Goal: Task Accomplishment & Management: Use online tool/utility

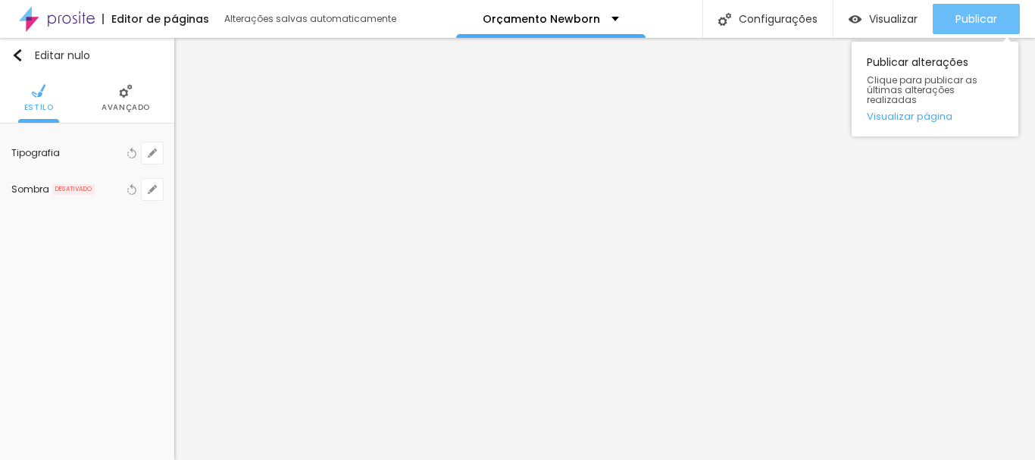
click at [981, 12] on font "Publicar" at bounding box center [976, 18] width 42 height 15
click at [974, 11] on font "Publicar" at bounding box center [976, 18] width 42 height 15
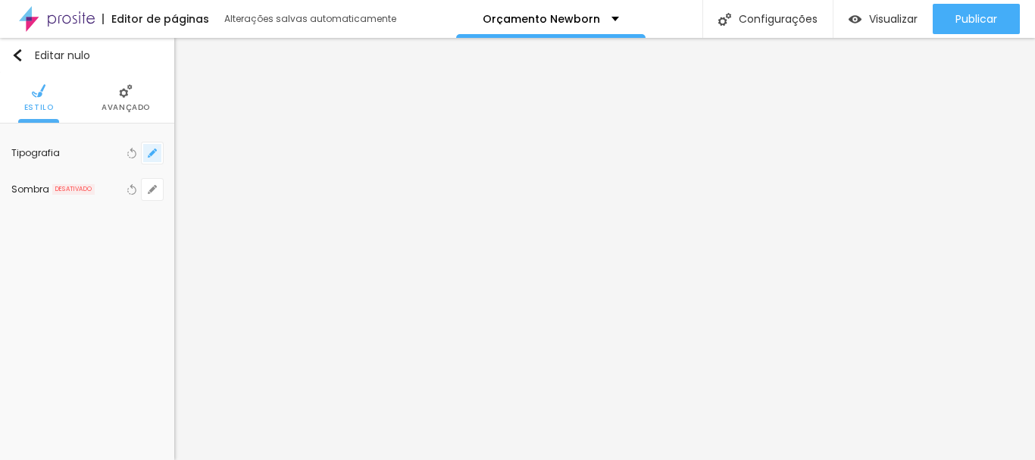
click at [153, 161] on button "button" at bounding box center [152, 152] width 21 height 21
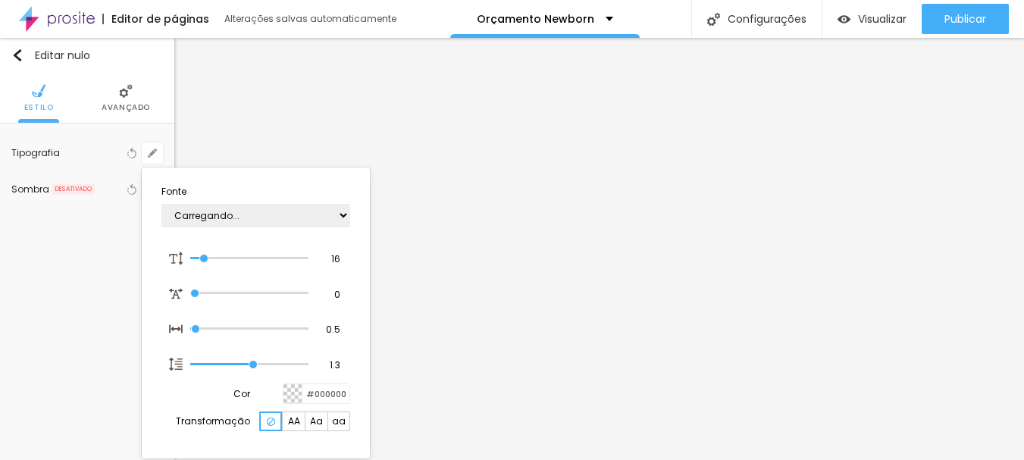
type input "1"
click at [295, 206] on select "AbrilFatface-Regular Actor-Regular Alegreya AlegreyaBlack Alice Allan-Bold Alla…" at bounding box center [255, 215] width 189 height 23
select select "Anaheim"
click at [161, 204] on select "AbrilFatface-Regular Actor-Regular Alegreya AlegreyaBlack Alice Allan-Bold Alla…" at bounding box center [255, 215] width 189 height 23
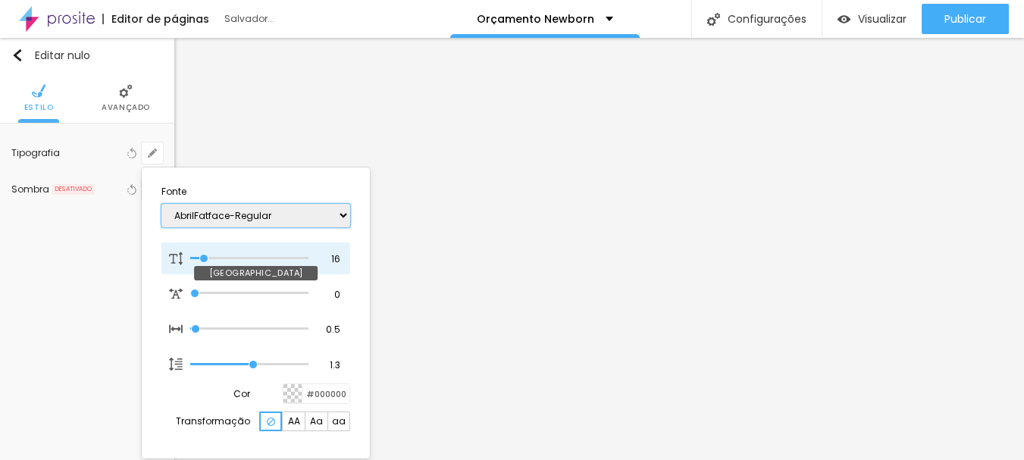
type input "1"
type input "18"
type input "1"
type input "19"
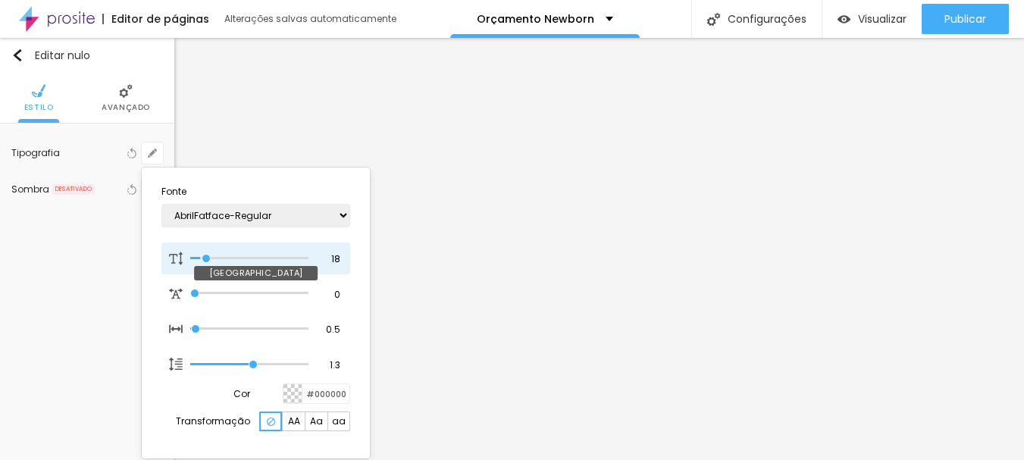
type input "19"
type input "1"
type input "20"
type input "1"
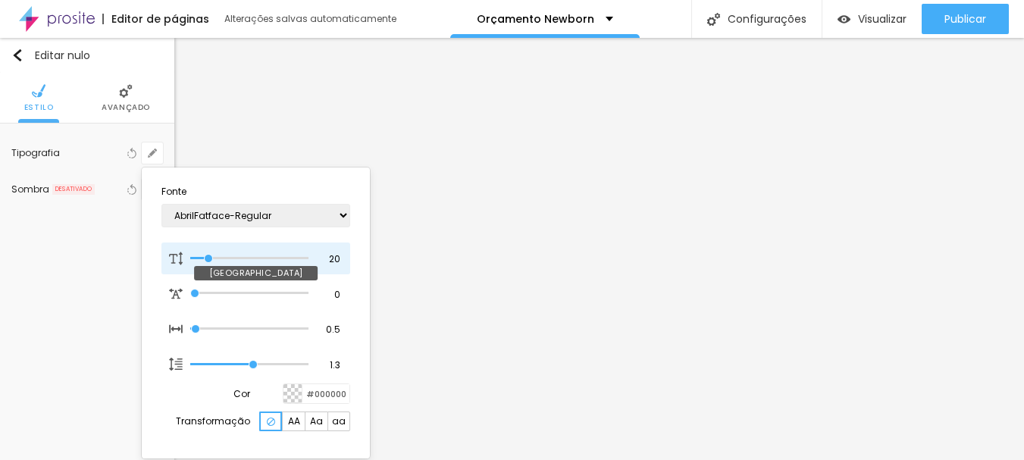
type input "21"
type input "1"
type input "22"
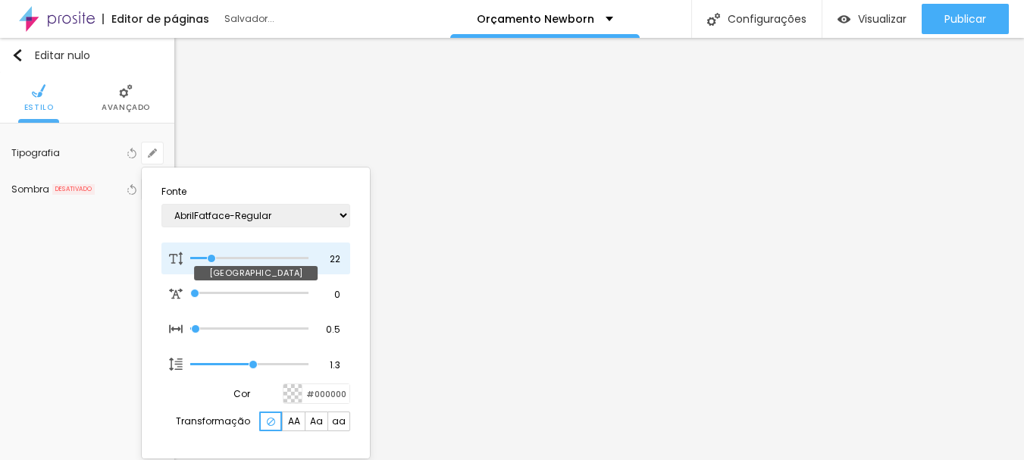
type input "1"
type input "22"
click at [211, 257] on input "range" at bounding box center [249, 259] width 118 height 8
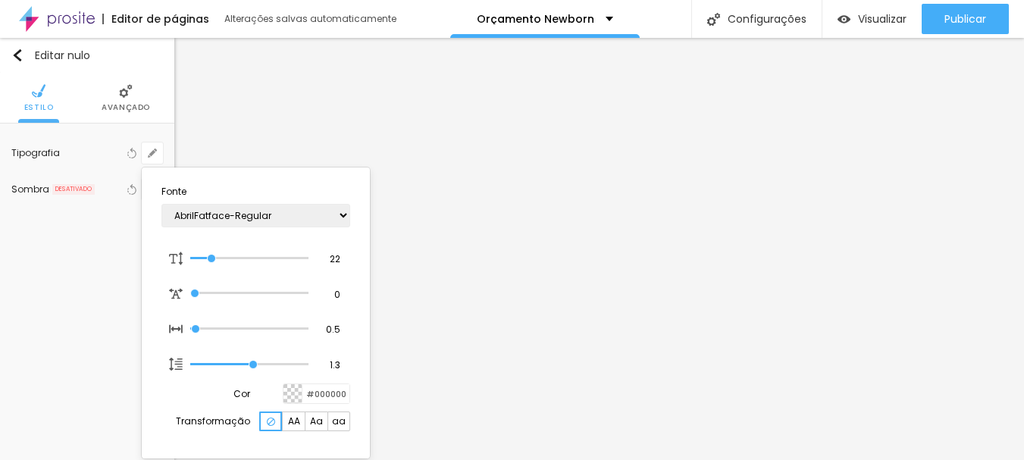
click at [739, 253] on div at bounding box center [512, 230] width 1024 height 460
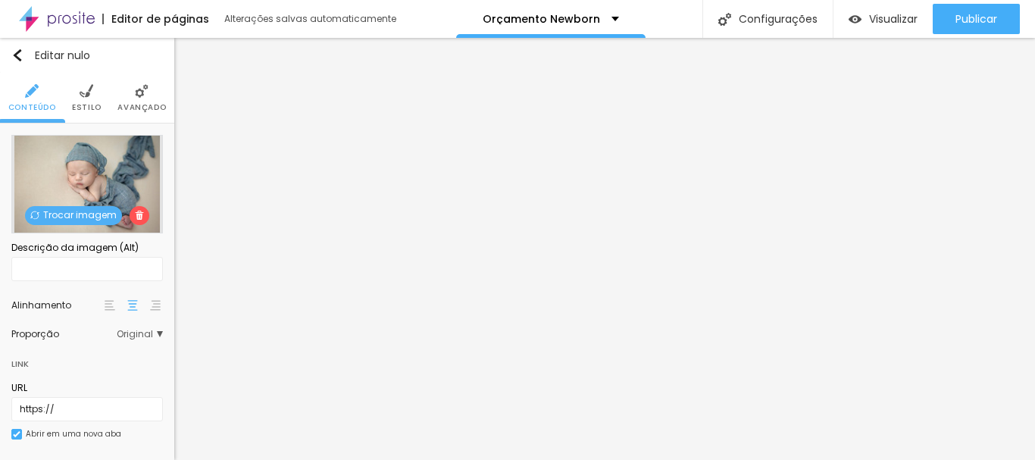
click at [80, 215] on font "Trocar imagem" at bounding box center [79, 214] width 73 height 13
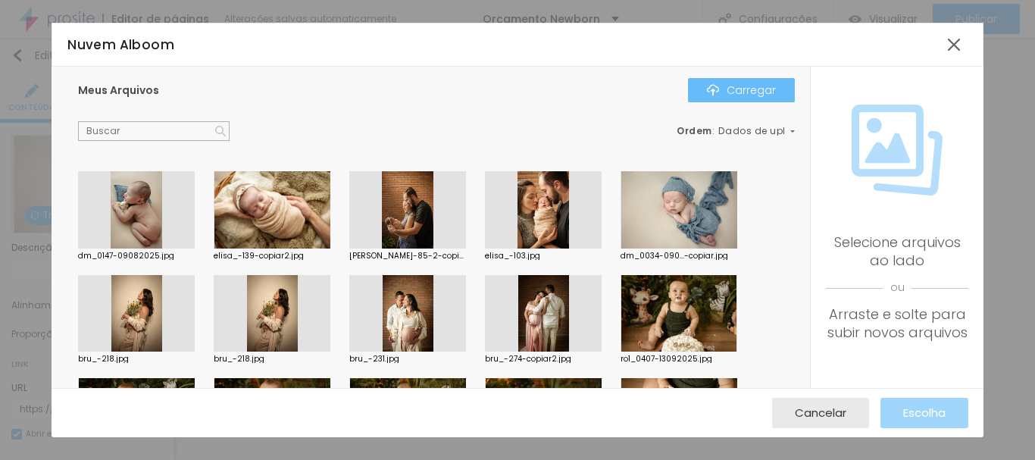
click at [739, 95] on font "Carregar" at bounding box center [751, 90] width 49 height 15
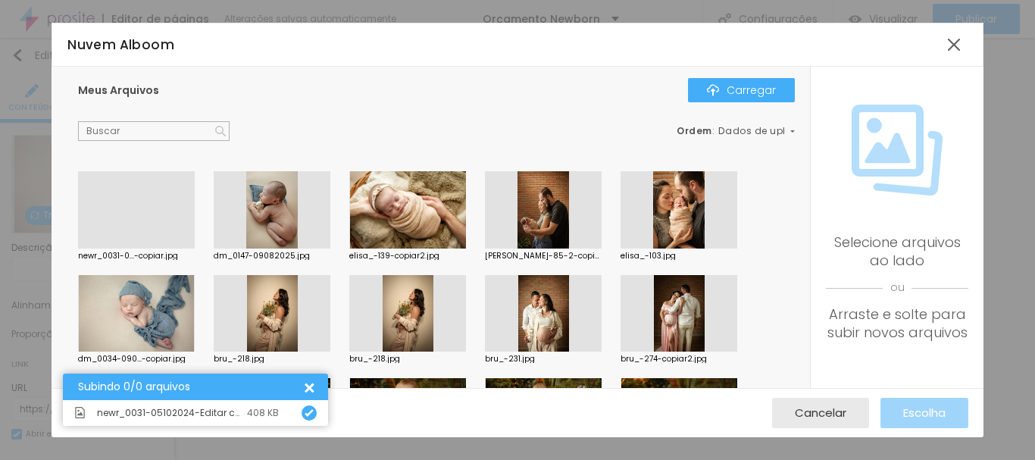
click at [127, 248] on div at bounding box center [136, 248] width 117 height 0
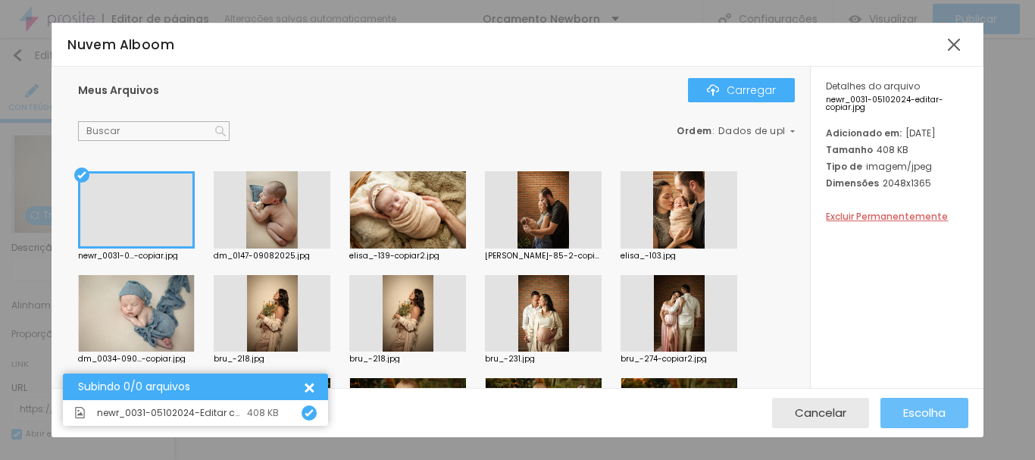
click at [938, 412] on font "Escolha" at bounding box center [924, 413] width 42 height 16
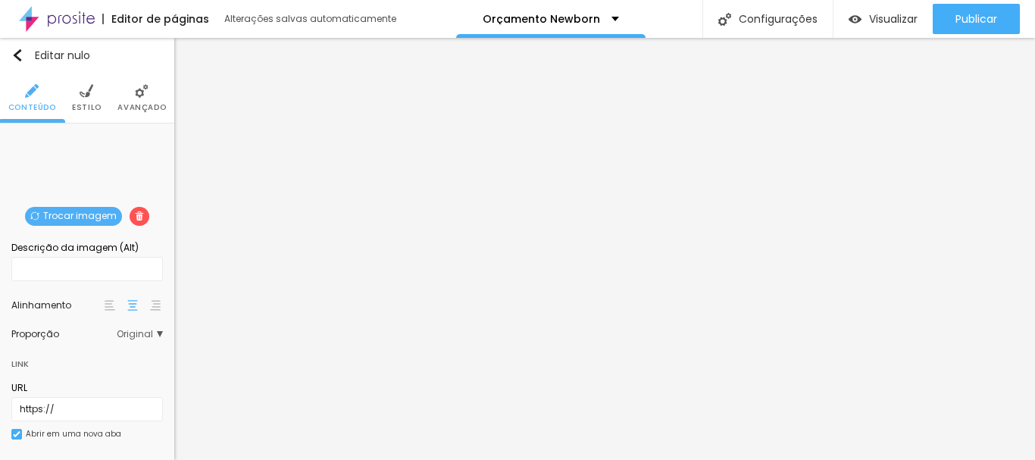
click at [72, 108] on font "Estilo" at bounding box center [87, 107] width 30 height 11
click at [9, 58] on button "Editar nulo" at bounding box center [87, 55] width 174 height 35
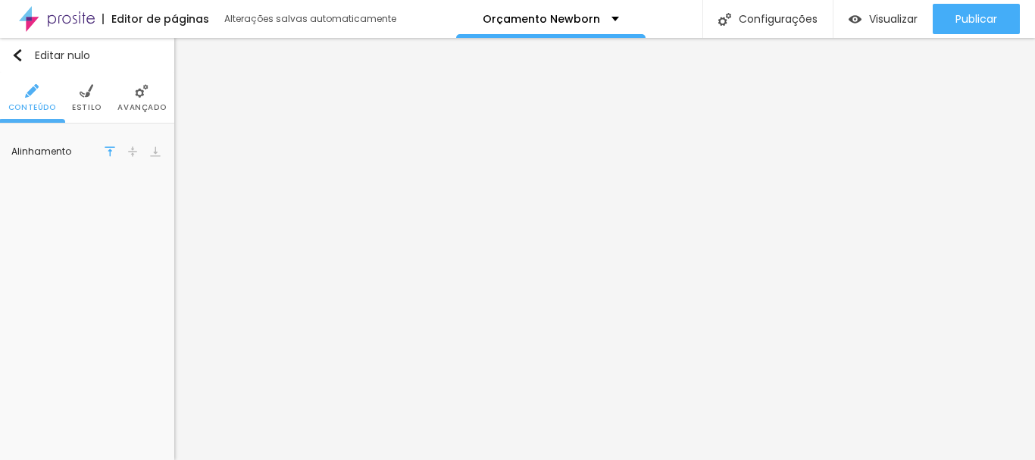
click at [102, 95] on ul "Conteúdo Estilo Avançado" at bounding box center [87, 98] width 174 height 51
click at [96, 93] on li "Estilo" at bounding box center [87, 98] width 30 height 50
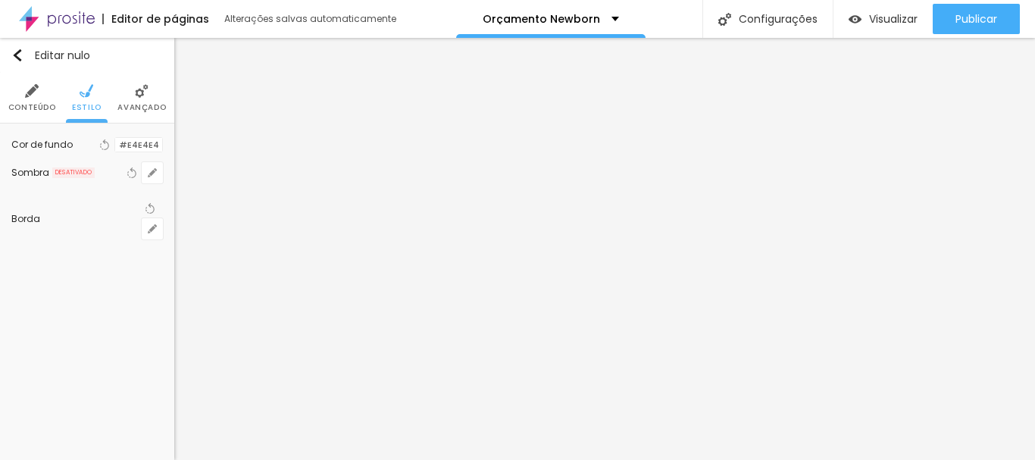
click at [115, 150] on div at bounding box center [115, 145] width 0 height 14
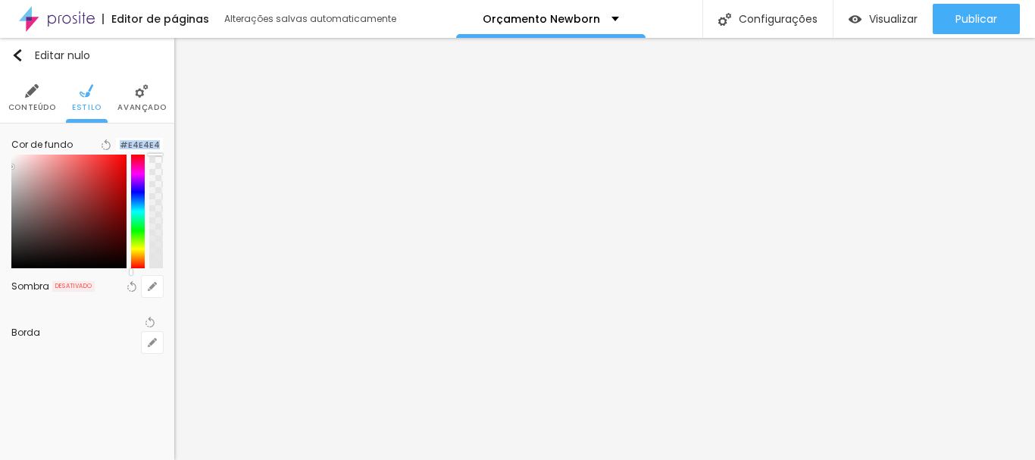
drag, startPoint x: 156, startPoint y: 284, endPoint x: 154, endPoint y: 150, distance: 134.1
click at [154, 150] on div "Cor de fundo Voltar ao padrão #E4E4E4" at bounding box center [87, 201] width 152 height 133
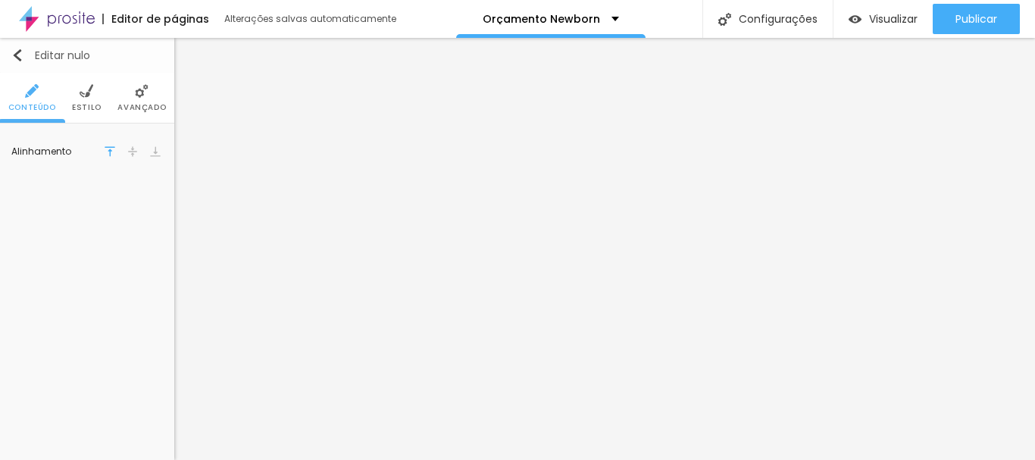
click at [20, 58] on img "button" at bounding box center [17, 55] width 12 height 12
click at [80, 98] on li "Estilo" at bounding box center [87, 98] width 30 height 50
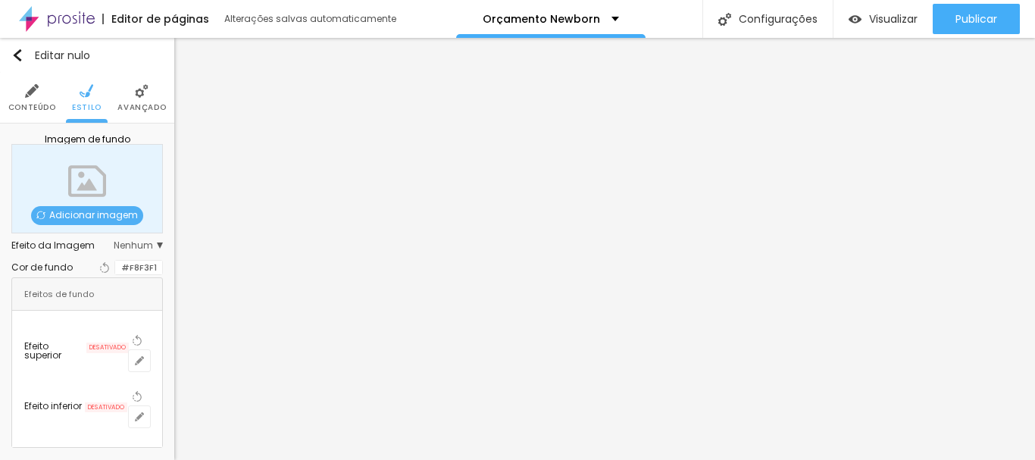
click at [117, 217] on font "Adicionar imagem" at bounding box center [93, 214] width 89 height 13
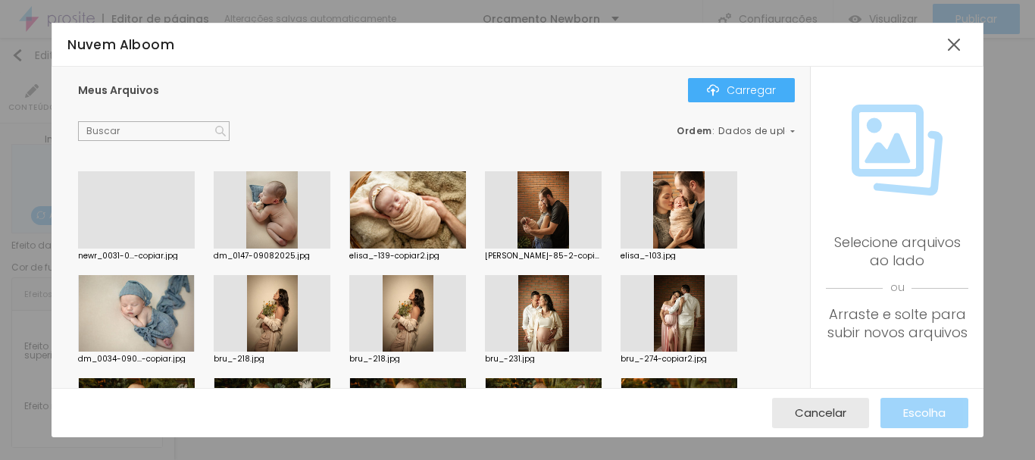
click at [162, 248] on div at bounding box center [136, 248] width 117 height 0
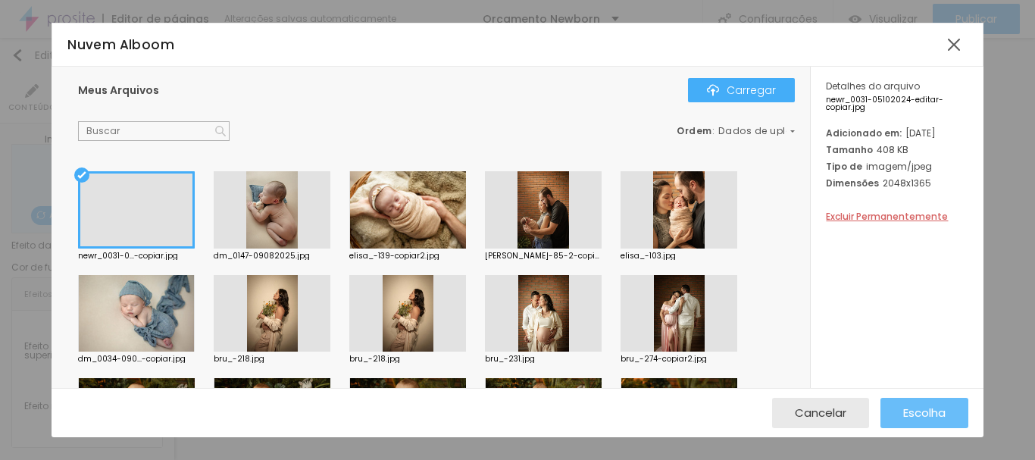
click at [950, 400] on button "Escolha" at bounding box center [924, 413] width 88 height 30
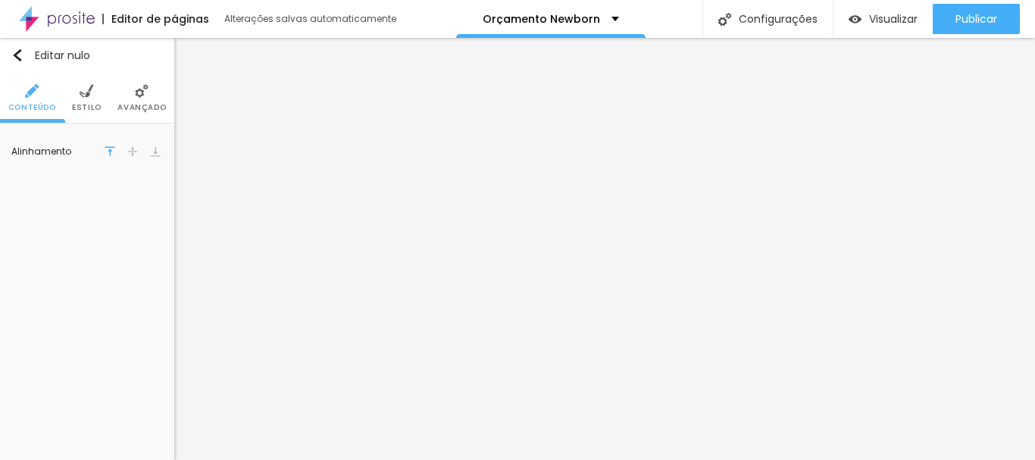
click at [90, 102] on font "Estilo" at bounding box center [87, 107] width 30 height 11
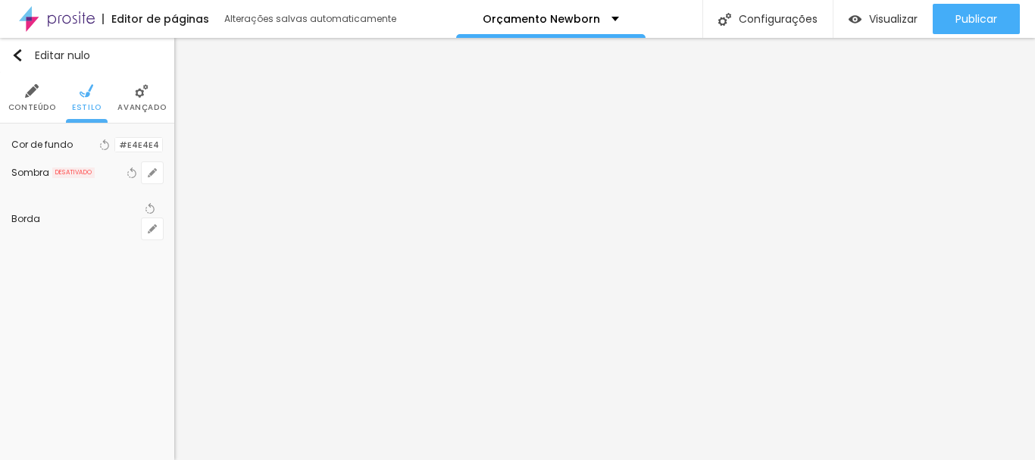
click at [115, 152] on div at bounding box center [115, 145] width 0 height 14
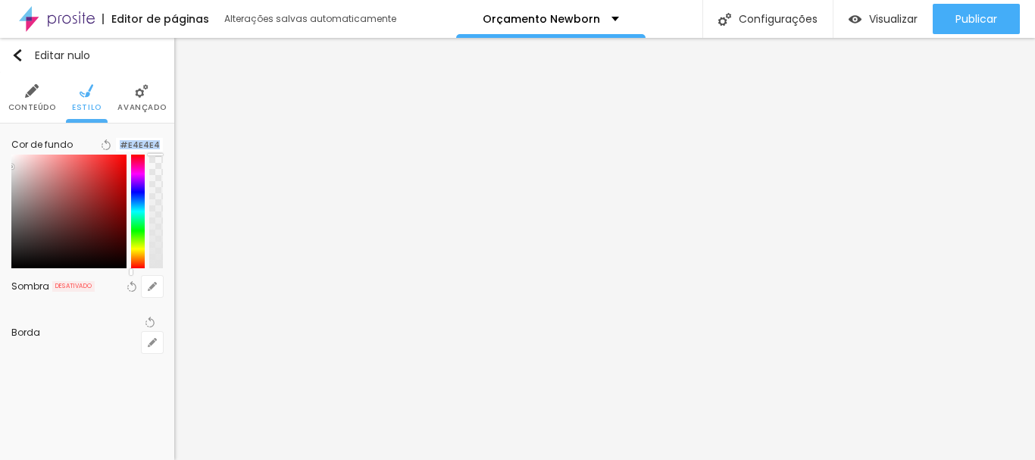
drag, startPoint x: 153, startPoint y: 280, endPoint x: 163, endPoint y: 155, distance: 126.1
click at [148, 156] on div "Cor de fundo Voltar ao padrão #E4E4E4" at bounding box center [87, 201] width 152 height 133
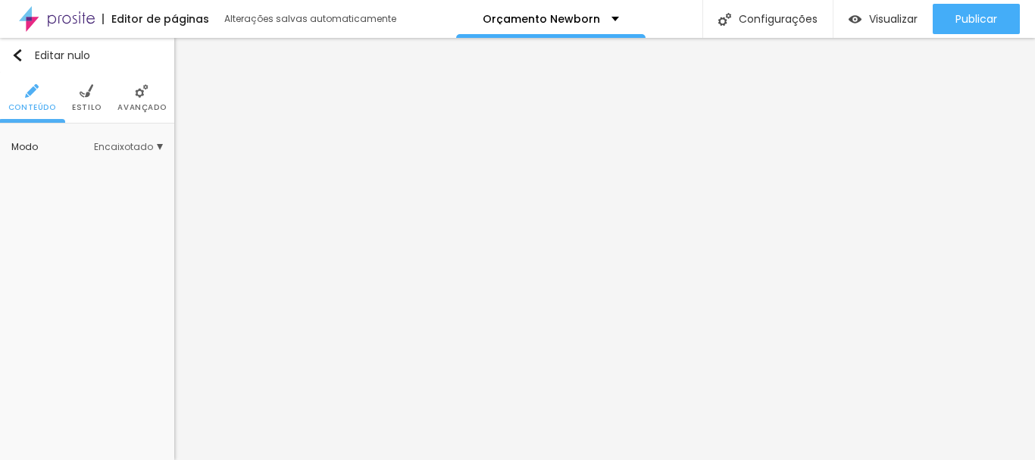
click at [87, 90] on img at bounding box center [87, 91] width 14 height 14
click at [86, 87] on img at bounding box center [87, 91] width 14 height 14
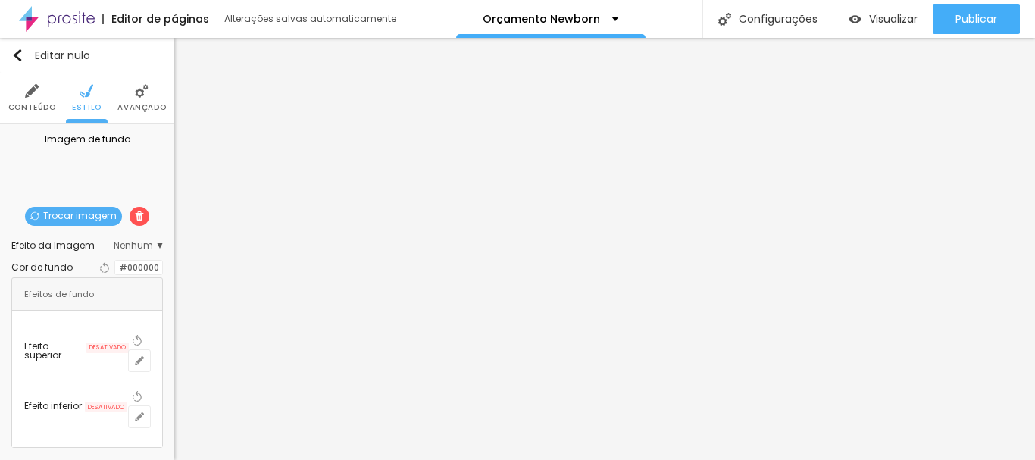
click at [80, 217] on font "Trocar imagem" at bounding box center [79, 215] width 73 height 13
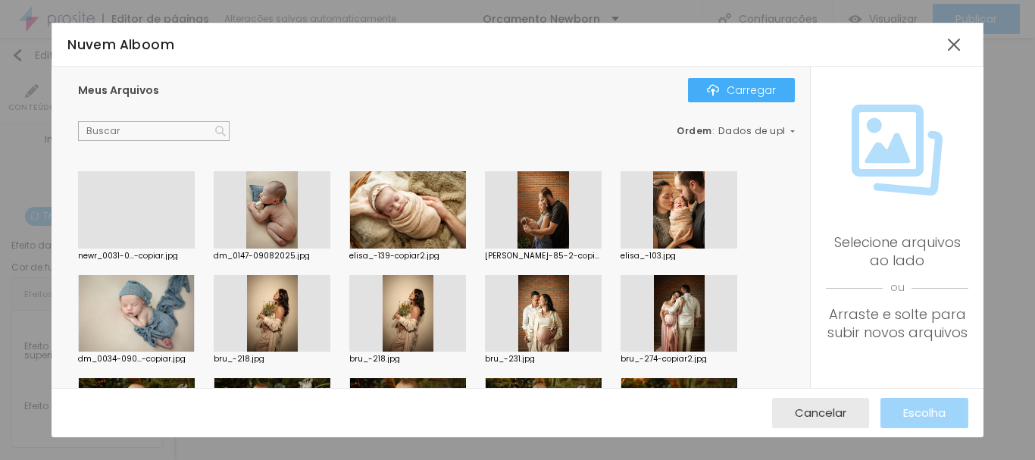
click at [130, 248] on div at bounding box center [136, 248] width 117 height 0
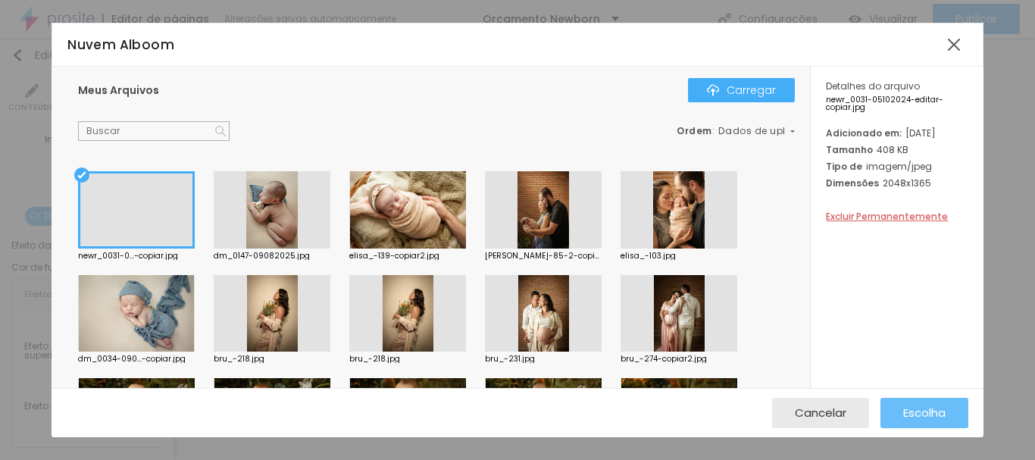
click at [956, 411] on button "Escolha" at bounding box center [924, 413] width 88 height 30
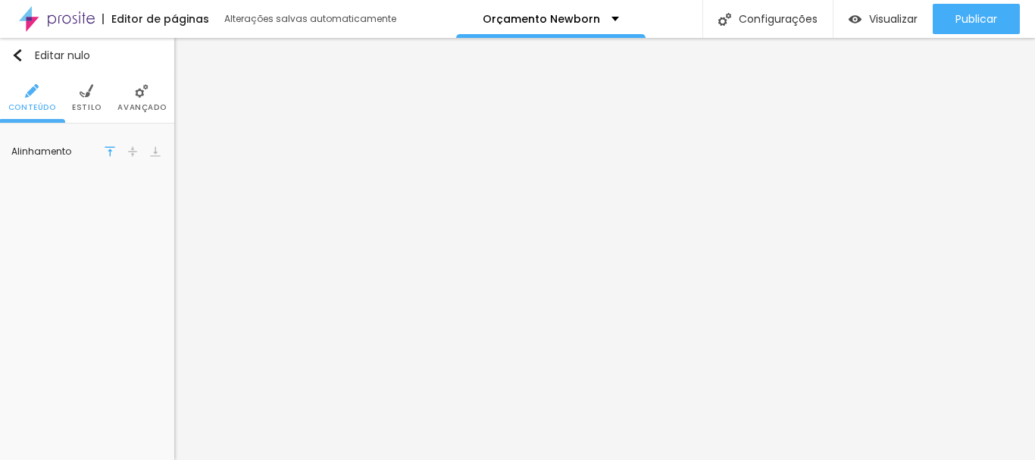
click at [86, 96] on img at bounding box center [87, 91] width 14 height 14
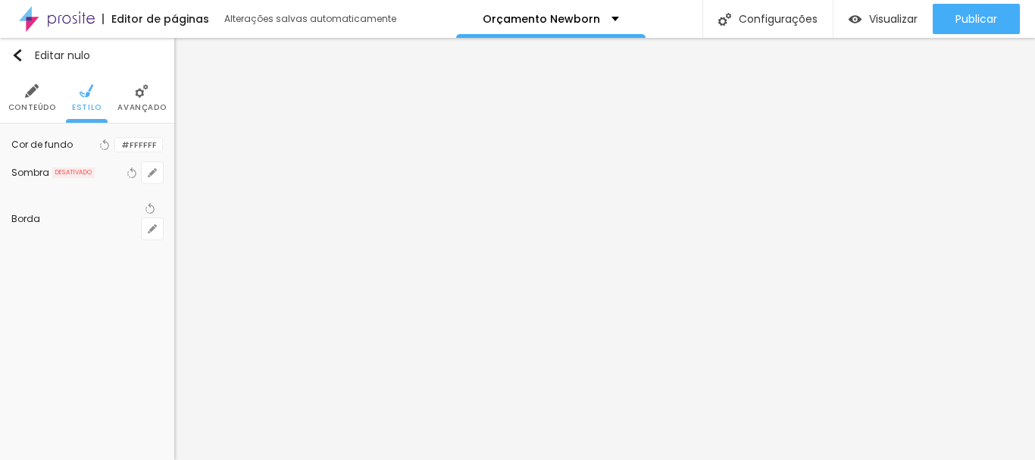
click at [140, 100] on li "Avançado" at bounding box center [141, 98] width 48 height 50
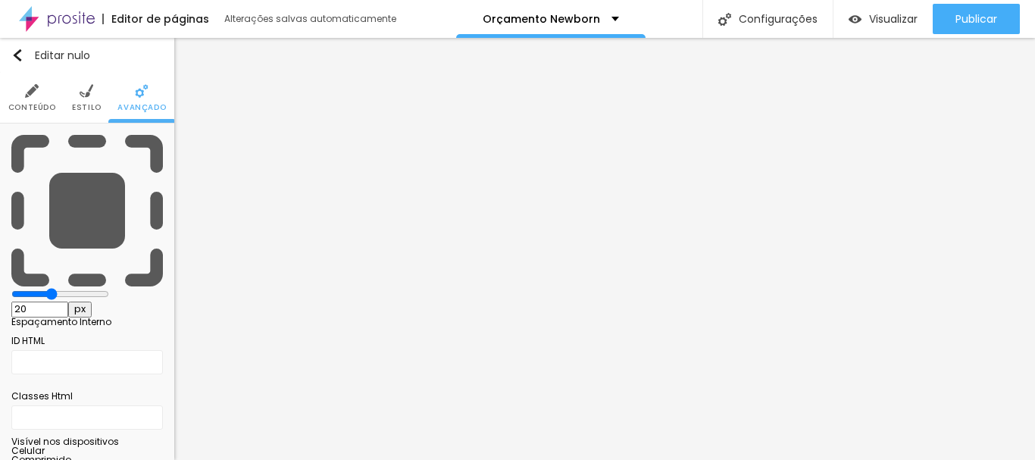
type input "15"
type input "10"
type input "5"
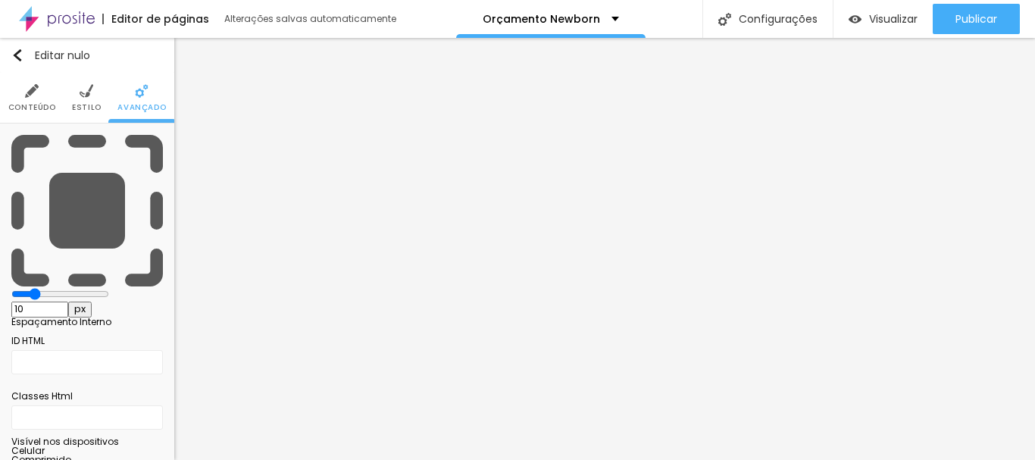
type input "5"
type input "0"
drag, startPoint x: 59, startPoint y: 148, endPoint x: 10, endPoint y: 154, distance: 49.6
type input "0"
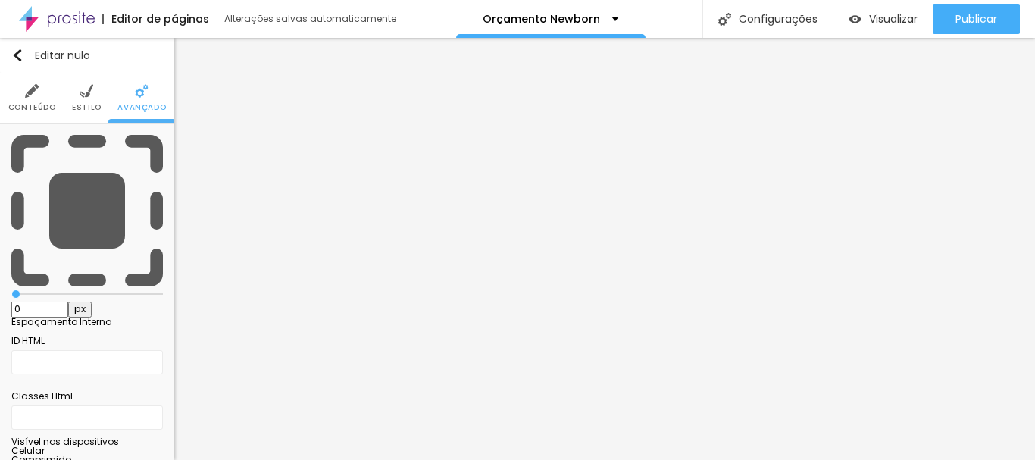
click at [11, 290] on input "range" at bounding box center [87, 294] width 152 height 8
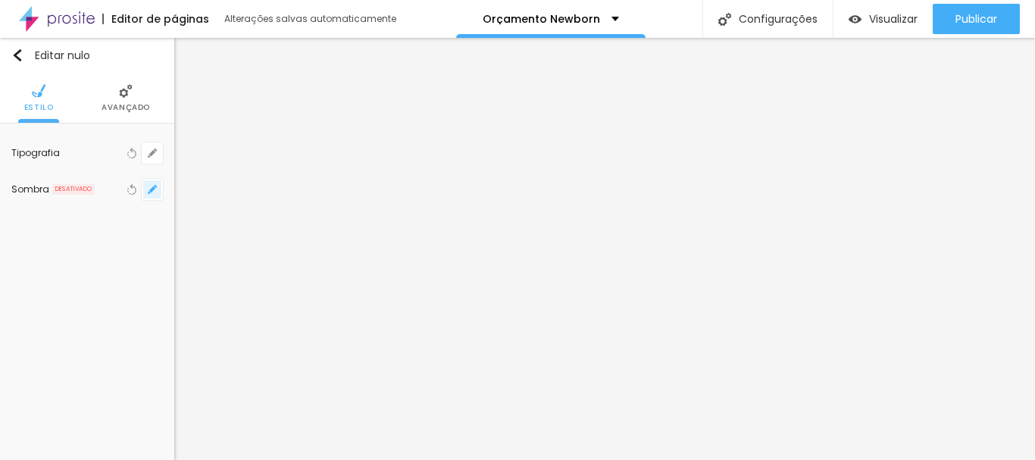
click at [156, 191] on icon "button" at bounding box center [152, 189] width 9 height 9
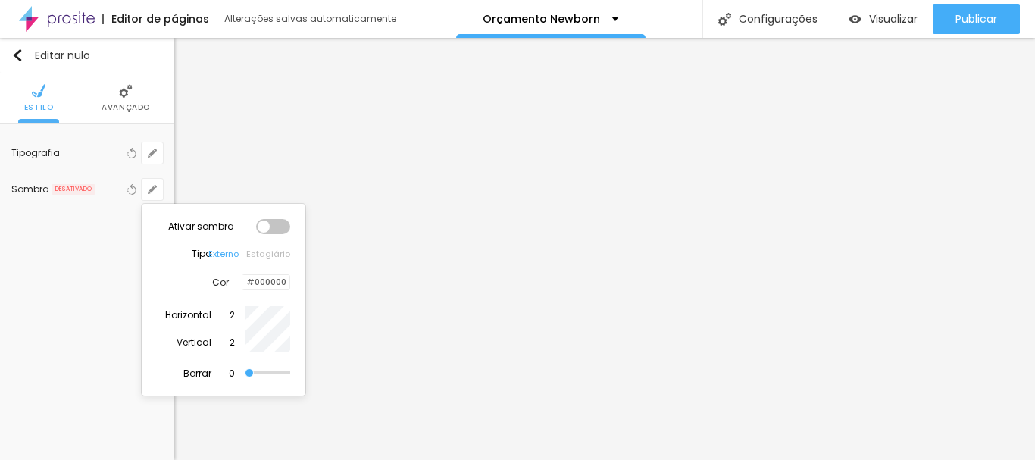
click at [242, 282] on div at bounding box center [242, 282] width 0 height 14
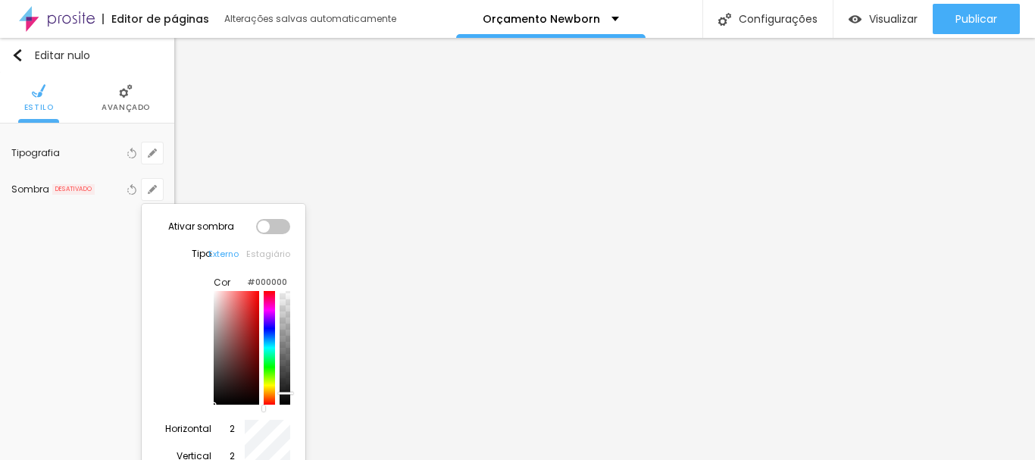
drag, startPoint x: 281, startPoint y: 376, endPoint x: 278, endPoint y: 402, distance: 26.7
click at [279, 394] on div at bounding box center [285, 393] width 15 height 2
click at [281, 230] on div at bounding box center [273, 226] width 34 height 15
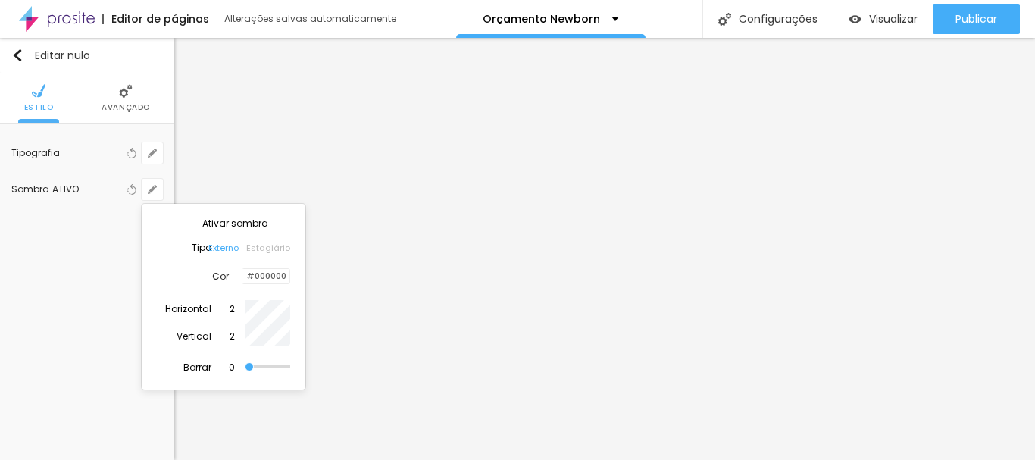
click at [772, 307] on div at bounding box center [517, 230] width 1035 height 460
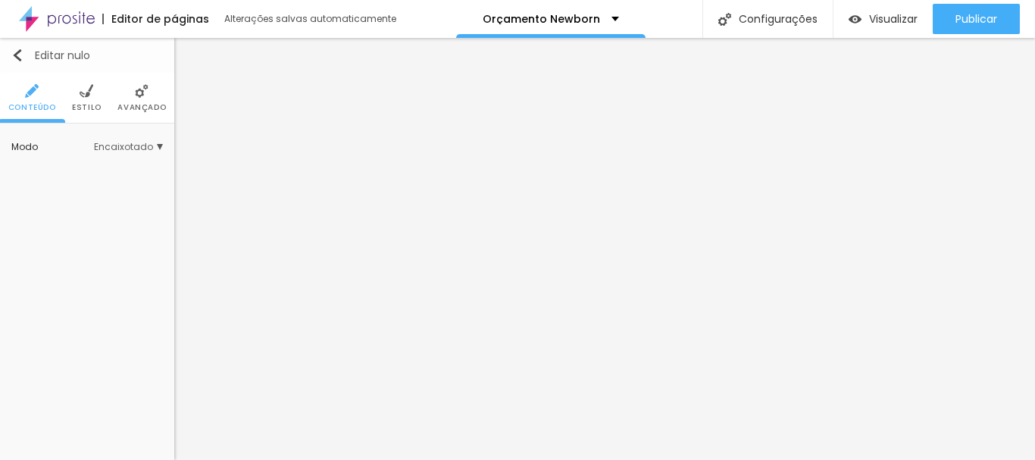
click at [19, 56] on img "button" at bounding box center [17, 55] width 12 height 12
click at [89, 111] on font "Estilo" at bounding box center [87, 107] width 30 height 11
click at [115, 152] on div at bounding box center [115, 145] width 0 height 14
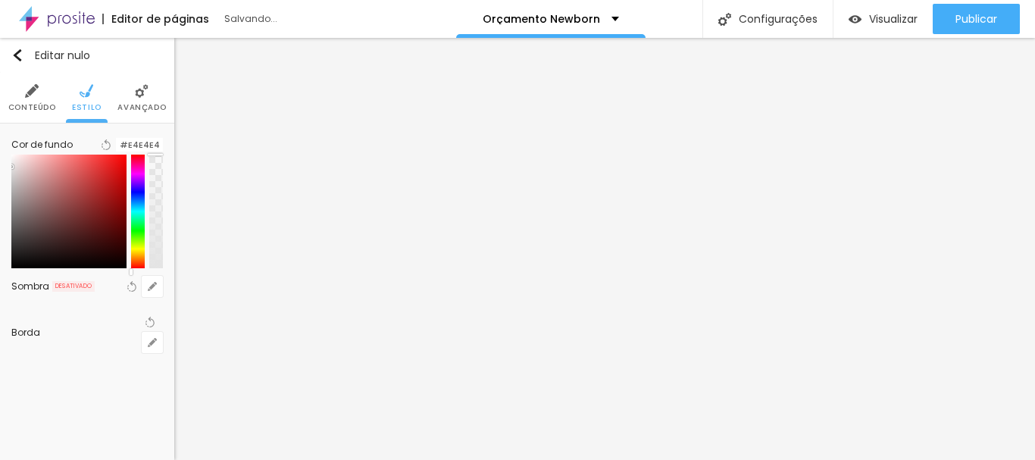
drag, startPoint x: 152, startPoint y: 282, endPoint x: 148, endPoint y: 168, distance: 113.7
click at [148, 168] on div at bounding box center [87, 212] width 152 height 114
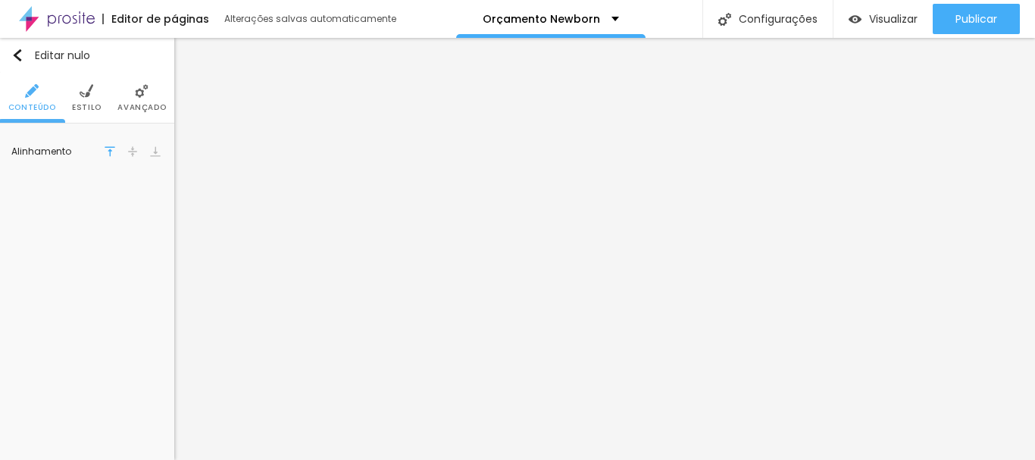
click at [92, 114] on li "Estilo" at bounding box center [87, 98] width 30 height 50
click at [91, 106] on font "Estilo" at bounding box center [87, 107] width 30 height 11
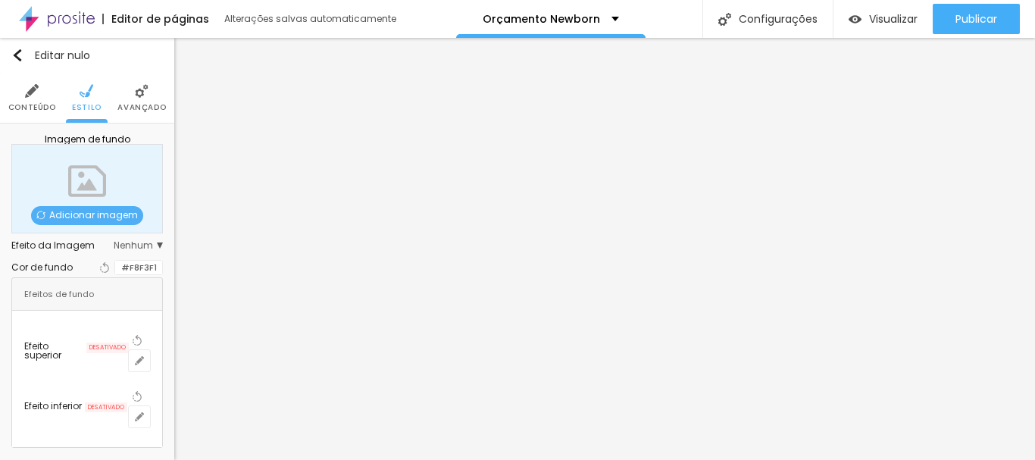
click at [115, 275] on div at bounding box center [115, 268] width 0 height 14
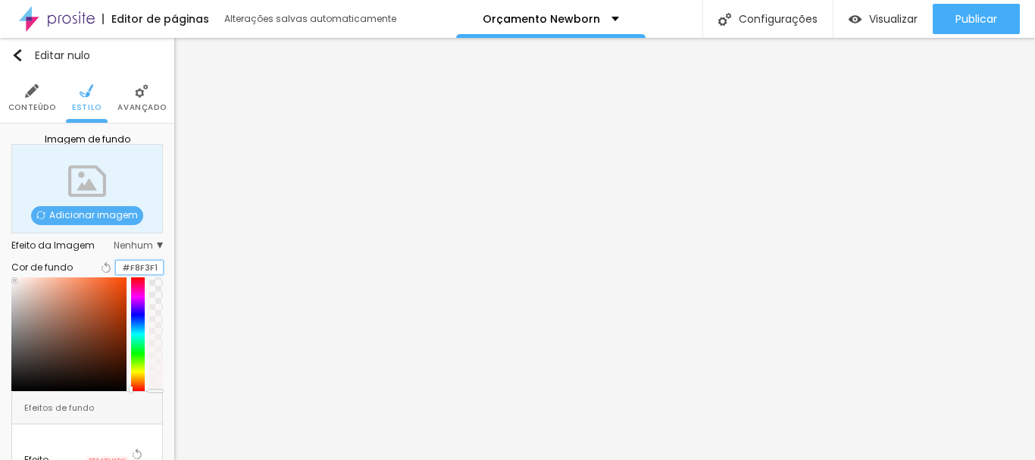
click at [130, 275] on input "#F8F3F1" at bounding box center [139, 268] width 47 height 14
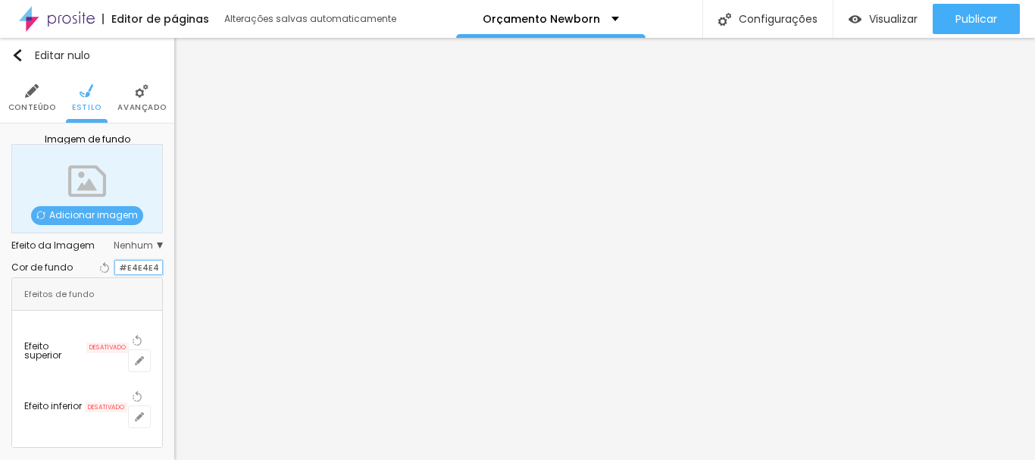
type input "#E4E4E4"
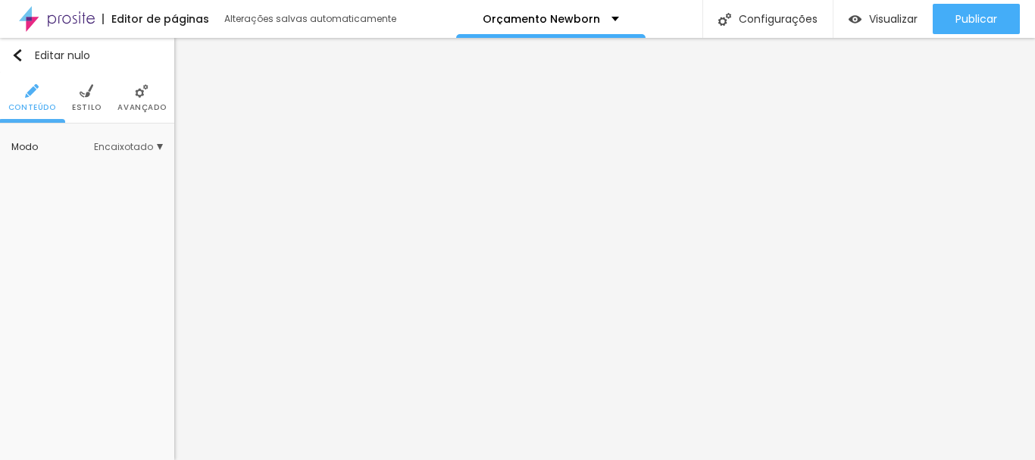
click at [86, 106] on font "Estilo" at bounding box center [87, 107] width 30 height 11
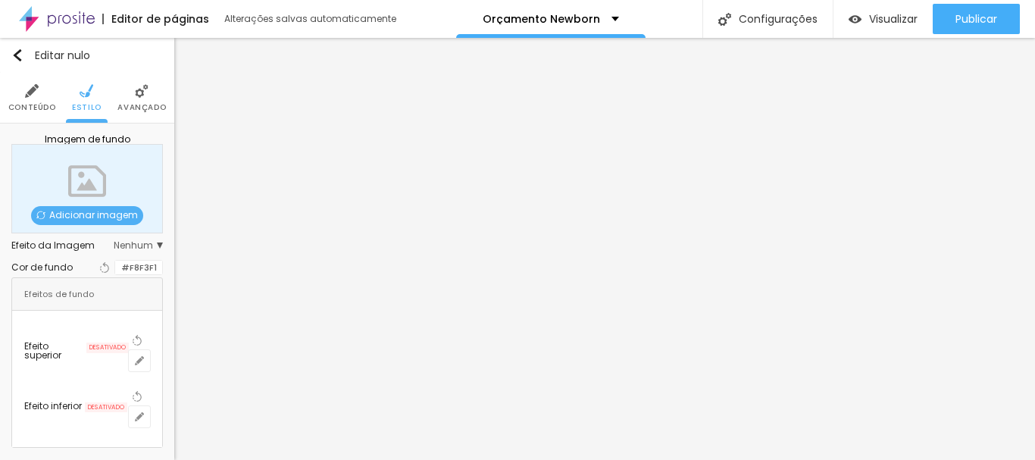
click at [130, 102] on font "Avançado" at bounding box center [141, 107] width 48 height 11
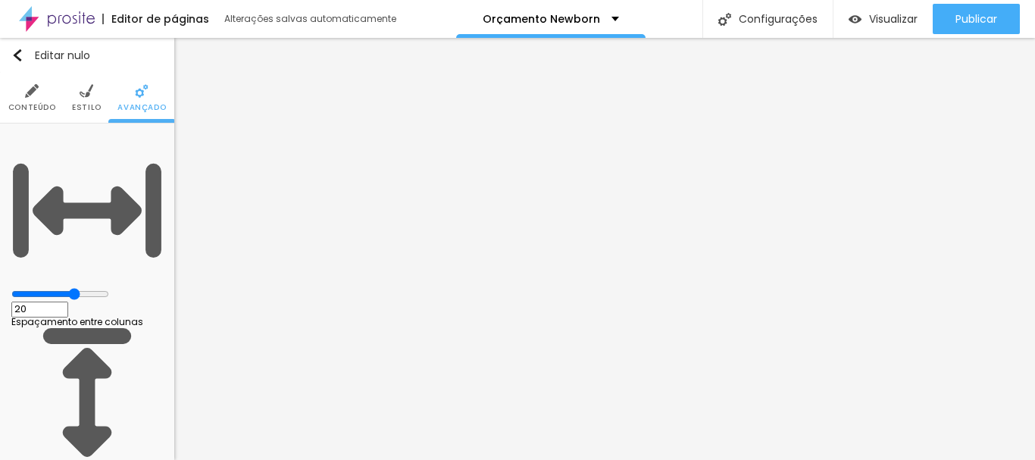
type input "25"
type input "20"
type input "15"
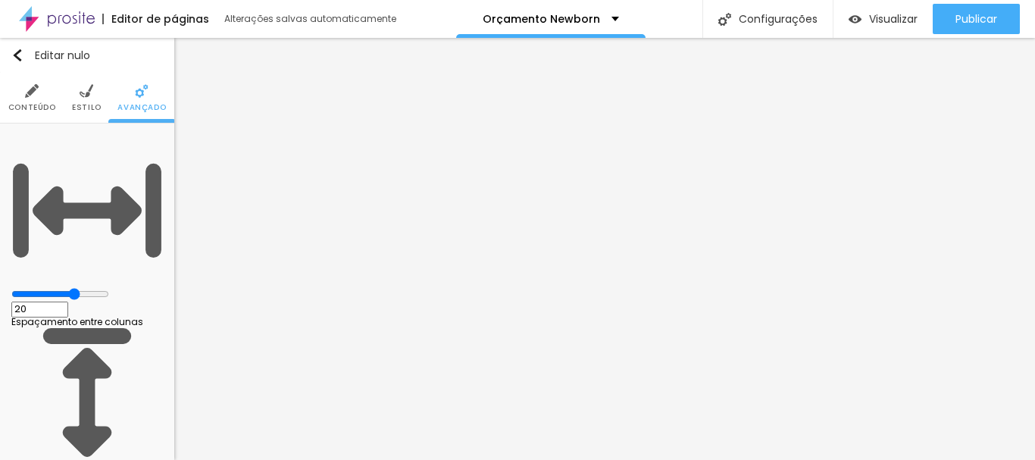
type input "15"
type input "10"
type input "15"
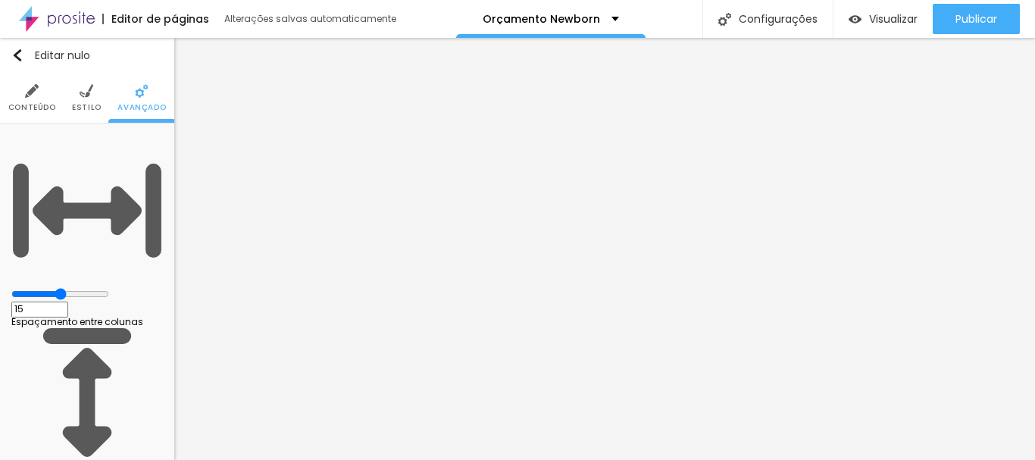
type input "20"
type input "25"
type input "20"
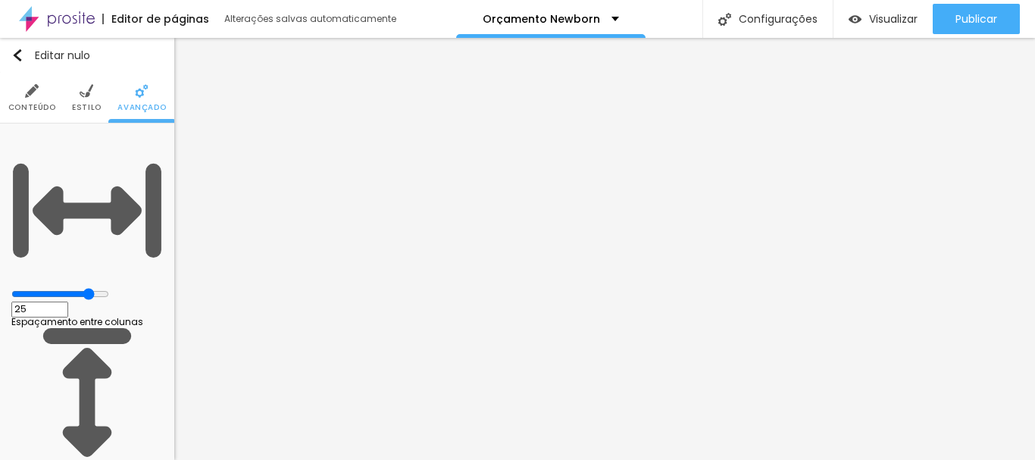
type input "20"
type input "15"
drag, startPoint x: 92, startPoint y: 148, endPoint x: 80, endPoint y: 150, distance: 11.5
type input "15"
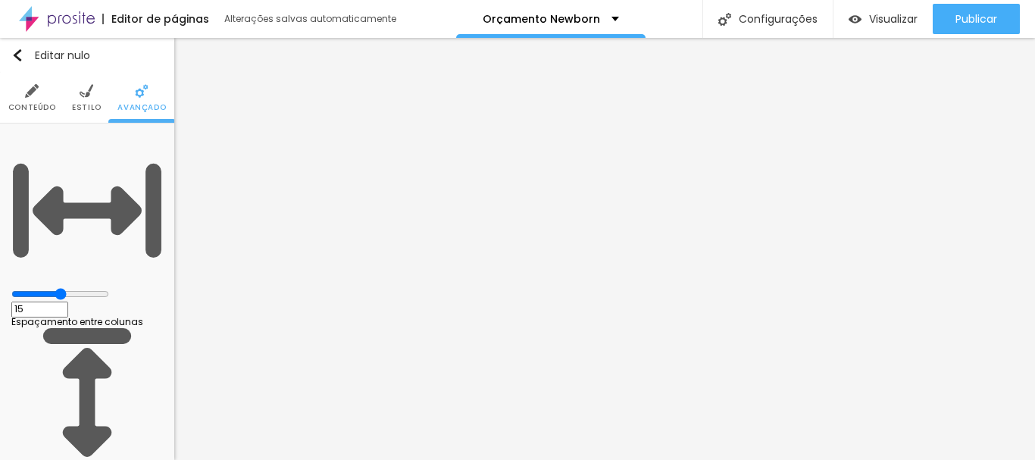
click at [80, 288] on input "range" at bounding box center [60, 294] width 98 height 12
click at [18, 55] on img "button" at bounding box center [17, 55] width 12 height 12
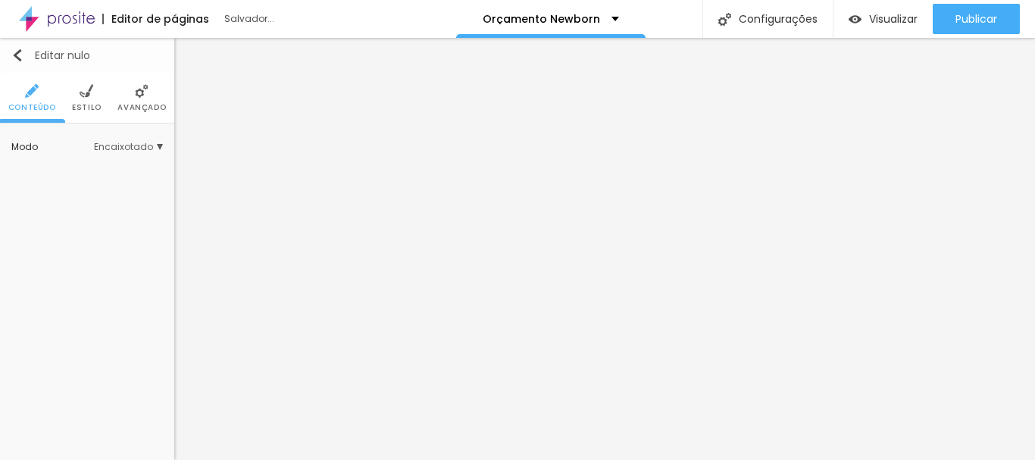
click at [21, 50] on img "button" at bounding box center [17, 55] width 12 height 12
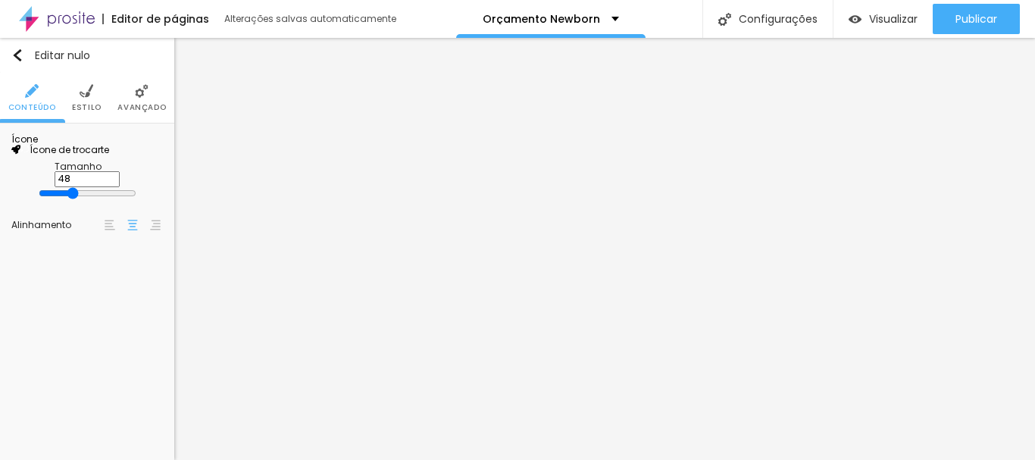
click at [103, 156] on font "Ícone de trocarte" at bounding box center [70, 149] width 80 height 13
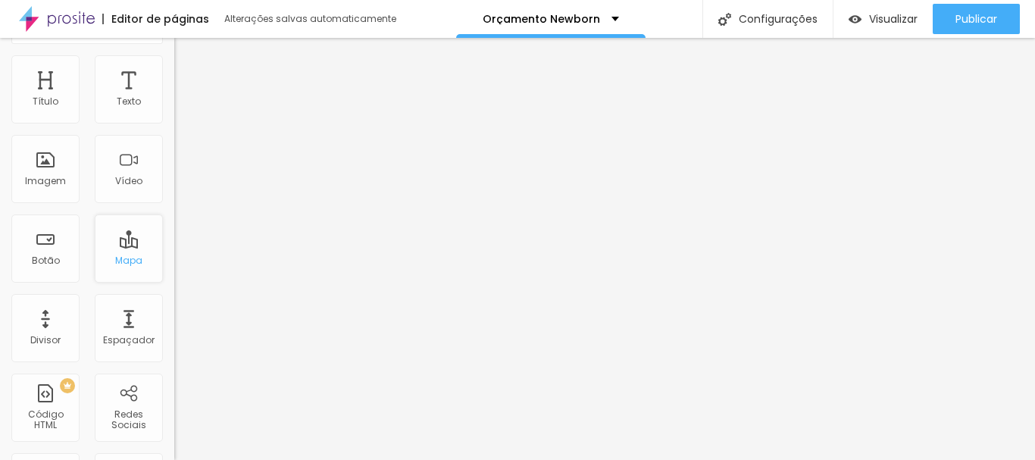
scroll to position [0, 0]
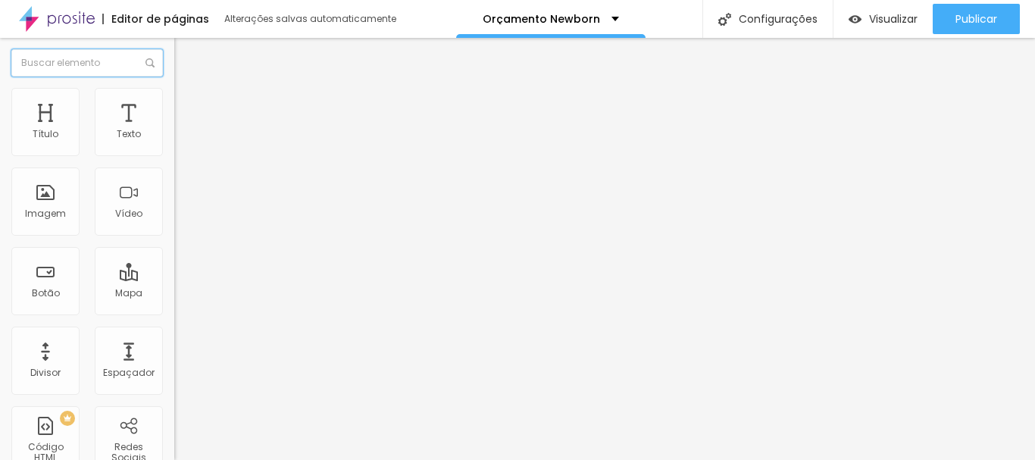
click at [120, 70] on input "text" at bounding box center [87, 62] width 152 height 27
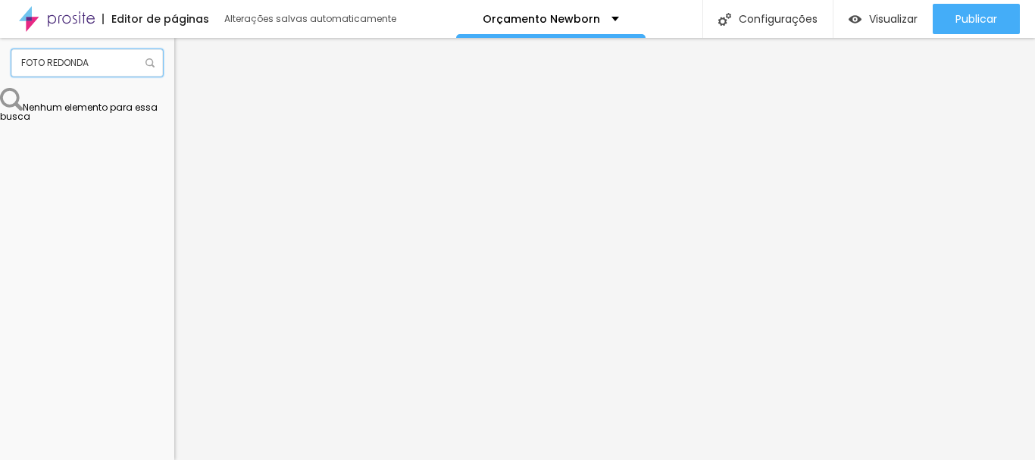
scroll to position [1, 0]
drag, startPoint x: 117, startPoint y: 67, endPoint x: 82, endPoint y: 111, distance: 56.7
click at [0, 98] on div "FOTO REDONDA Nenhum elemento para essa busca" at bounding box center [87, 249] width 174 height 422
type input "FOTO REDONDA"
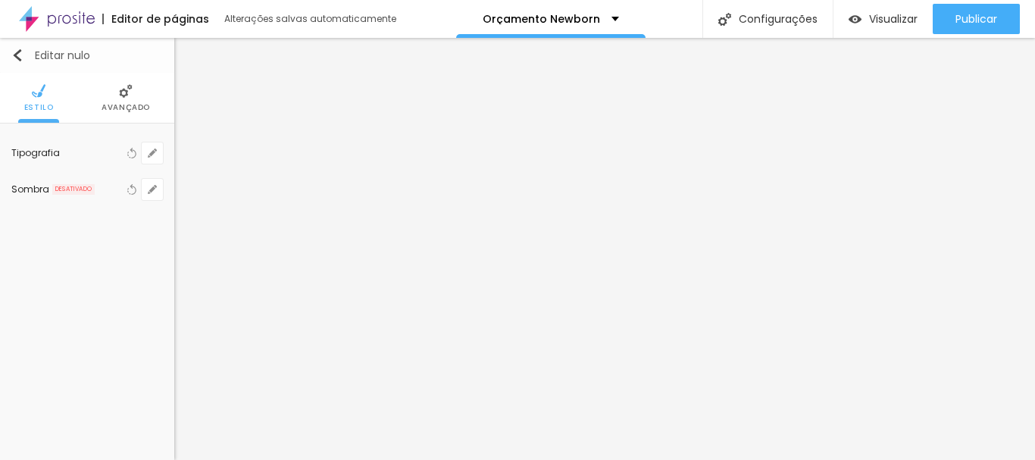
click at [23, 51] on img "button" at bounding box center [17, 55] width 12 height 12
click at [152, 151] on icon "button" at bounding box center [152, 152] width 9 height 9
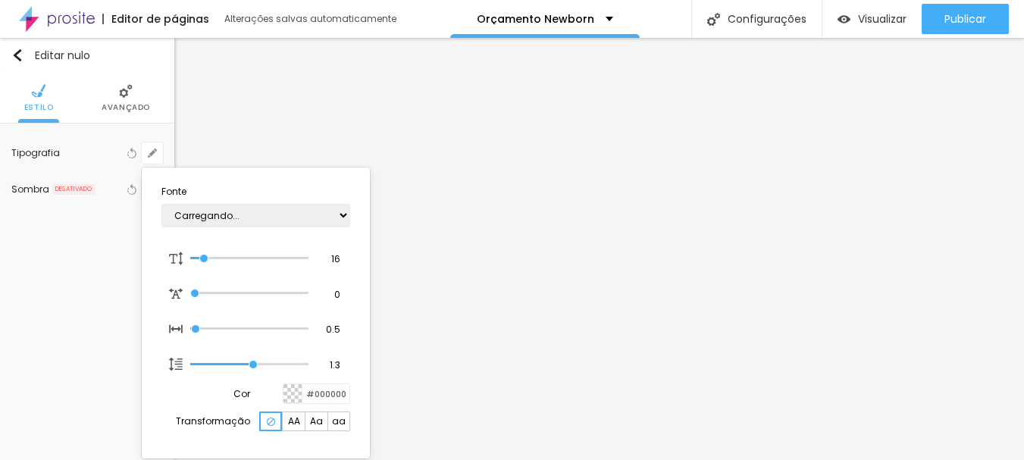
type input "1"
click at [237, 215] on select "AbrilFatface-Regular Actor-Regular Alegreya AlegreyaBlack Alice Allan-Bold Alla…" at bounding box center [255, 215] width 189 height 23
select select "Anaheim"
click at [161, 204] on select "AbrilFatface-Regular Actor-Regular Alegreya AlegreyaBlack Alice Allan-Bold Alla…" at bounding box center [255, 215] width 189 height 23
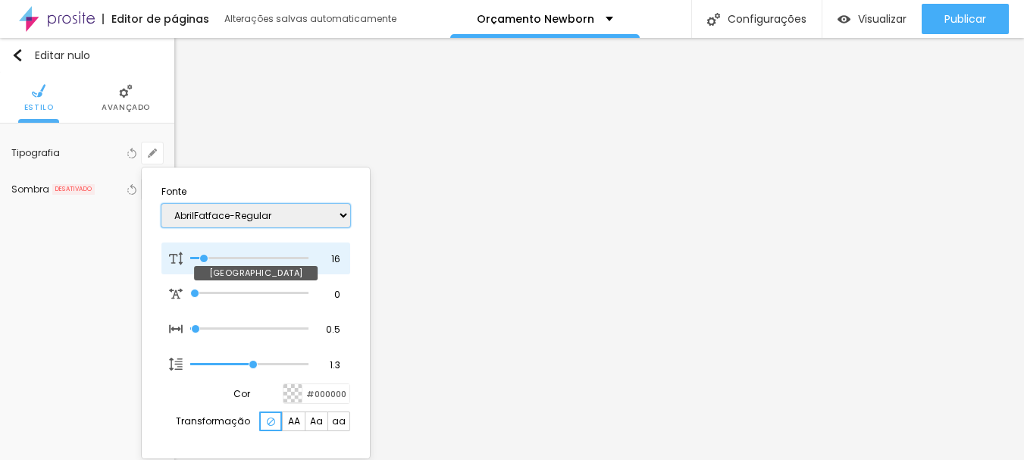
type input "1"
type input "17"
type input "1"
type input "18"
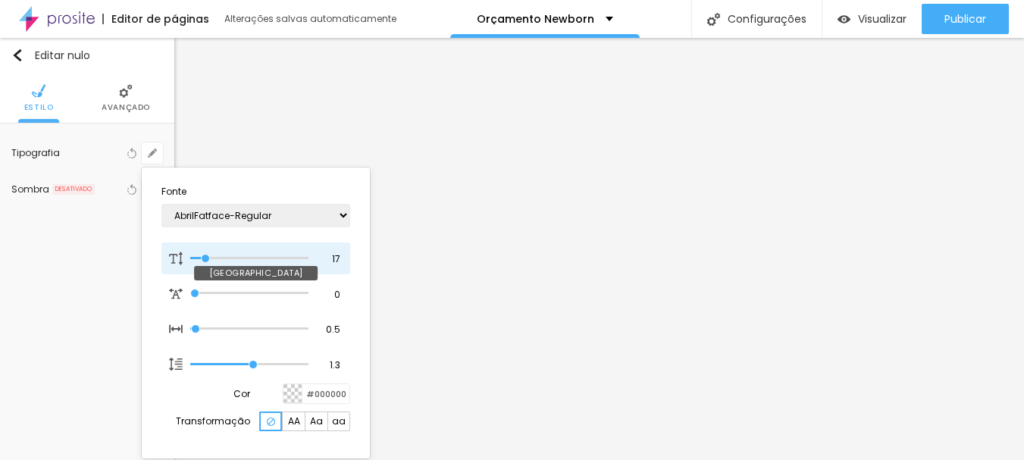
type input "18"
type input "1"
type input "19"
type input "1"
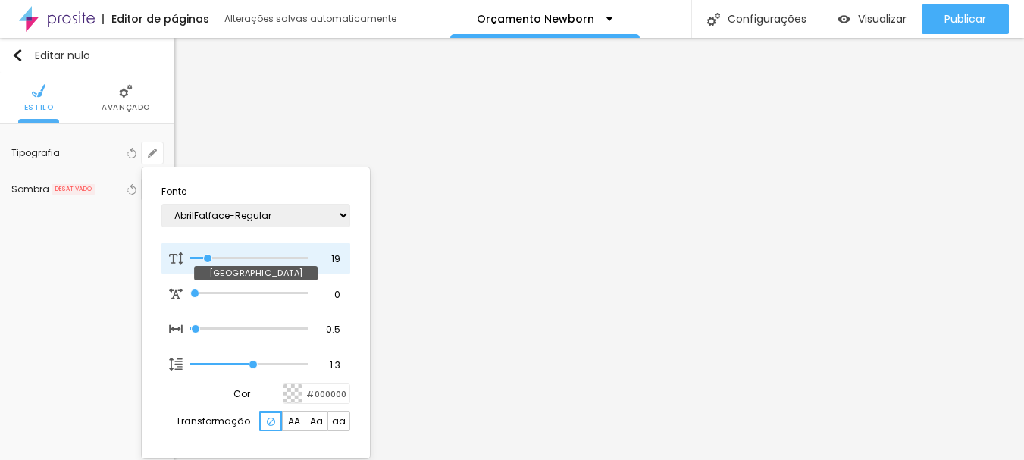
type input "20"
type input "1"
type input "21"
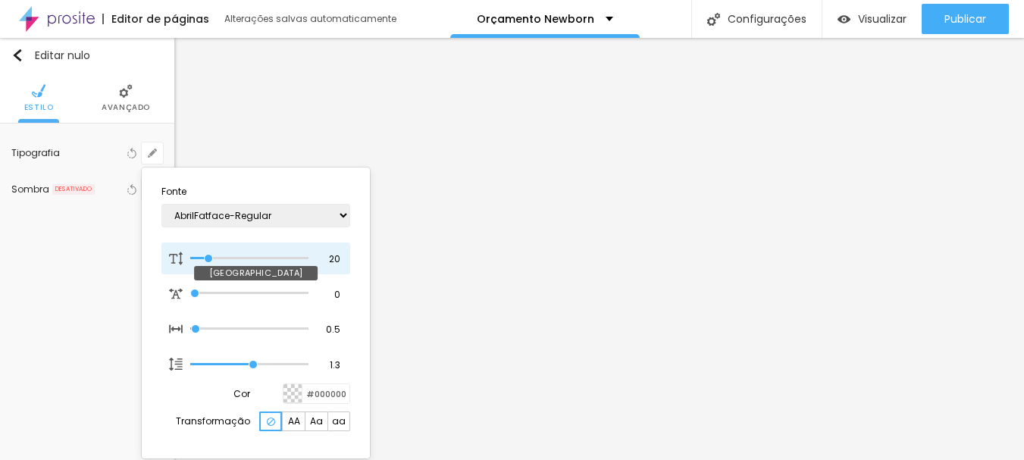
type input "1"
type input "20"
type input "1"
type input "19"
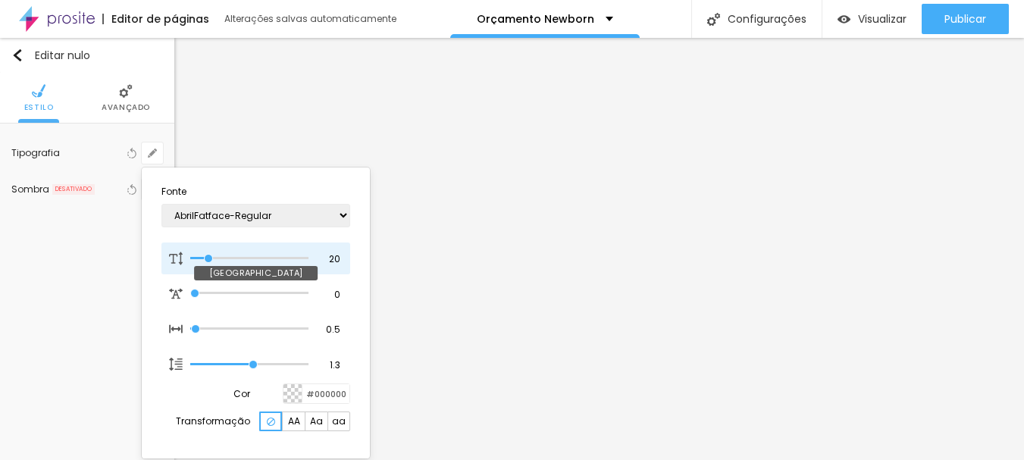
type input "19"
type input "1"
type input "18"
type input "1"
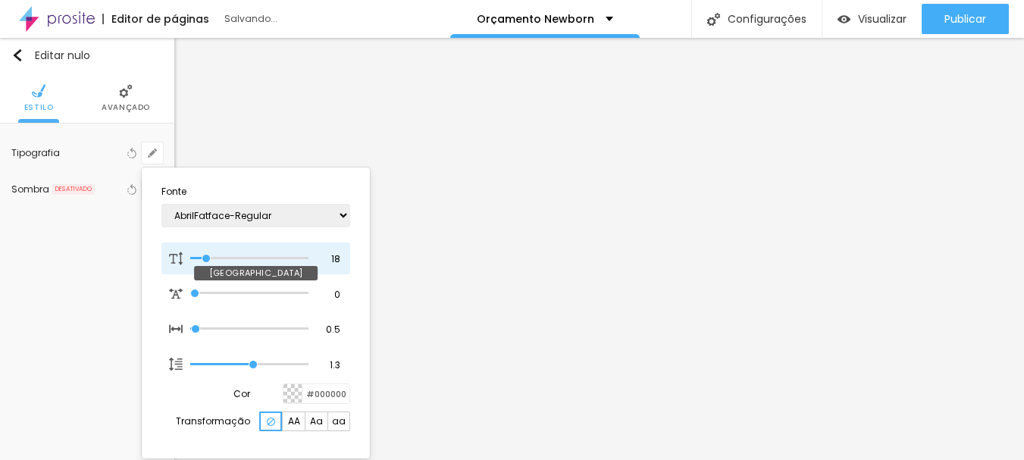
type input "18"
click at [207, 257] on input "range" at bounding box center [249, 259] width 118 height 8
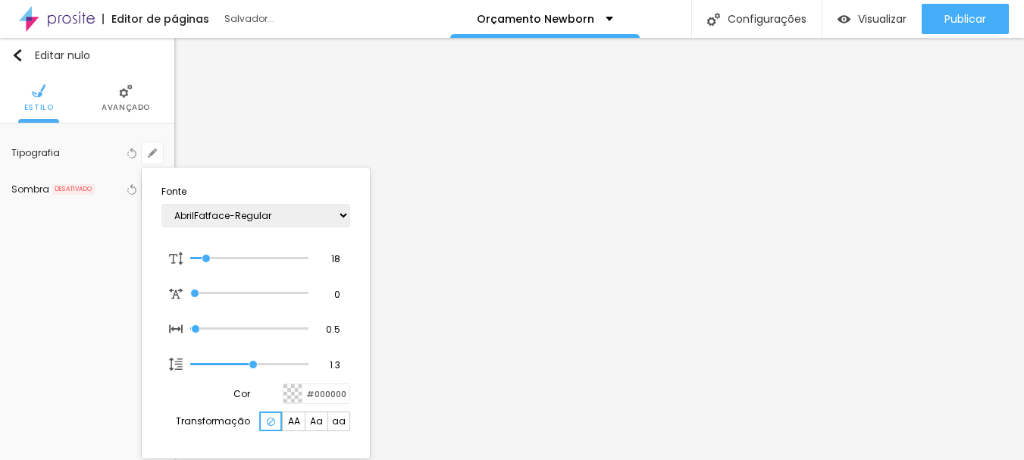
type input "1"
click at [479, 255] on div at bounding box center [512, 230] width 1024 height 460
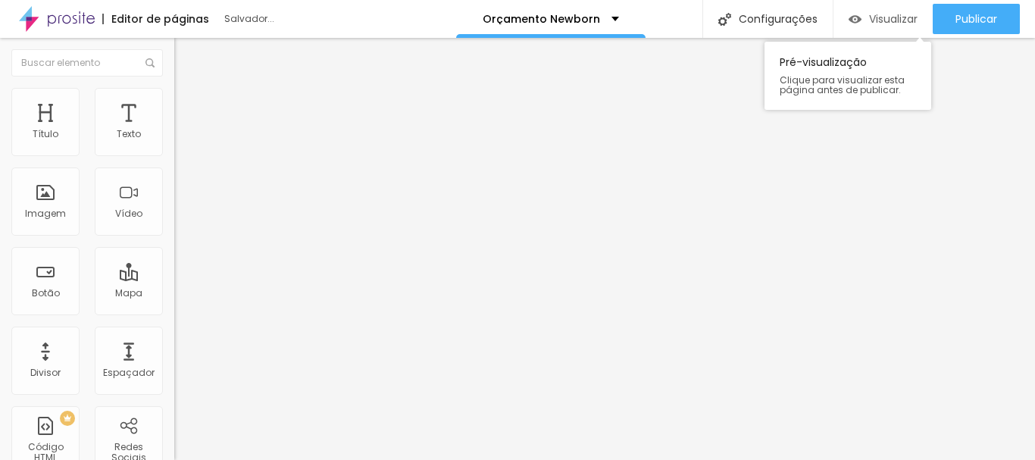
click at [900, 27] on div "Visualizar" at bounding box center [883, 19] width 69 height 30
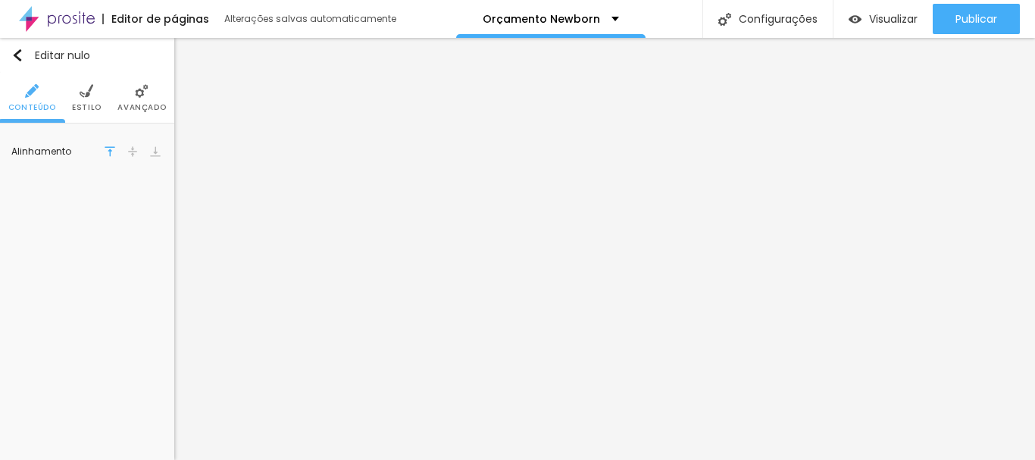
click at [87, 95] on img at bounding box center [87, 91] width 14 height 14
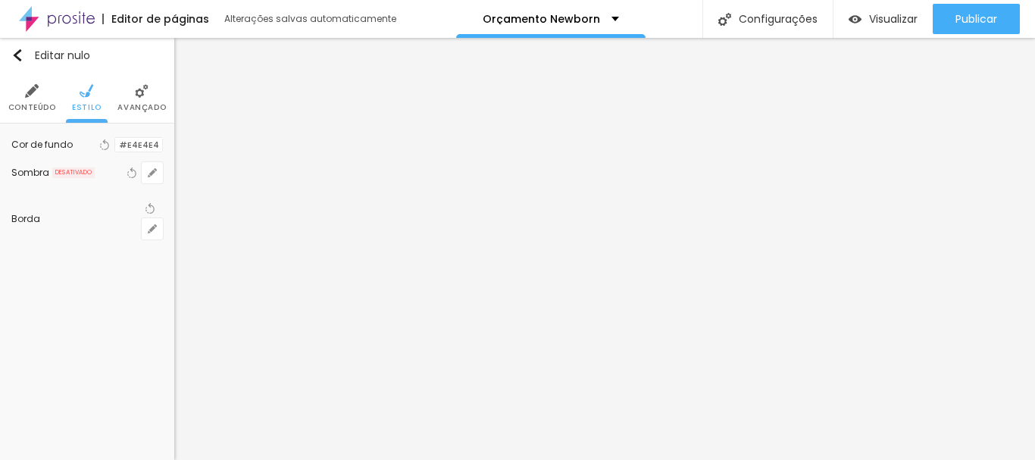
click at [128, 107] on font "Avançado" at bounding box center [141, 107] width 48 height 11
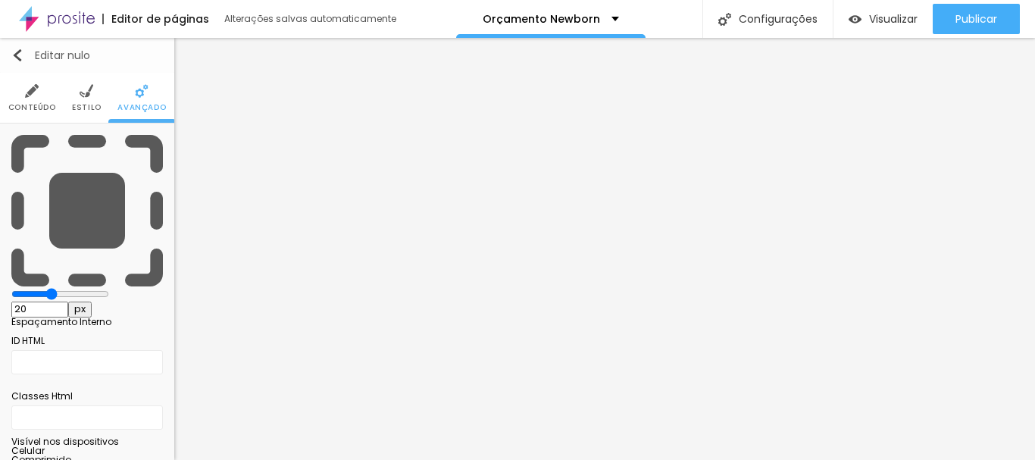
click at [14, 58] on img "button" at bounding box center [17, 55] width 12 height 12
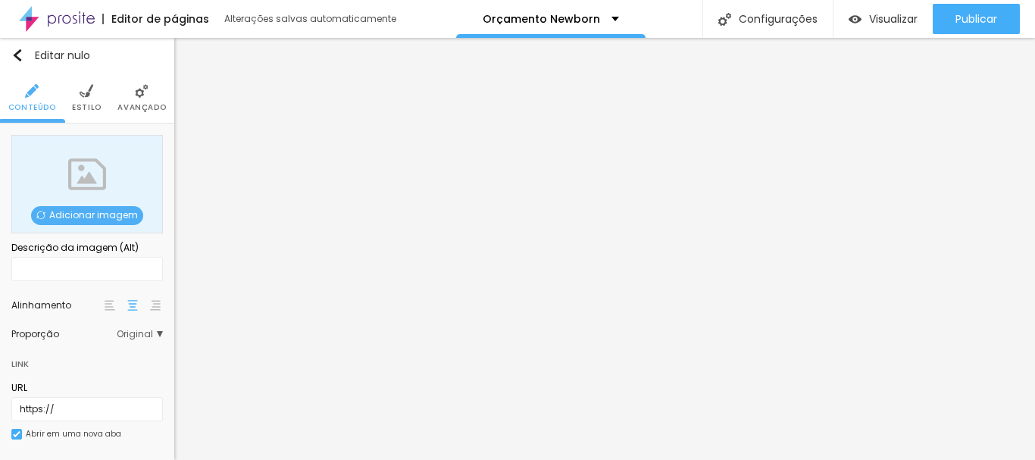
click at [103, 220] on font "Adicionar imagem" at bounding box center [93, 214] width 89 height 13
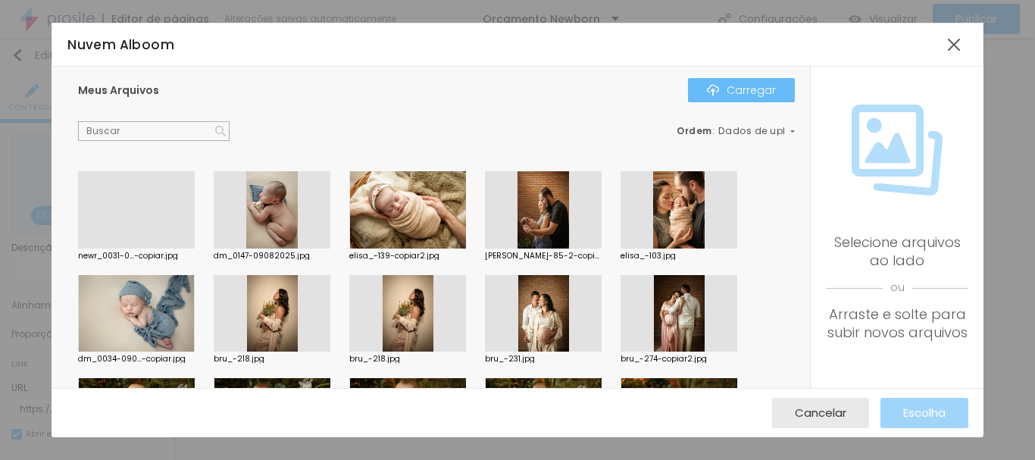
click at [713, 86] on img "button" at bounding box center [713, 90] width 12 height 12
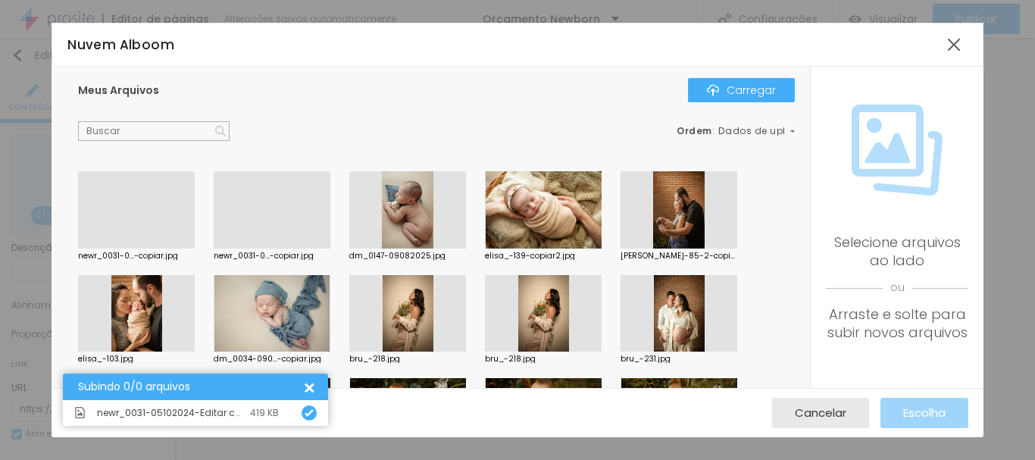
click at [153, 248] on div at bounding box center [136, 248] width 117 height 0
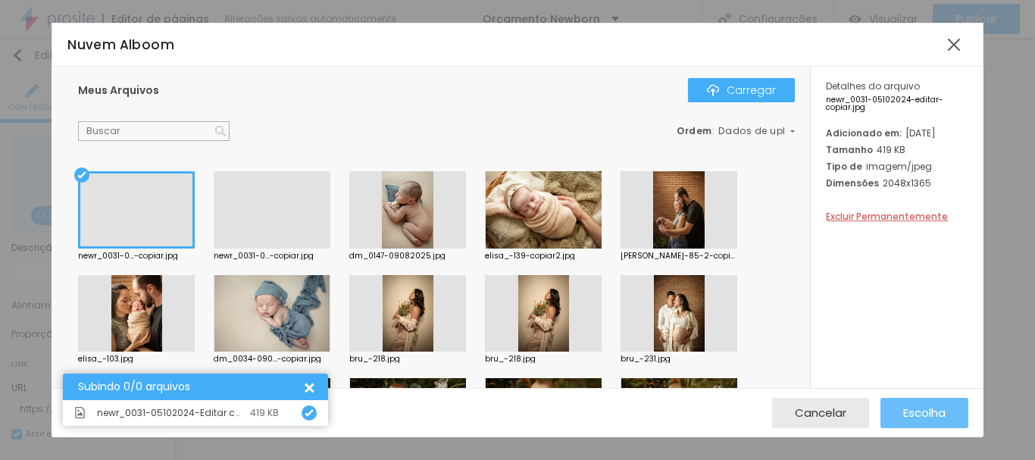
click at [940, 416] on font "Escolha" at bounding box center [924, 413] width 42 height 16
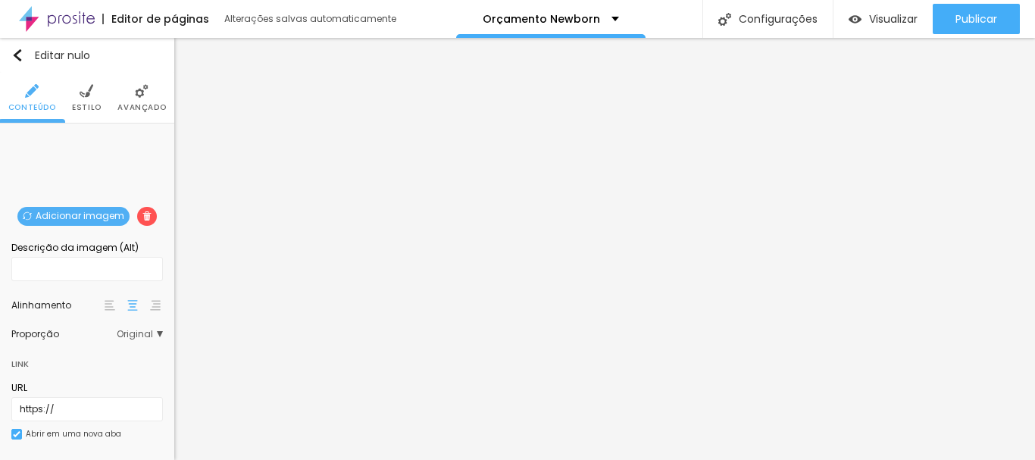
click at [83, 98] on li "Estilo" at bounding box center [87, 98] width 30 height 50
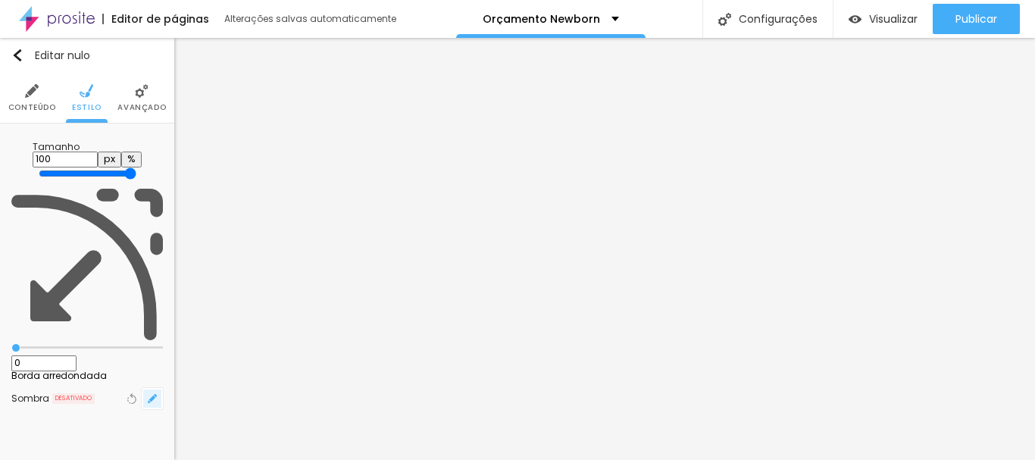
click at [150, 388] on button "button" at bounding box center [152, 398] width 21 height 21
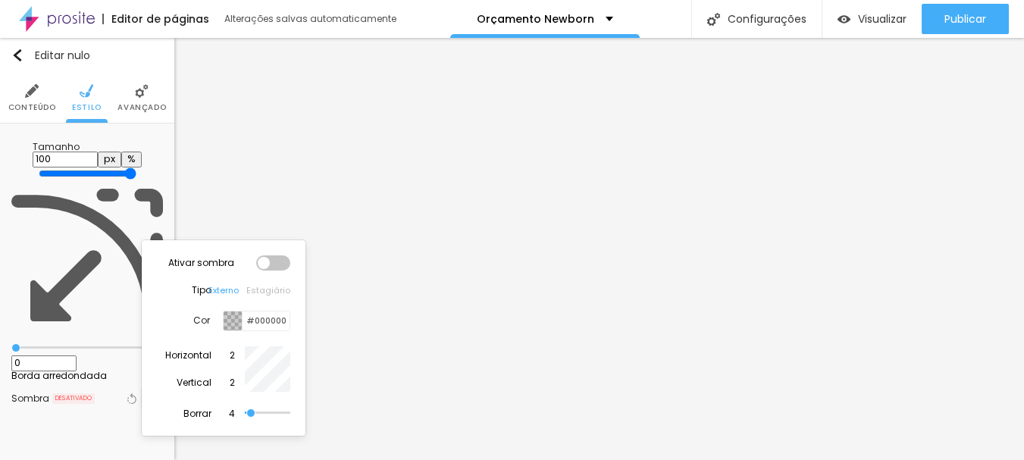
click at [150, 232] on div at bounding box center [512, 230] width 1024 height 460
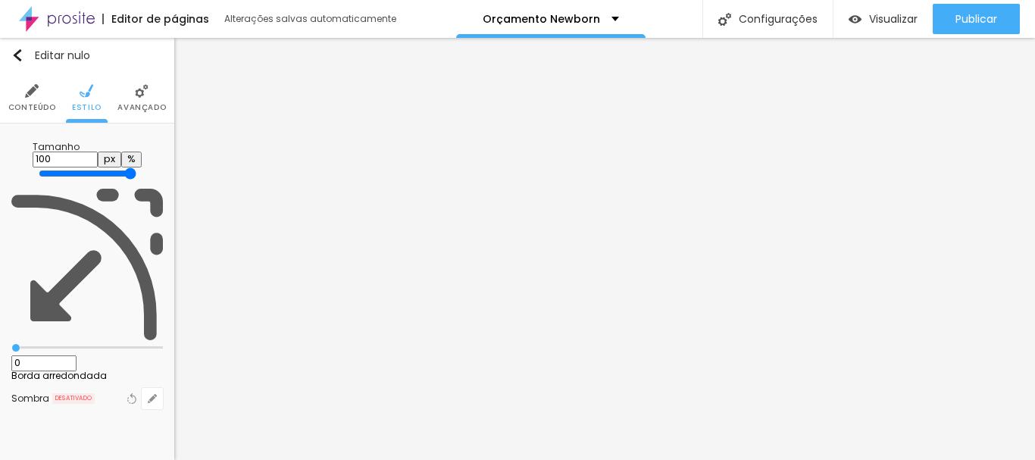
click at [141, 87] on img at bounding box center [142, 91] width 14 height 14
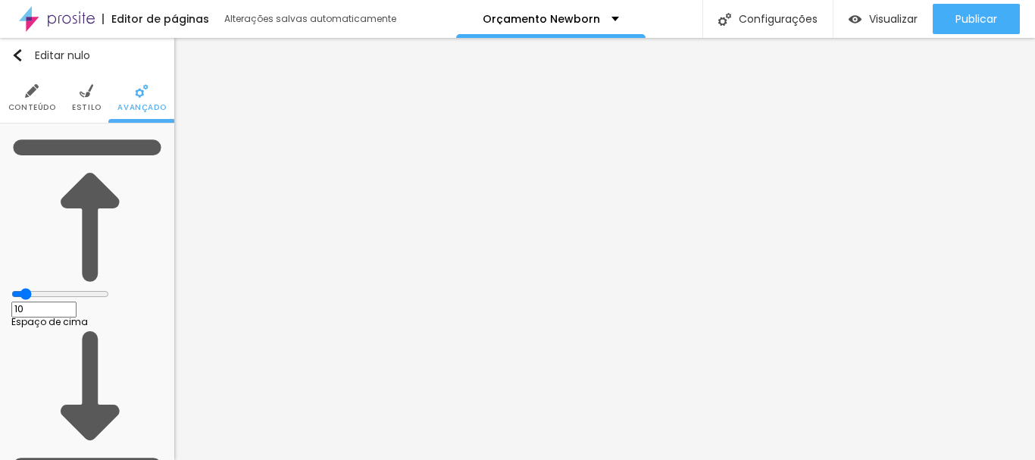
click at [80, 95] on img at bounding box center [87, 91] width 14 height 14
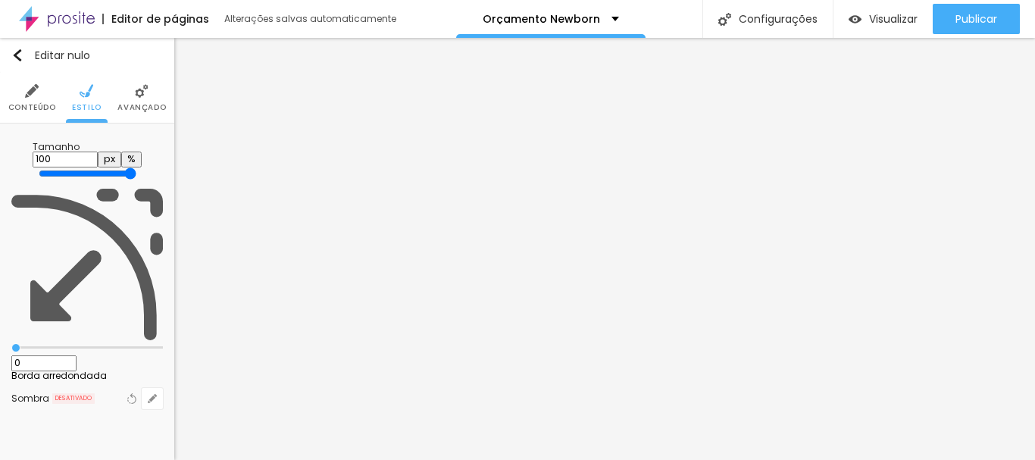
click at [28, 93] on img at bounding box center [32, 91] width 14 height 14
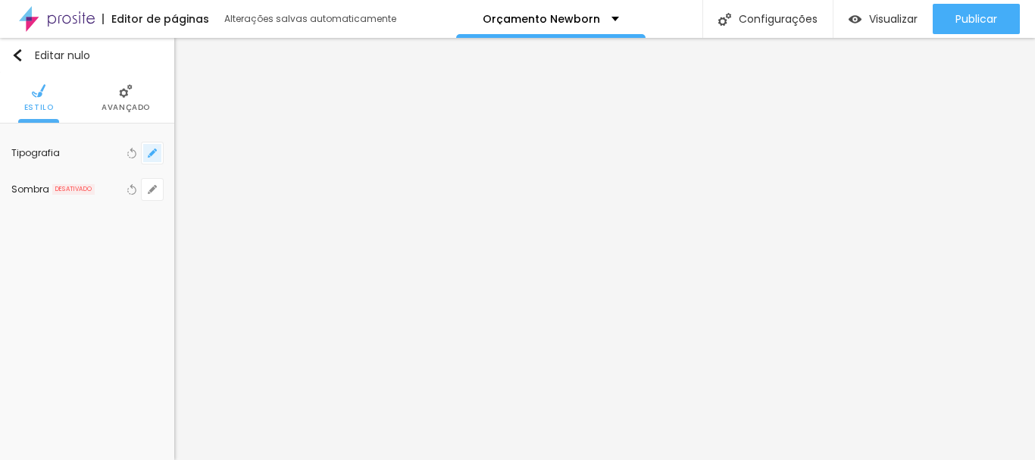
click at [152, 156] on icon "button" at bounding box center [152, 152] width 9 height 9
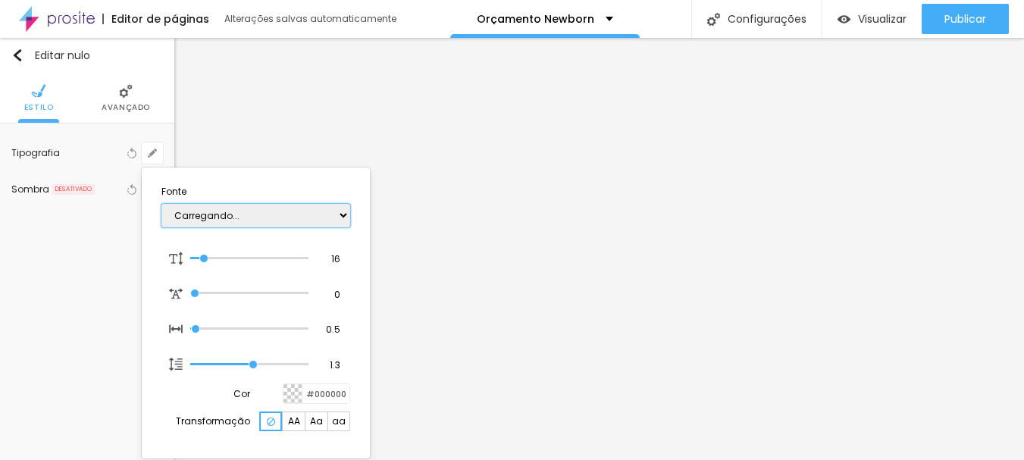
click at [210, 214] on select "Carregando..." at bounding box center [255, 215] width 189 height 23
type input "1"
select select "Anaheim"
click at [161, 204] on select "AbrilFatface-Regular Actor-Regular Alegreya AlegreyaBlack Alice Allan-Bold Alla…" at bounding box center [255, 215] width 189 height 23
type input "1"
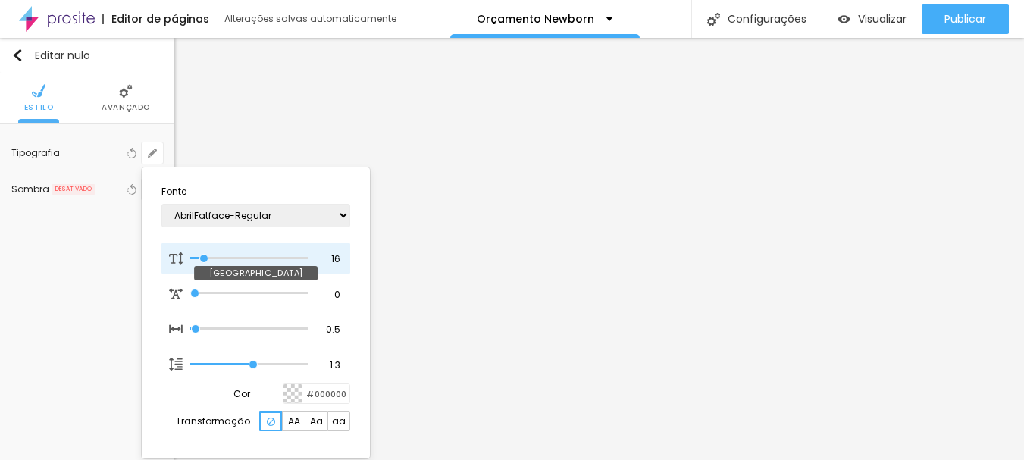
type input "18"
type input "1"
type input "20"
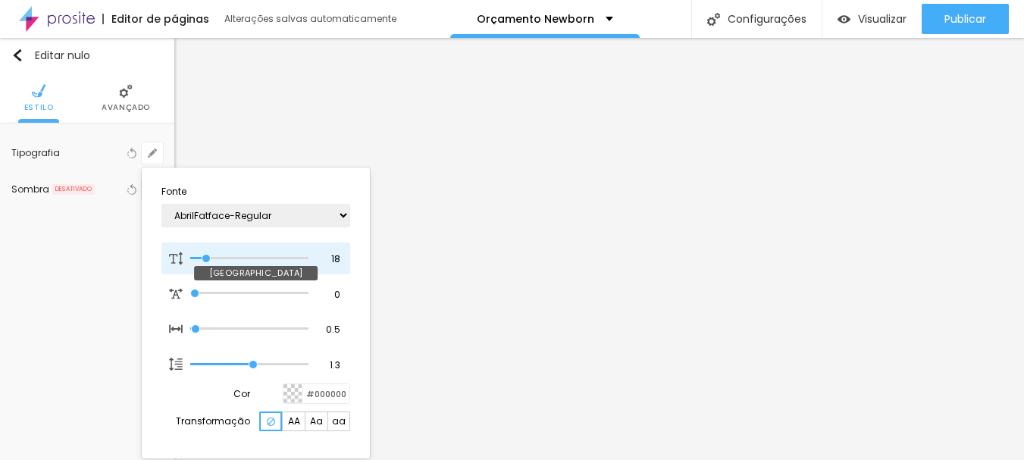
type input "1"
type input "21"
type input "1"
type input "22"
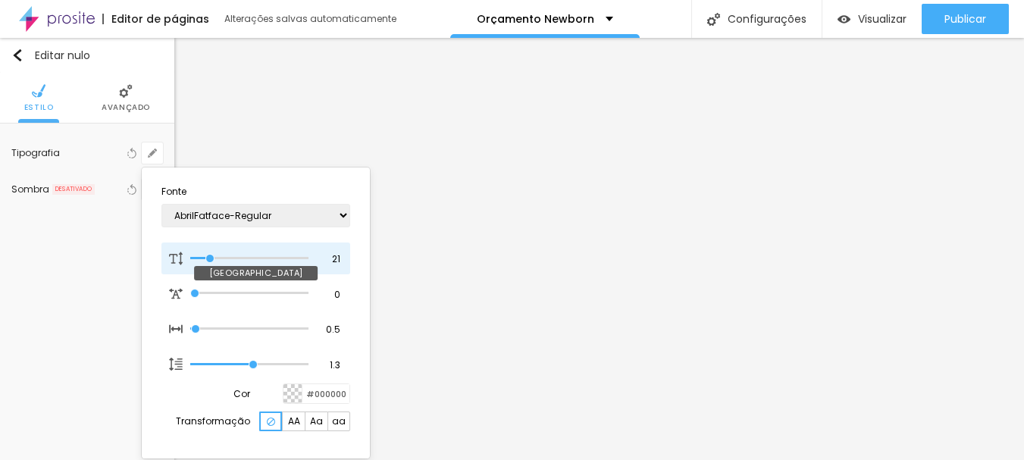
type input "22"
type input "1"
type input "22"
click at [211, 259] on input "range" at bounding box center [249, 259] width 118 height 8
type input "1"
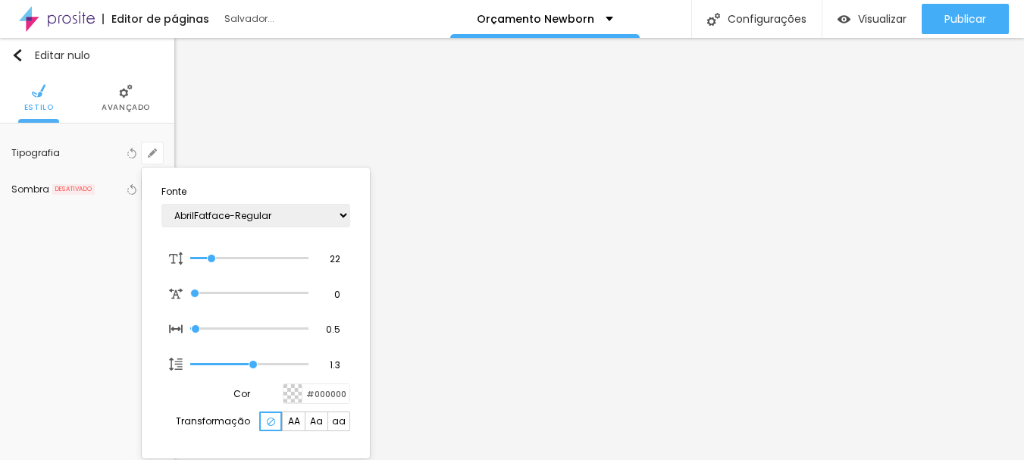
click at [640, 327] on div at bounding box center [512, 230] width 1024 height 460
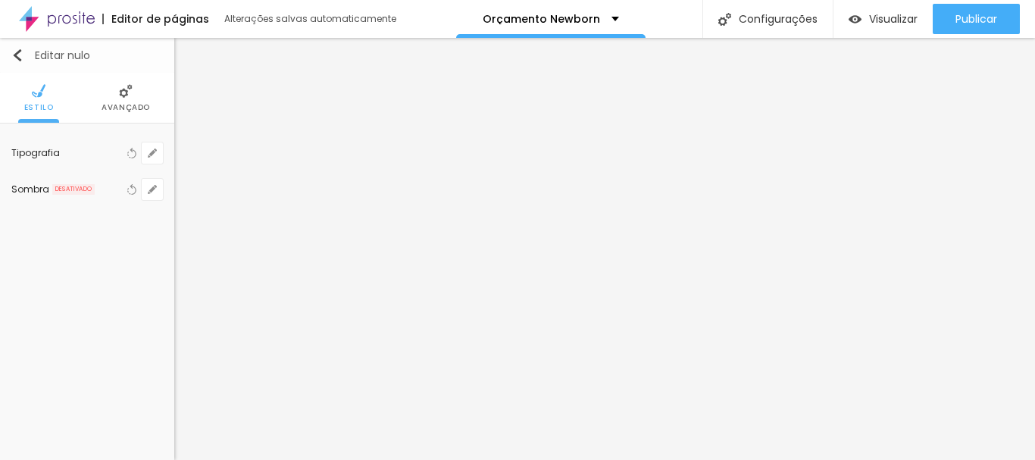
click at [19, 55] on img "button" at bounding box center [17, 55] width 12 height 12
click at [12, 67] on button "Editar nulo" at bounding box center [87, 55] width 174 height 35
click at [152, 155] on icon "button" at bounding box center [152, 153] width 6 height 6
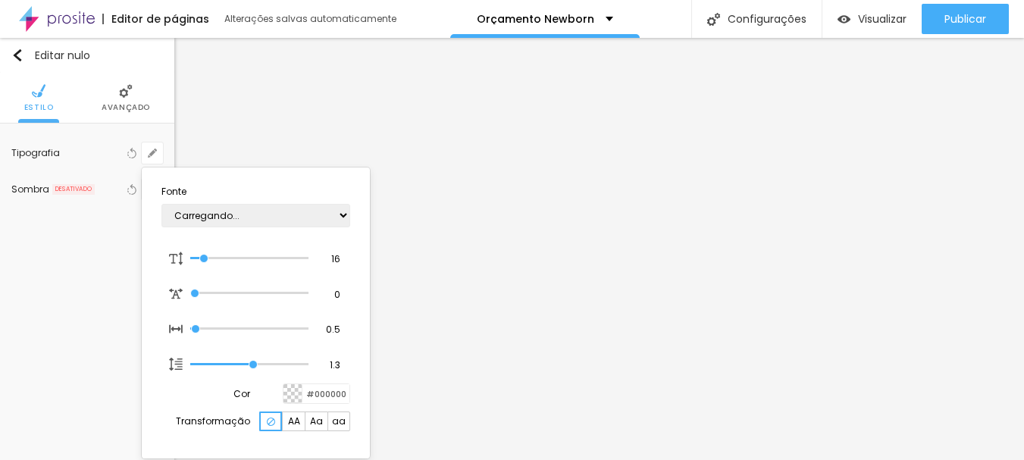
type input "1"
click at [215, 214] on select "AbrilFatface-Regular Actor-Regular Alegreya AlegreyaBlack Alice Allan-Bold Alla…" at bounding box center [255, 215] width 189 height 23
select select "Anaheim"
click at [161, 204] on select "AbrilFatface-Regular Actor-Regular Alegreya AlegreyaBlack Alice Allan-Bold Alla…" at bounding box center [255, 215] width 189 height 23
type input "1"
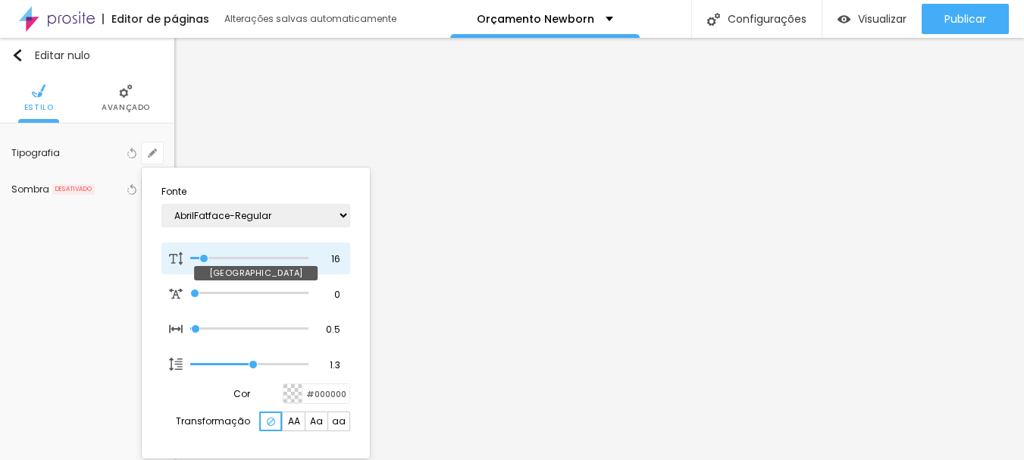
type input "17"
type input "1"
type input "18"
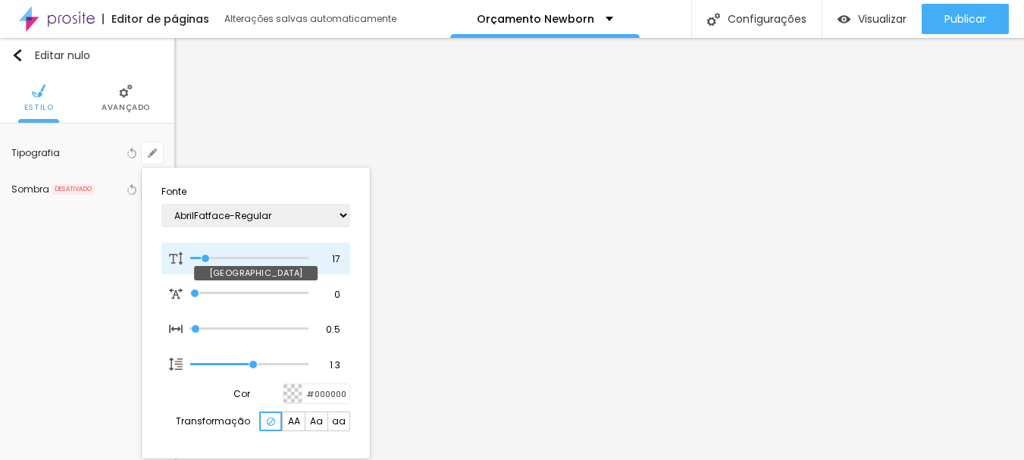
type input "1"
type input "19"
type input "1"
type input "20"
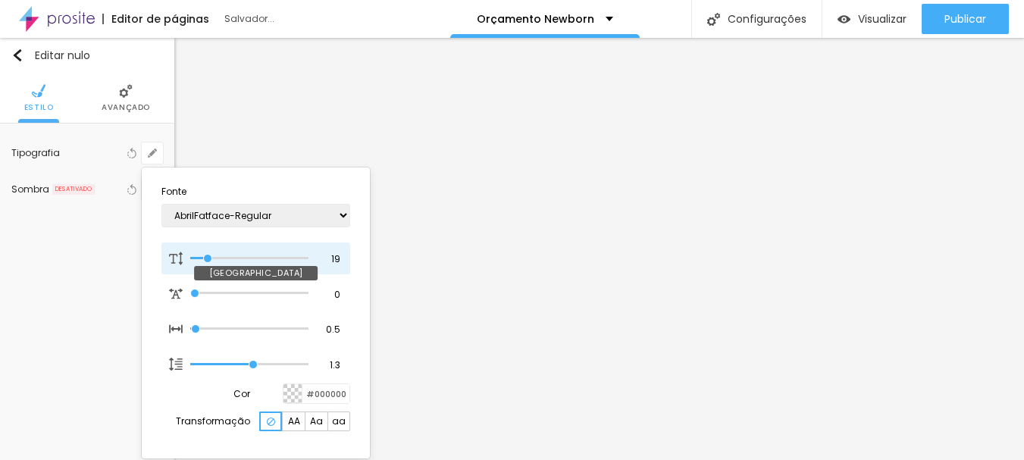
type input "20"
type input "1"
type input "20"
click at [209, 258] on input "range" at bounding box center [249, 259] width 118 height 8
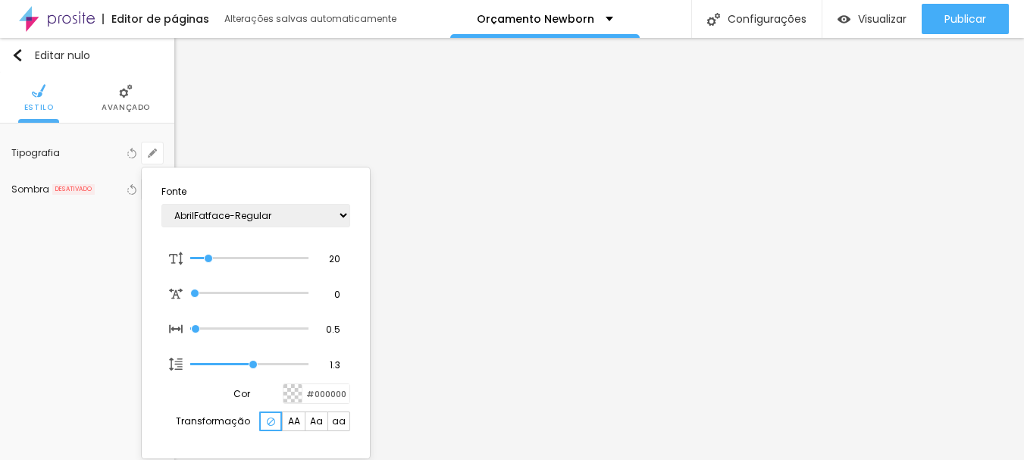
click at [928, 181] on div at bounding box center [512, 230] width 1024 height 460
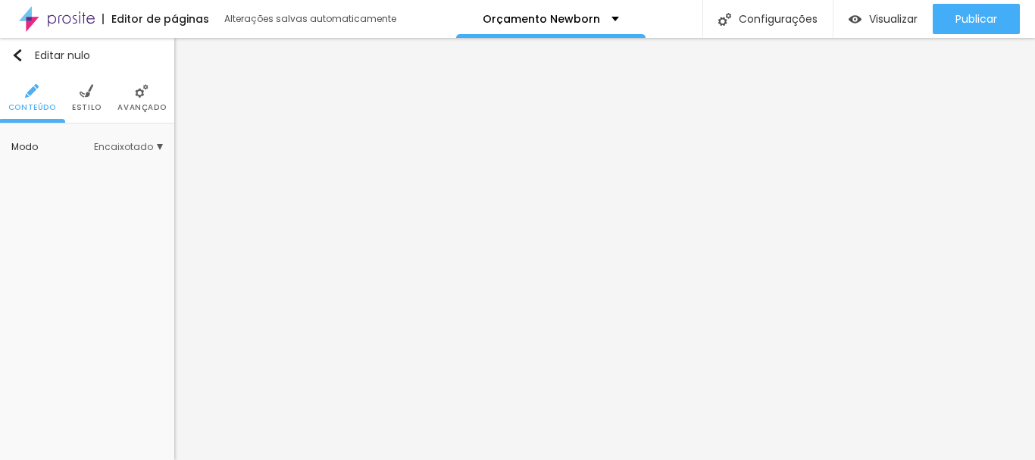
click at [93, 98] on li "Estilo" at bounding box center [87, 98] width 30 height 50
click at [91, 102] on font "Estilo" at bounding box center [87, 107] width 30 height 11
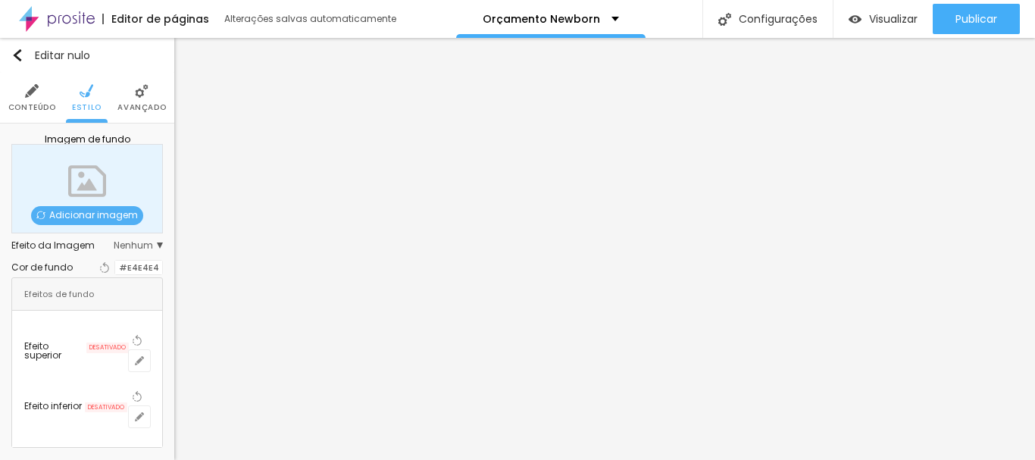
click at [115, 275] on div at bounding box center [115, 268] width 0 height 14
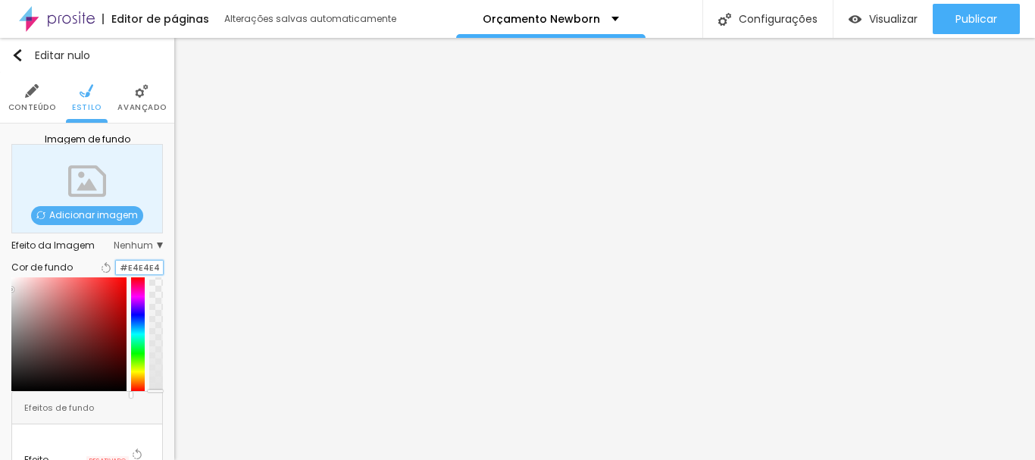
click at [130, 274] on input "#E4E4E4" at bounding box center [139, 268] width 47 height 14
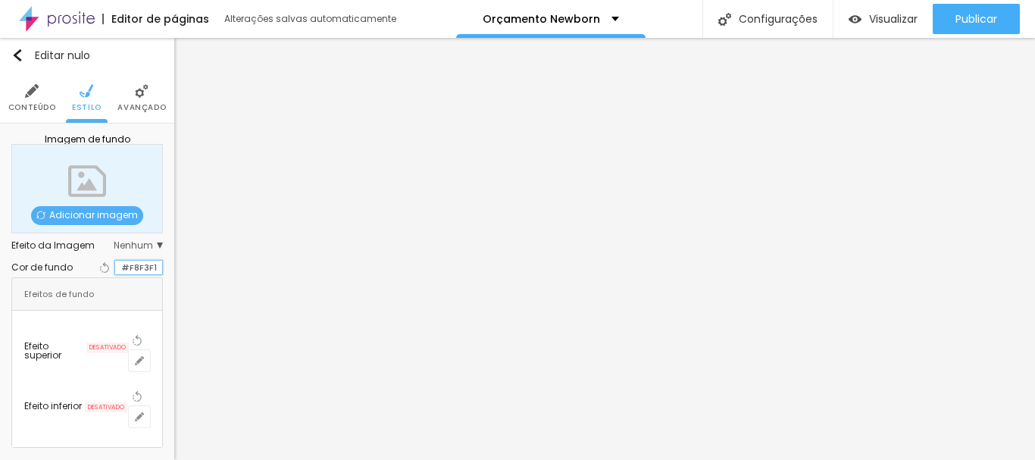
type input "#F8F3F1"
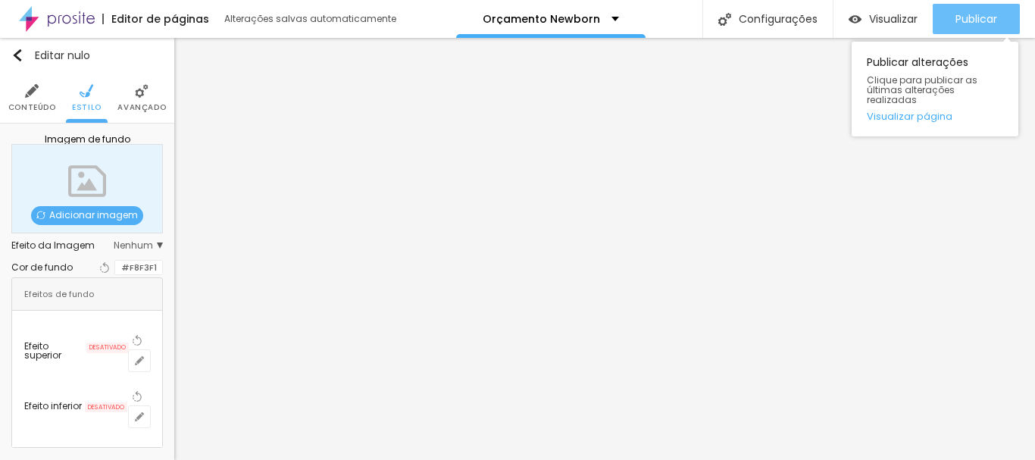
click at [995, 14] on font "Publicar" at bounding box center [976, 18] width 42 height 15
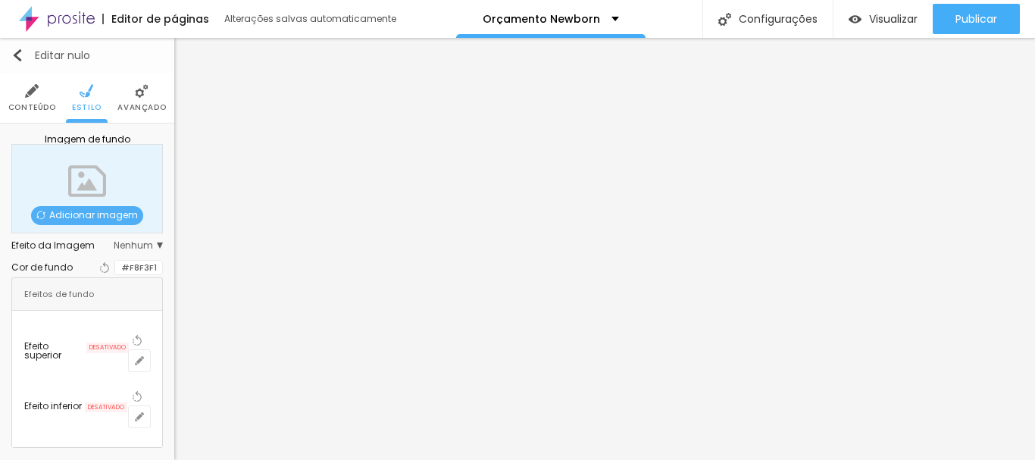
click at [23, 55] on div "Editar nulo" at bounding box center [50, 55] width 79 height 12
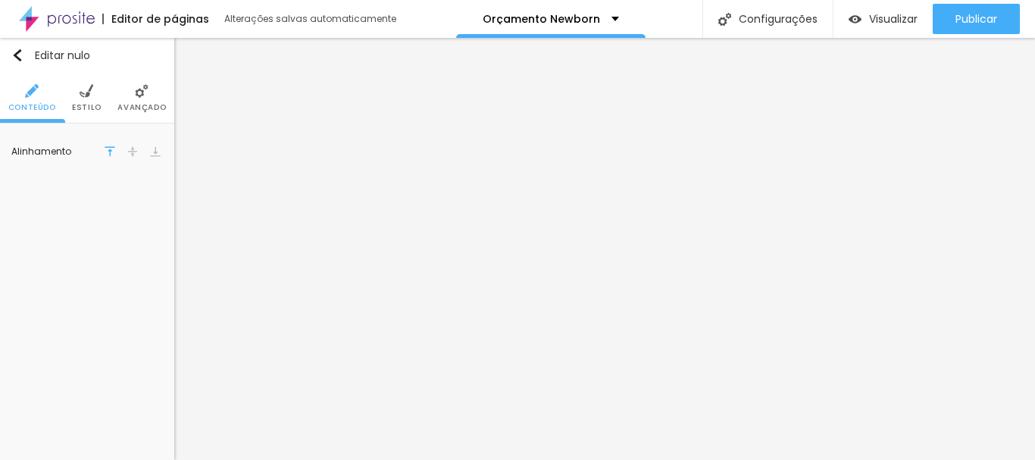
click at [88, 91] on img at bounding box center [87, 91] width 14 height 14
click at [89, 93] on img at bounding box center [87, 91] width 14 height 14
click at [91, 108] on font "Estilo" at bounding box center [87, 107] width 30 height 11
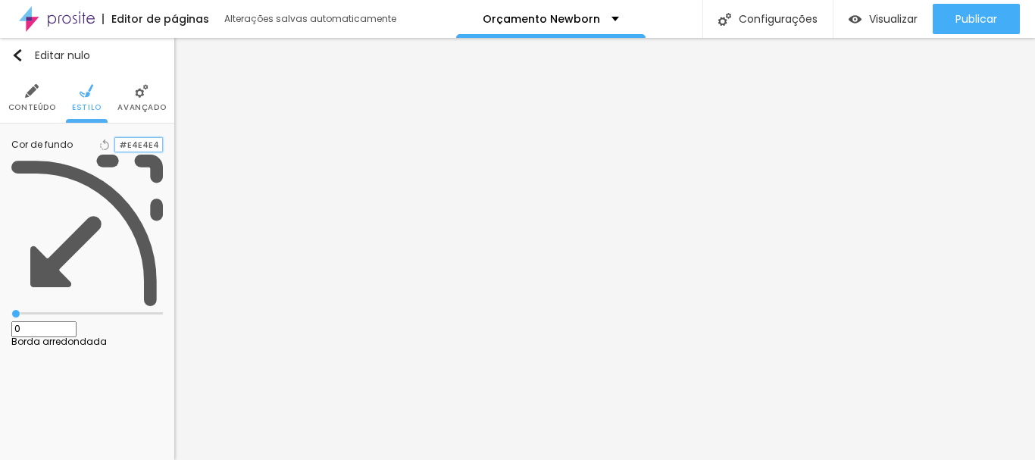
type input "#E4E4E4"
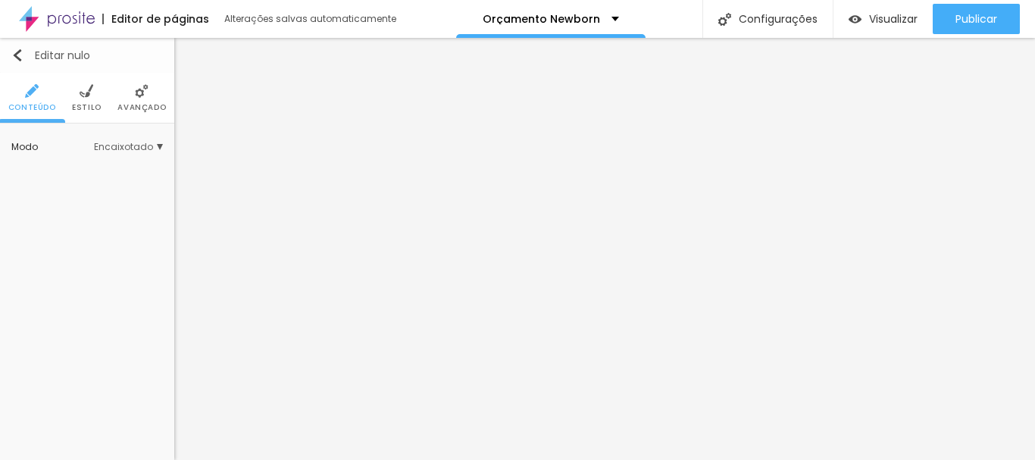
click at [16, 56] on img "button" at bounding box center [17, 55] width 12 height 12
click at [148, 156] on icon "button" at bounding box center [149, 156] width 3 height 3
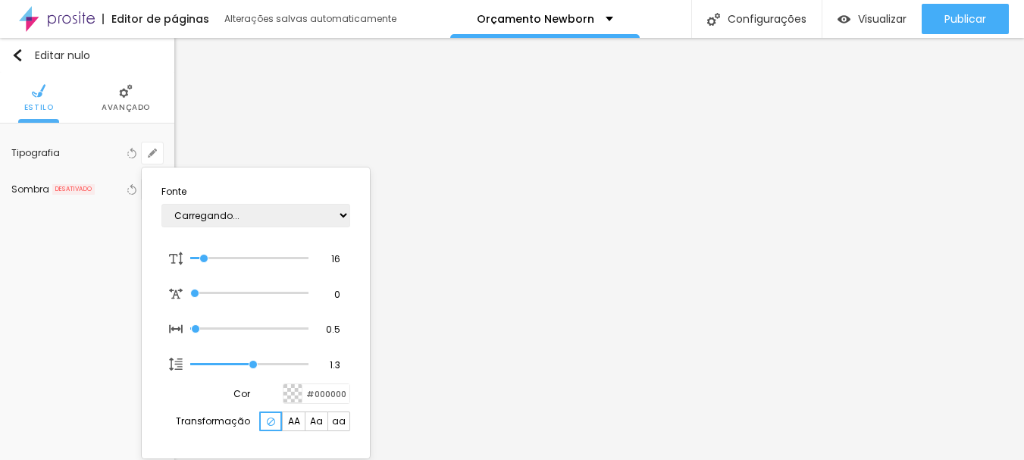
type input "1"
click at [202, 219] on select "AbrilFatface-Regular Actor-Regular Alegreya AlegreyaBlack Alice Allan-Bold Alla…" at bounding box center [255, 215] width 189 height 23
select select "Anaheim"
click at [161, 204] on select "AbrilFatface-Regular Actor-Regular Alegreya AlegreyaBlack Alice Allan-Bold Alla…" at bounding box center [255, 215] width 189 height 23
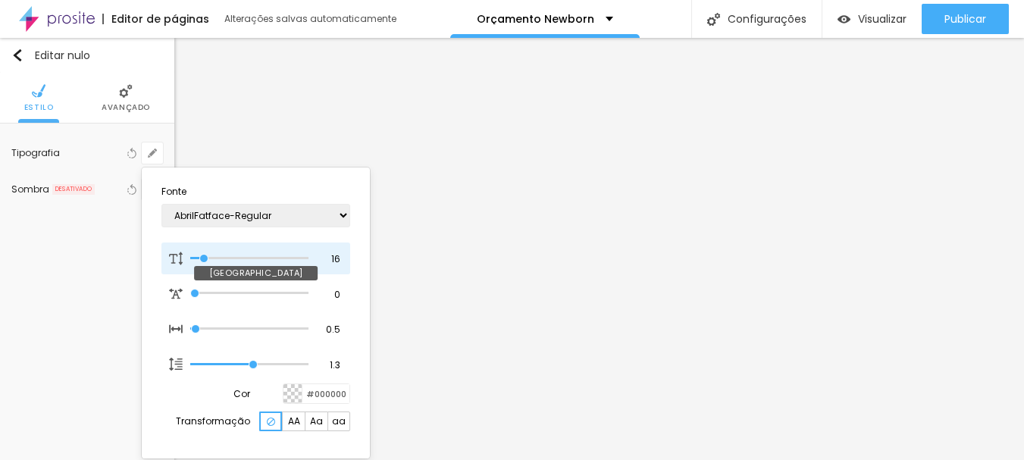
type input "1"
type input "17"
type input "1"
type input "18"
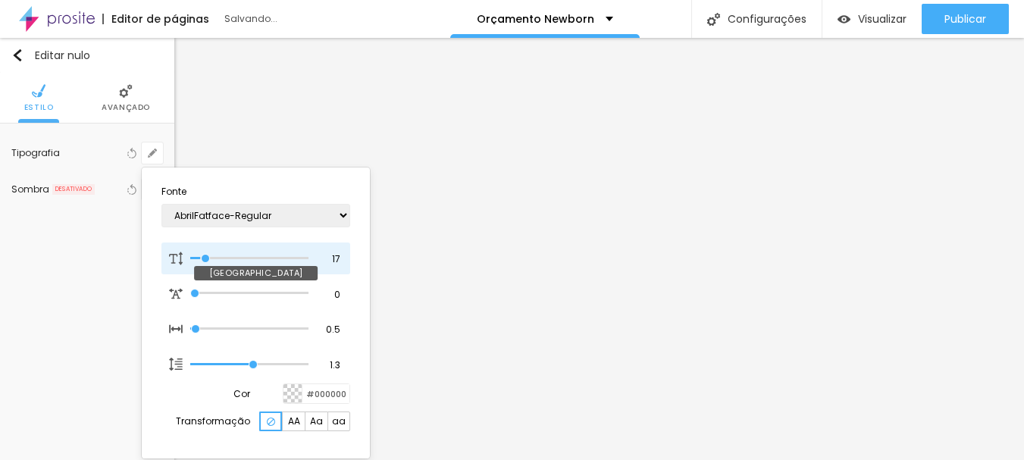
type input "18"
type input "1"
type input "19"
type input "1"
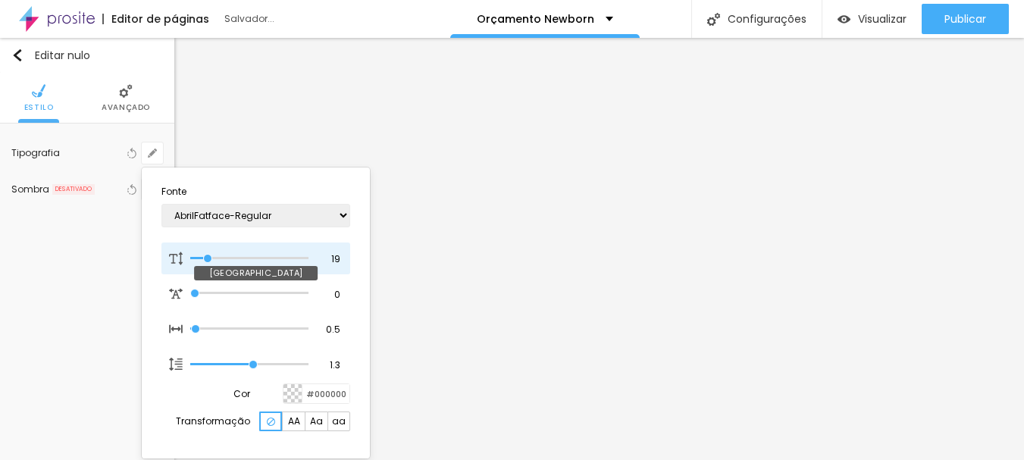
type input "20"
type input "1"
type input "22"
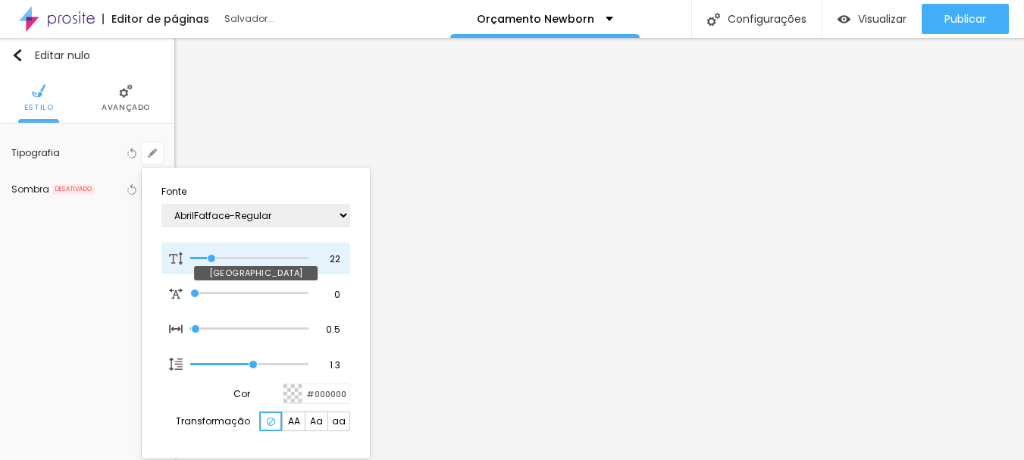
type input "1"
type input "23"
type input "1"
type input "24"
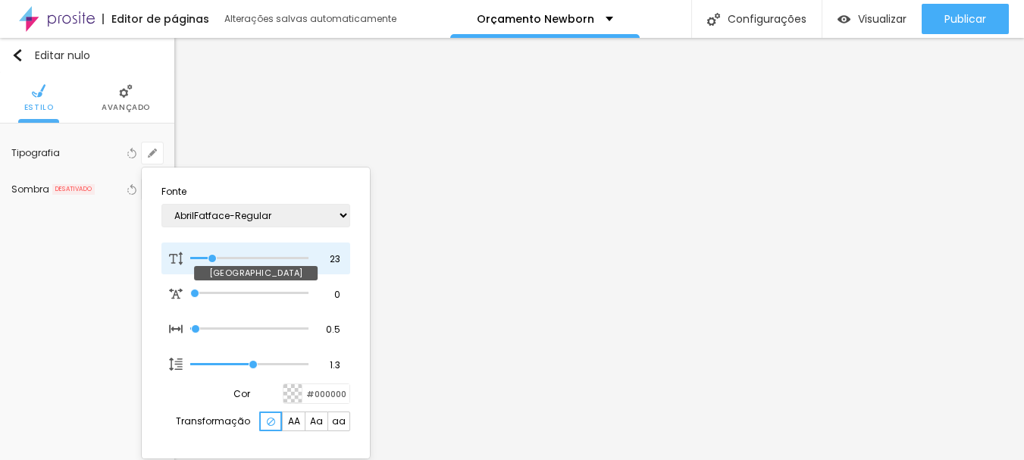
type input "24"
type input "1"
drag, startPoint x: 204, startPoint y: 258, endPoint x: 214, endPoint y: 258, distance: 9.8
type input "24"
click at [214, 258] on input "range" at bounding box center [249, 259] width 118 height 8
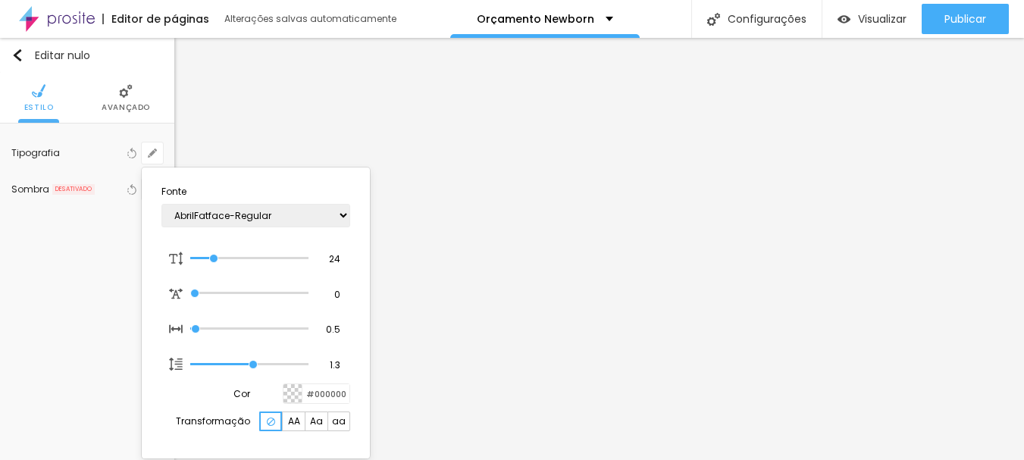
click at [436, 318] on div at bounding box center [512, 230] width 1024 height 460
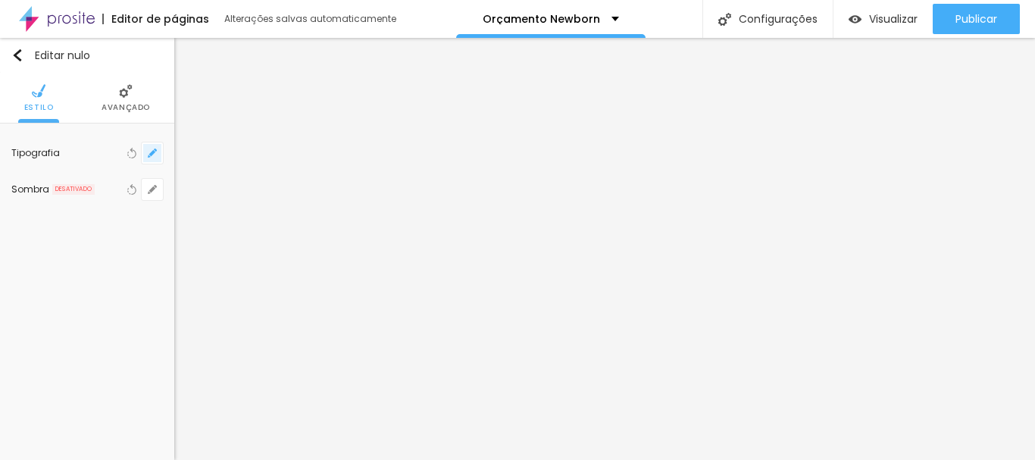
click at [158, 153] on button "button" at bounding box center [152, 152] width 21 height 21
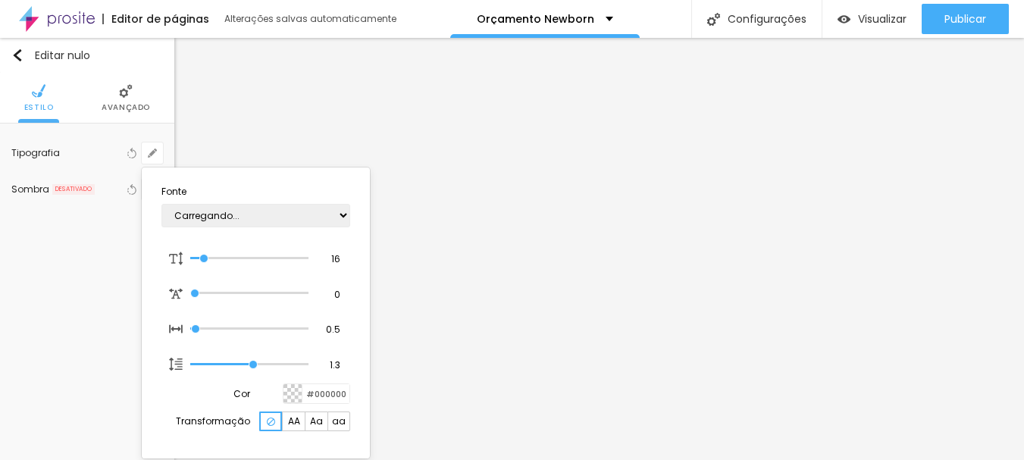
type input "1"
drag, startPoint x: 264, startPoint y: 215, endPoint x: 237, endPoint y: 215, distance: 27.3
click at [264, 215] on select "AbrilFatface-Regular Actor-Regular Alegreya AlegreyaBlack Alice Allan-Bold Alla…" at bounding box center [255, 215] width 189 height 23
select select "Anaheim"
click at [161, 204] on select "AbrilFatface-Regular Actor-Regular Alegreya AlegreyaBlack Alice Allan-Bold Alla…" at bounding box center [255, 215] width 189 height 23
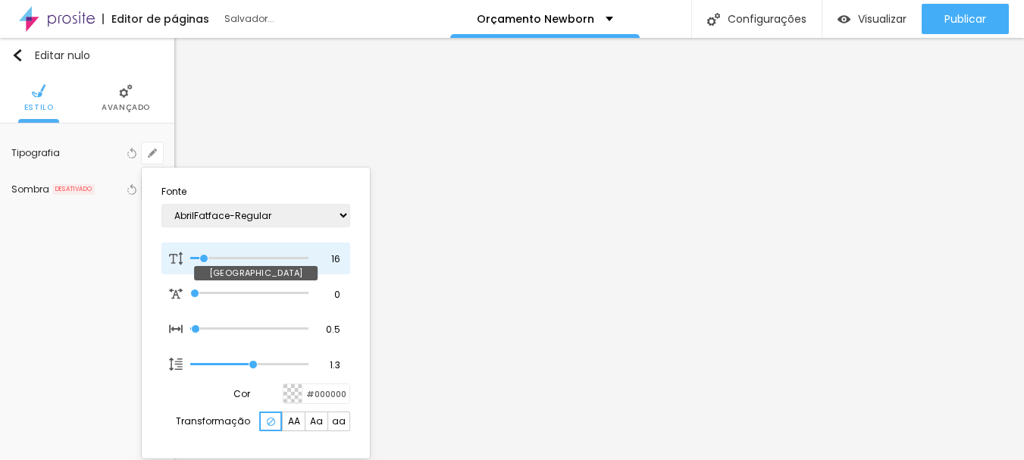
type input "1"
type input "18"
type input "1"
type input "18"
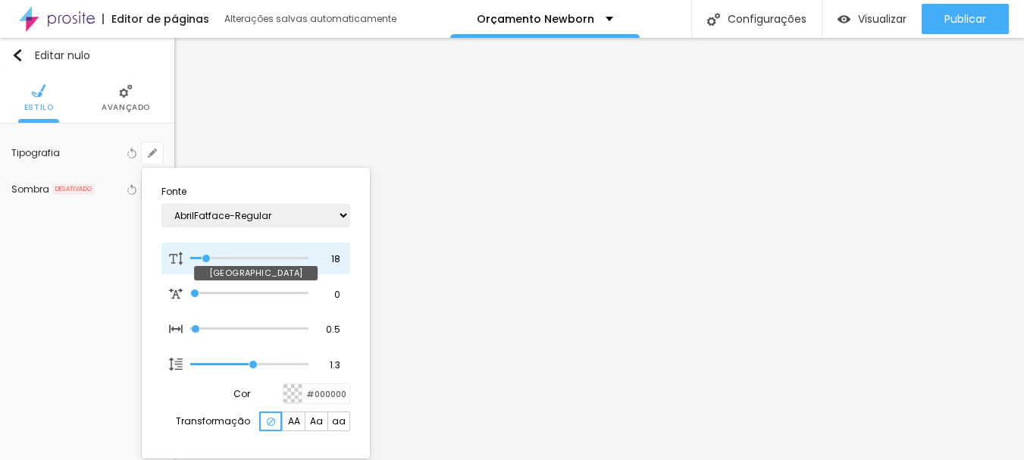
click at [207, 260] on input "range" at bounding box center [249, 259] width 118 height 8
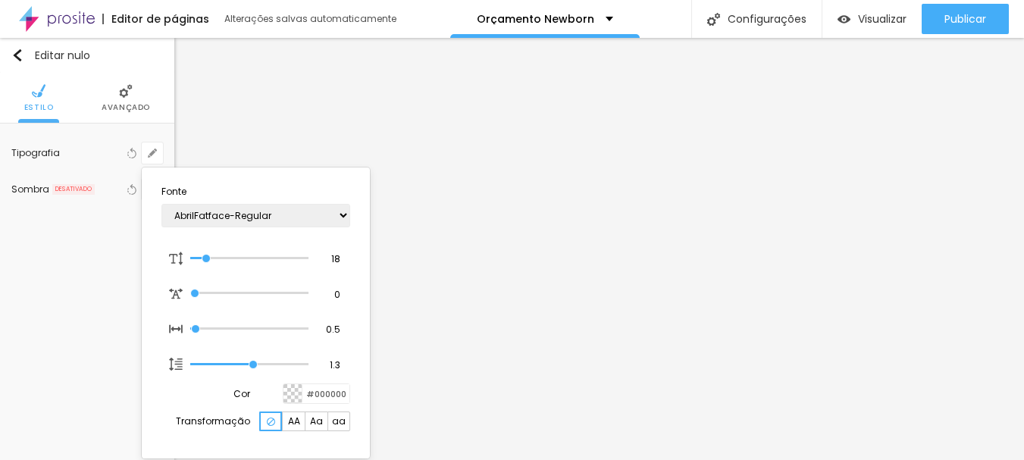
click at [566, 362] on div at bounding box center [512, 230] width 1024 height 460
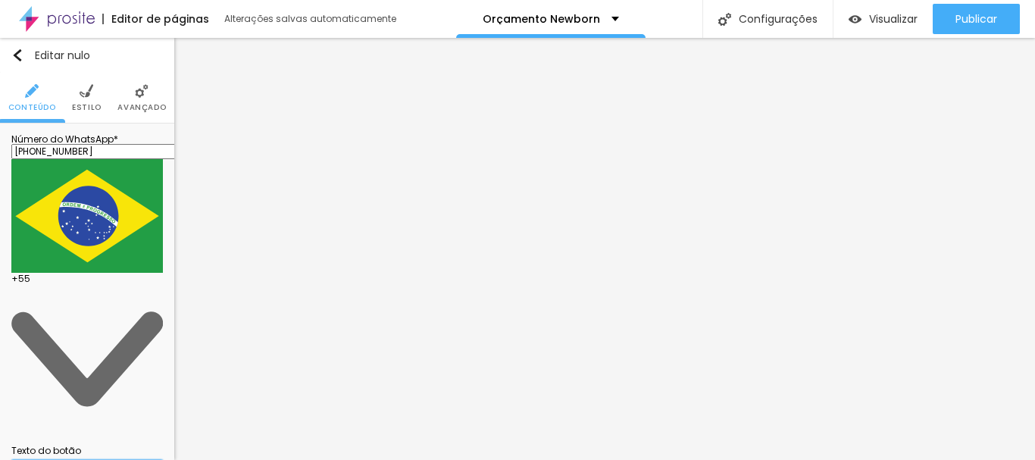
drag, startPoint x: 136, startPoint y: 211, endPoint x: 0, endPoint y: 215, distance: 136.4
click at [0, 214] on div "Número do WhatsApp * (43)99122-6954 + 55 Texto do botão Conversar no WhatsApp M…" at bounding box center [87, 361] width 174 height 476
type input "Agendar sessão Newborn"
drag, startPoint x: 98, startPoint y: 302, endPoint x: 55, endPoint y: 265, distance: 57.5
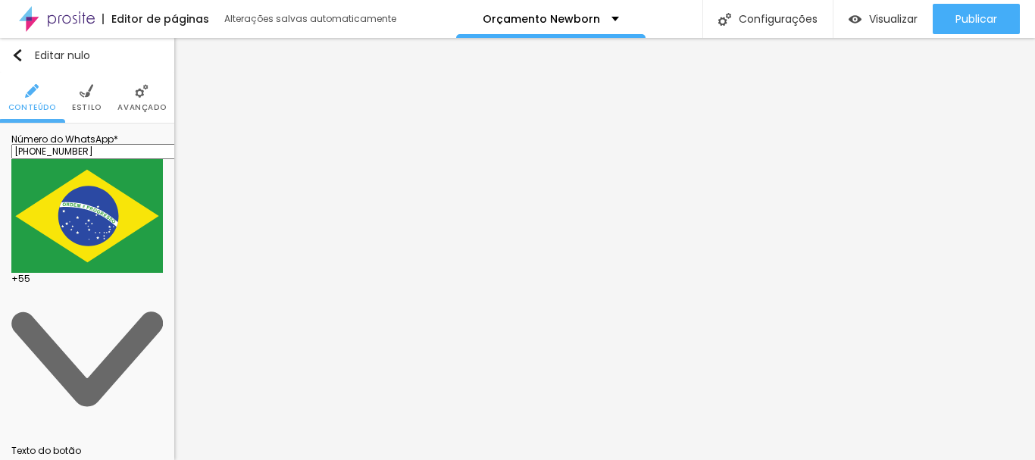
drag, startPoint x: 90, startPoint y: 291, endPoint x: 95, endPoint y: 301, distance: 11.2
drag, startPoint x: 94, startPoint y: 295, endPoint x: 55, endPoint y: 262, distance: 50.5
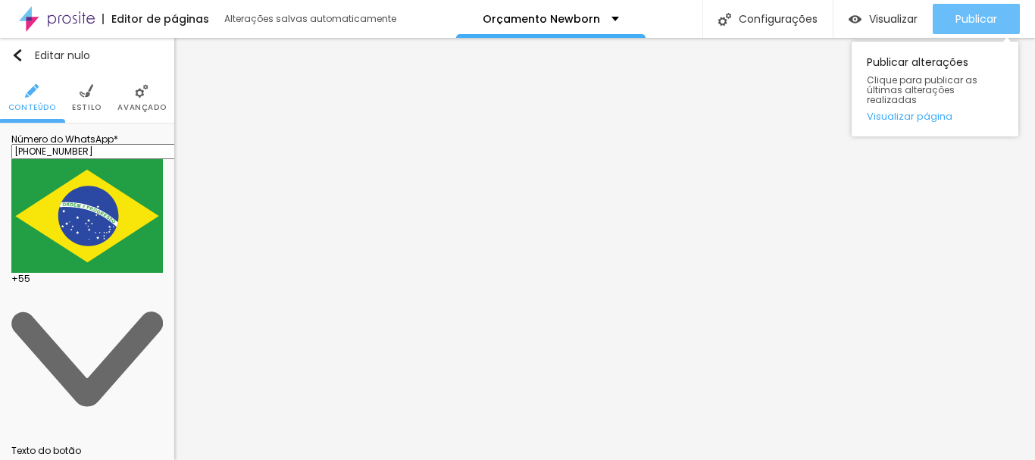
type textarea "Olá, cheguei até você pelo seu site e gostaria de agendar a sessão de Newborn"
click at [970, 17] on font "Publicar" at bounding box center [976, 18] width 42 height 15
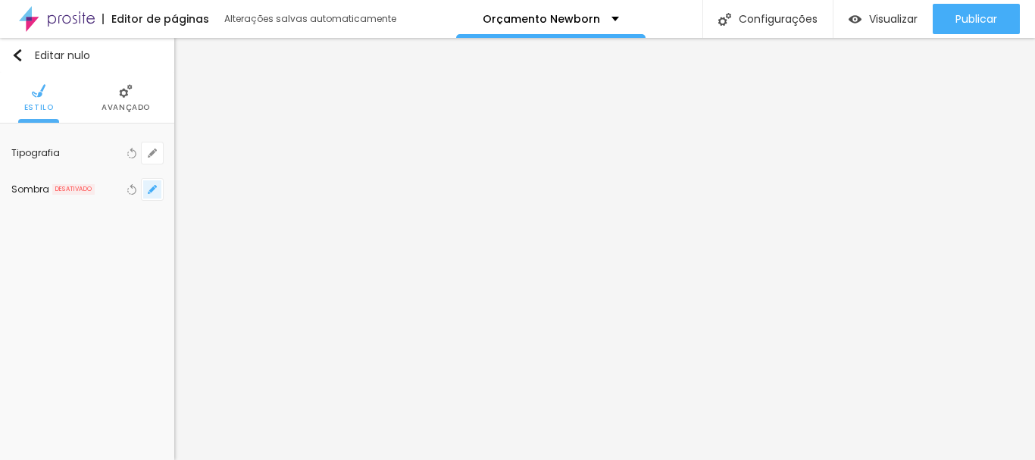
click at [149, 188] on icon "button" at bounding box center [152, 189] width 9 height 9
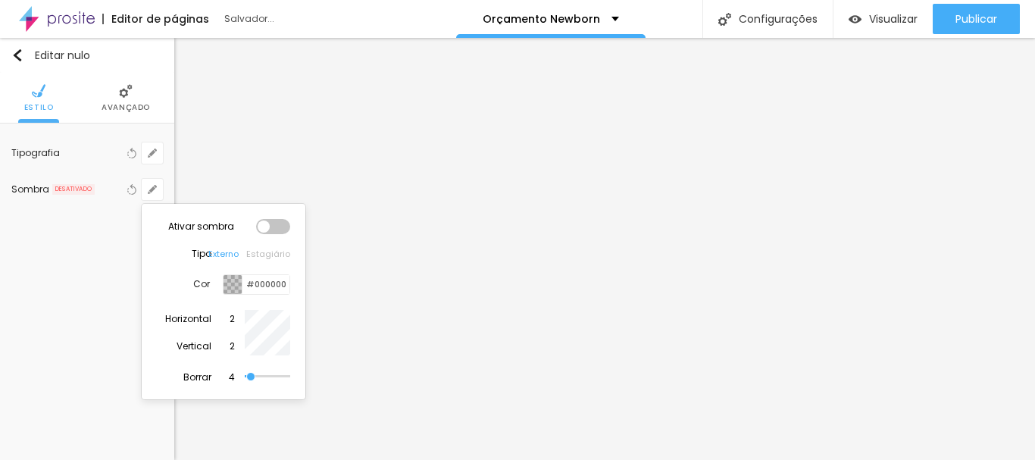
click at [271, 227] on div at bounding box center [273, 226] width 34 height 15
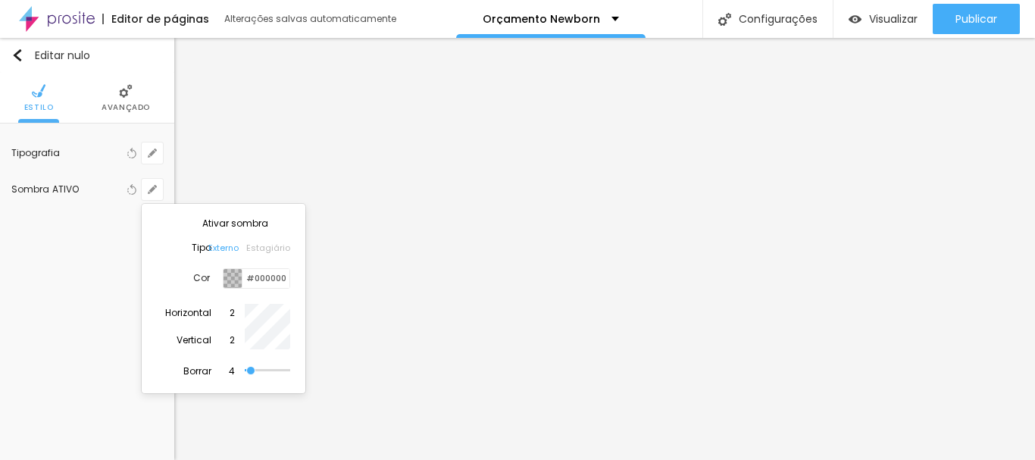
click at [235, 283] on div at bounding box center [232, 278] width 19 height 19
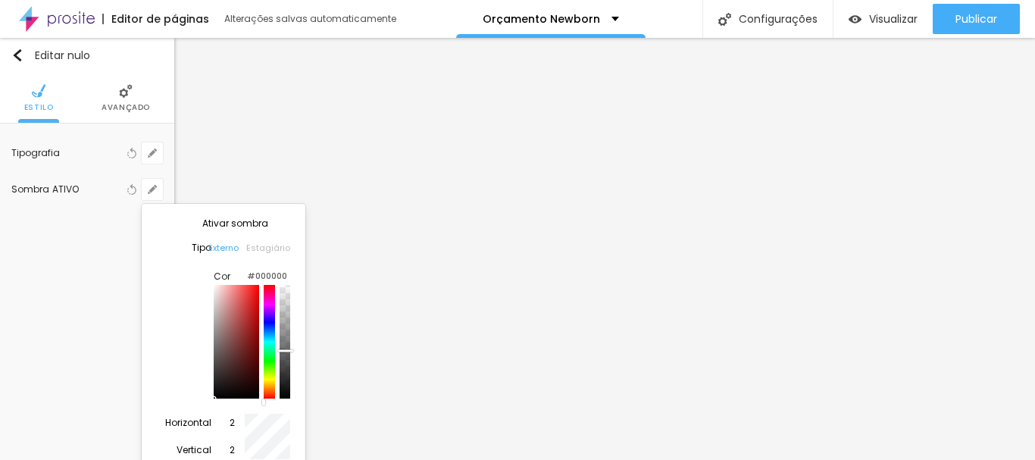
click at [281, 368] on div at bounding box center [285, 342] width 11 height 114
click at [745, 208] on div at bounding box center [517, 230] width 1035 height 460
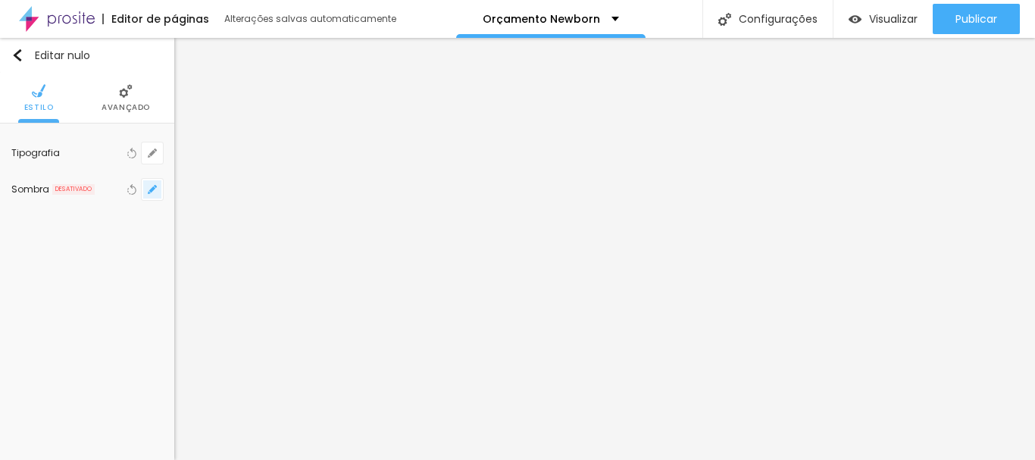
click at [159, 186] on button "button" at bounding box center [152, 189] width 21 height 21
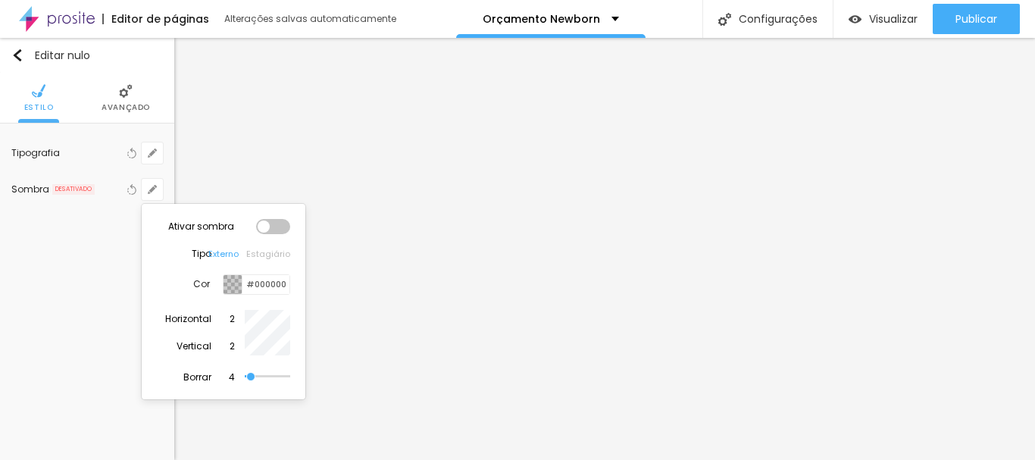
click at [287, 224] on div at bounding box center [273, 226] width 34 height 15
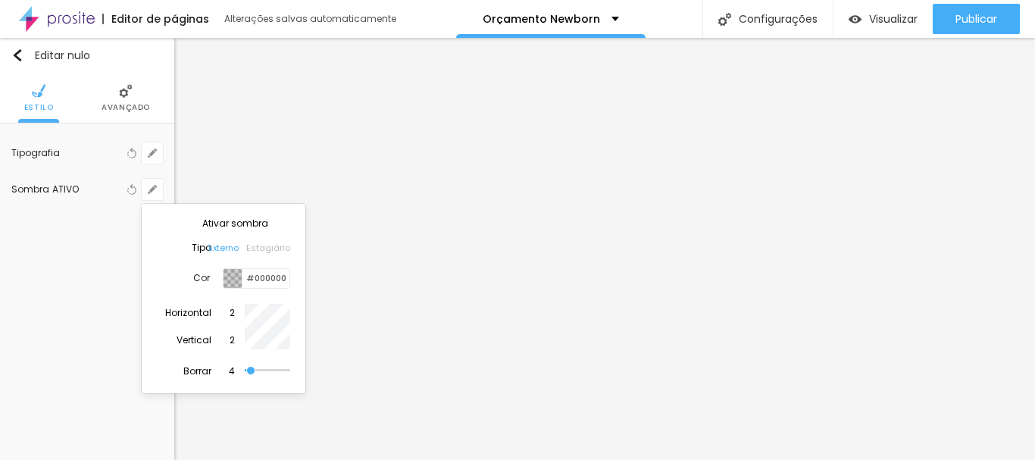
click at [239, 284] on div at bounding box center [232, 278] width 19 height 19
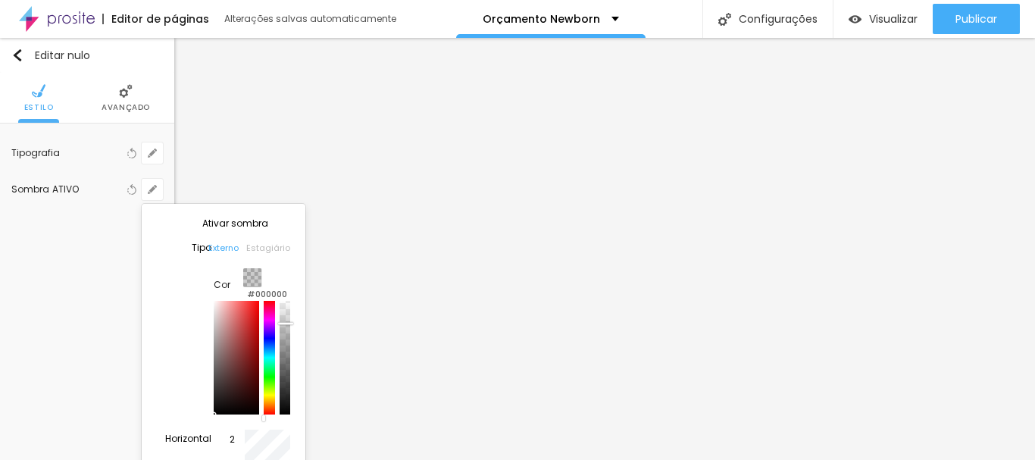
click at [280, 392] on div at bounding box center [285, 358] width 11 height 114
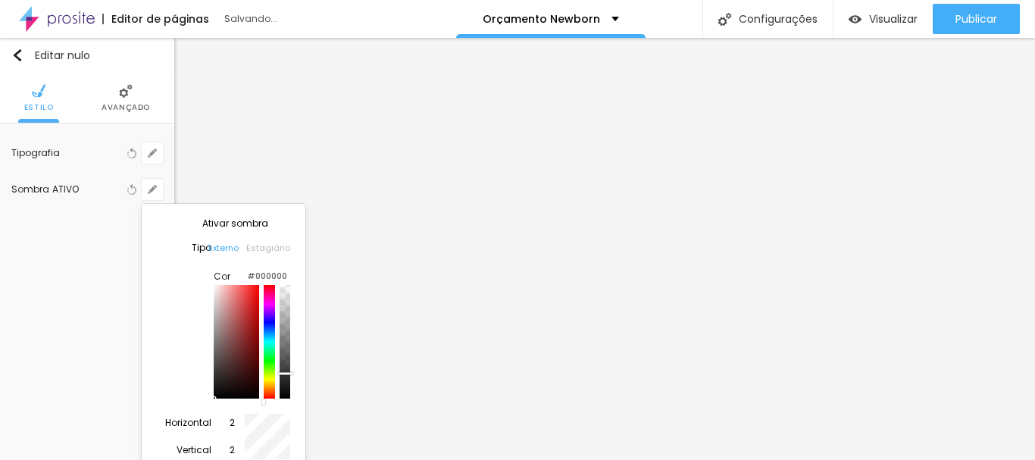
click at [641, 346] on div at bounding box center [517, 230] width 1035 height 460
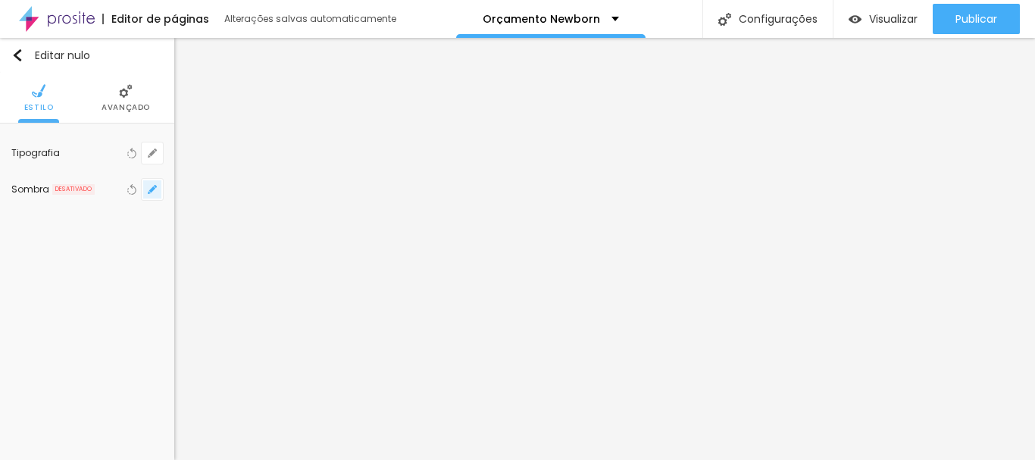
click at [153, 188] on icon "button" at bounding box center [152, 189] width 6 height 6
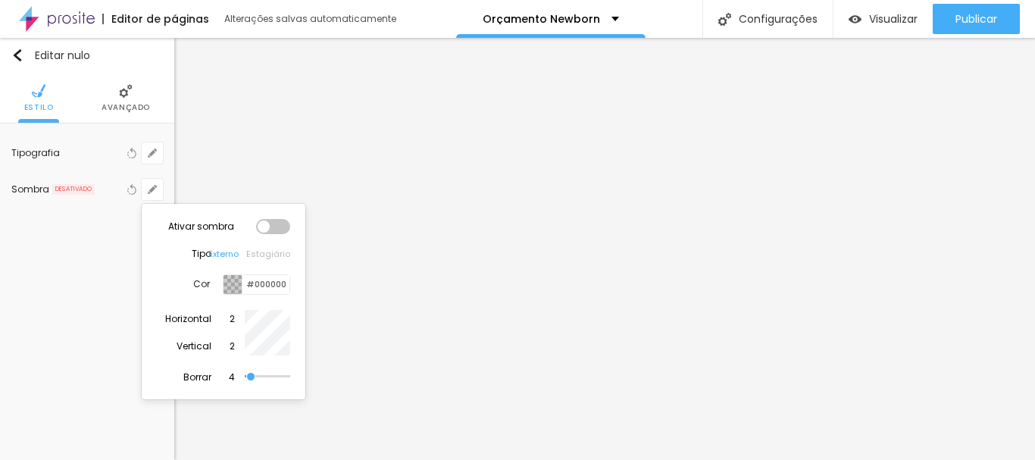
drag, startPoint x: 273, startPoint y: 223, endPoint x: 262, endPoint y: 247, distance: 26.1
click at [274, 223] on div at bounding box center [273, 226] width 34 height 15
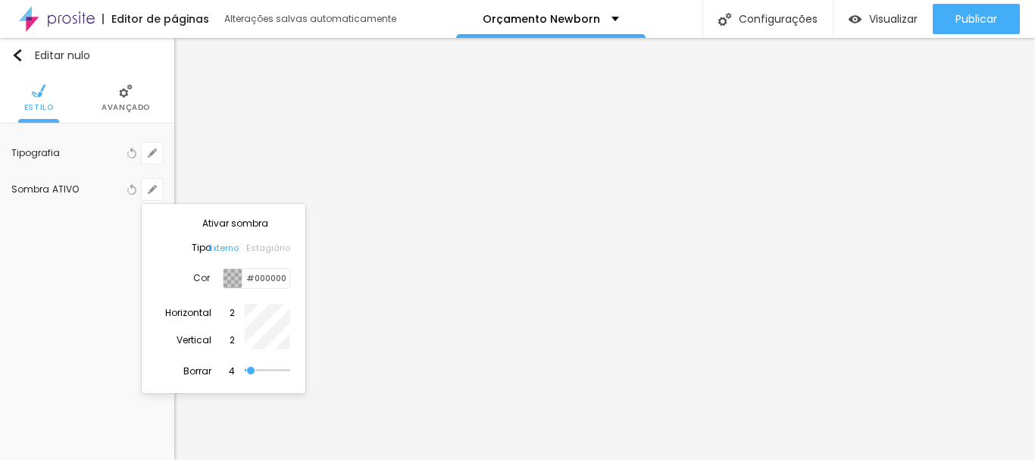
drag, startPoint x: 233, startPoint y: 283, endPoint x: 247, endPoint y: 333, distance: 51.1
click at [233, 283] on div at bounding box center [232, 278] width 19 height 19
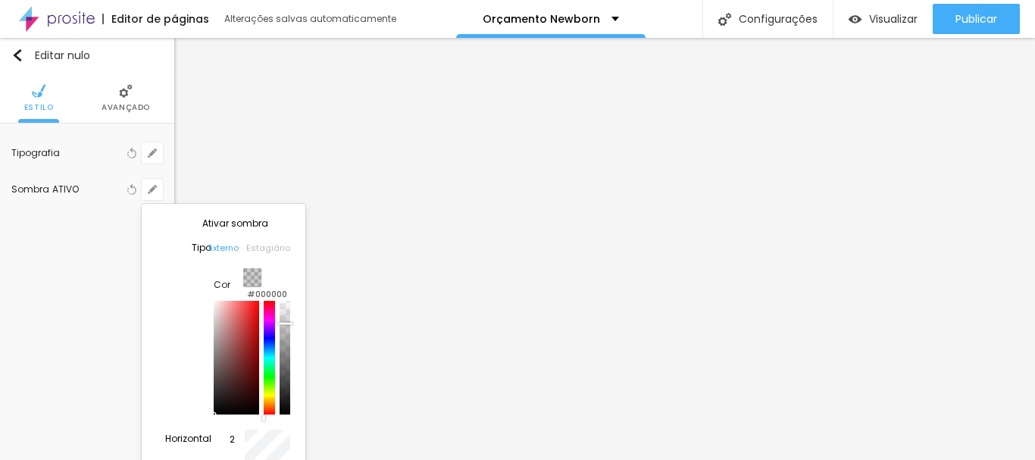
click at [280, 389] on div at bounding box center [285, 358] width 11 height 114
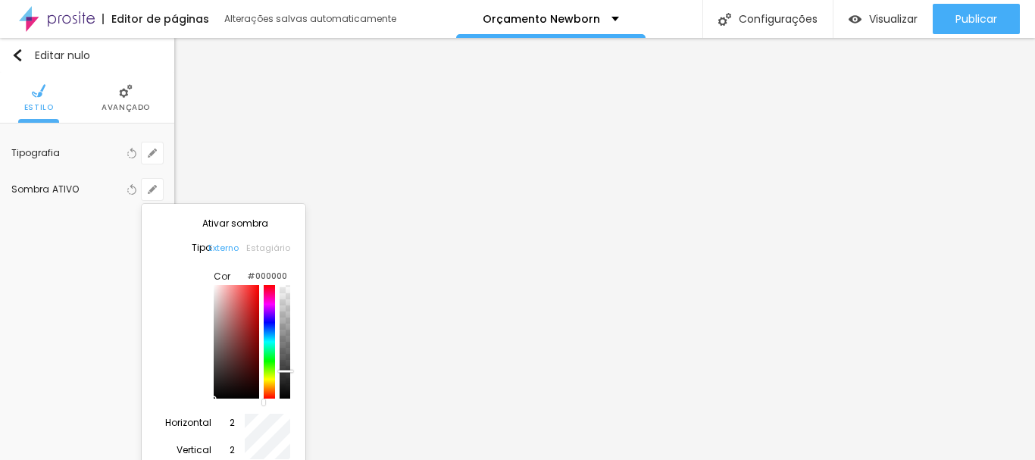
click at [812, 255] on div at bounding box center [517, 230] width 1035 height 460
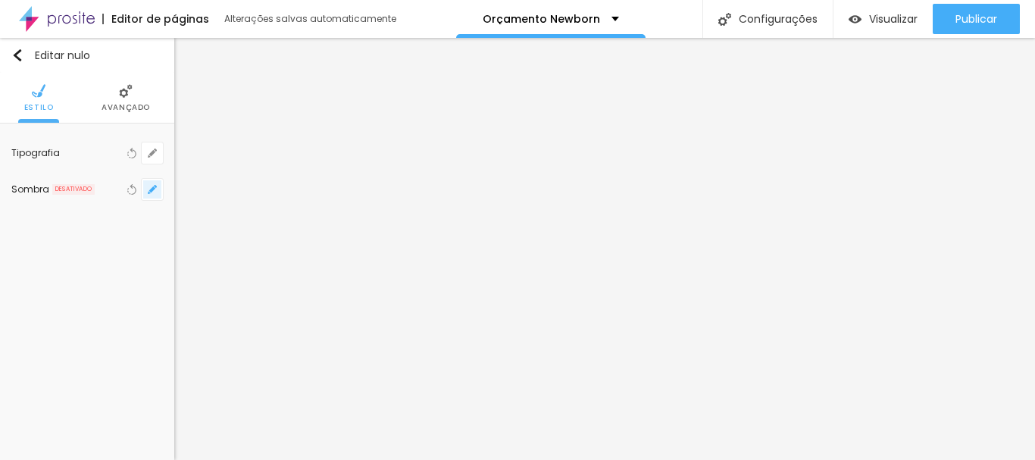
click at [152, 189] on icon "button" at bounding box center [152, 189] width 9 height 9
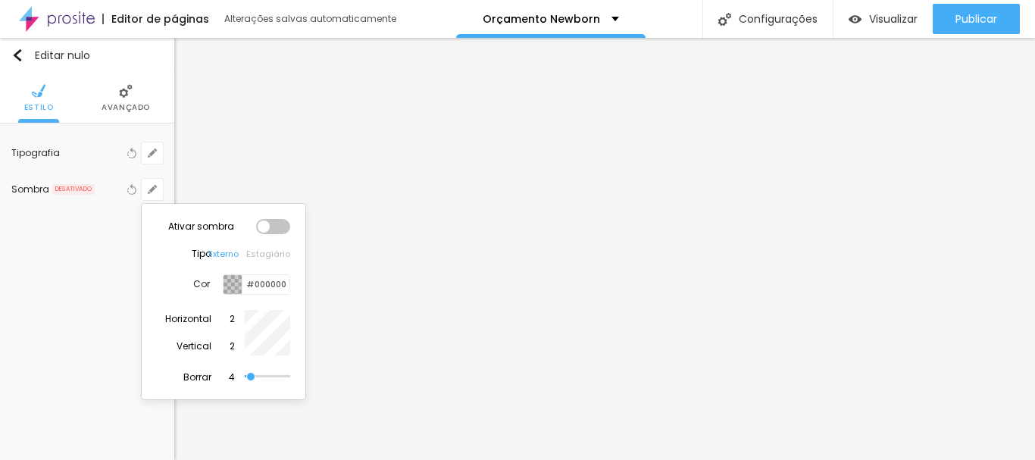
click at [282, 229] on div at bounding box center [273, 226] width 34 height 15
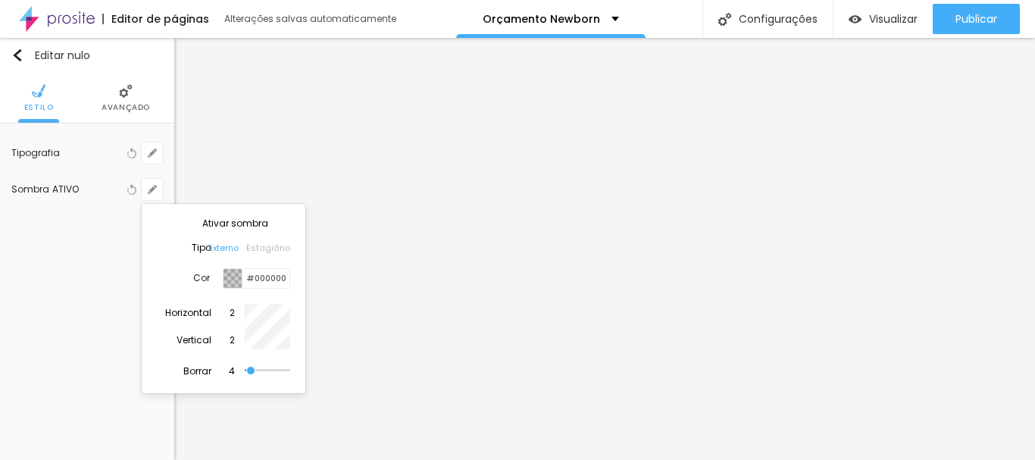
click at [231, 281] on div at bounding box center [232, 278] width 19 height 19
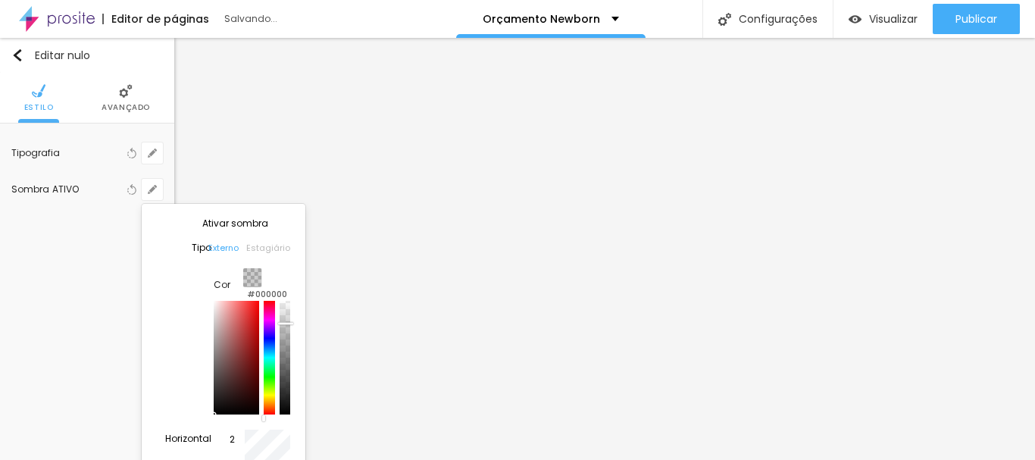
click at [280, 392] on div at bounding box center [285, 358] width 11 height 114
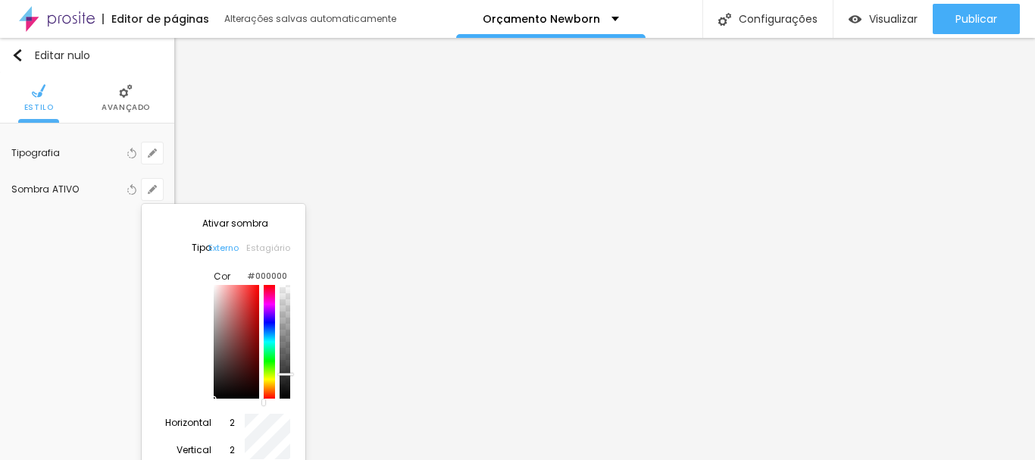
click at [692, 389] on div at bounding box center [517, 230] width 1035 height 460
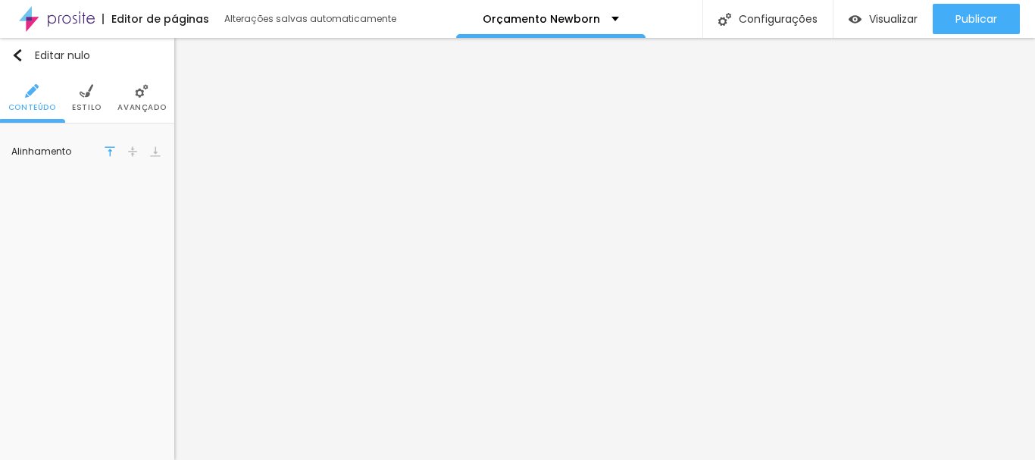
click at [83, 90] on img at bounding box center [87, 91] width 14 height 14
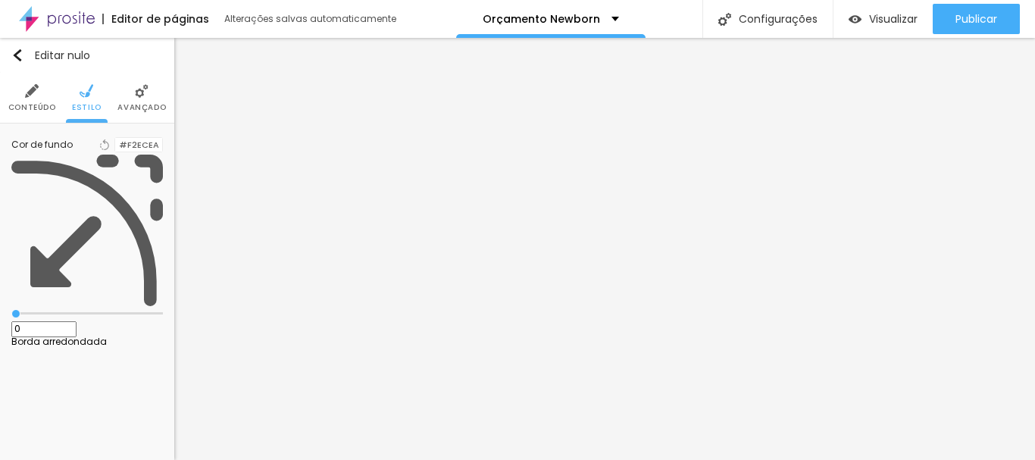
click at [115, 145] on div at bounding box center [115, 145] width 0 height 14
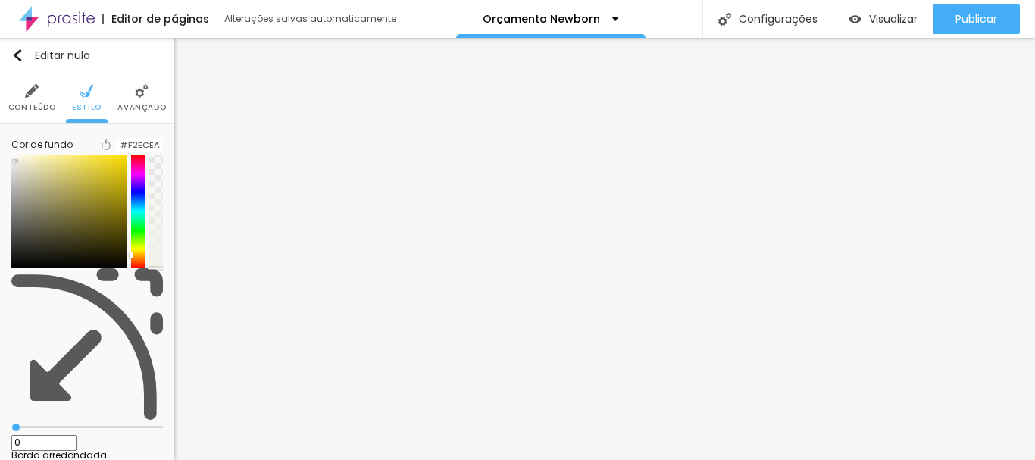
click at [133, 267] on div at bounding box center [138, 212] width 14 height 114
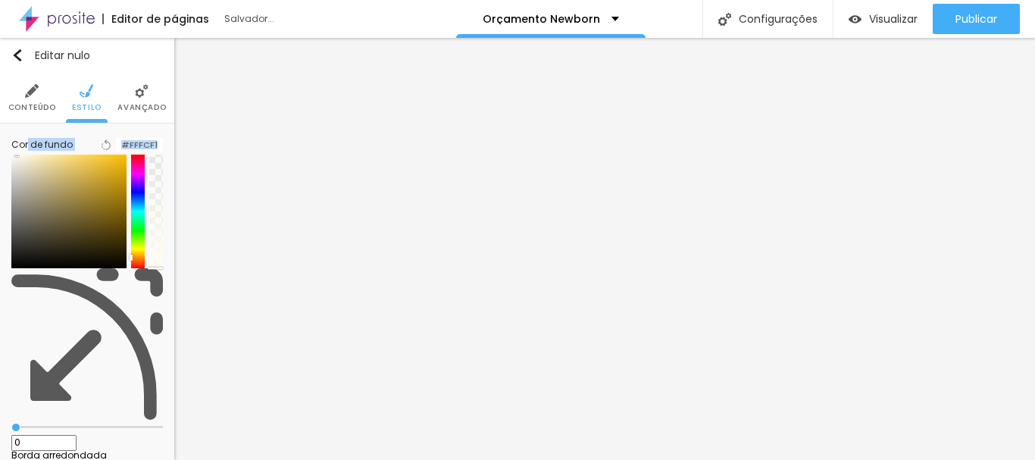
type input "#FFFCF3"
drag, startPoint x: 33, startPoint y: 174, endPoint x: 27, endPoint y: 166, distance: 10.3
click at [27, 166] on div "Cor de fundo Voltar ao padrão #FFFCF3" at bounding box center [87, 201] width 152 height 133
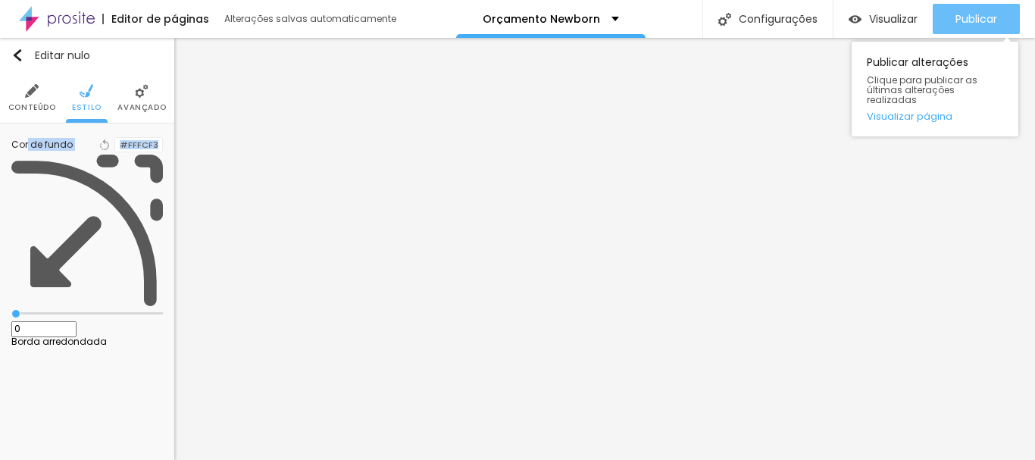
click at [960, 20] on font "Publicar" at bounding box center [976, 18] width 42 height 15
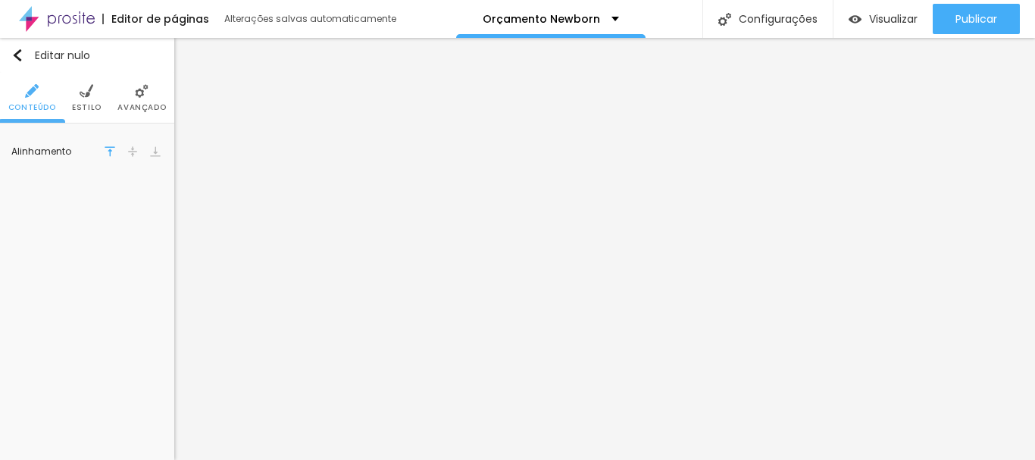
click at [93, 104] on font "Estilo" at bounding box center [87, 107] width 30 height 11
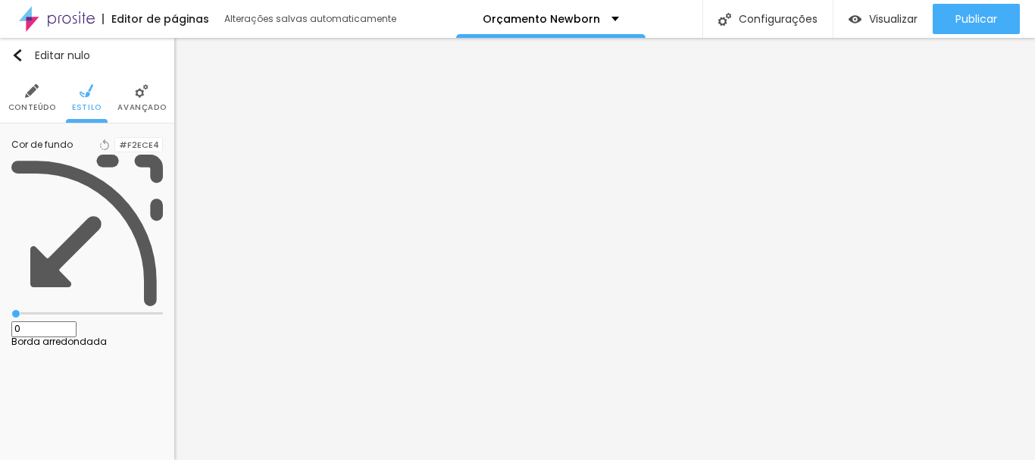
click at [115, 152] on div at bounding box center [115, 145] width 0 height 14
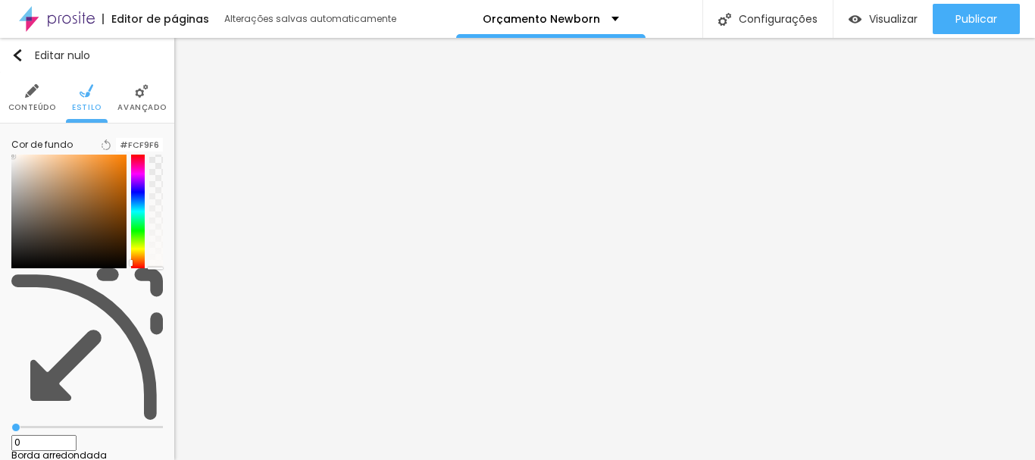
type input "#FCFAF8"
click at [16, 158] on div at bounding box center [14, 156] width 3 height 3
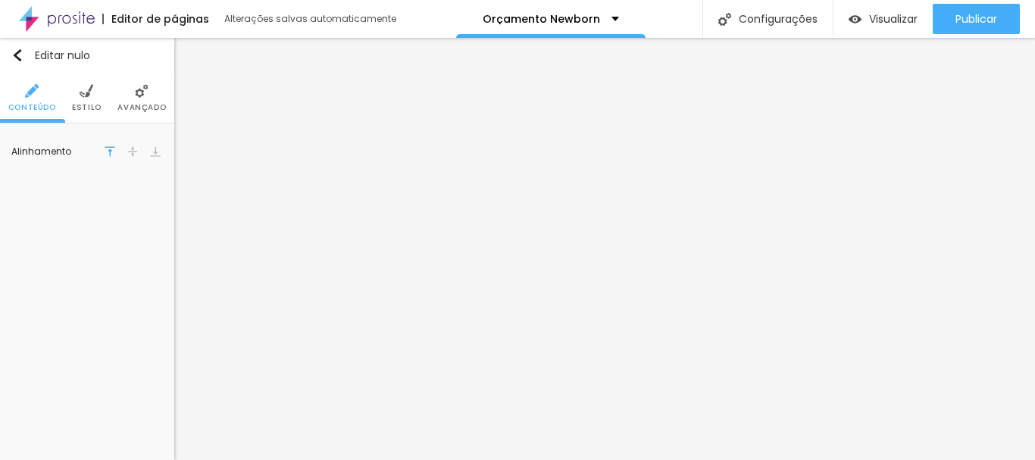
click at [93, 99] on li "Estilo" at bounding box center [87, 98] width 30 height 50
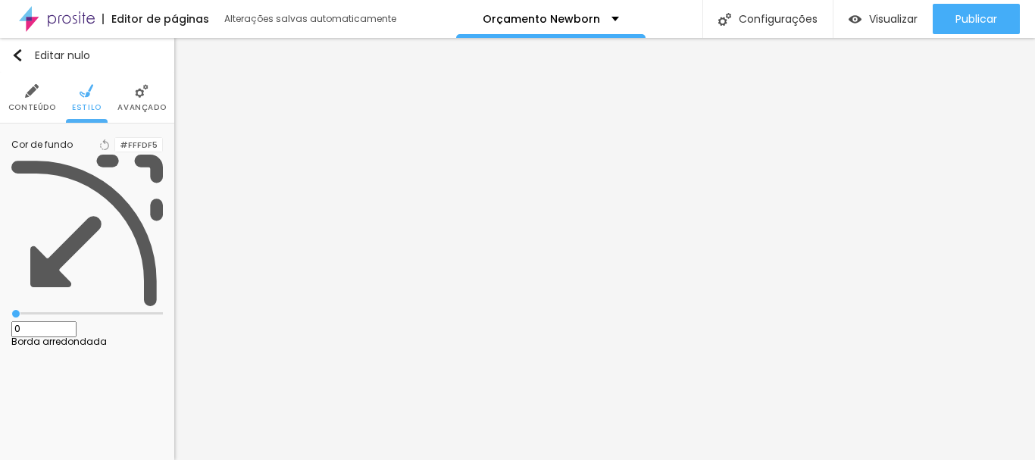
click at [115, 152] on div at bounding box center [115, 145] width 0 height 14
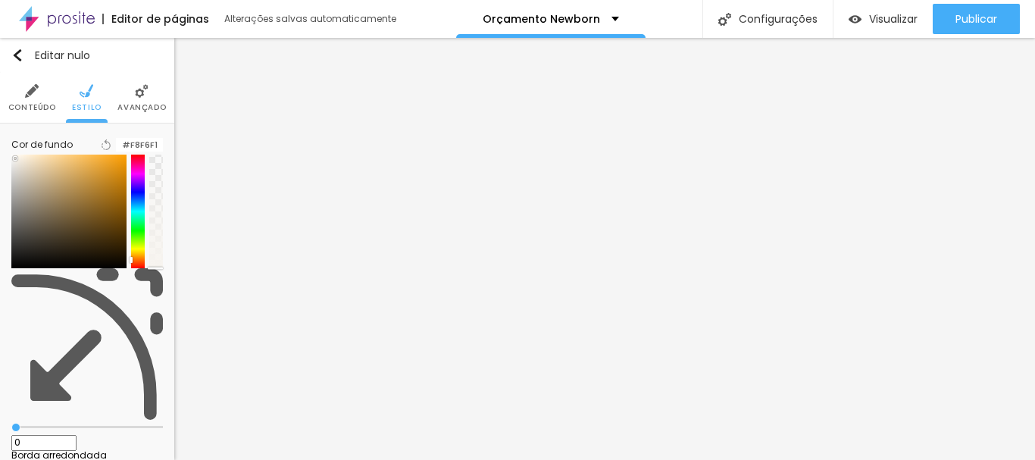
type input "#F7F4EF"
click at [19, 161] on div at bounding box center [17, 159] width 3 height 3
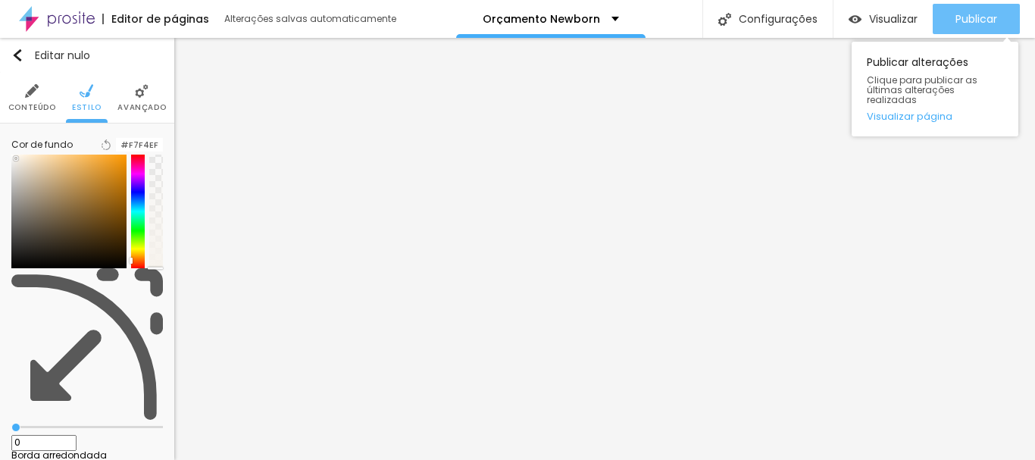
click at [967, 23] on font "Publicar" at bounding box center [976, 18] width 42 height 15
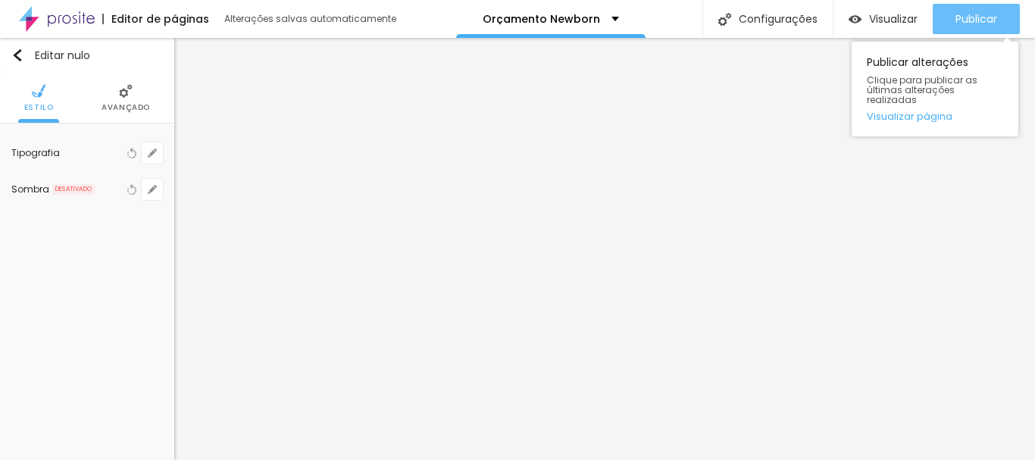
click at [955, 16] on font "Publicar" at bounding box center [976, 18] width 42 height 15
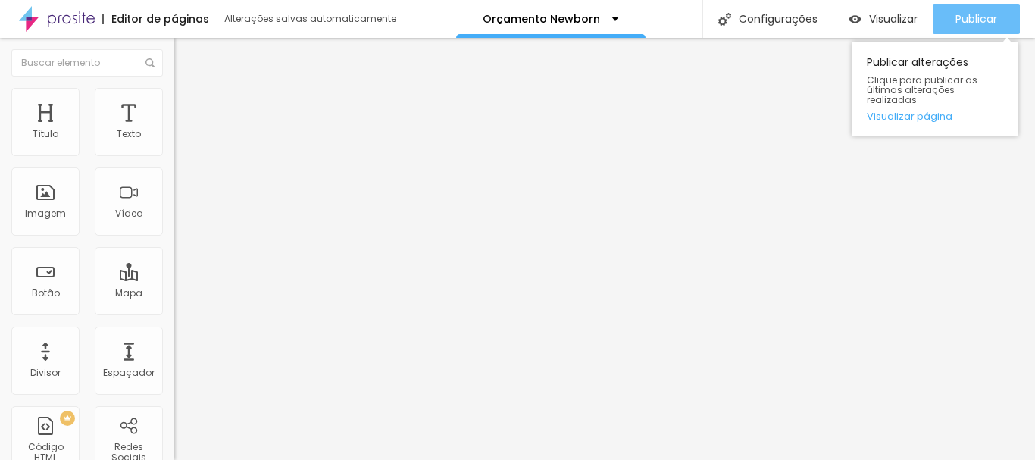
click at [977, 22] on font "Publicar" at bounding box center [976, 18] width 42 height 15
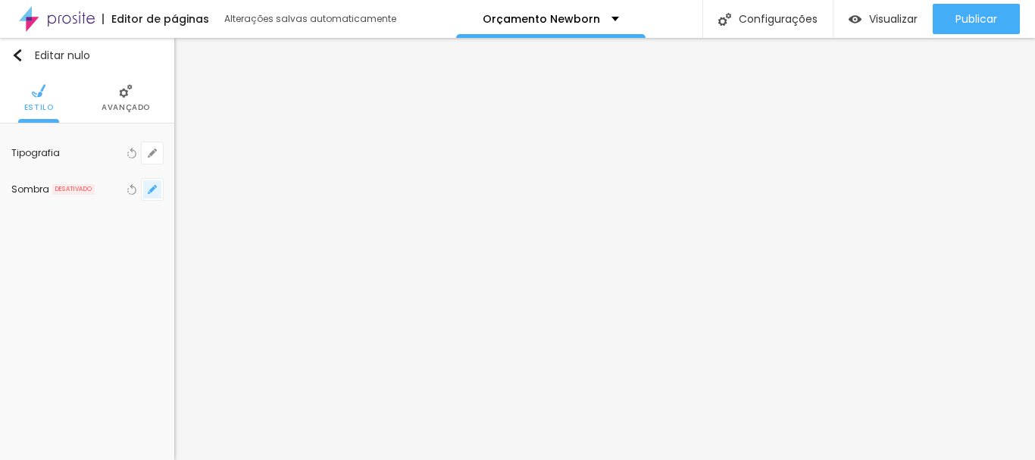
click at [153, 191] on icon "button" at bounding box center [152, 189] width 9 height 9
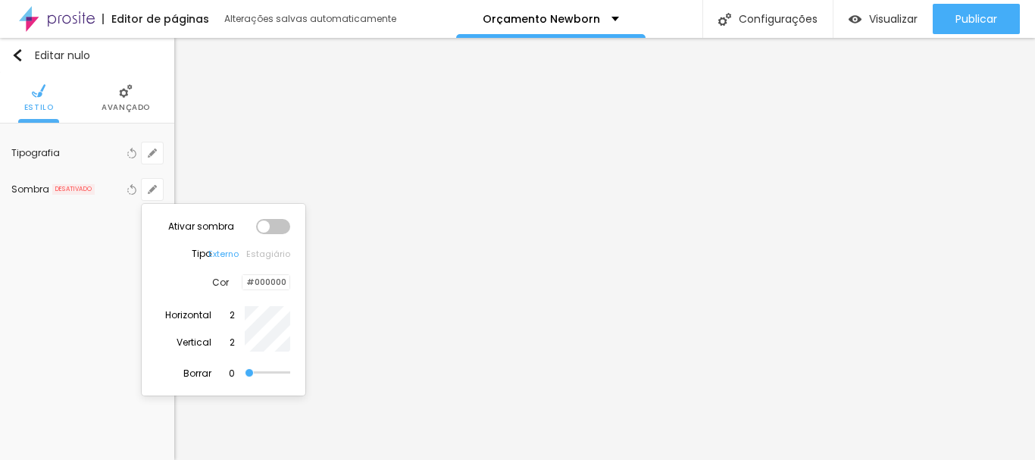
click at [280, 225] on div at bounding box center [273, 226] width 34 height 15
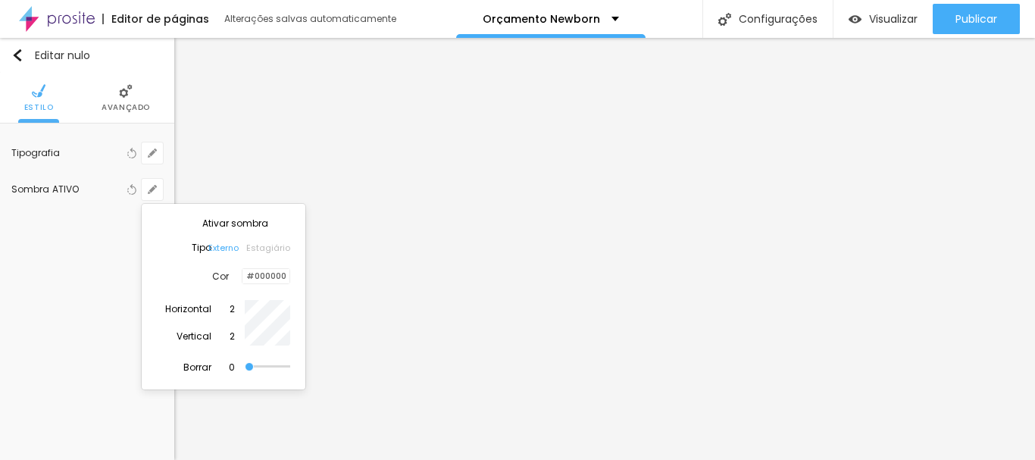
click at [242, 283] on div at bounding box center [242, 276] width 0 height 14
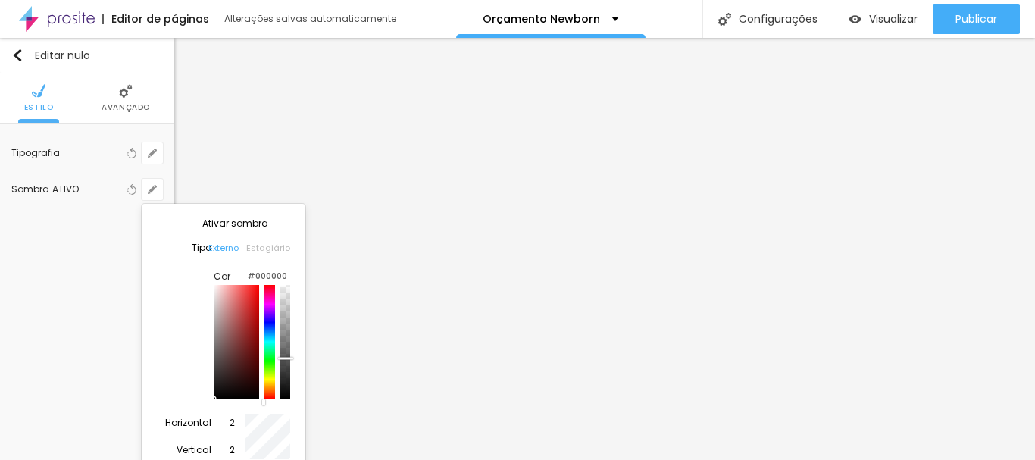
click at [280, 393] on div at bounding box center [285, 342] width 11 height 114
click at [984, 16] on div at bounding box center [517, 230] width 1035 height 460
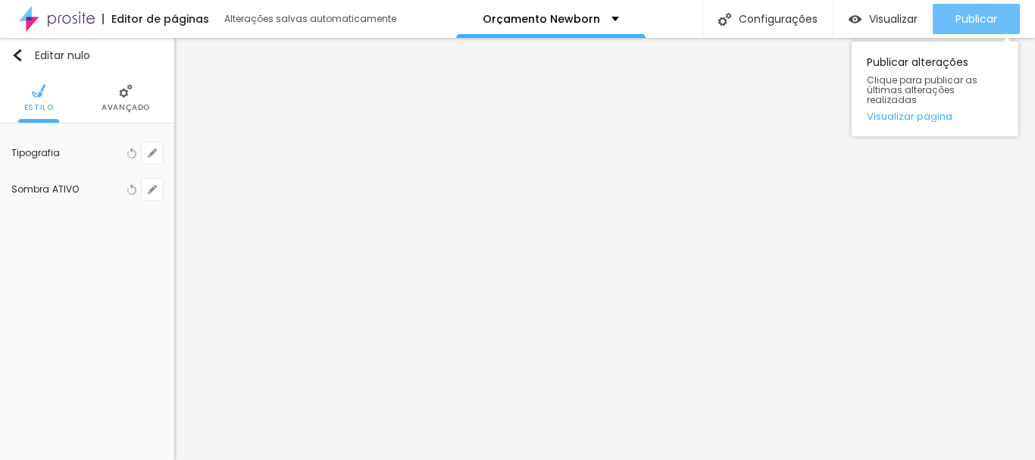
click at [984, 17] on font "Publicar" at bounding box center [976, 18] width 42 height 15
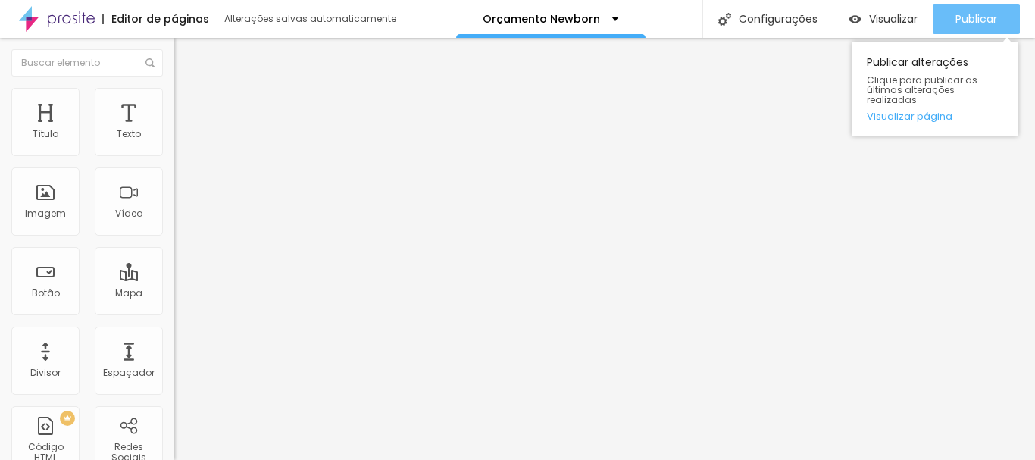
click at [960, 20] on font "Publicar" at bounding box center [976, 18] width 42 height 15
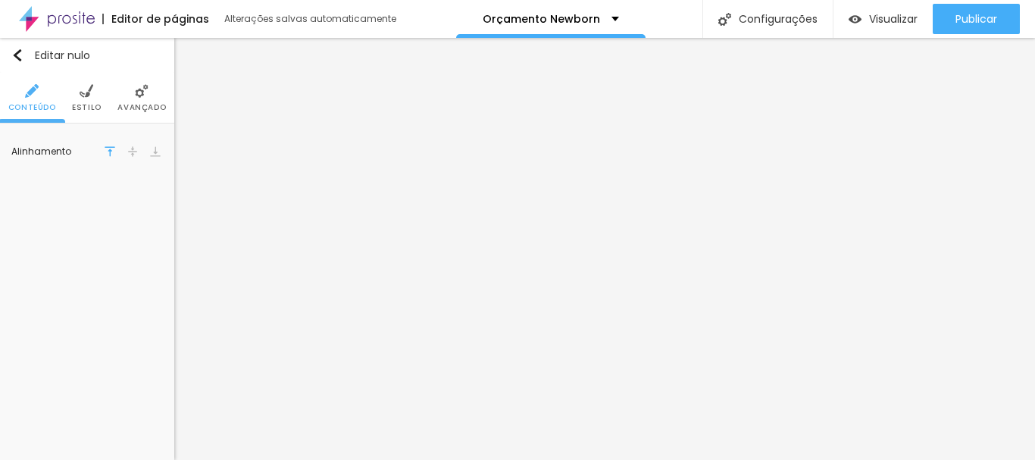
click at [92, 98] on img at bounding box center [87, 91] width 14 height 14
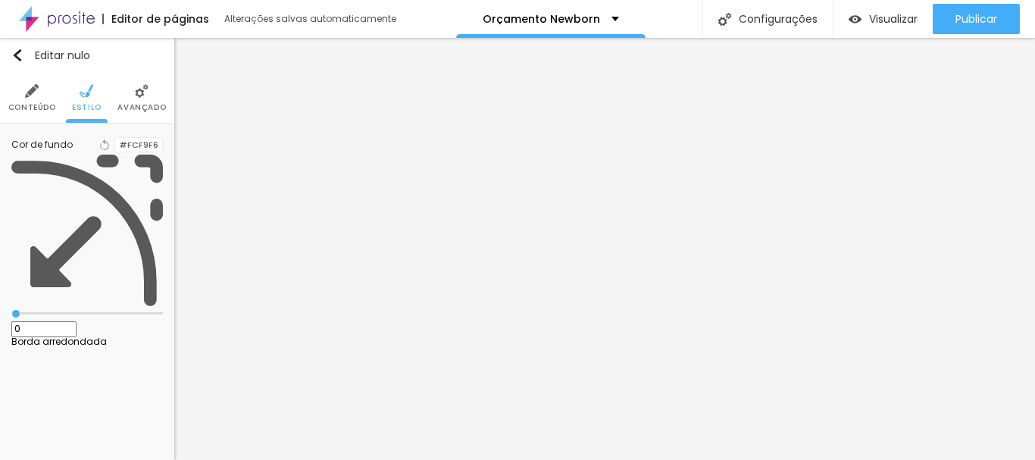
click at [115, 149] on div at bounding box center [115, 145] width 0 height 14
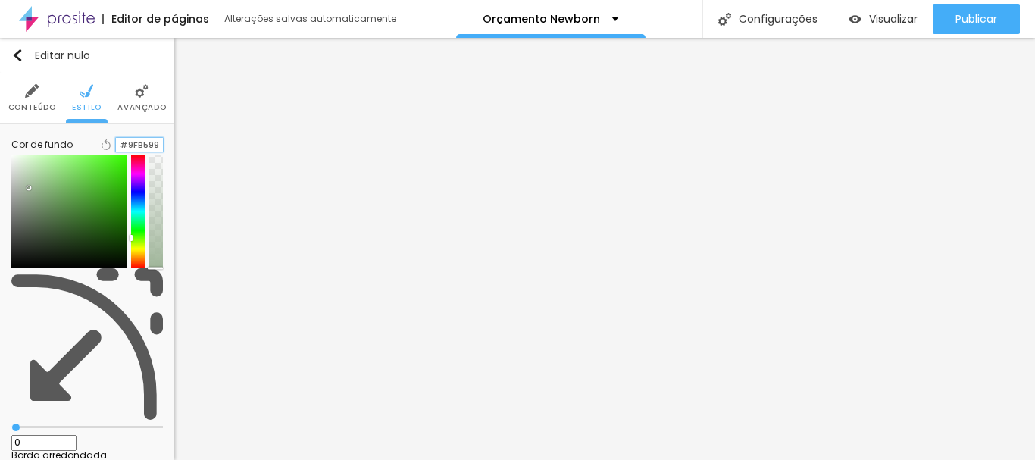
type input "#9FB599"
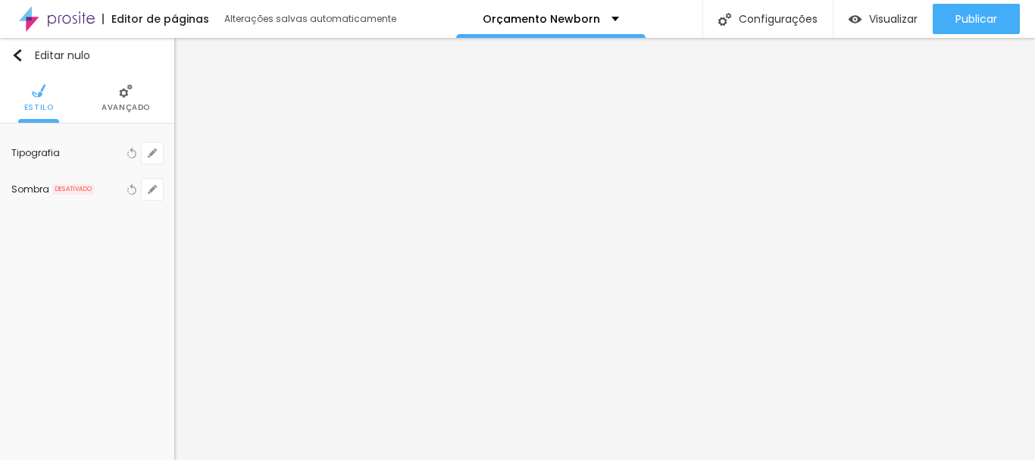
click at [173, 230] on div "Editar nulo Estilo Avançado Tipografia Voltar ao padrão Sombra DESATIVADO Volta…" at bounding box center [87, 249] width 174 height 422
click at [24, 57] on div "Editar nulo" at bounding box center [50, 55] width 79 height 12
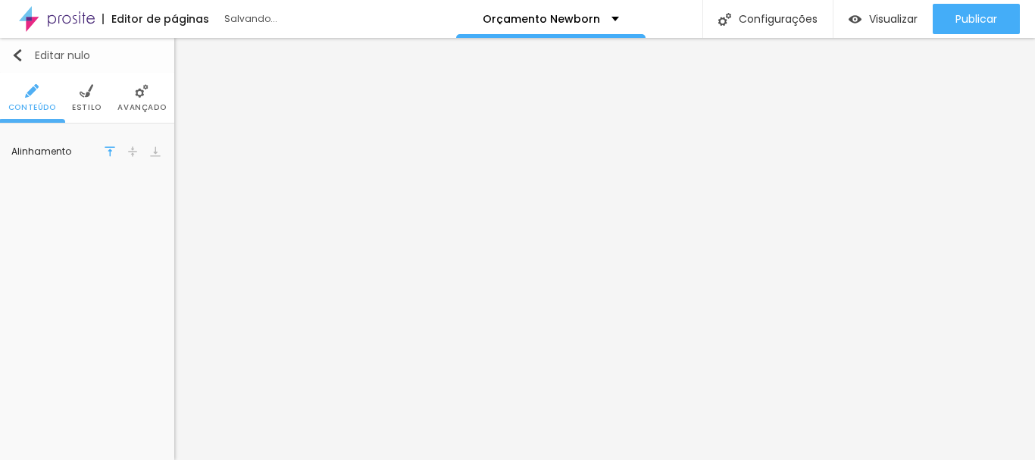
click at [20, 54] on img "button" at bounding box center [17, 55] width 12 height 12
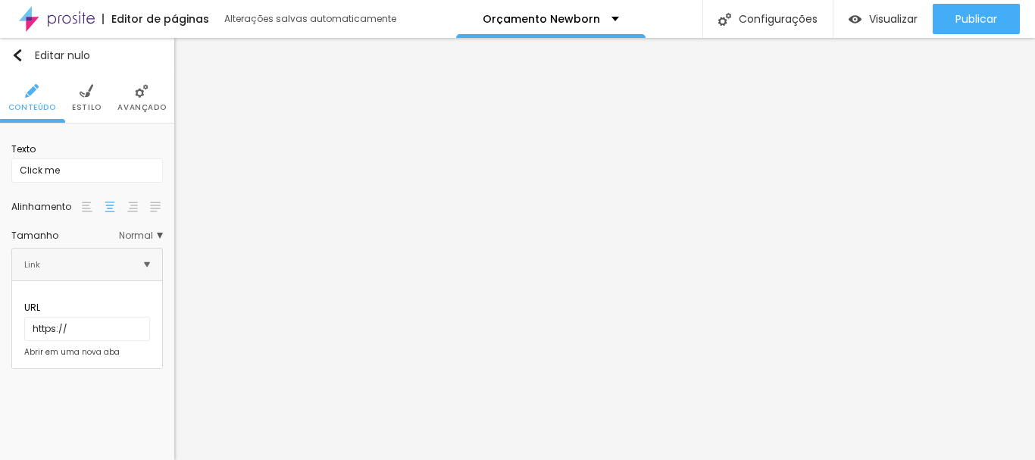
click at [94, 101] on li "Estilo" at bounding box center [87, 98] width 30 height 50
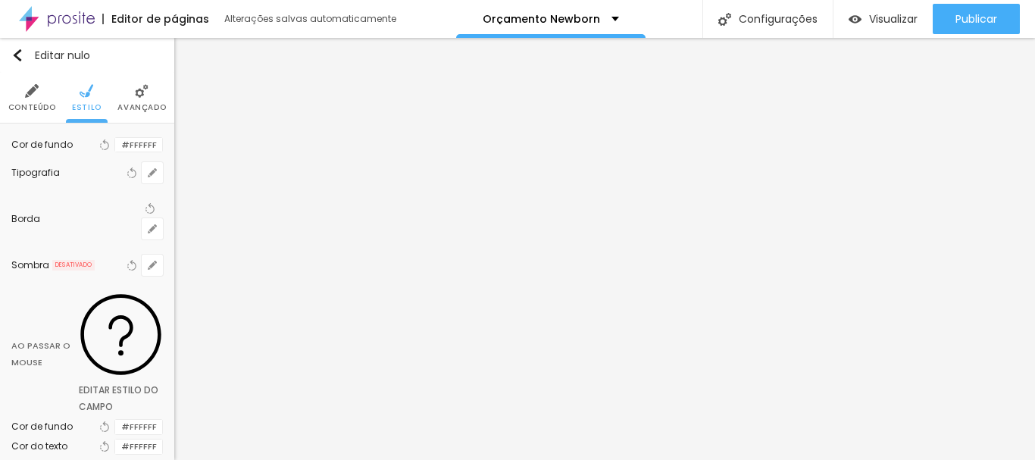
click at [115, 152] on div at bounding box center [115, 145] width 0 height 14
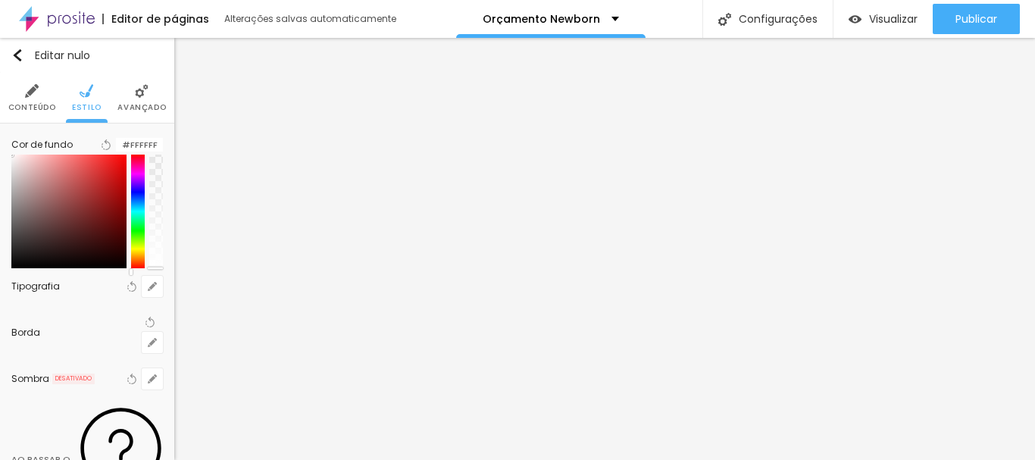
click at [116, 138] on div at bounding box center [139, 138] width 47 height 0
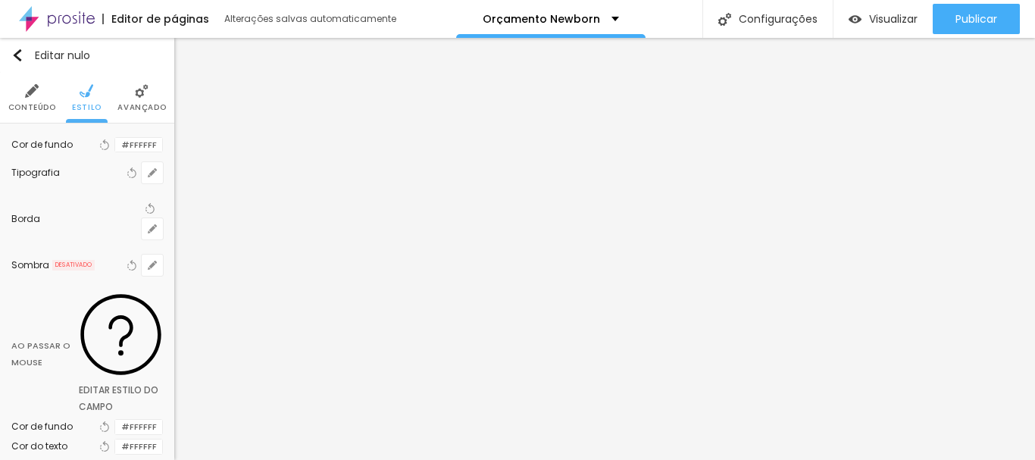
click at [115, 152] on div at bounding box center [115, 145] width 0 height 14
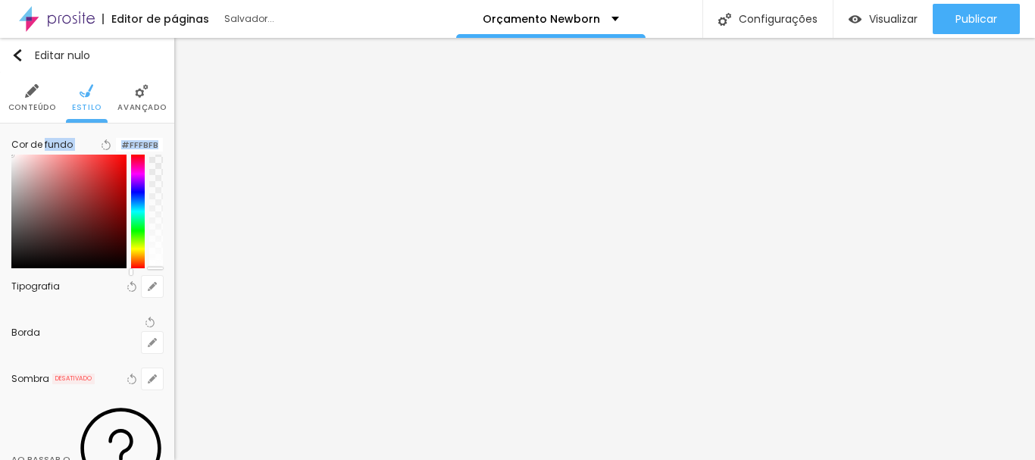
type input "#FFFFFF"
drag, startPoint x: 20, startPoint y: 183, endPoint x: 0, endPoint y: 153, distance: 36.1
click at [0, 153] on div "Cor de fundo Voltar ao padrão #FFFFFF Tipografia Voltar ao padrão Borda Voltar …" at bounding box center [87, 385] width 174 height 524
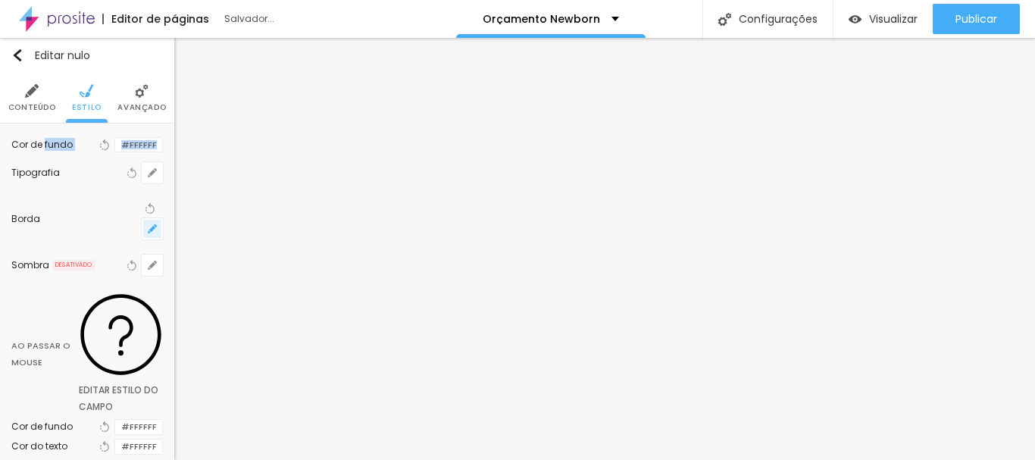
click at [148, 224] on icon "button" at bounding box center [152, 228] width 9 height 9
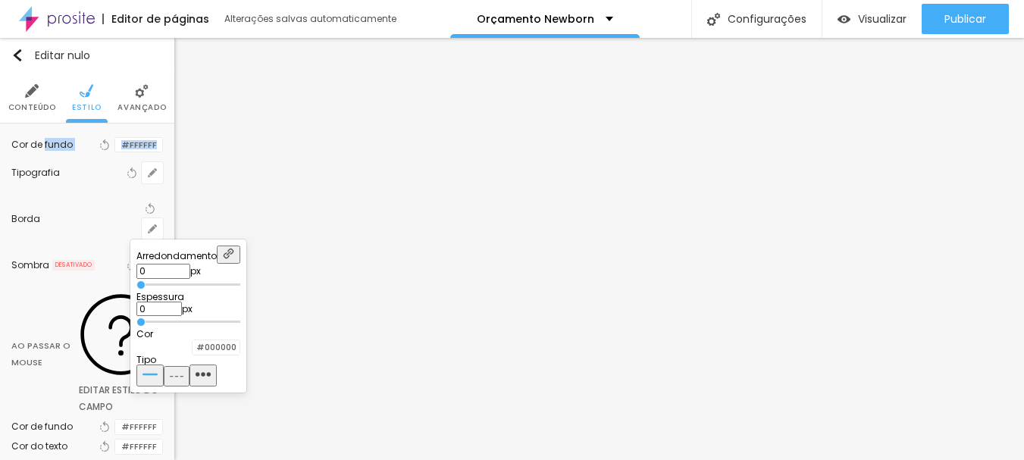
type input "1"
type input "2"
type input "3"
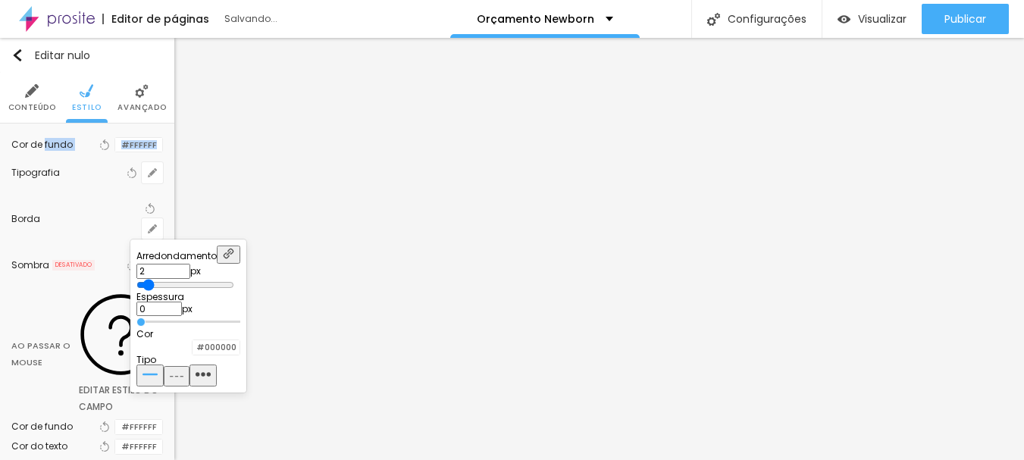
type input "3"
type input "6"
type input "7"
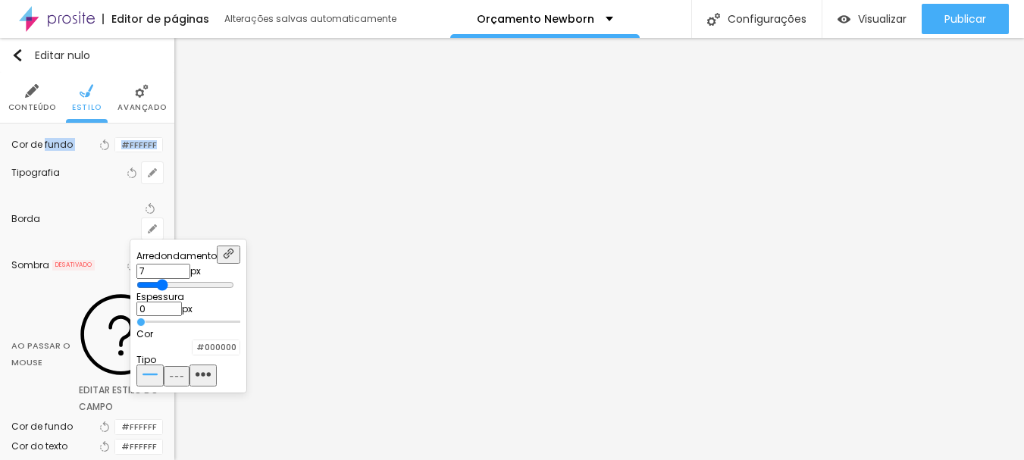
type input "4"
type input "2"
drag, startPoint x: 153, startPoint y: 283, endPoint x: 164, endPoint y: 283, distance: 10.6
type input "2"
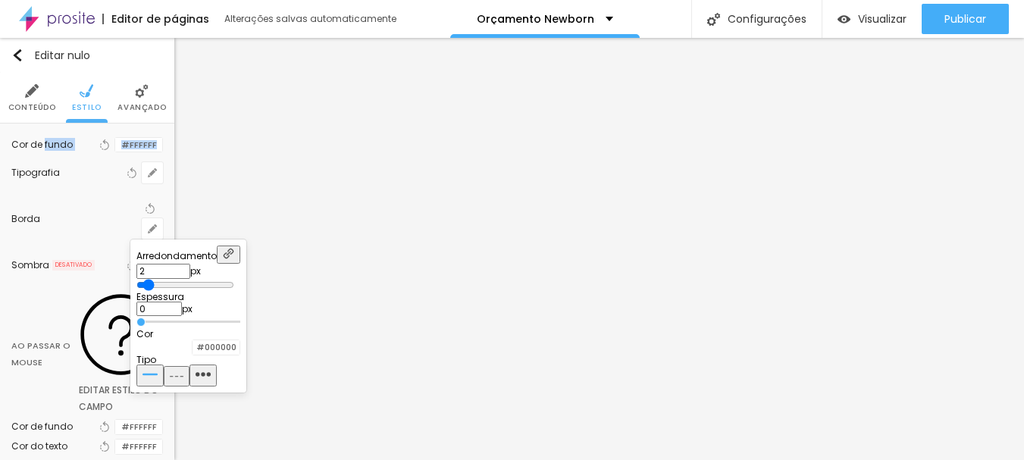
click at [164, 283] on input "range" at bounding box center [185, 285] width 98 height 12
click at [240, 350] on div "#000000" at bounding box center [188, 347] width 104 height 17
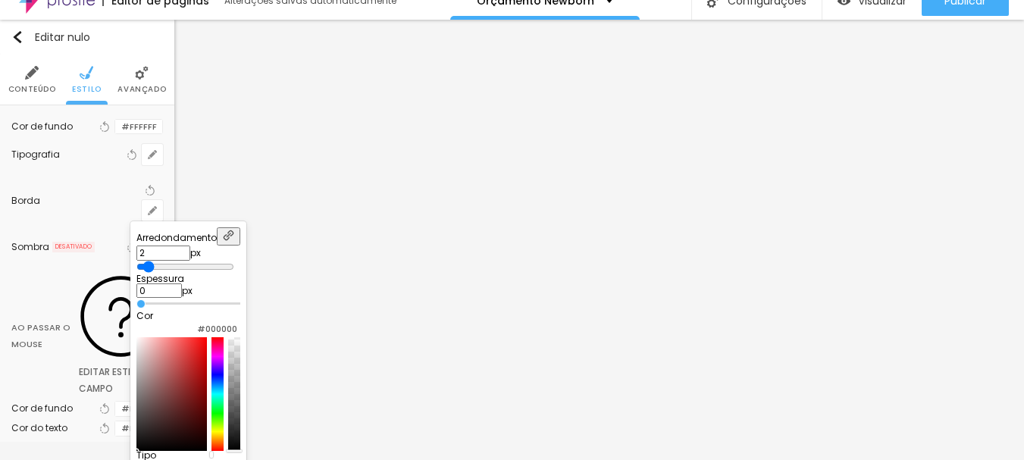
scroll to position [28, 0]
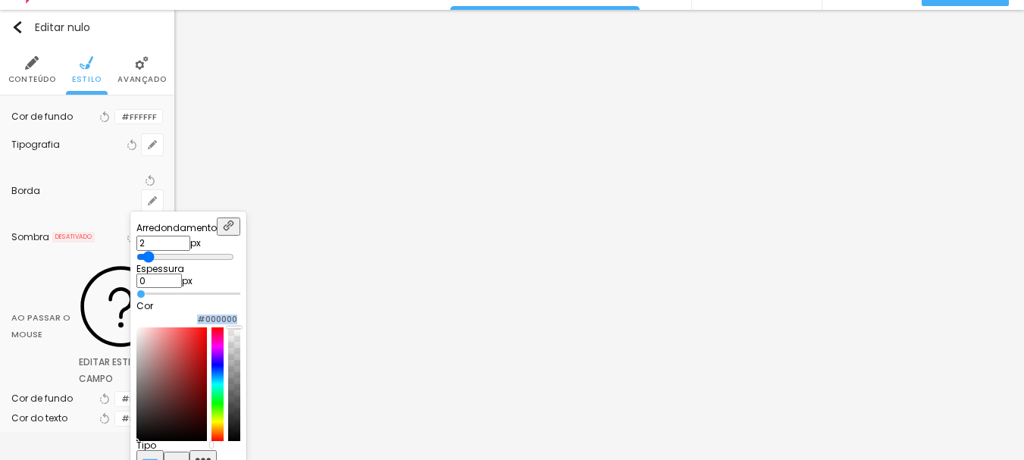
drag, startPoint x: 316, startPoint y: 456, endPoint x: 314, endPoint y: 330, distance: 126.5
click at [240, 330] on div "#000000" at bounding box center [188, 376] width 104 height 130
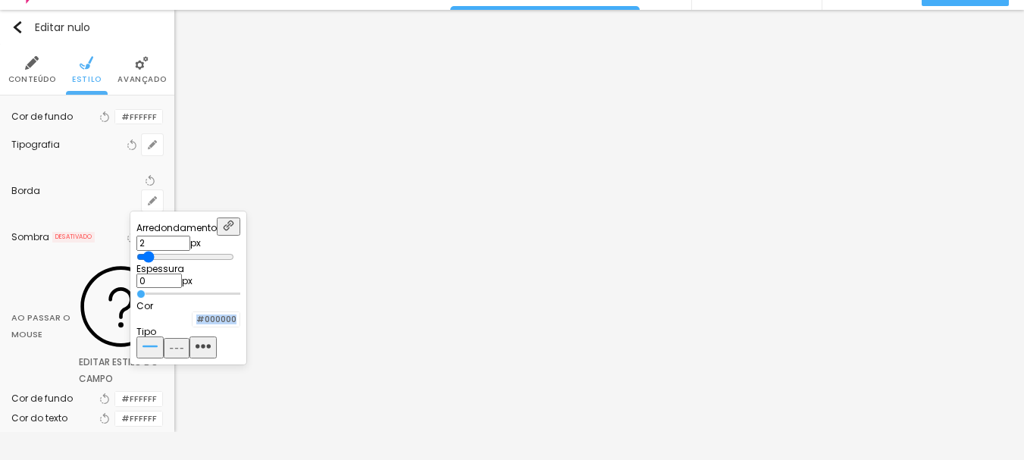
type input "1"
type input "0"
type input "1"
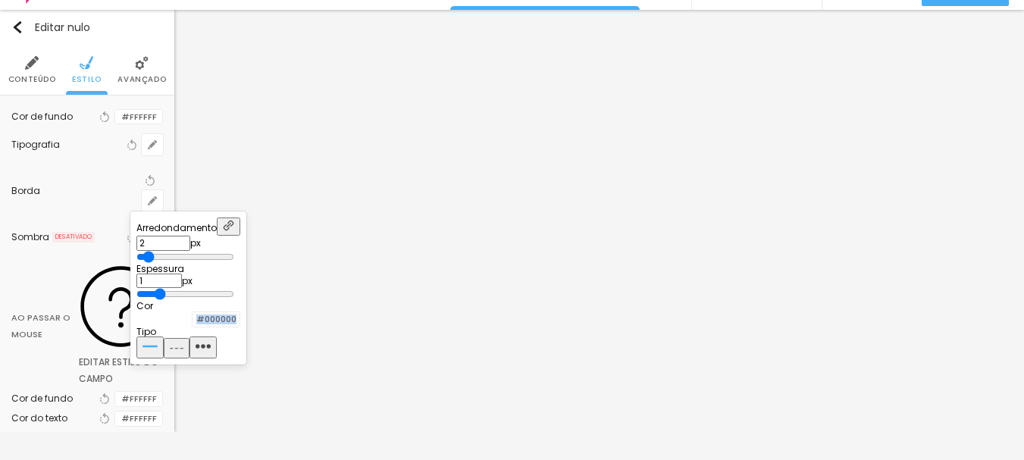
drag, startPoint x: 153, startPoint y: 290, endPoint x: 176, endPoint y: 293, distance: 22.9
type input "1"
click at [176, 293] on input "range" at bounding box center [185, 294] width 98 height 12
click at [73, 184] on div at bounding box center [512, 230] width 1024 height 460
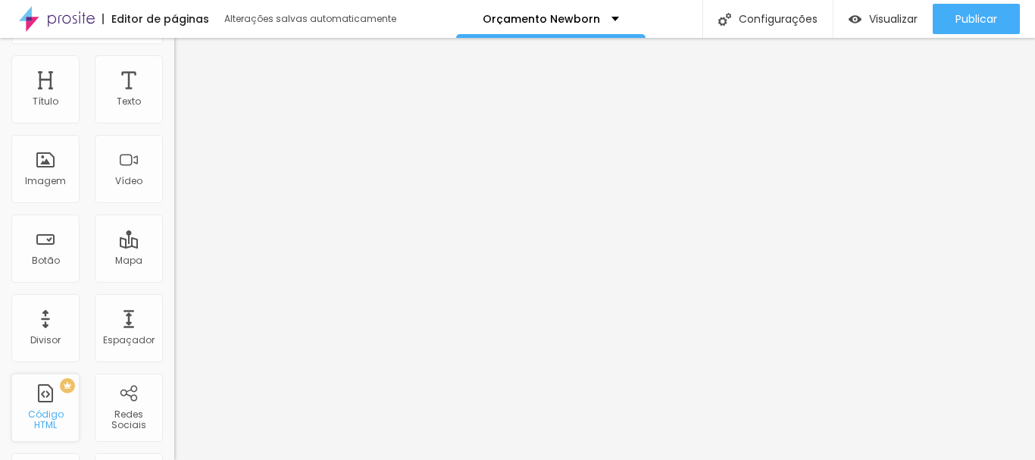
scroll to position [0, 0]
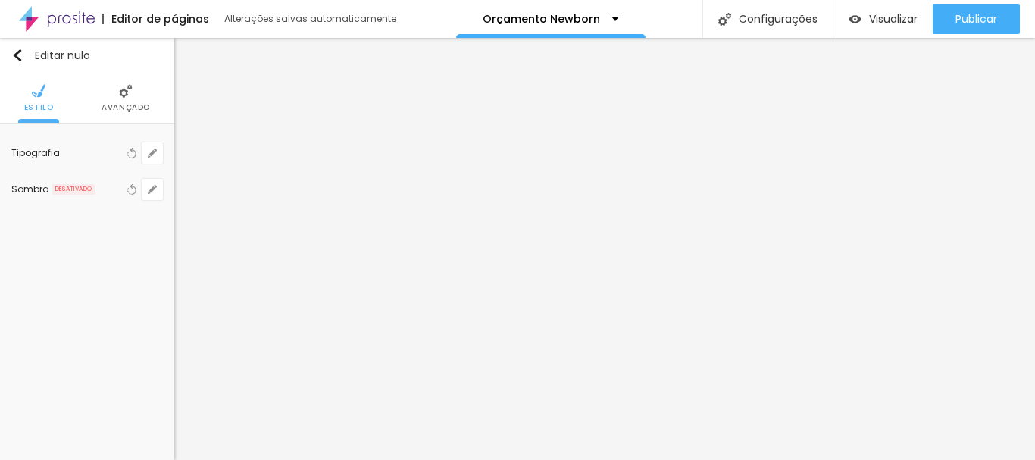
click at [123, 106] on font "Avançado" at bounding box center [126, 107] width 48 height 11
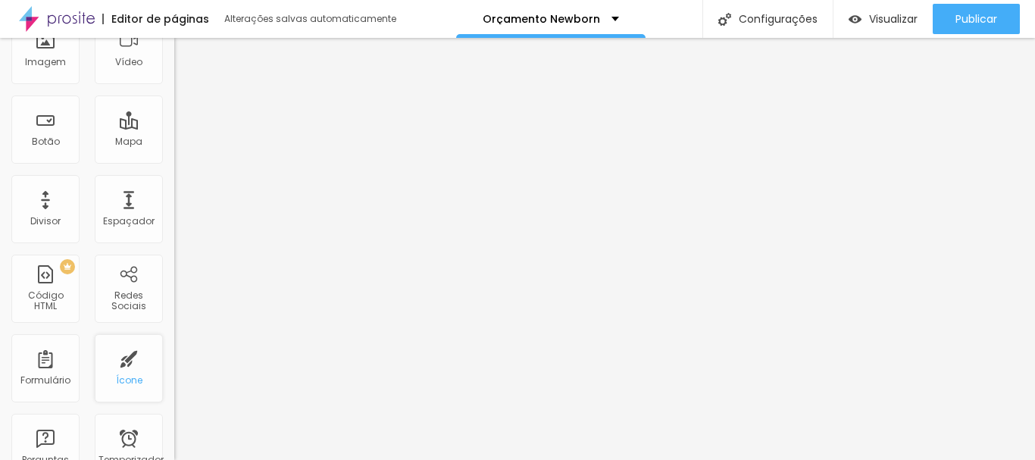
scroll to position [227, 0]
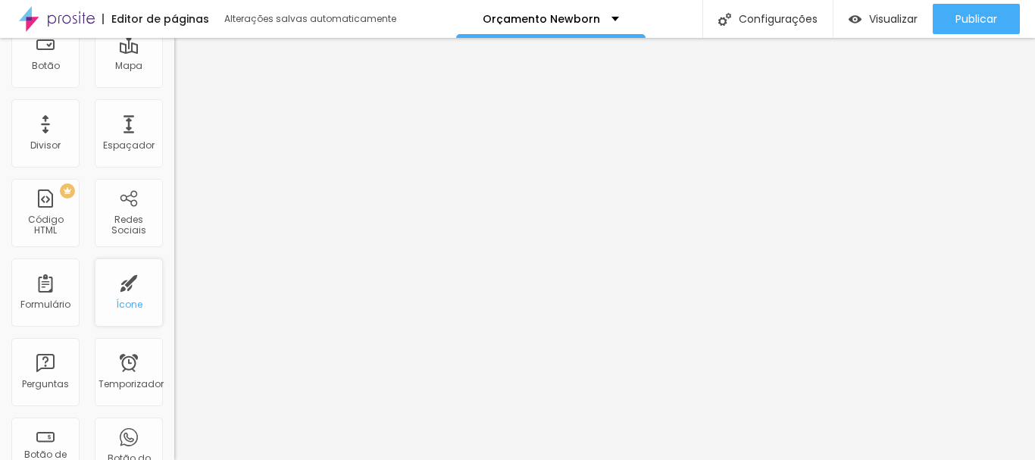
click at [116, 310] on font "Ícone" at bounding box center [129, 304] width 27 height 13
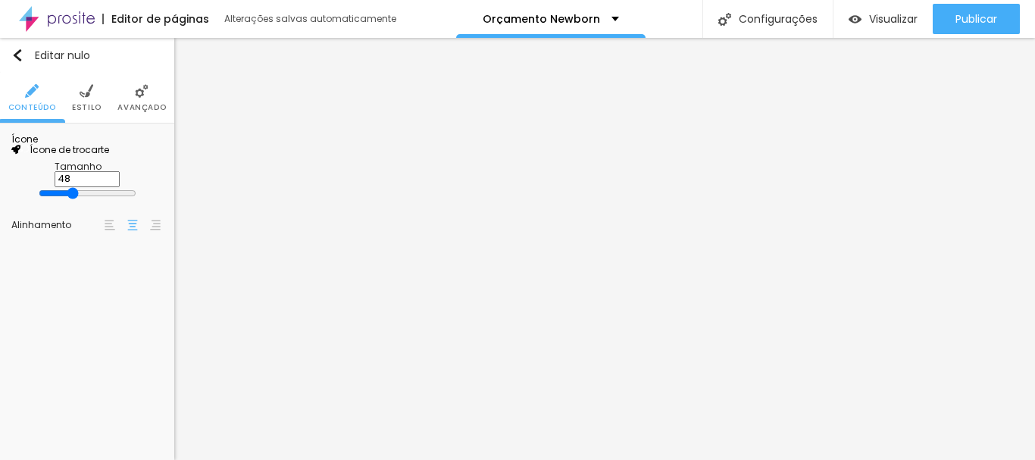
scroll to position [0, 0]
click at [104, 156] on font "Ícone de trocarte" at bounding box center [70, 149] width 80 height 13
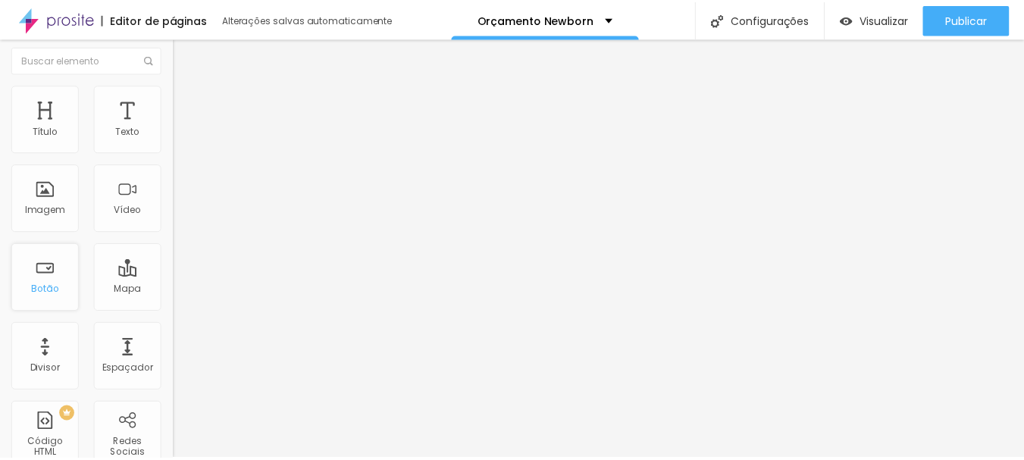
scroll to position [0, 0]
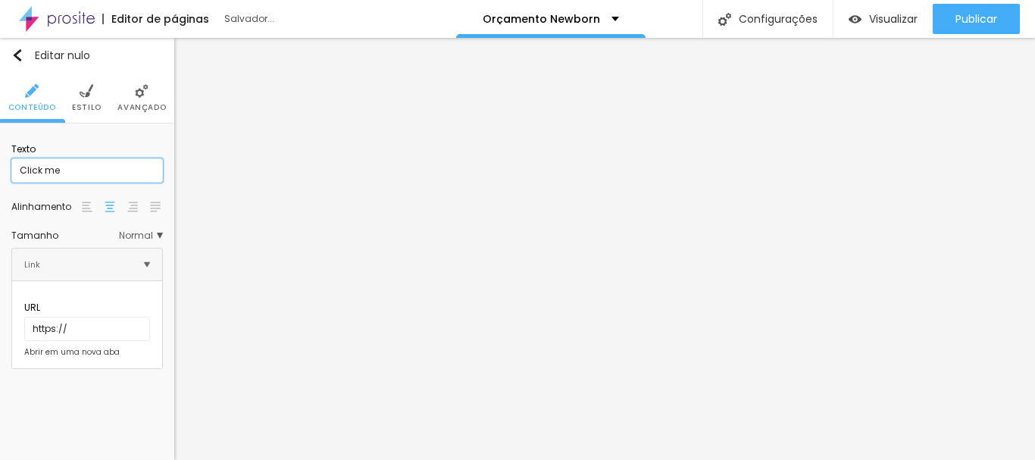
drag, startPoint x: 82, startPoint y: 173, endPoint x: 0, endPoint y: 178, distance: 81.9
click at [0, 177] on div "Texto Click me Alinhamento Tamanho Normal Pequeno Normal Grande Link URL https:…" at bounding box center [87, 251] width 174 height 257
type input "O MAIS VENDIDO"
click at [91, 93] on img at bounding box center [87, 91] width 14 height 14
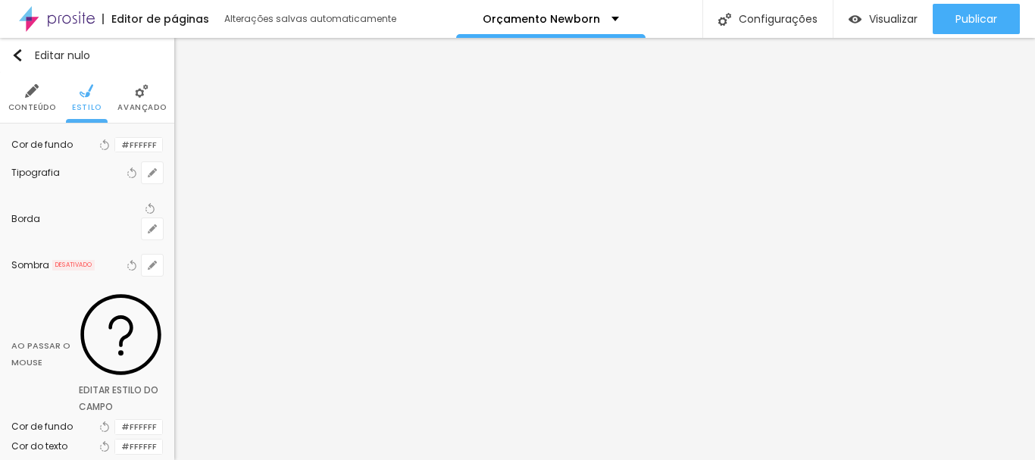
click at [115, 152] on div at bounding box center [115, 145] width 0 height 14
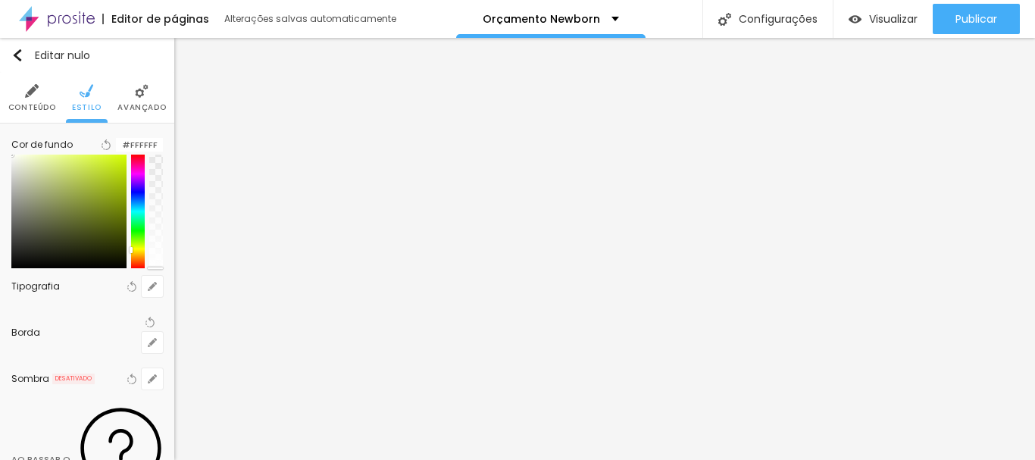
click at [131, 263] on div at bounding box center [138, 212] width 14 height 114
click at [131, 268] on div at bounding box center [138, 212] width 14 height 114
click at [131, 256] on div at bounding box center [132, 252] width 3 height 7
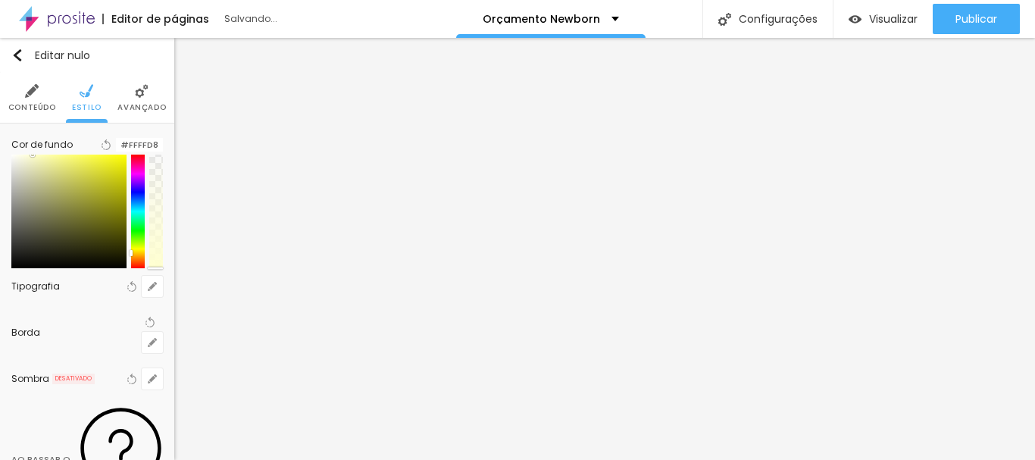
type input "#FFFFDA"
drag, startPoint x: 15, startPoint y: 172, endPoint x: 26, endPoint y: 170, distance: 10.8
click at [26, 170] on div at bounding box center [87, 212] width 152 height 114
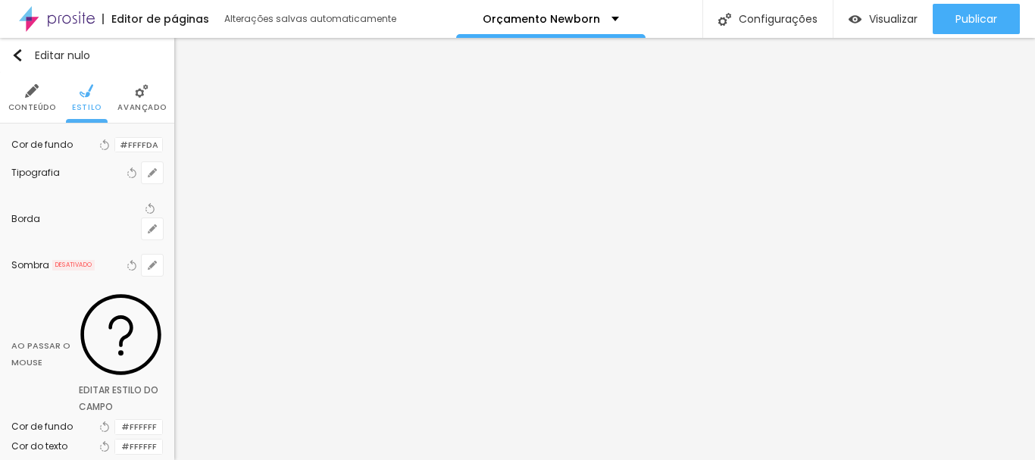
click at [133, 102] on font "Avançado" at bounding box center [141, 107] width 48 height 11
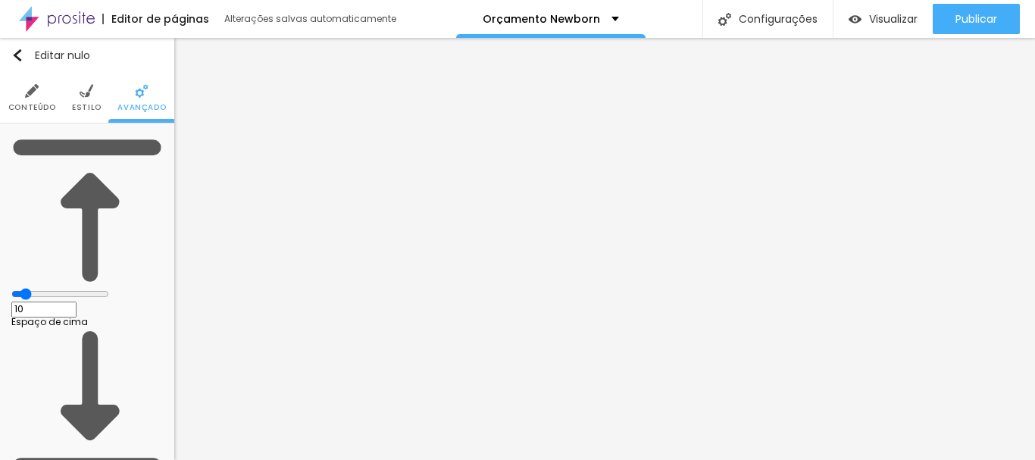
click at [82, 105] on font "Estilo" at bounding box center [87, 107] width 30 height 11
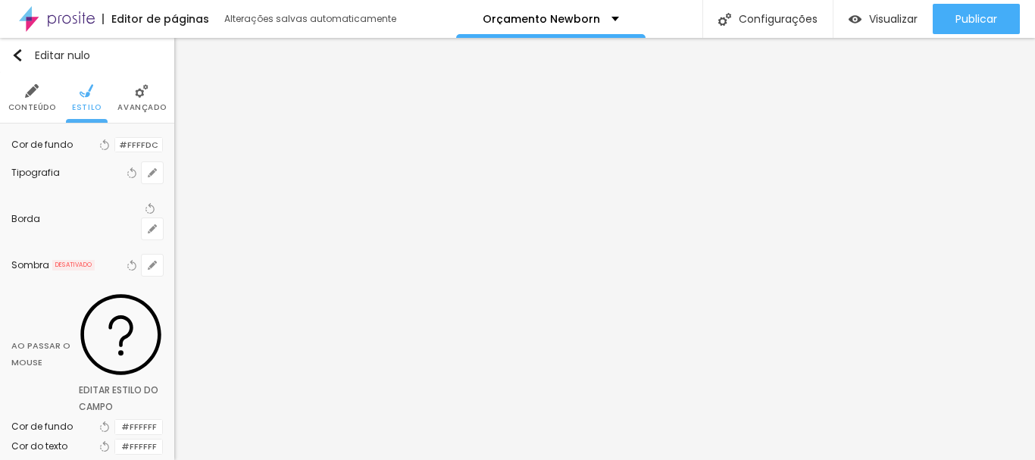
click at [115, 152] on div at bounding box center [115, 145] width 0 height 14
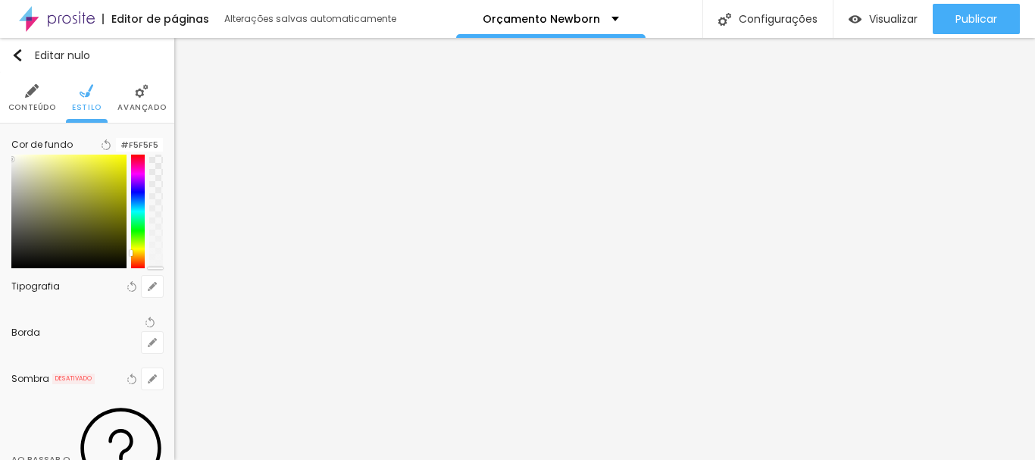
type input "#F7F7F7"
click at [11, 174] on div at bounding box center [87, 212] width 152 height 114
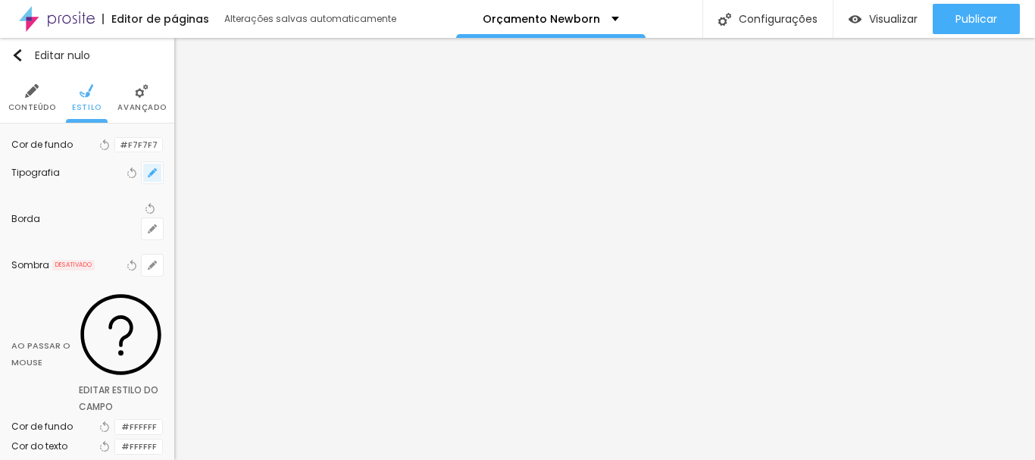
click at [142, 183] on button "button" at bounding box center [152, 172] width 21 height 21
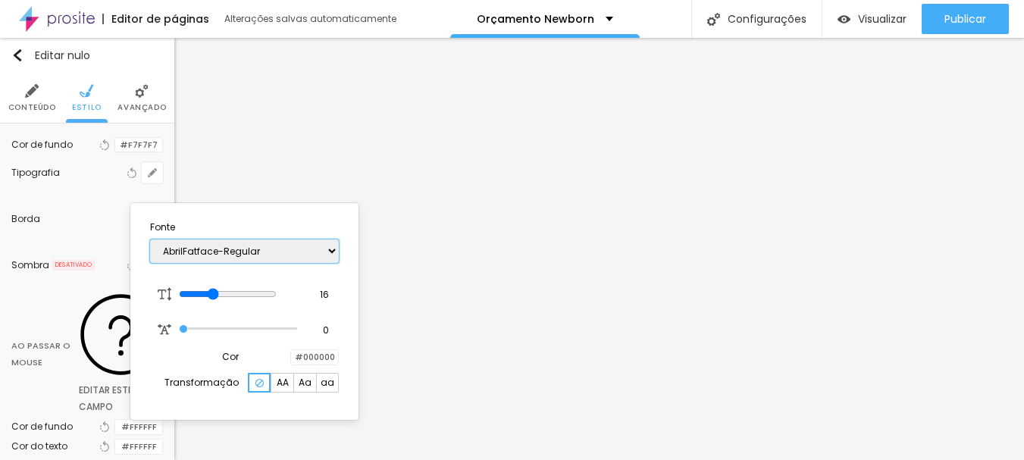
click at [255, 253] on select "AbrilFatface-Regular Actor-Regular Alegreya AlegreyaBlack Alice Allan-Bold Alla…" at bounding box center [244, 250] width 189 height 23
select select "Anaheim"
click at [150, 239] on select "AbrilFatface-Regular Actor-Regular Alegreya AlegreyaBlack Alice Allan-Bold Alla…" at bounding box center [244, 250] width 189 height 23
click at [291, 356] on div at bounding box center [291, 357] width 0 height 14
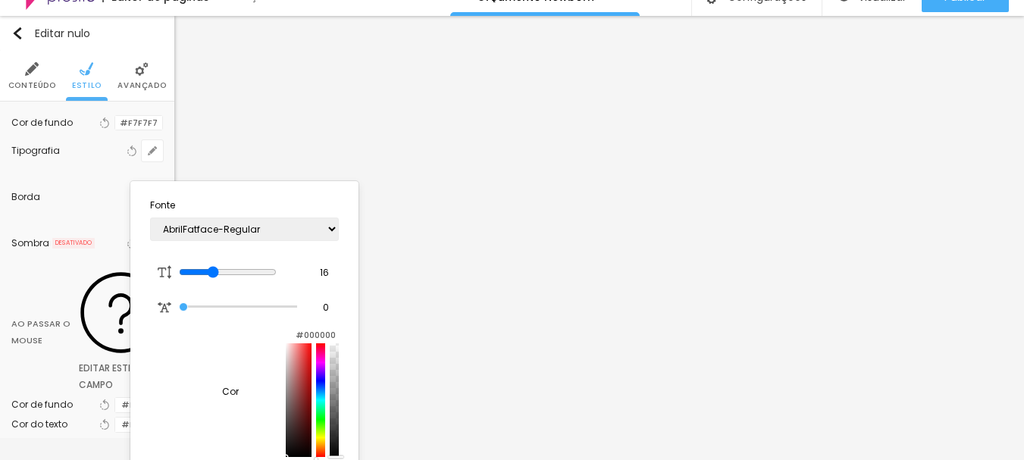
scroll to position [34, 0]
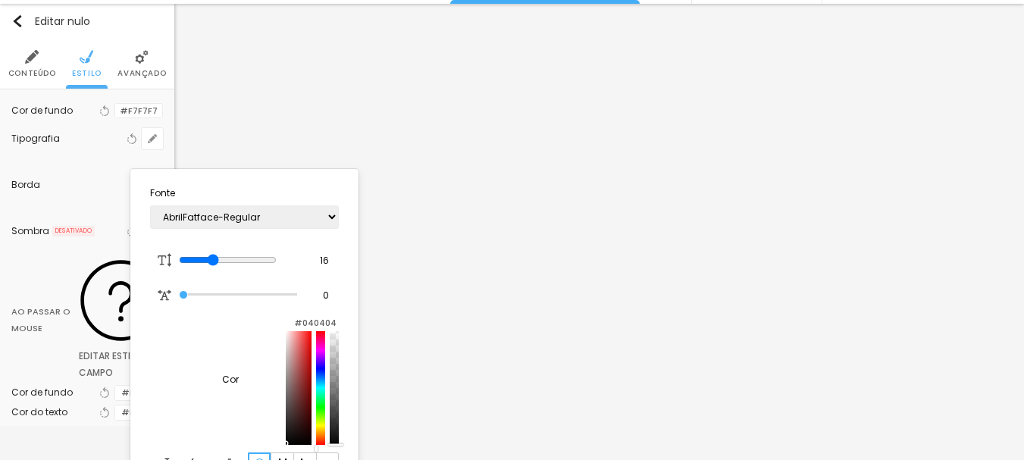
type input "#020202"
drag, startPoint x: 204, startPoint y: 395, endPoint x: 198, endPoint y: 456, distance: 60.8
click at [286, 445] on div at bounding box center [312, 388] width 53 height 114
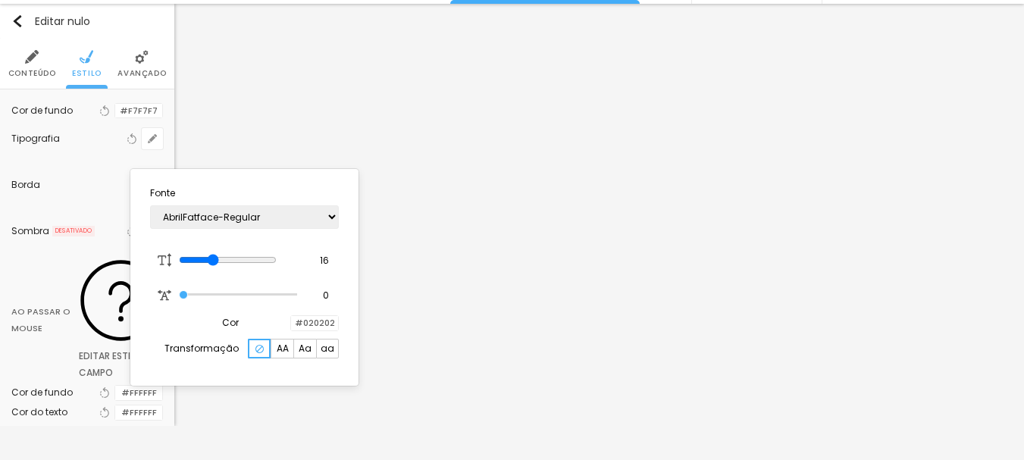
click at [402, 126] on div at bounding box center [512, 230] width 1024 height 460
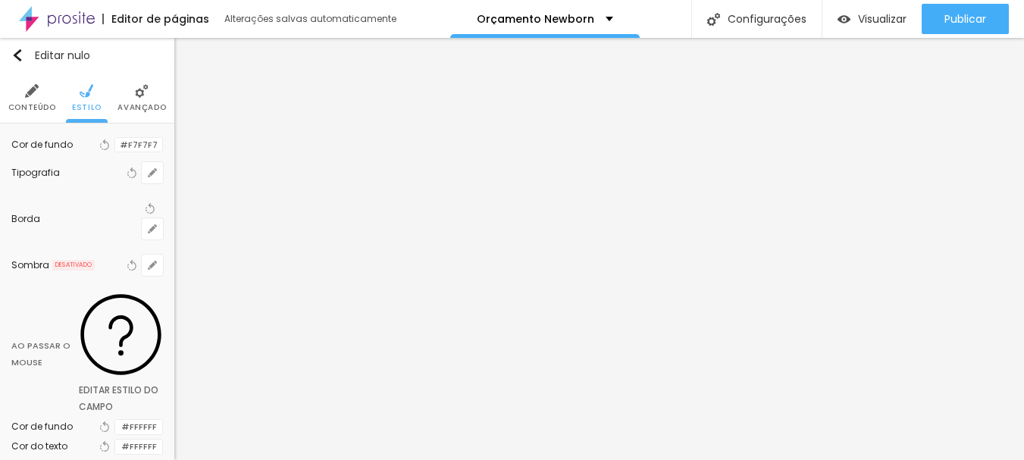
scroll to position [0, 0]
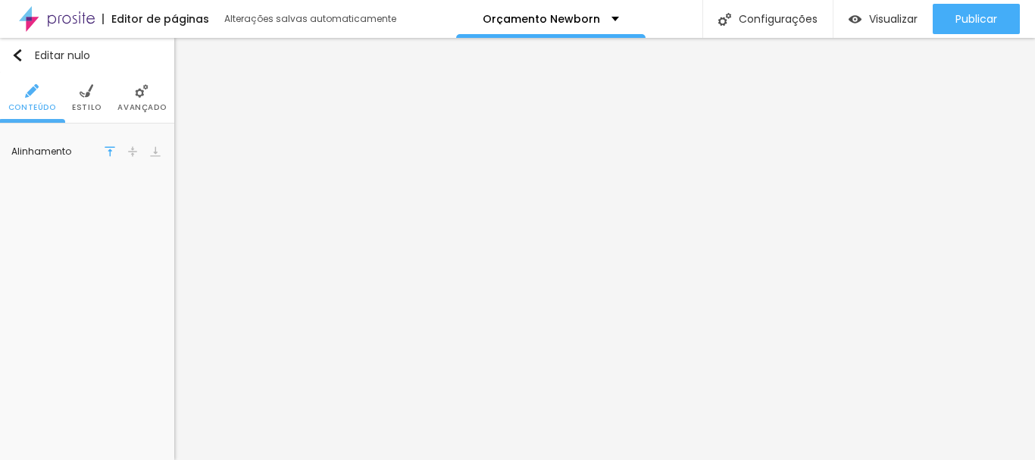
click at [79, 89] on li "Estilo" at bounding box center [87, 98] width 30 height 50
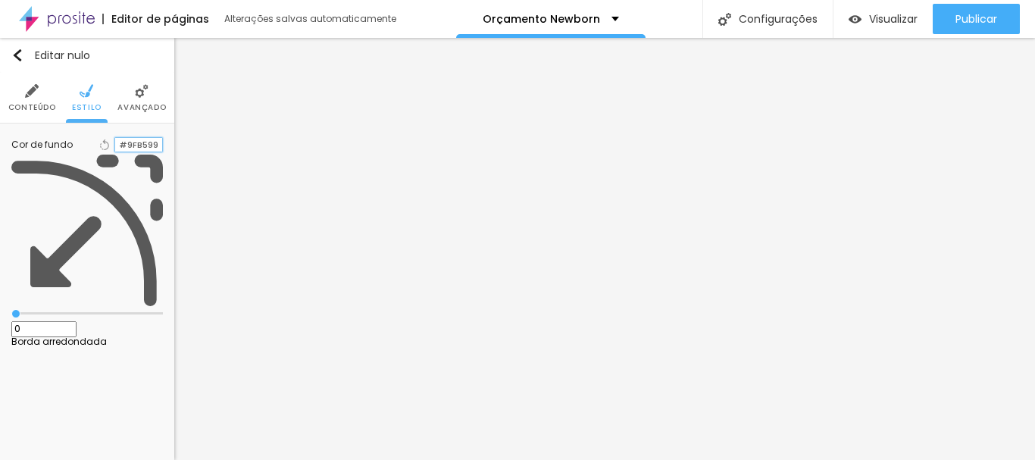
drag, startPoint x: 149, startPoint y: 151, endPoint x: 173, endPoint y: 151, distance: 24.2
click at [173, 151] on div "Cor de fundo Voltar ao padrão #9FB599 0 Borda arredondada" at bounding box center [87, 240] width 174 height 234
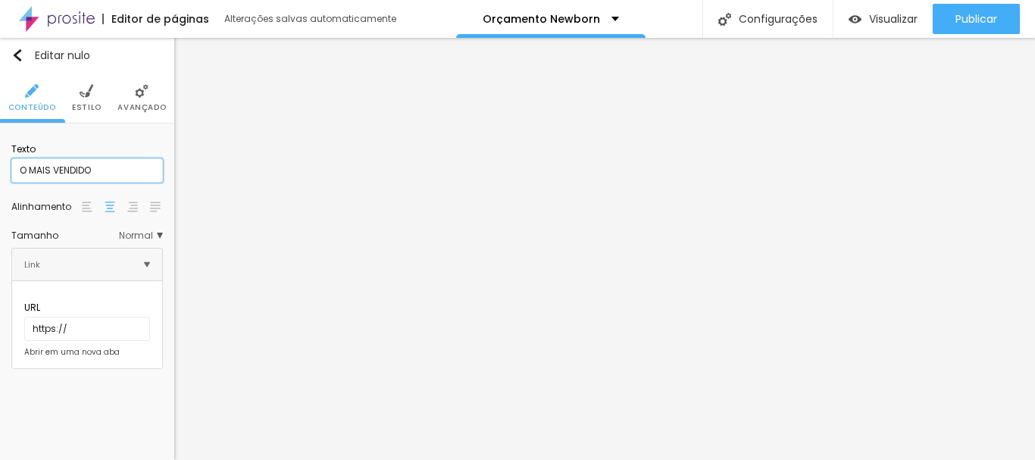
click at [115, 173] on input "O MAIS VENDIDO" at bounding box center [87, 170] width 152 height 24
click at [133, 108] on font "Avançado" at bounding box center [141, 107] width 48 height 11
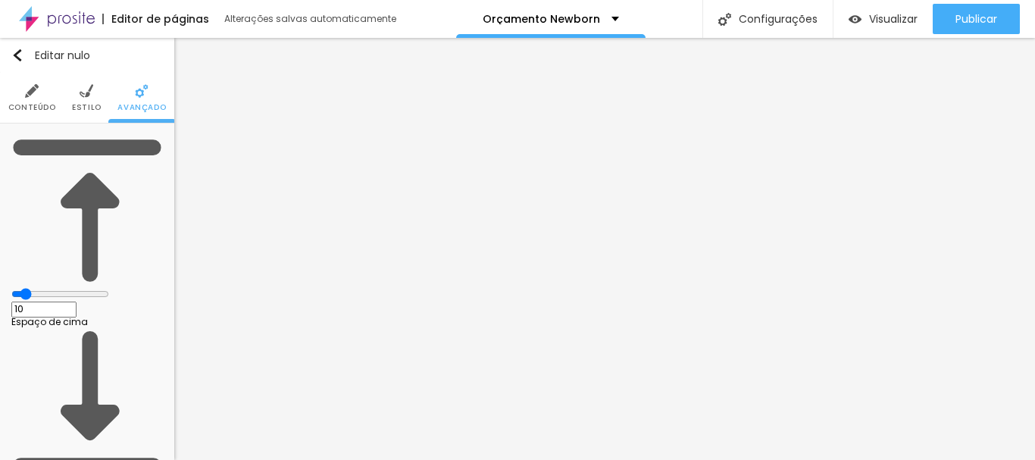
click at [93, 80] on li "Estilo" at bounding box center [87, 98] width 30 height 50
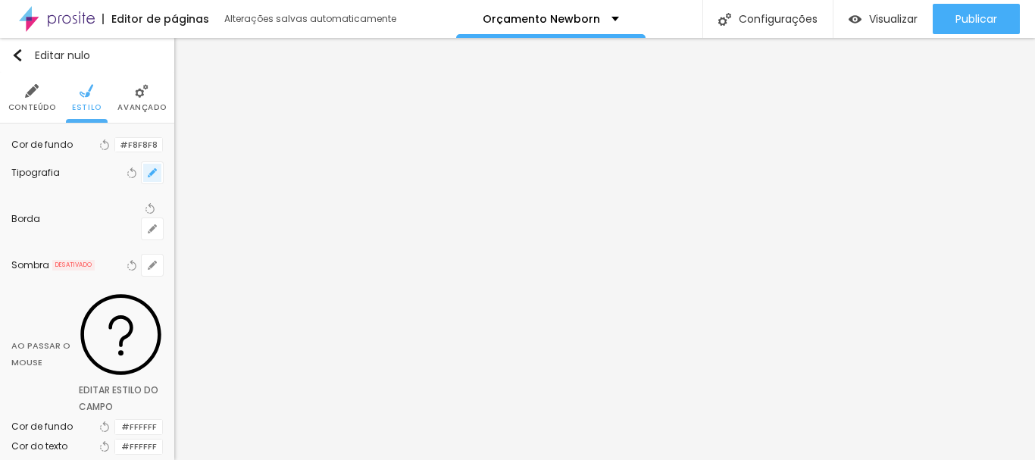
click at [146, 183] on button "button" at bounding box center [152, 172] width 21 height 21
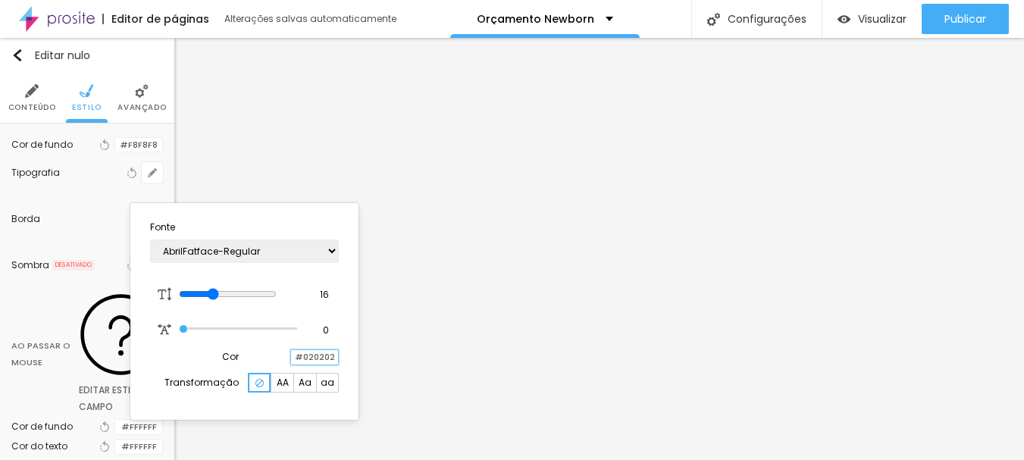
drag, startPoint x: 302, startPoint y: 354, endPoint x: 375, endPoint y: 368, distance: 74.9
click at [375, 368] on body "Editor de páginas Alterações salvas automaticamente Orçamento Newborn Configura…" at bounding box center [512, 230] width 1024 height 460
paste input "9FB599"
type input "#9FB599"
click at [282, 386] on font "AA" at bounding box center [283, 382] width 12 height 13
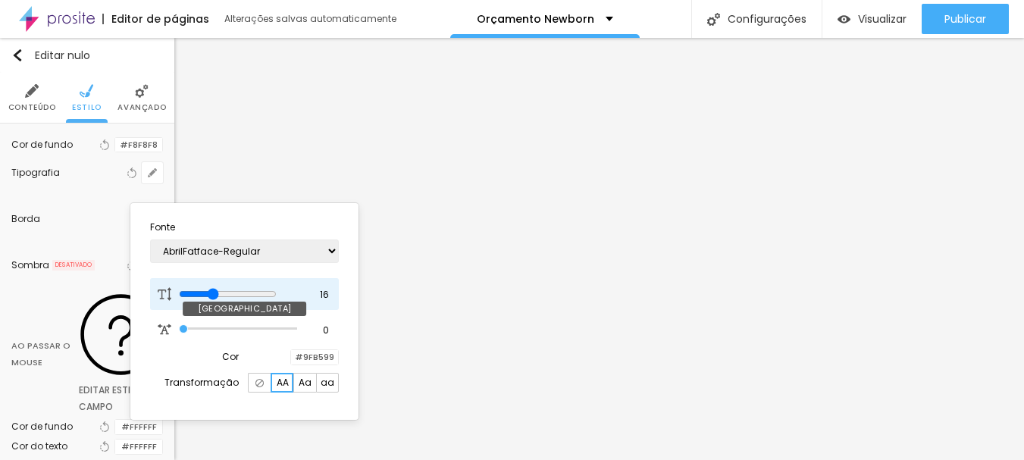
type input "17"
type input "18"
type input "19"
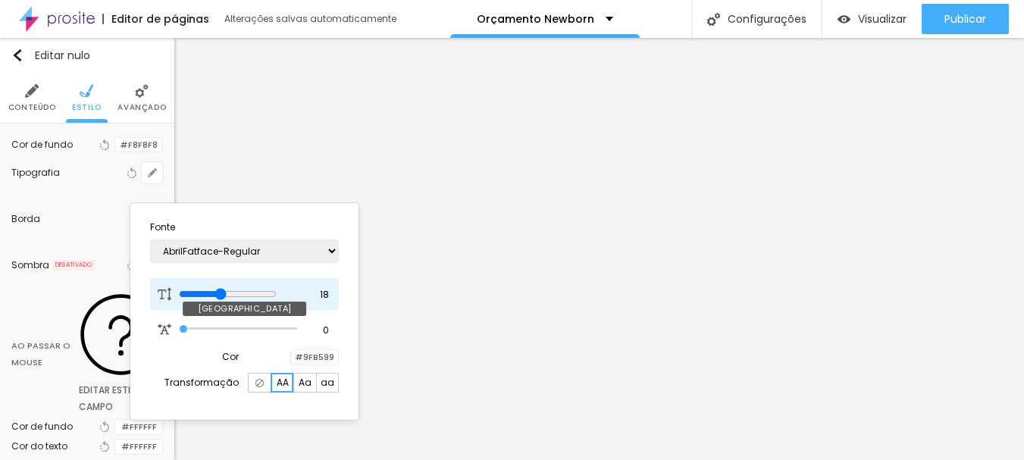
type input "19"
type input "18"
drag, startPoint x: 220, startPoint y: 295, endPoint x: 228, endPoint y: 294, distance: 8.4
type input "18"
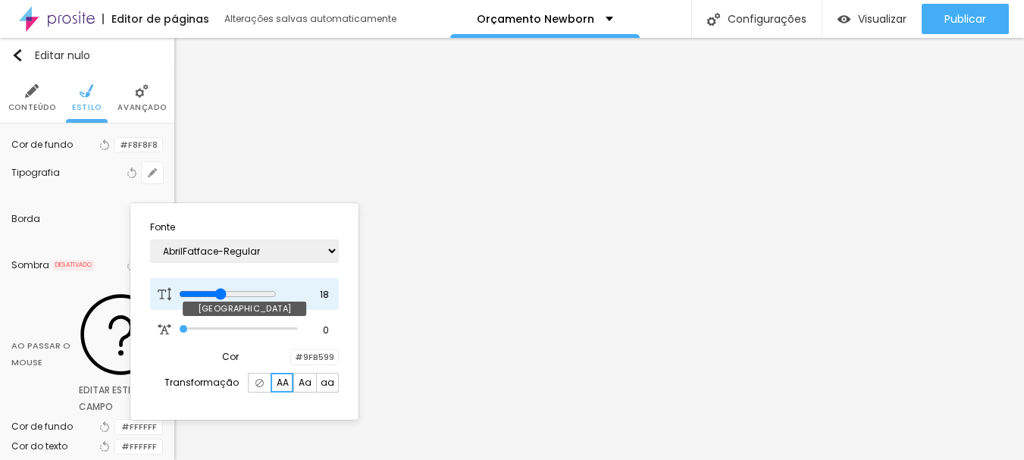
click at [228, 294] on input "range" at bounding box center [228, 294] width 98 height 12
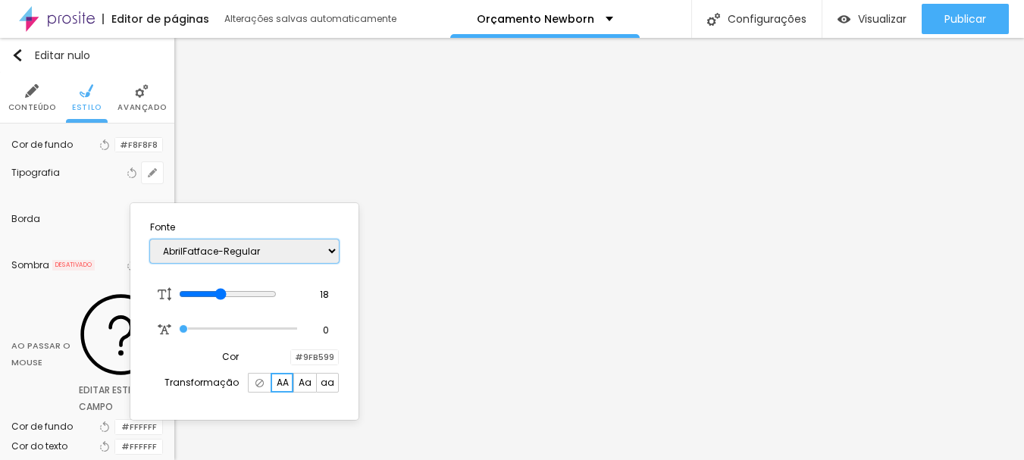
click at [217, 254] on select "AbrilFatface-Regular Actor-Regular Alegreya AlegreyaBlack Alice Allan-Bold Alla…" at bounding box center [244, 250] width 189 height 23
click at [212, 276] on section "Fonte AbrilFatface-Regular Actor-Regular Alegreya AlegreyaBlack Alice Allan-Bol…" at bounding box center [244, 311] width 216 height 205
click at [86, 200] on div at bounding box center [512, 230] width 1024 height 460
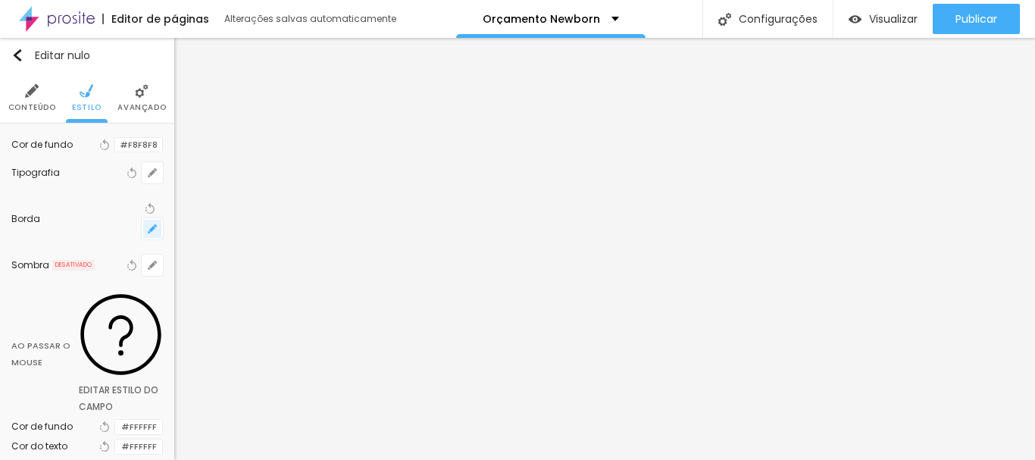
click at [145, 228] on button "button" at bounding box center [152, 228] width 21 height 21
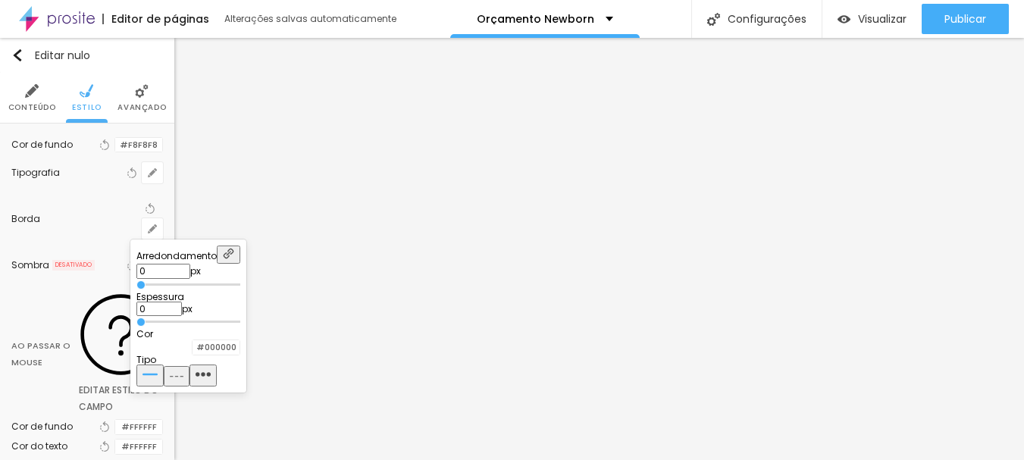
type input "1"
type input "2"
drag, startPoint x: 154, startPoint y: 277, endPoint x: 167, endPoint y: 277, distance: 12.9
type input "2"
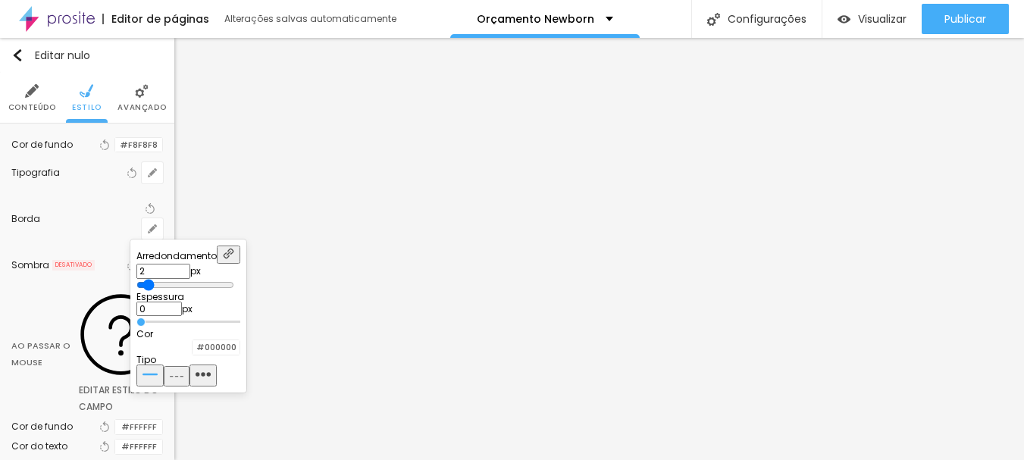
click at [167, 279] on input "range" at bounding box center [185, 285] width 98 height 12
click at [192, 351] on div at bounding box center [192, 347] width 0 height 14
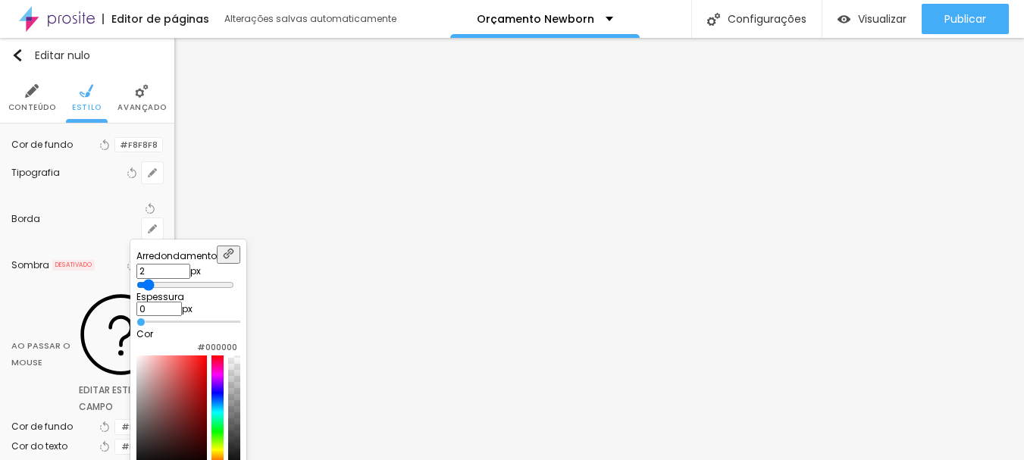
scroll to position [28, 0]
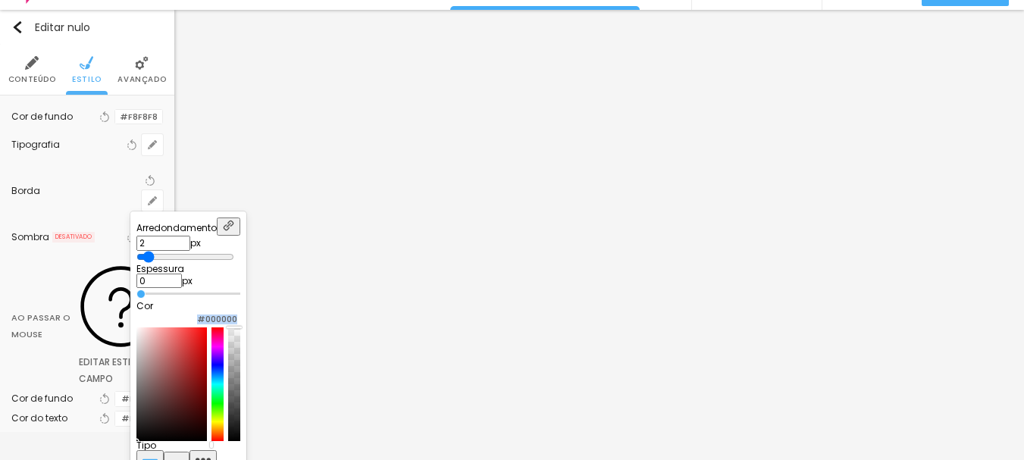
drag, startPoint x: 316, startPoint y: 453, endPoint x: 310, endPoint y: 328, distance: 125.2
click at [240, 328] on div "#000000" at bounding box center [188, 376] width 104 height 130
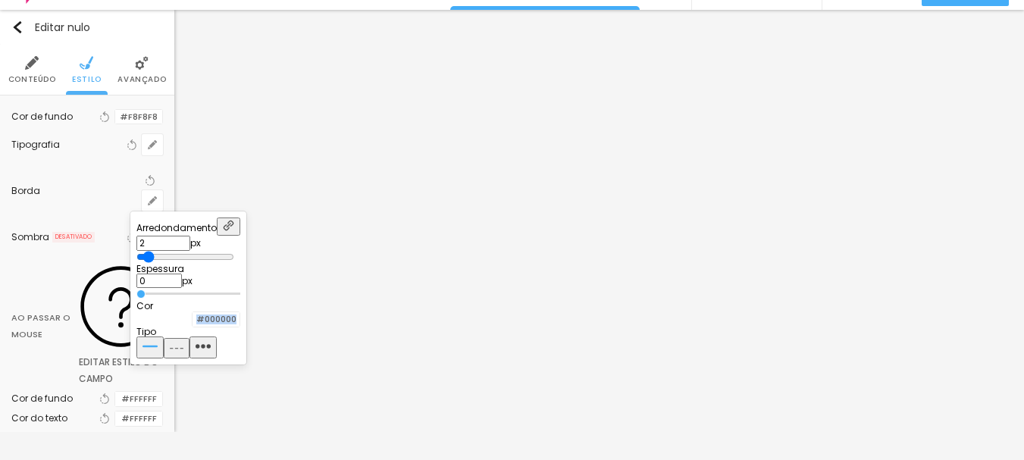
type input "1"
drag, startPoint x: 152, startPoint y: 293, endPoint x: 184, endPoint y: 294, distance: 32.6
type input "1"
click at [184, 294] on input "range" at bounding box center [185, 294] width 98 height 12
click at [90, 196] on div at bounding box center [512, 230] width 1024 height 460
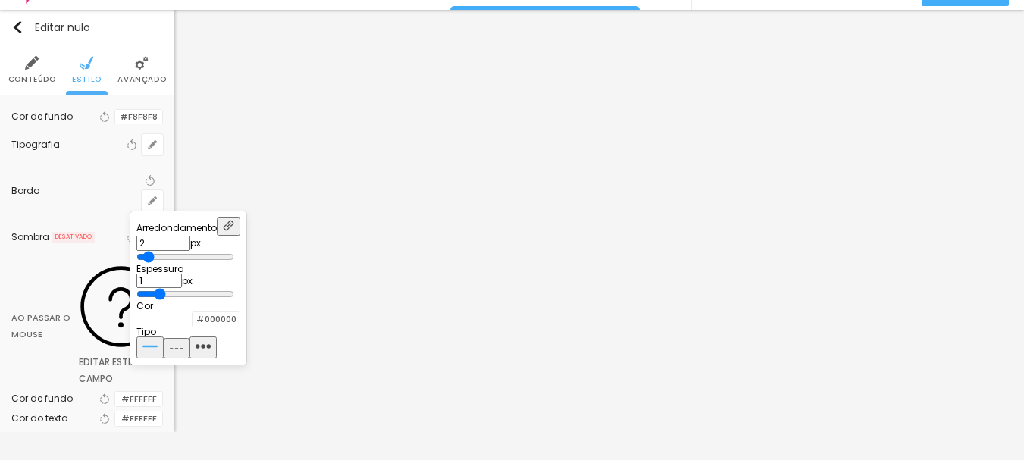
scroll to position [0, 0]
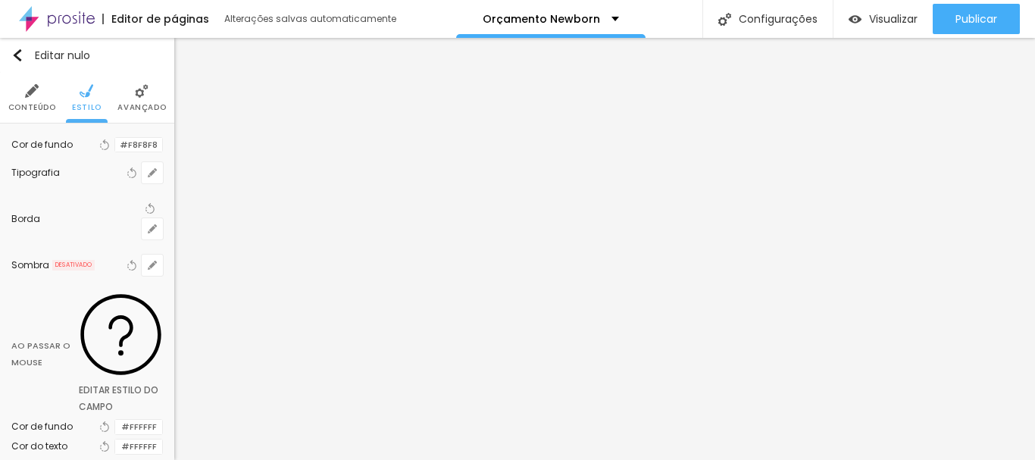
click at [90, 191] on div "Tipografia Voltar ao padrão" at bounding box center [87, 173] width 152 height 36
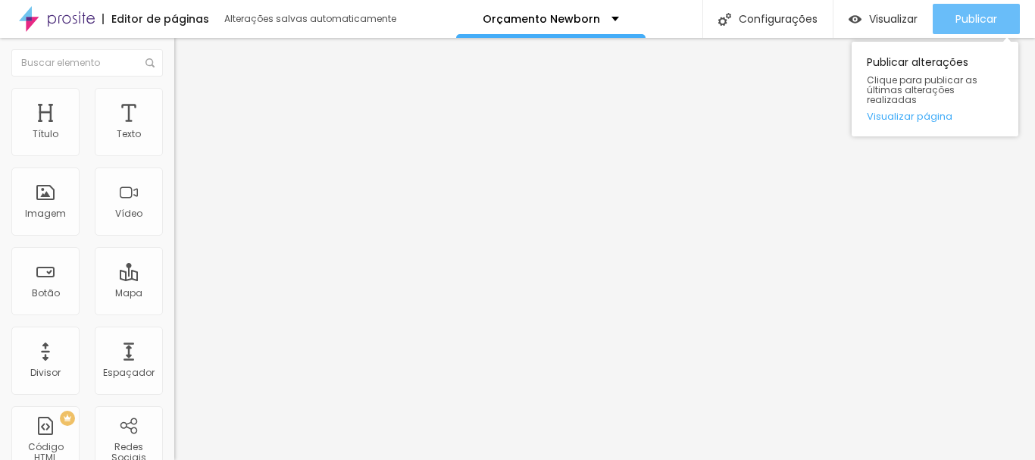
click at [963, 15] on font "Publicar" at bounding box center [976, 18] width 42 height 15
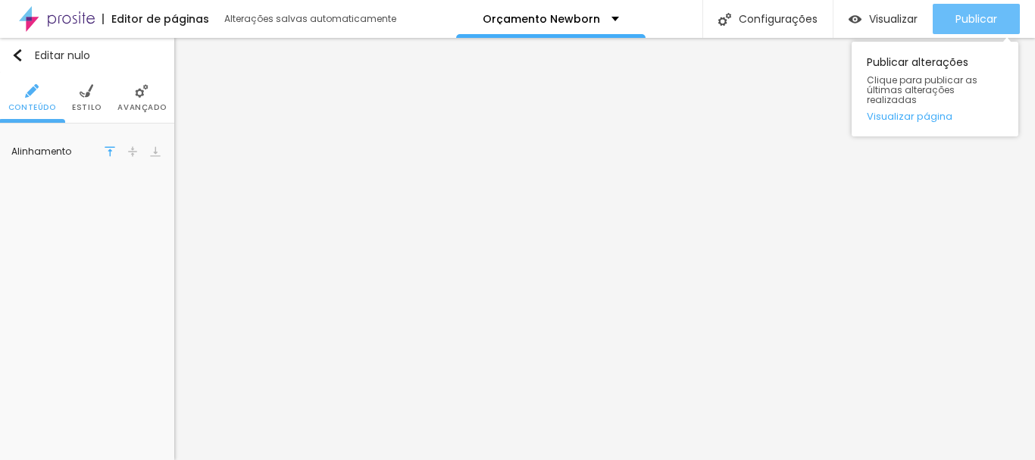
click at [951, 17] on button "Publicar" at bounding box center [976, 19] width 87 height 30
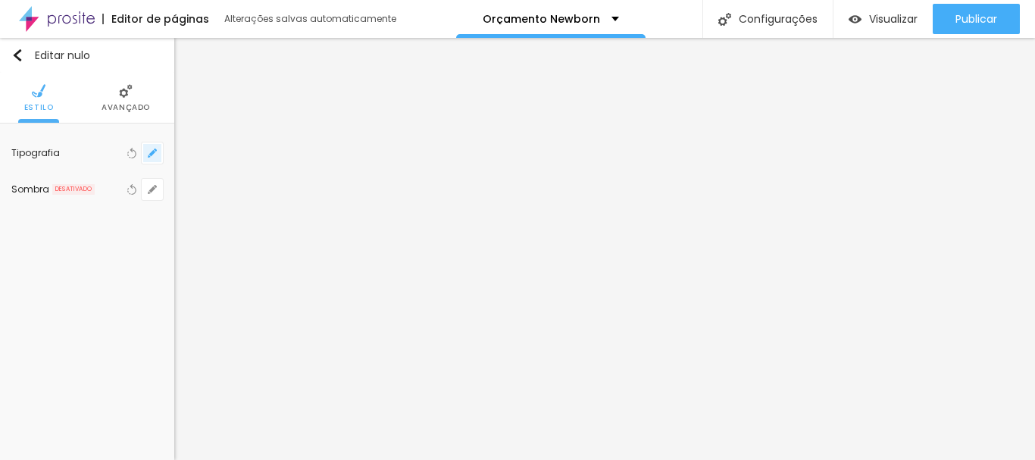
click at [149, 148] on icon "button" at bounding box center [152, 152] width 9 height 9
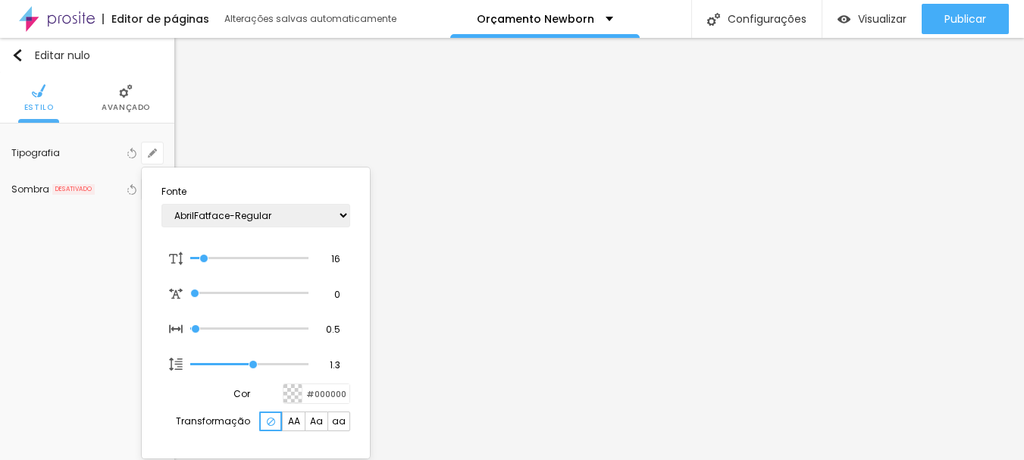
click at [297, 386] on div at bounding box center [292, 393] width 19 height 19
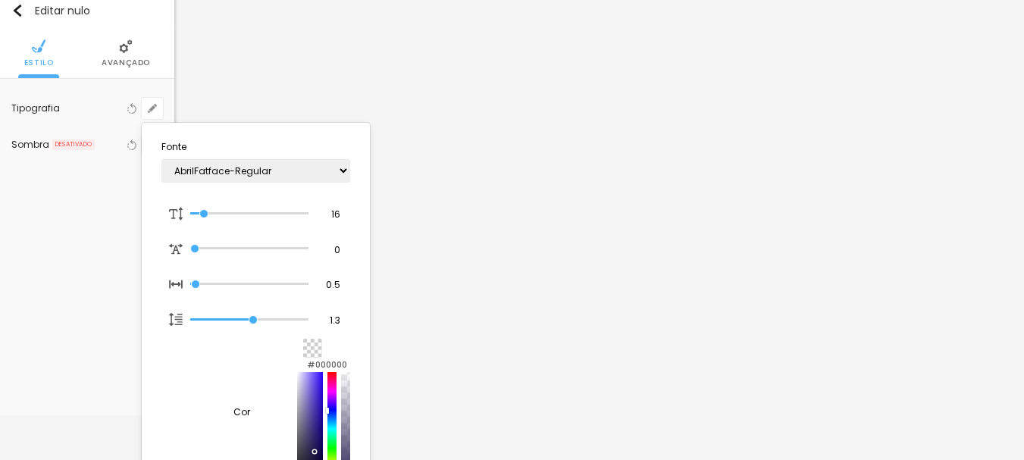
scroll to position [69, 0]
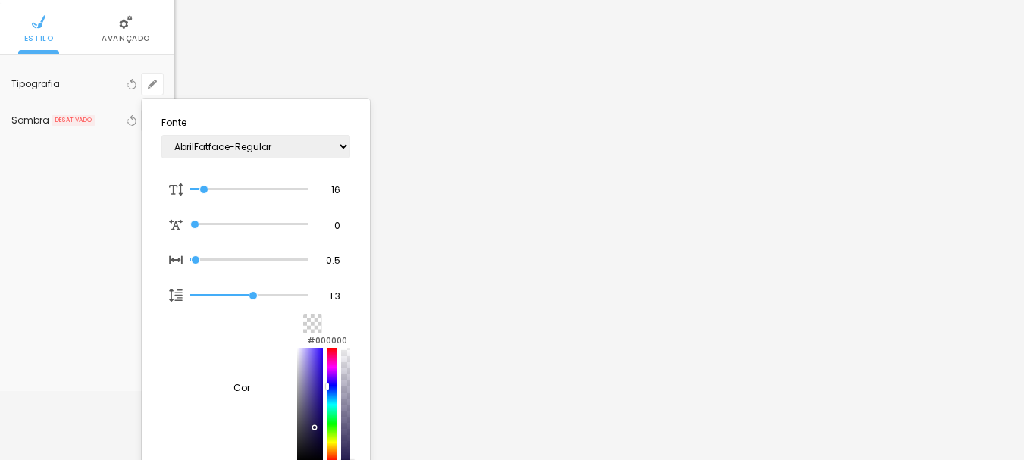
type input "1"
type input "#22194D"
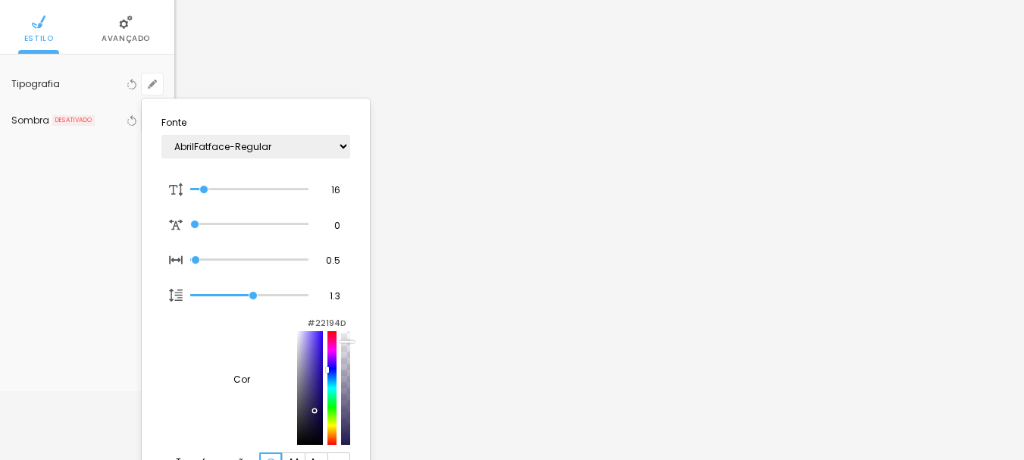
type input "1"
drag, startPoint x: 329, startPoint y: 397, endPoint x: 329, endPoint y: 331, distance: 65.9
click at [329, 331] on div "#22194D" at bounding box center [323, 379] width 53 height 130
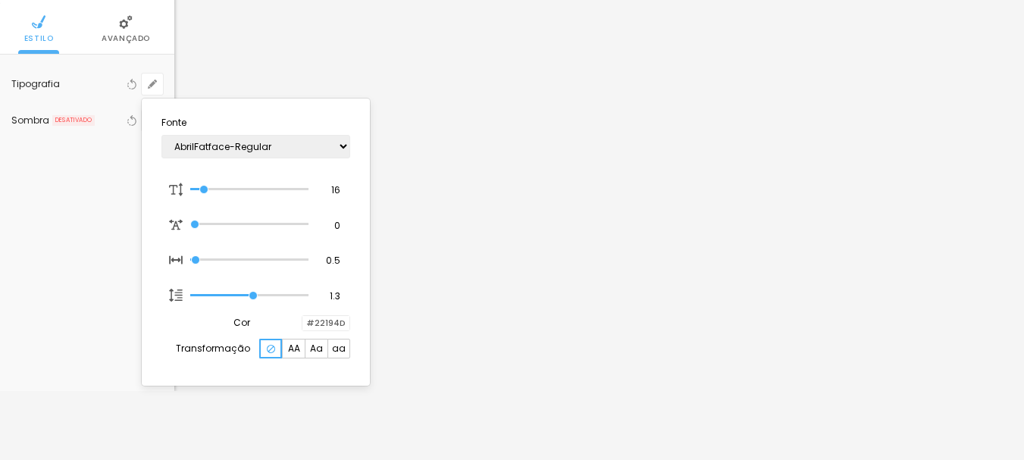
click at [395, 222] on div at bounding box center [512, 230] width 1024 height 460
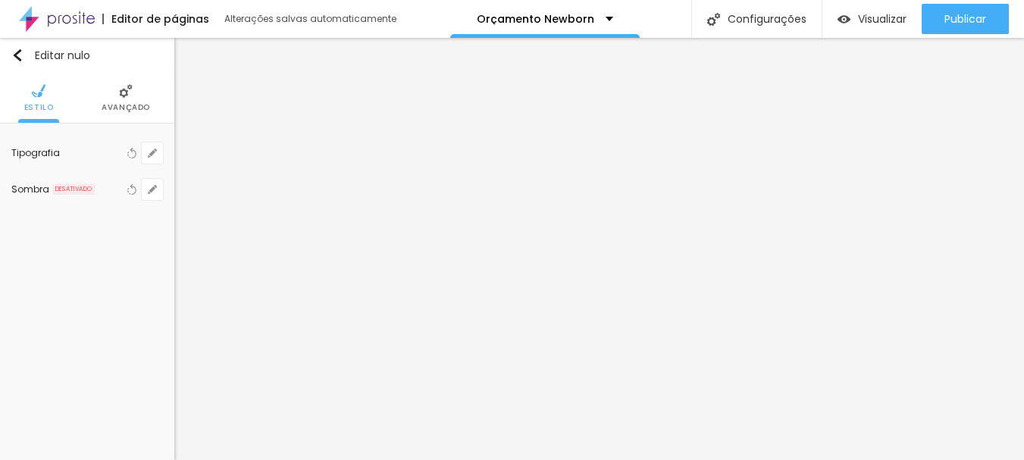
scroll to position [0, 0]
click at [139, 151] on button "Voltar ao padrão" at bounding box center [131, 152] width 17 height 21
click at [147, 157] on button "button" at bounding box center [152, 152] width 21 height 21
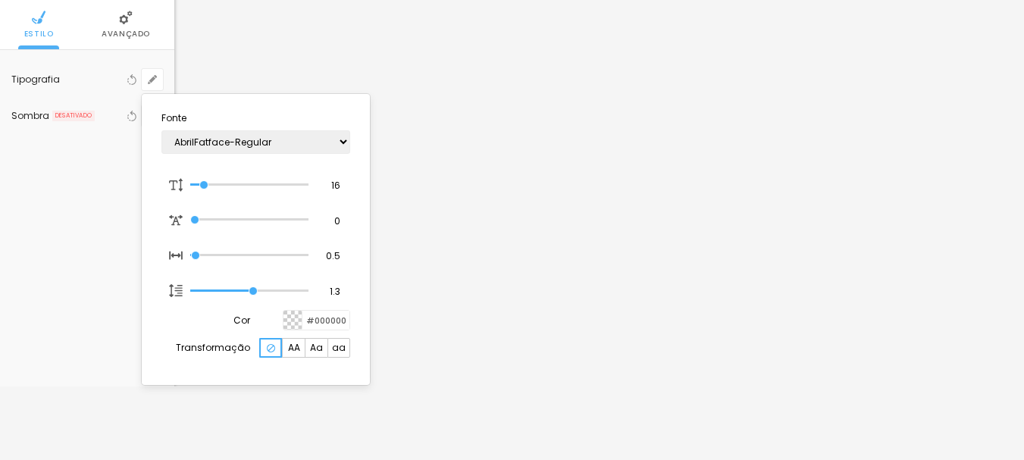
click at [288, 317] on div at bounding box center [292, 320] width 19 height 19
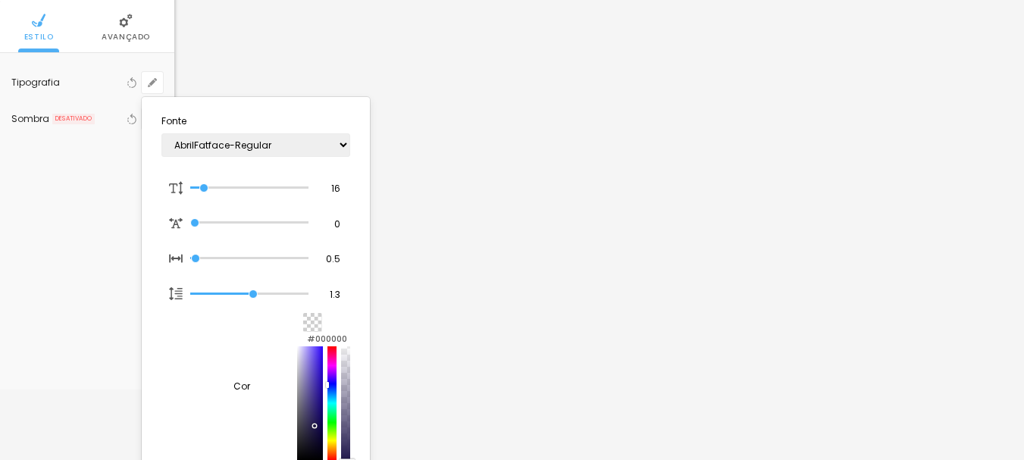
scroll to position [69, 0]
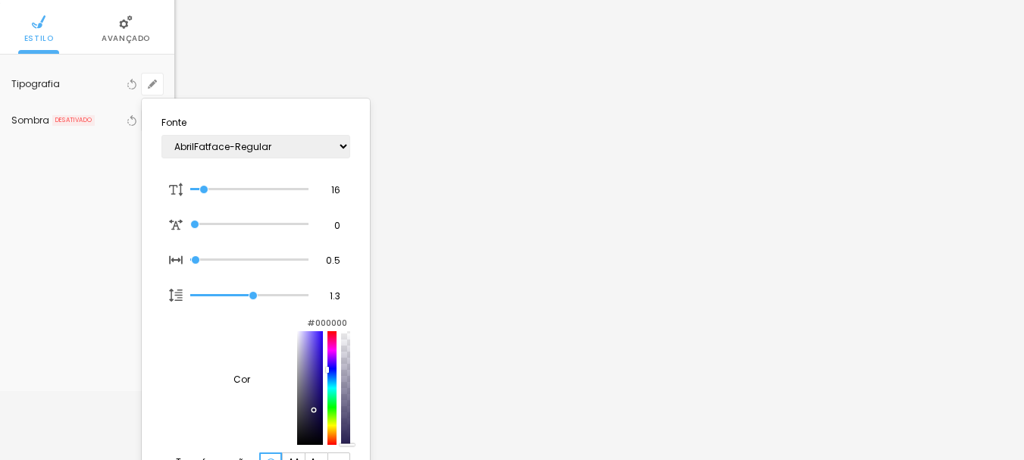
type input "1"
type input "#261D50"
type input "1"
drag, startPoint x: 273, startPoint y: 421, endPoint x: 183, endPoint y: 325, distance: 132.4
click at [183, 325] on div "Cor #FFFFFF" at bounding box center [255, 379] width 189 height 130
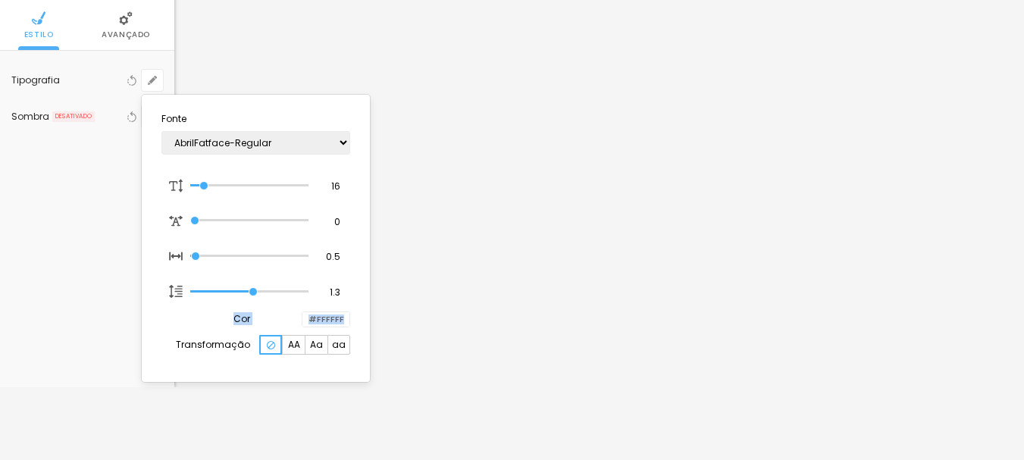
scroll to position [73, 0]
click at [431, 243] on div at bounding box center [512, 230] width 1024 height 460
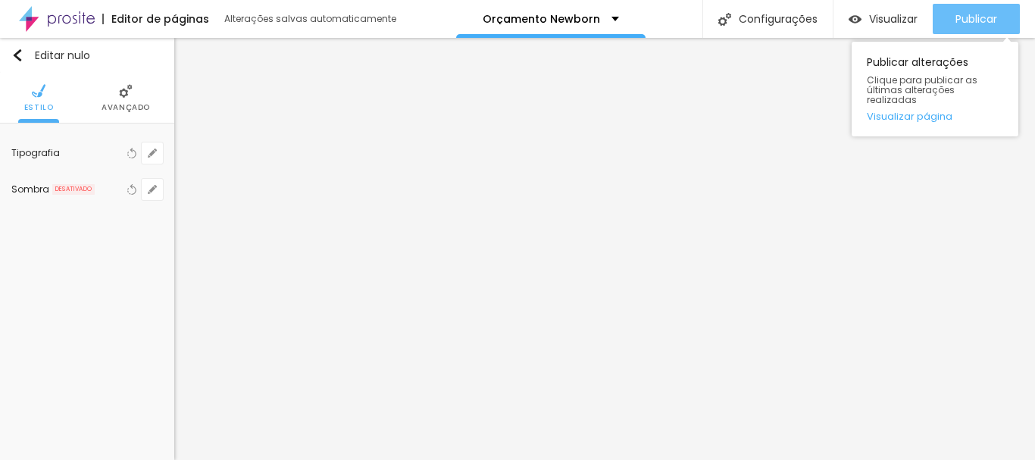
click at [958, 20] on font "Publicar" at bounding box center [976, 18] width 42 height 15
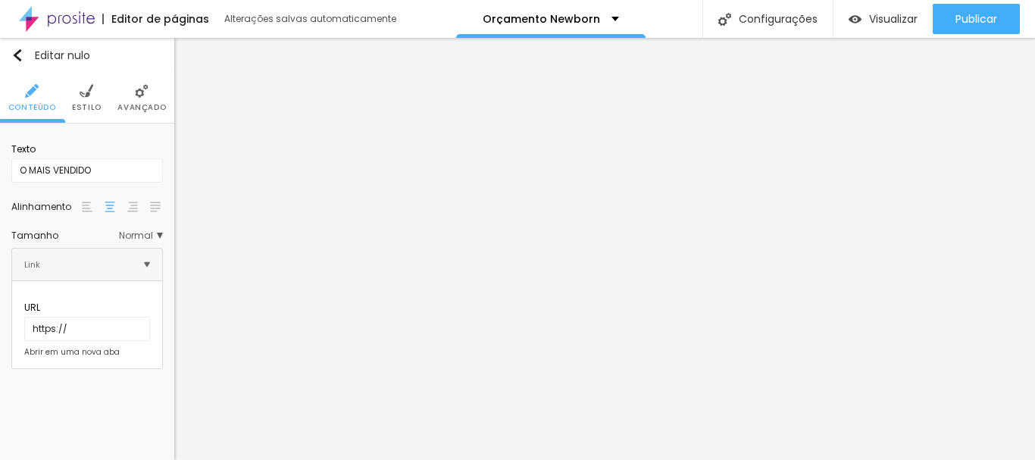
click at [76, 98] on li "Estilo" at bounding box center [87, 98] width 30 height 50
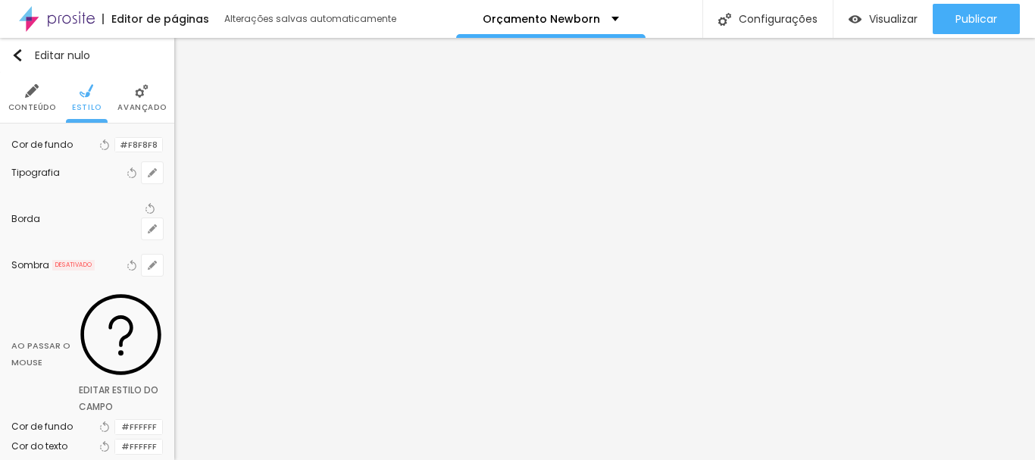
click at [115, 152] on div at bounding box center [115, 145] width 0 height 14
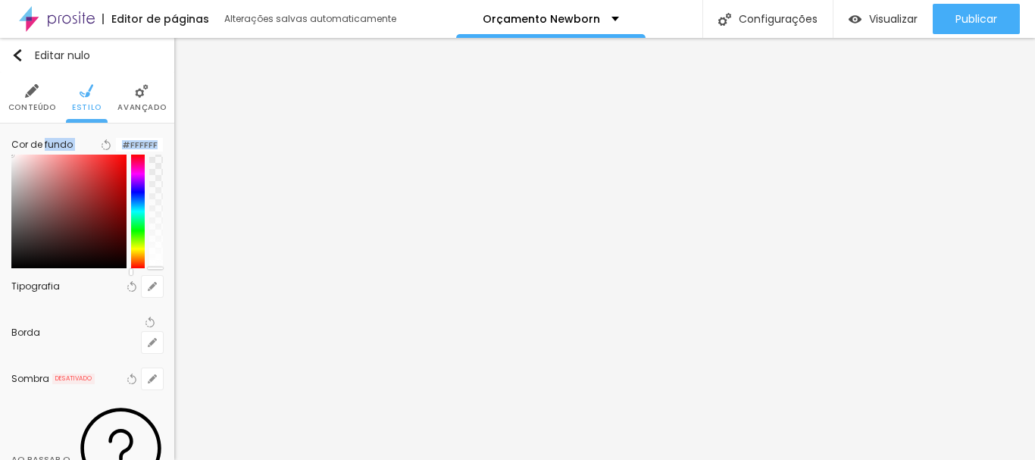
drag, startPoint x: 12, startPoint y: 174, endPoint x: 1, endPoint y: 159, distance: 18.9
click at [1, 159] on div "Cor de fundo Voltar ao padrão #FFFFFF Tipografia Voltar ao padrão Borda Voltar …" at bounding box center [87, 385] width 174 height 524
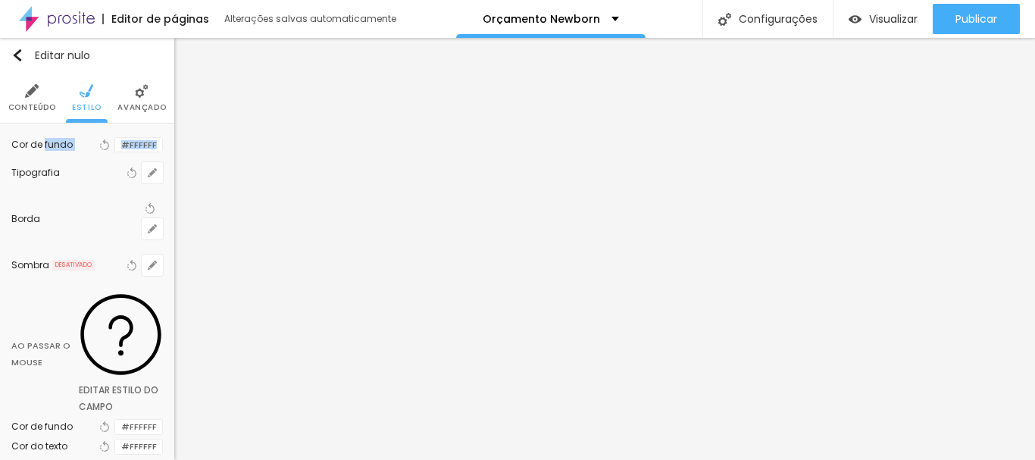
click at [115, 152] on div at bounding box center [115, 145] width 0 height 14
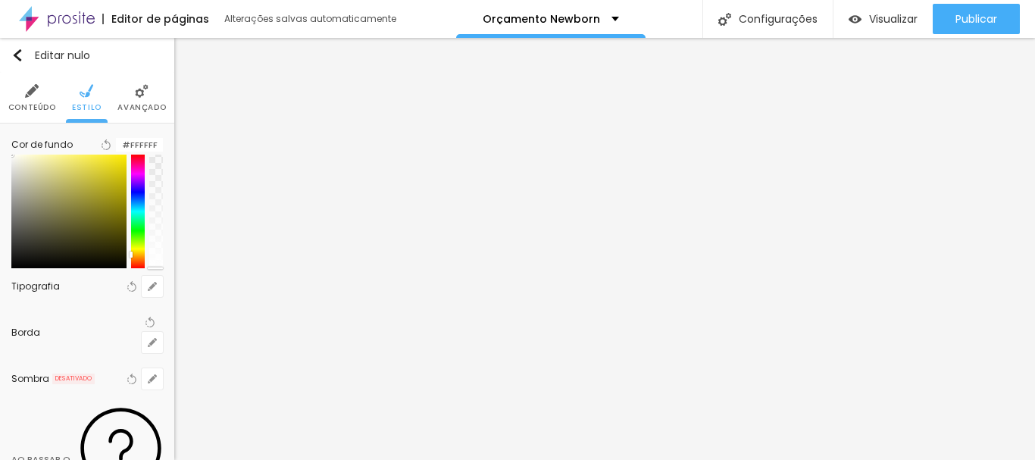
click at [131, 267] on div at bounding box center [138, 212] width 14 height 114
click at [17, 159] on div at bounding box center [18, 157] width 3 height 3
click at [11, 174] on div at bounding box center [87, 212] width 152 height 114
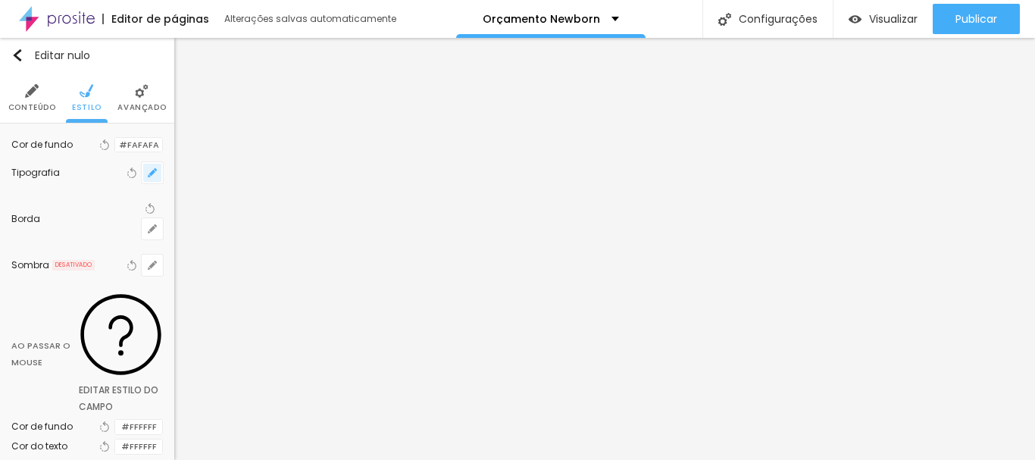
click at [142, 183] on button "button" at bounding box center [152, 172] width 21 height 21
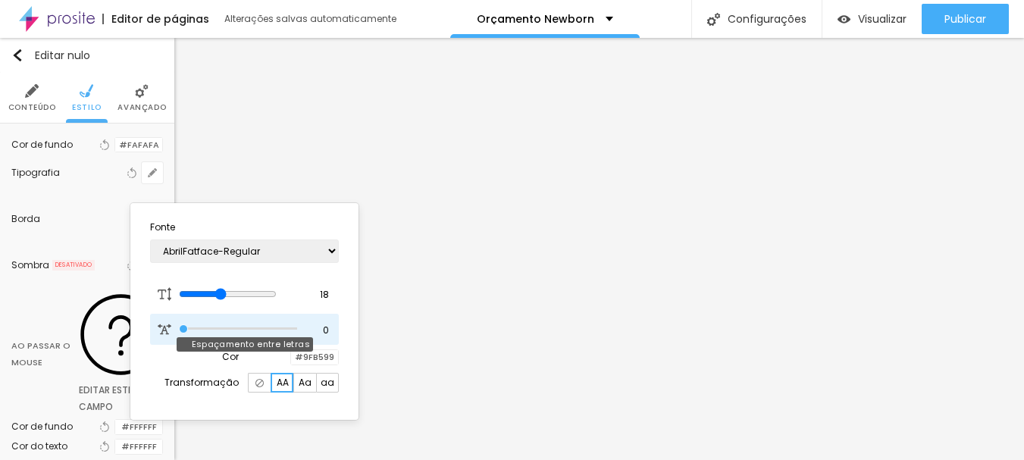
drag, startPoint x: 183, startPoint y: 327, endPoint x: 170, endPoint y: 327, distance: 12.9
click at [179, 327] on input "range" at bounding box center [238, 329] width 118 height 8
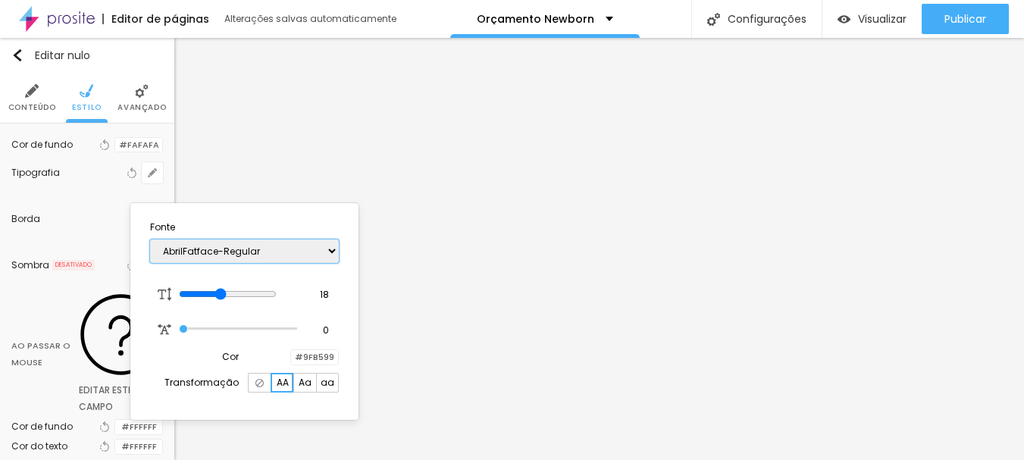
click at [214, 254] on select "AbrilFatface-Regular Actor-Regular Alegreya AlegreyaBlack Alice Allan-Bold Alla…" at bounding box center [244, 250] width 189 height 23
click at [150, 239] on select "AbrilFatface-Regular Actor-Regular Alegreya AlegreyaBlack Alice Allan-Bold Alla…" at bounding box center [244, 250] width 189 height 23
click at [233, 245] on select "AbrilFatface-Regular Actor-Regular Alegreya AlegreyaBlack Alice Allan-Bold Alla…" at bounding box center [244, 250] width 189 height 23
click at [150, 239] on select "AbrilFatface-Regular Actor-Regular Alegreya AlegreyaBlack Alice Allan-Bold Alla…" at bounding box center [244, 250] width 189 height 23
click at [128, 118] on div at bounding box center [512, 230] width 1024 height 460
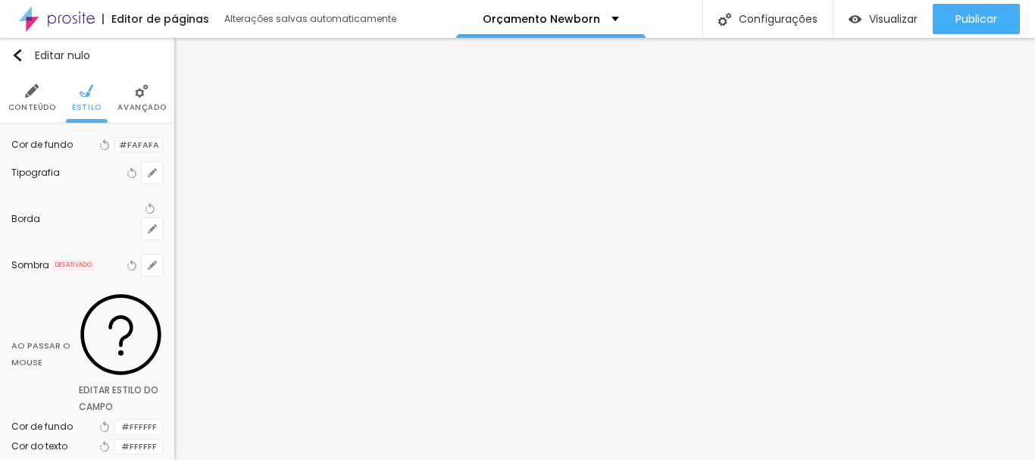
click at [32, 99] on li "Conteúdo" at bounding box center [32, 98] width 48 height 50
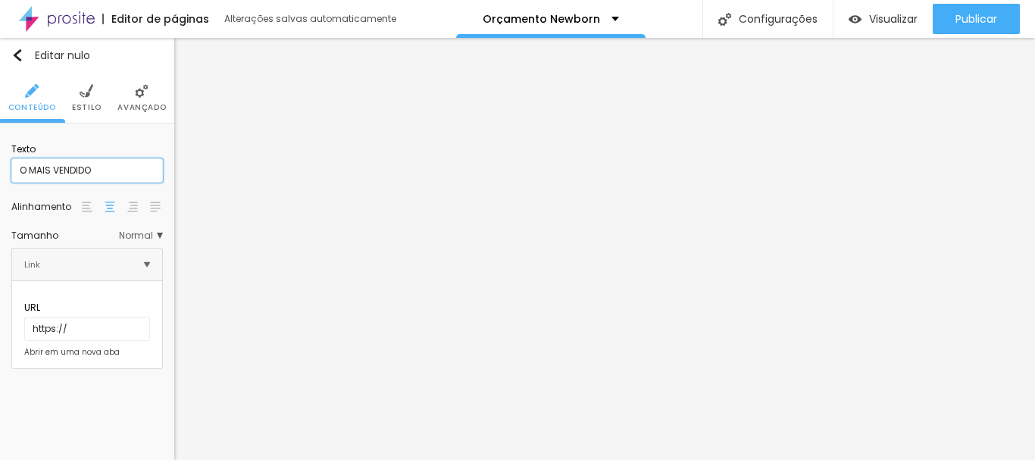
click at [20, 168] on input "O MAIS VENDIDO" at bounding box center [87, 170] width 152 height 24
click at [104, 170] on input "O MAIS VENDIDO" at bounding box center [87, 170] width 152 height 24
click at [91, 99] on li "Estilo" at bounding box center [87, 98] width 30 height 50
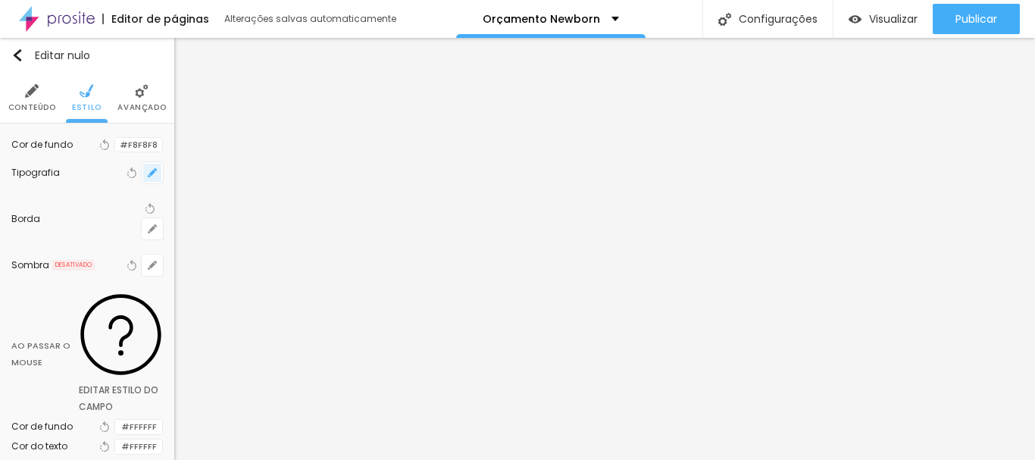
click at [149, 176] on icon "button" at bounding box center [152, 173] width 6 height 6
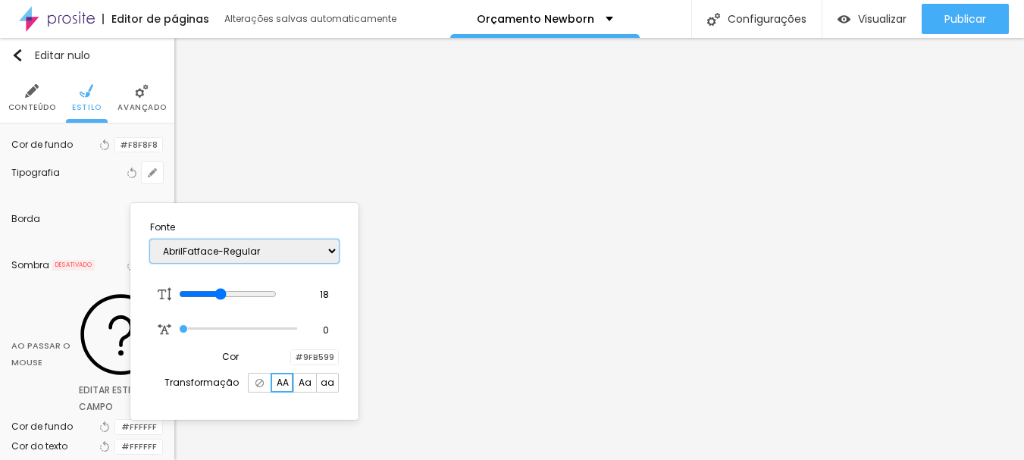
click at [191, 250] on select "AbrilFatface-Regular Actor-Regular Alegreya AlegreyaBlack Alice Allan-Bold Alla…" at bounding box center [244, 250] width 189 height 23
click at [150, 239] on select "AbrilFatface-Regular Actor-Regular Alegreya AlegreyaBlack Alice Allan-Bold Alla…" at bounding box center [244, 250] width 189 height 23
click at [961, 14] on div at bounding box center [512, 230] width 1024 height 460
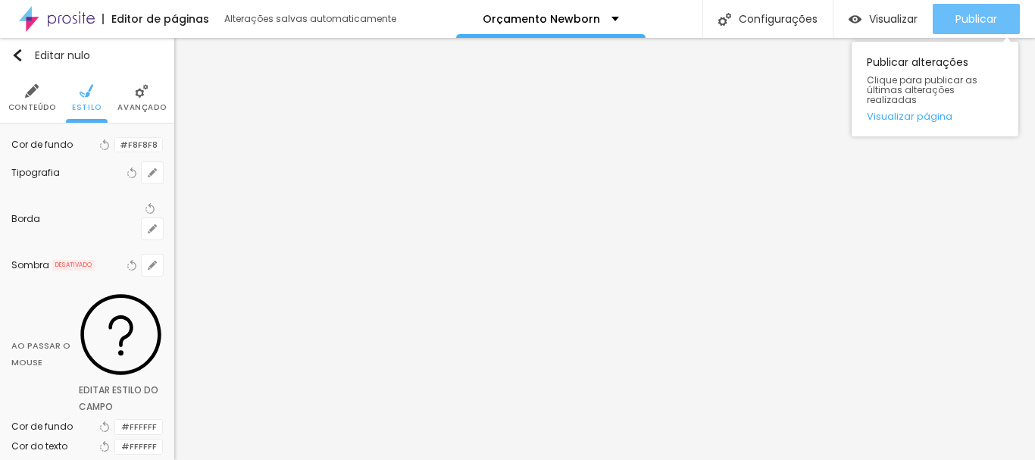
click at [961, 15] on font "Publicar" at bounding box center [976, 18] width 42 height 15
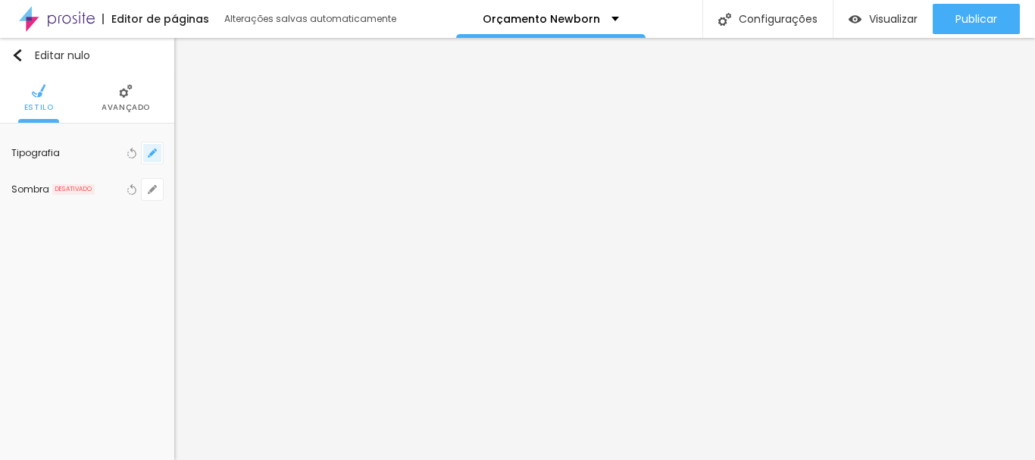
click at [154, 157] on icon "button" at bounding box center [152, 152] width 9 height 9
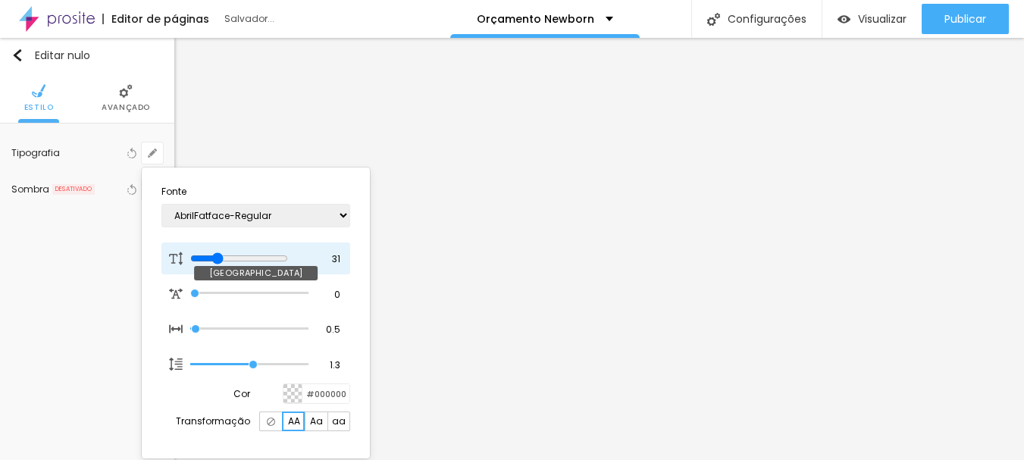
click at [222, 258] on input "range" at bounding box center [239, 258] width 98 height 12
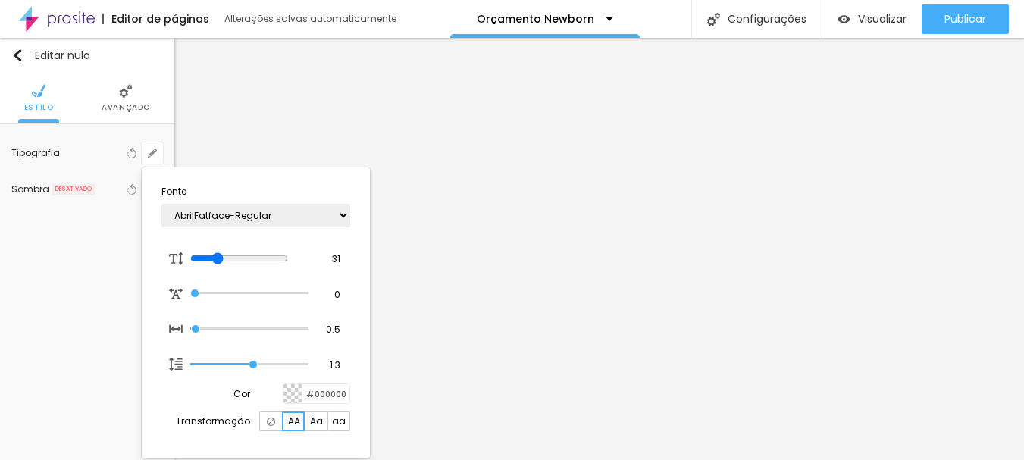
click at [644, 172] on div at bounding box center [512, 230] width 1024 height 460
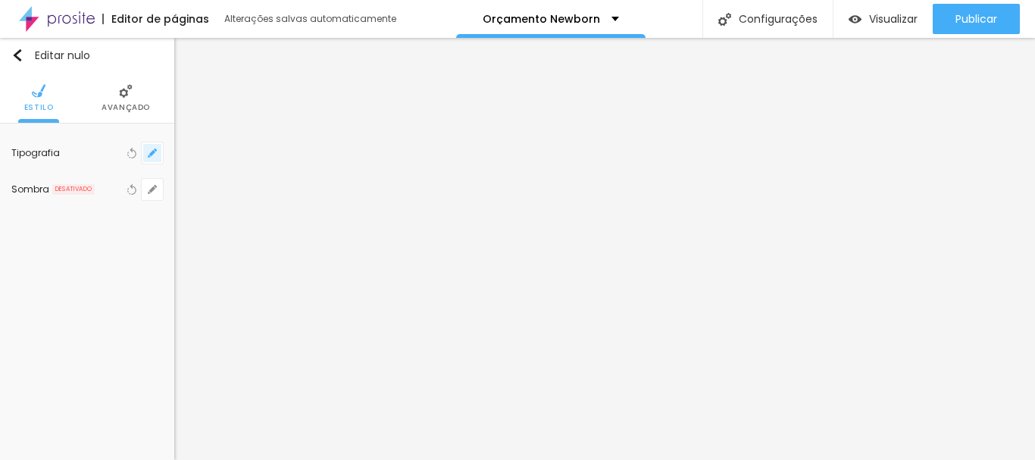
click at [158, 155] on button "button" at bounding box center [152, 152] width 21 height 21
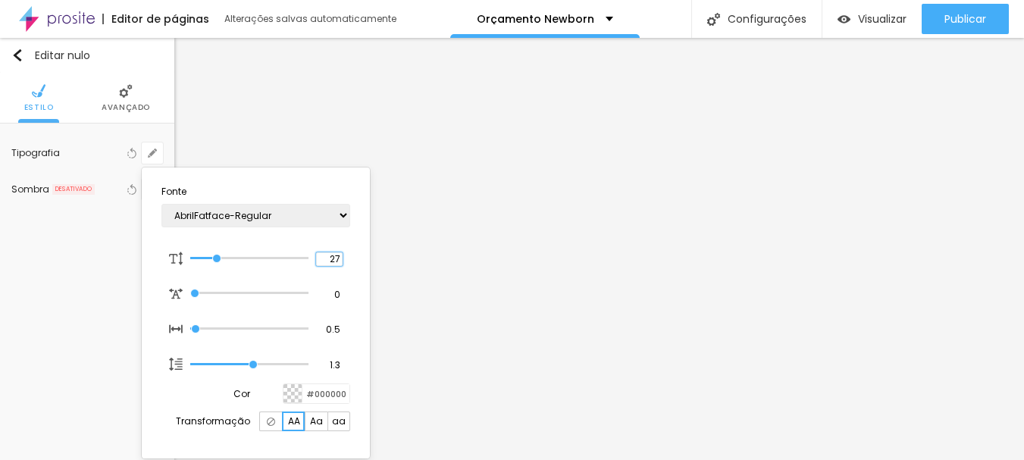
drag, startPoint x: 345, startPoint y: 255, endPoint x: 361, endPoint y: 255, distance: 15.9
click at [361, 255] on section "Fonte AbrilFatface-Regular Actor-Regular Alegreya AlegreyaBlack Alice Allan-Bol…" at bounding box center [256, 312] width 216 height 279
click at [858, 164] on div at bounding box center [512, 230] width 1024 height 460
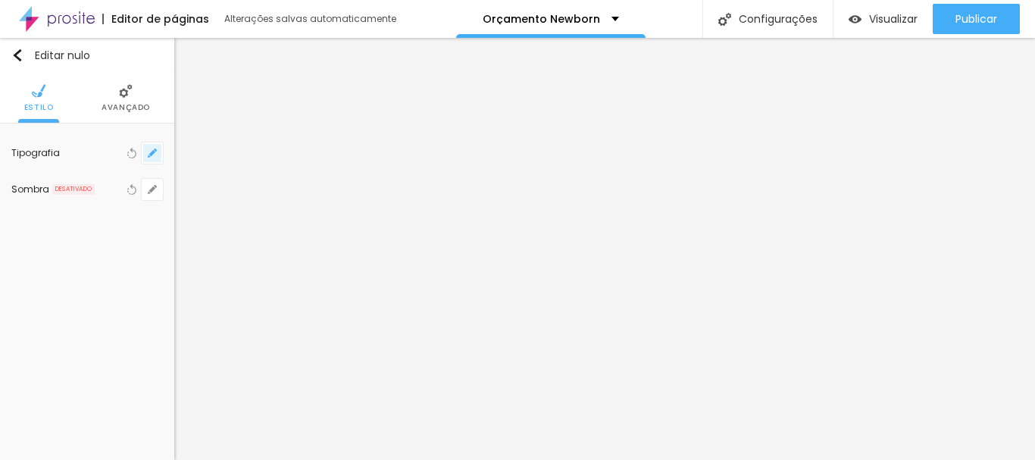
click at [149, 149] on icon "button" at bounding box center [152, 152] width 9 height 9
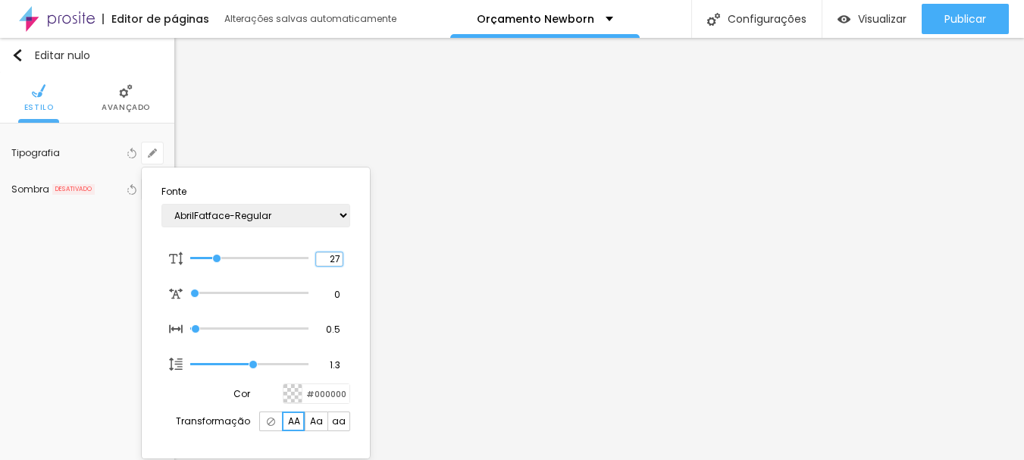
drag, startPoint x: 326, startPoint y: 258, endPoint x: 369, endPoint y: 254, distance: 43.3
click at [369, 254] on div "Fonte AbrilFatface-Regular Actor-Regular Alegreya AlegreyaBlack Alice Allan-Bol…" at bounding box center [256, 312] width 228 height 291
click at [745, 299] on div at bounding box center [512, 230] width 1024 height 460
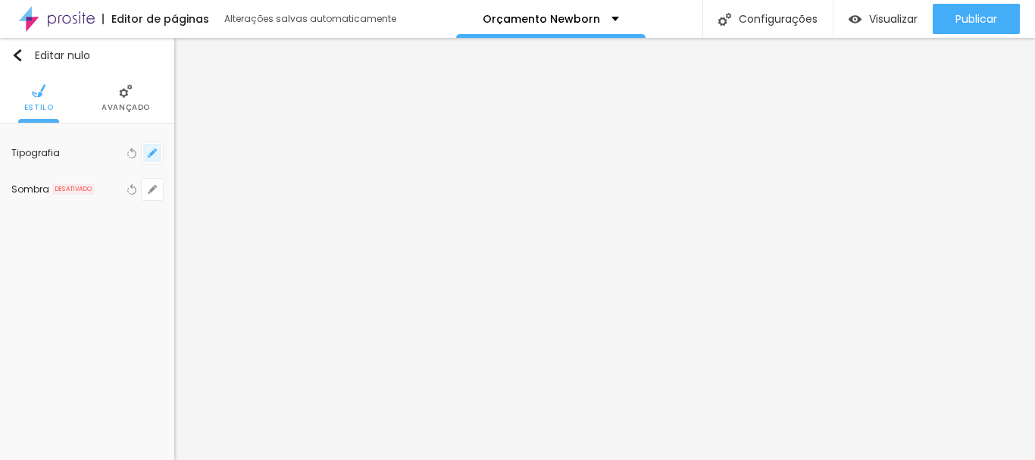
click at [158, 144] on button "button" at bounding box center [152, 152] width 21 height 21
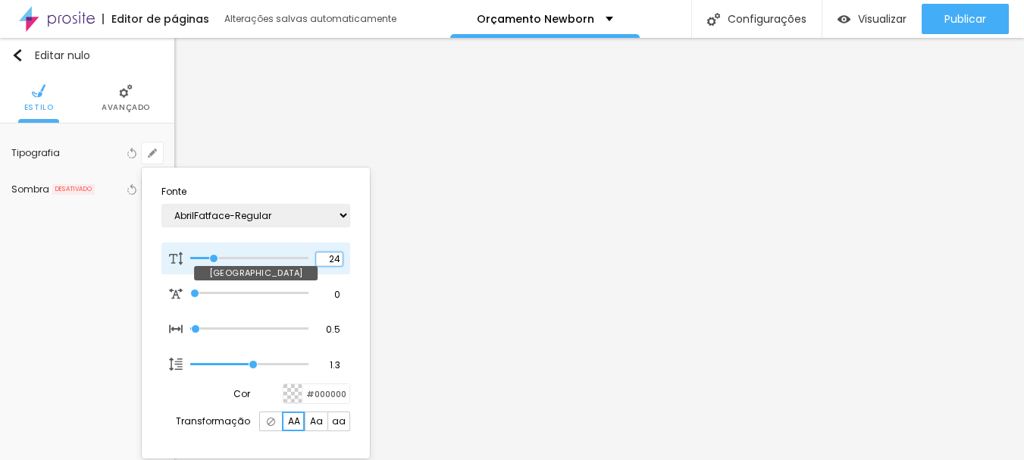
drag, startPoint x: 340, startPoint y: 257, endPoint x: 277, endPoint y: 269, distance: 64.8
click at [277, 269] on div "24 Tamanho da fonte" at bounding box center [255, 258] width 189 height 32
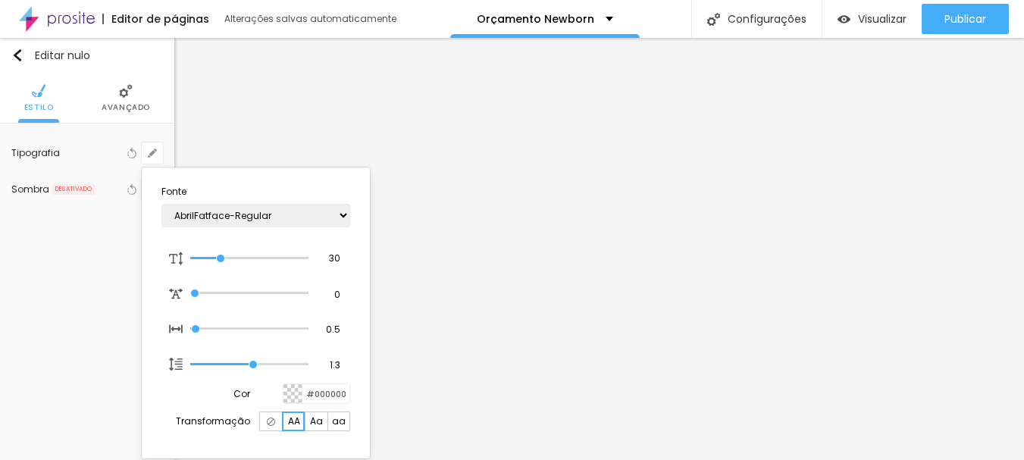
click at [626, 297] on div at bounding box center [512, 230] width 1024 height 460
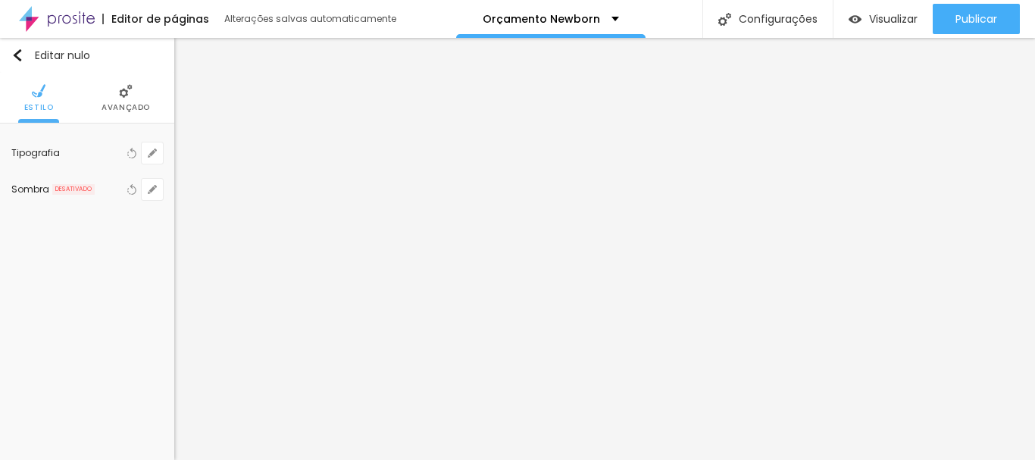
click at [155, 139] on div "Tipografia Voltar ao padrão" at bounding box center [87, 153] width 152 height 36
click at [153, 155] on icon "button" at bounding box center [152, 152] width 9 height 9
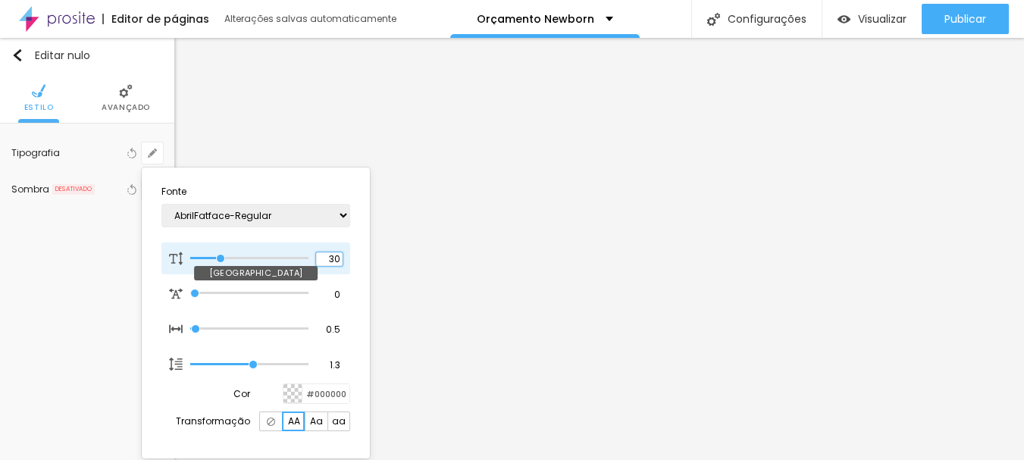
drag, startPoint x: 336, startPoint y: 261, endPoint x: 320, endPoint y: 255, distance: 16.6
click at [322, 258] on input "30" at bounding box center [329, 259] width 27 height 14
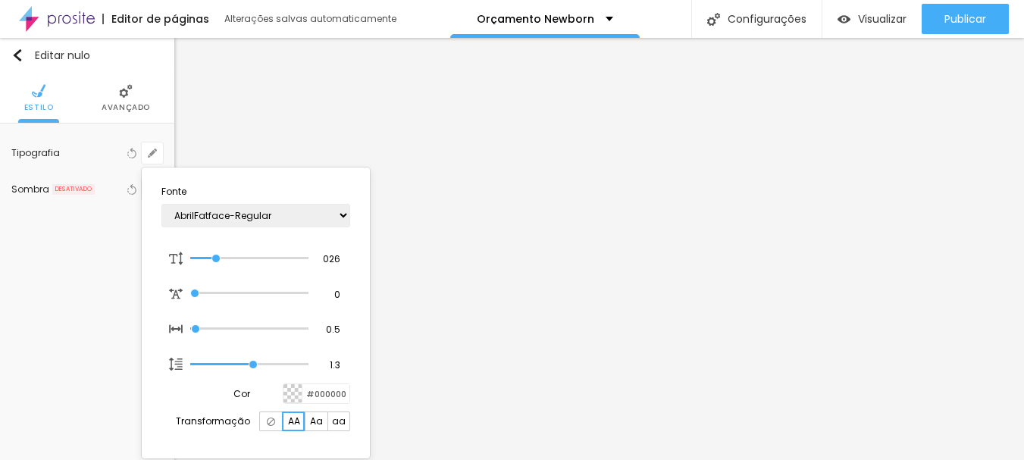
click at [648, 283] on div at bounding box center [512, 230] width 1024 height 460
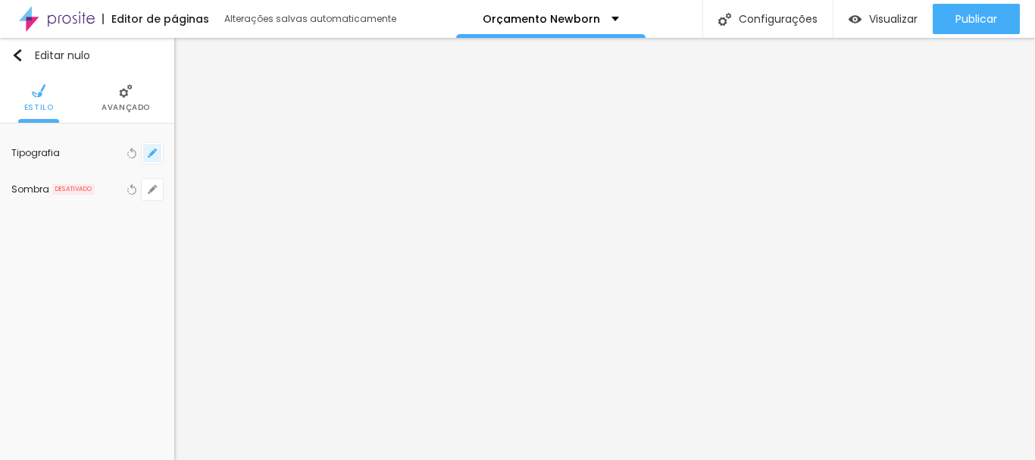
click at [159, 152] on button "button" at bounding box center [152, 152] width 21 height 21
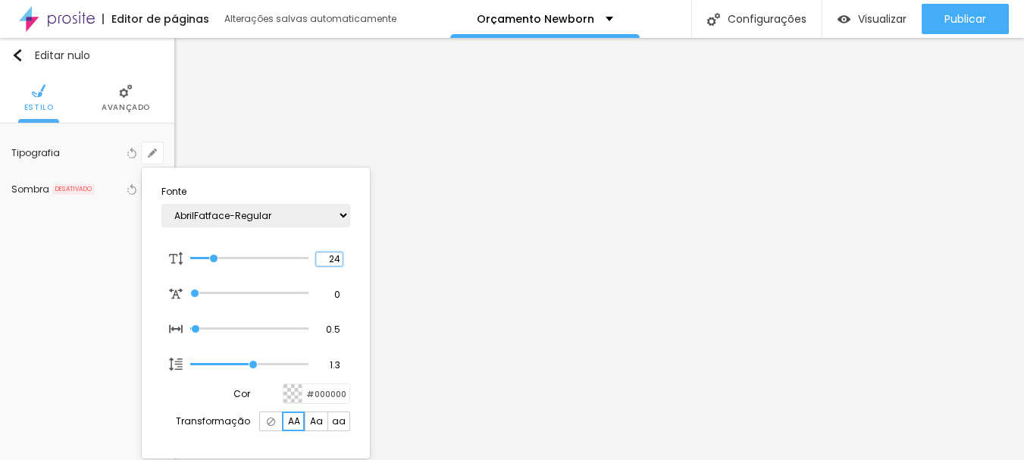
drag, startPoint x: 333, startPoint y: 257, endPoint x: 357, endPoint y: 261, distance: 23.8
click at [357, 261] on section "Fonte AbrilFatface-Regular Actor-Regular Alegreya AlegreyaBlack Alice Allan-Bol…" at bounding box center [256, 312] width 216 height 279
click at [864, 284] on div at bounding box center [512, 230] width 1024 height 460
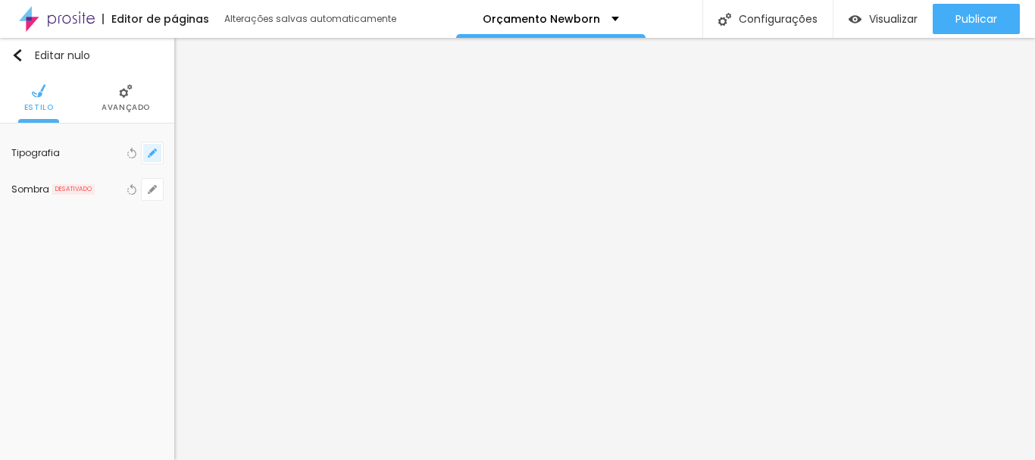
click at [155, 151] on icon "button" at bounding box center [155, 149] width 3 height 3
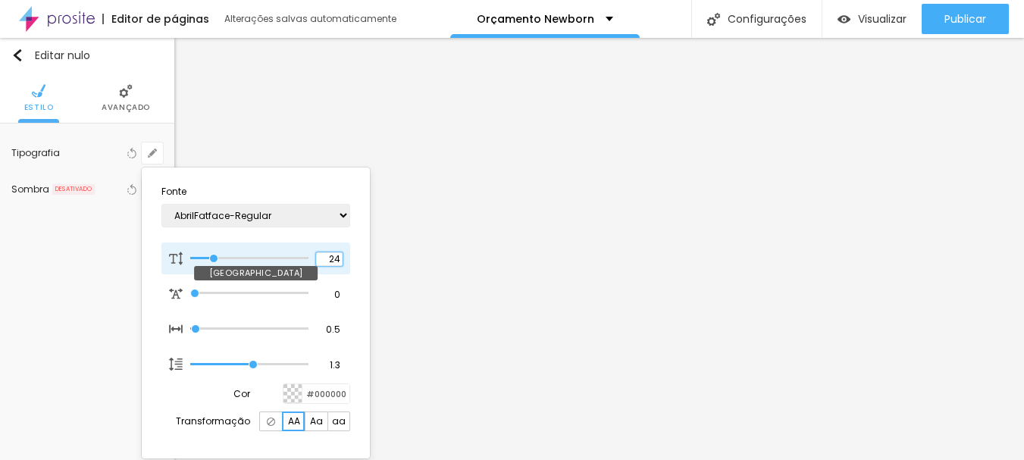
click at [336, 255] on input "24" at bounding box center [329, 259] width 27 height 14
click at [341, 258] on input "24" at bounding box center [329, 259] width 27 height 14
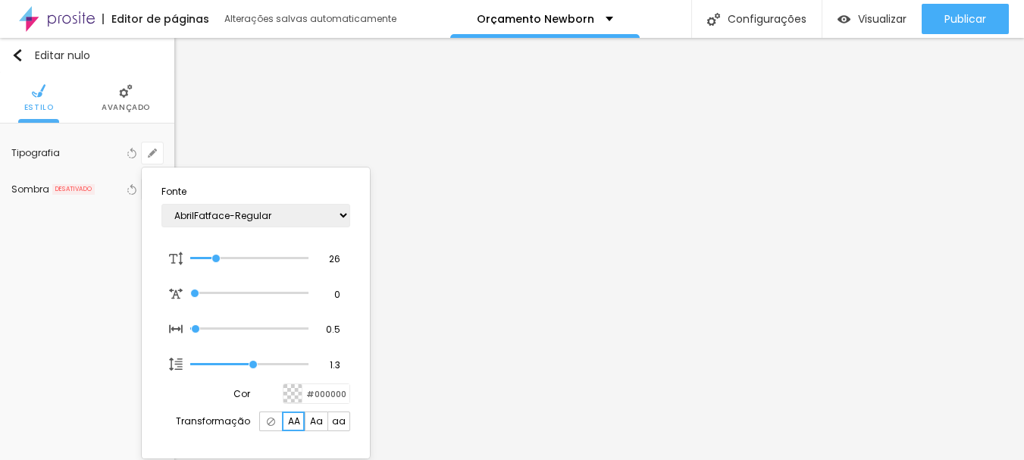
click at [873, 142] on div at bounding box center [512, 230] width 1024 height 460
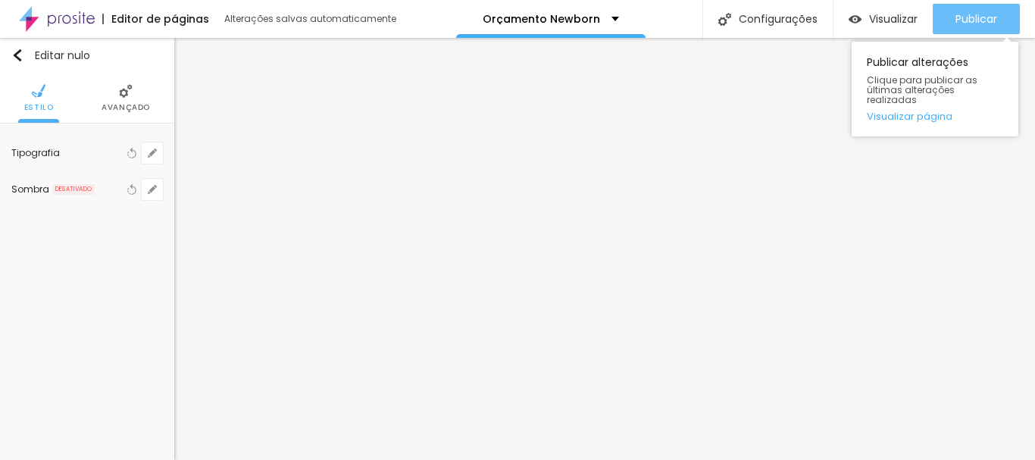
click at [982, 21] on font "Publicar" at bounding box center [976, 18] width 42 height 15
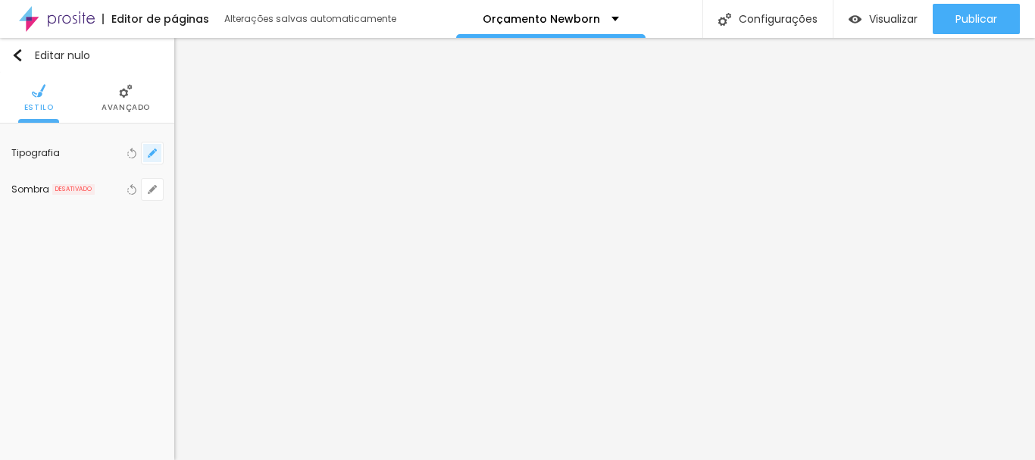
click at [146, 155] on button "button" at bounding box center [152, 152] width 21 height 21
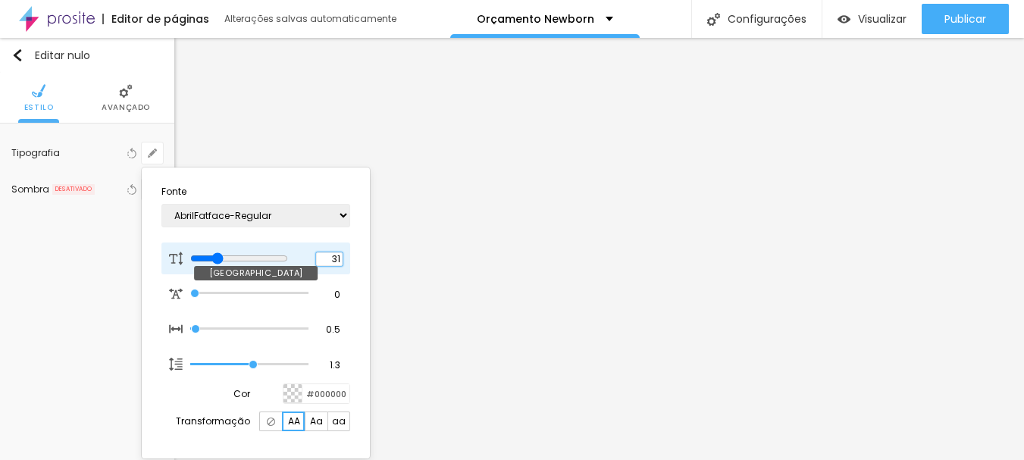
drag, startPoint x: 339, startPoint y: 261, endPoint x: 323, endPoint y: 261, distance: 15.9
click at [323, 261] on input "31" at bounding box center [329, 259] width 27 height 14
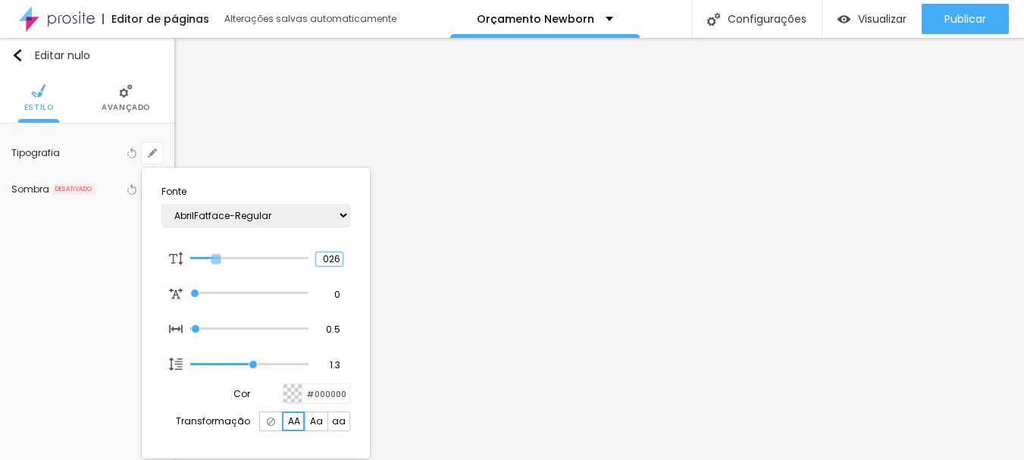
drag, startPoint x: 324, startPoint y: 258, endPoint x: 420, endPoint y: 261, distance: 95.5
click at [420, 261] on body "Editor de páginas Alterações salvas automaticamente Orçamento Newborn Configura…" at bounding box center [512, 230] width 1024 height 460
click at [626, 228] on div at bounding box center [512, 230] width 1024 height 460
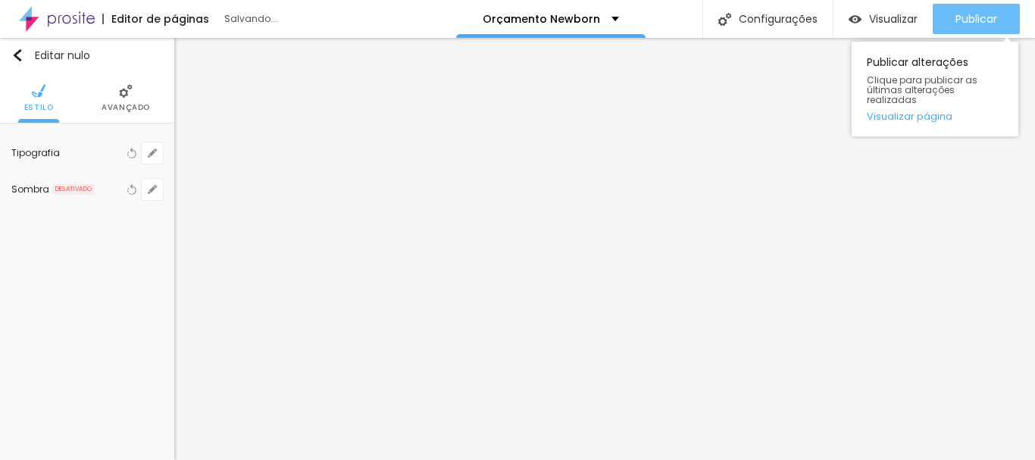
click at [977, 18] on font "Publicar" at bounding box center [976, 18] width 42 height 15
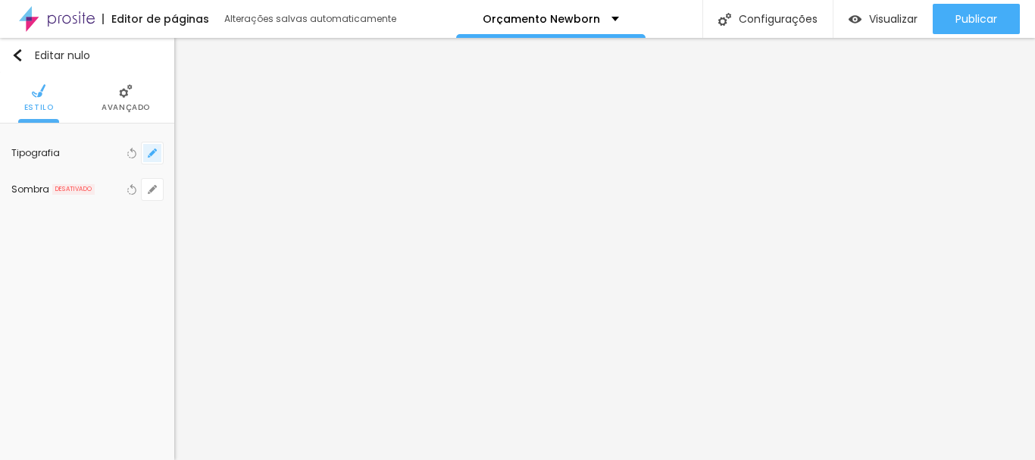
click at [150, 158] on button "button" at bounding box center [152, 152] width 21 height 21
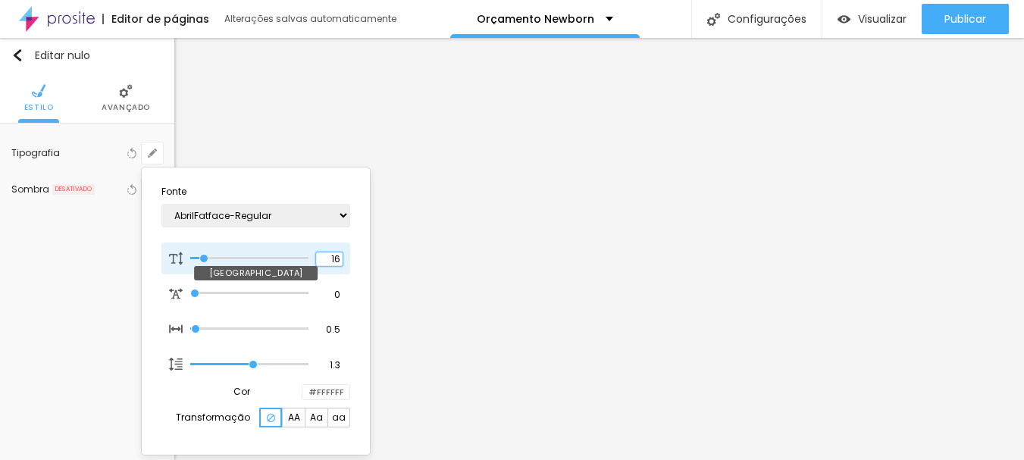
drag, startPoint x: 333, startPoint y: 257, endPoint x: 342, endPoint y: 257, distance: 9.8
click at [342, 257] on div "16 Tamanho da fonte" at bounding box center [255, 258] width 189 height 32
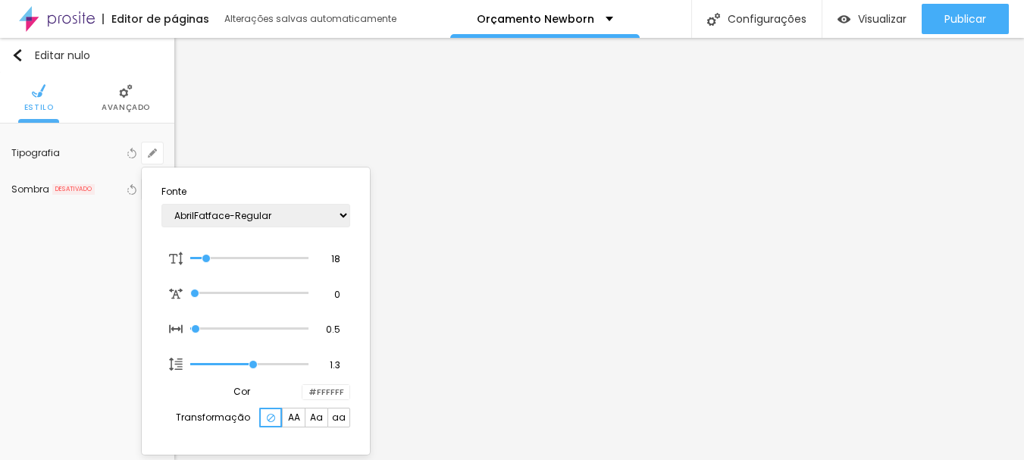
click at [534, 255] on div at bounding box center [512, 230] width 1024 height 460
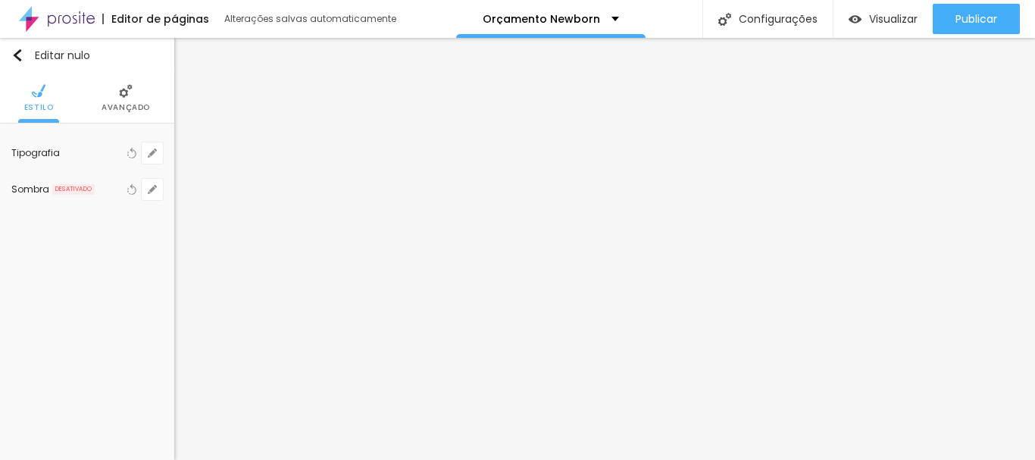
click at [163, 153] on div "Tipografia Voltar ao padrão Sombra DESATIVADO Voltar ao padrão" at bounding box center [87, 170] width 174 height 95
click at [163, 154] on div "Tipografia Voltar ao padrão Sombra DESATIVADO Voltar ao padrão" at bounding box center [87, 170] width 174 height 95
click at [154, 158] on button "button" at bounding box center [152, 152] width 21 height 21
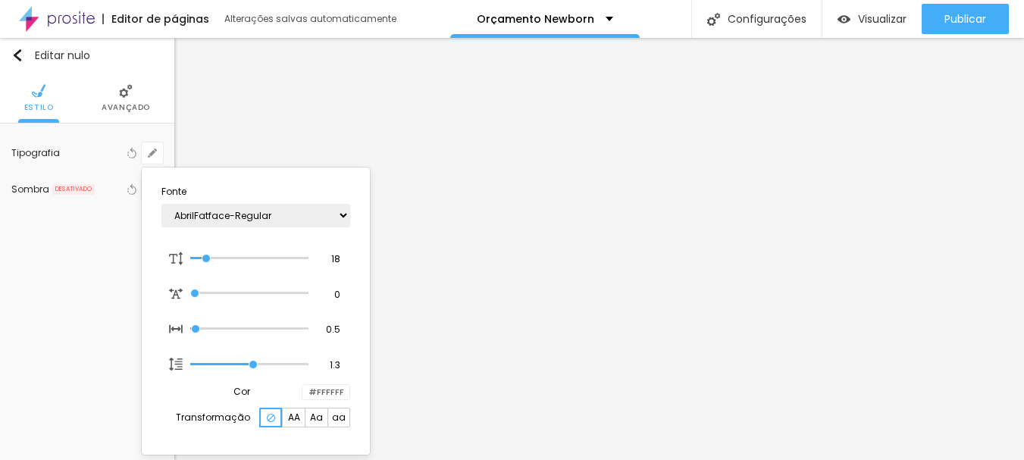
click at [413, 242] on div at bounding box center [512, 230] width 1024 height 460
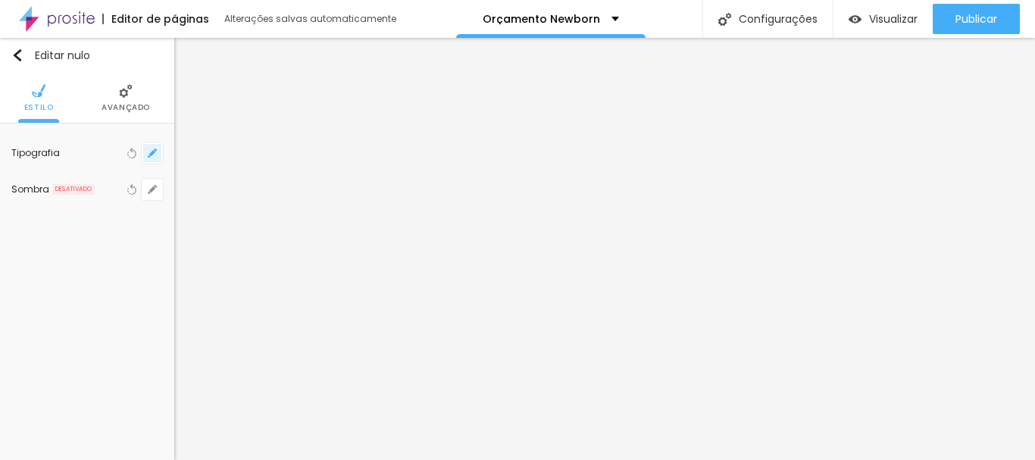
click at [152, 153] on icon "button" at bounding box center [152, 153] width 6 height 6
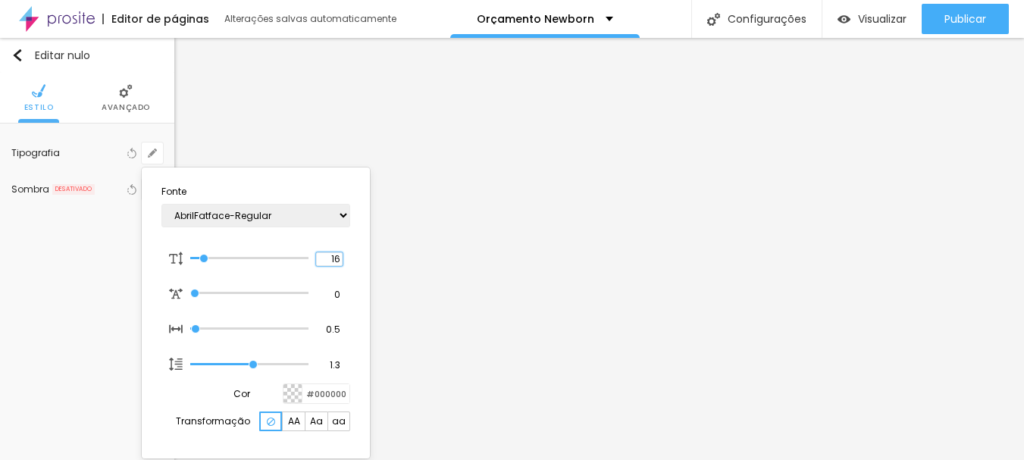
drag, startPoint x: 332, startPoint y: 255, endPoint x: 370, endPoint y: 261, distance: 39.0
click at [370, 261] on body "Editor de páginas Alterações salvas automaticamente Orçamento Newborn Configura…" at bounding box center [512, 230] width 1024 height 460
click at [675, 235] on div at bounding box center [512, 230] width 1024 height 460
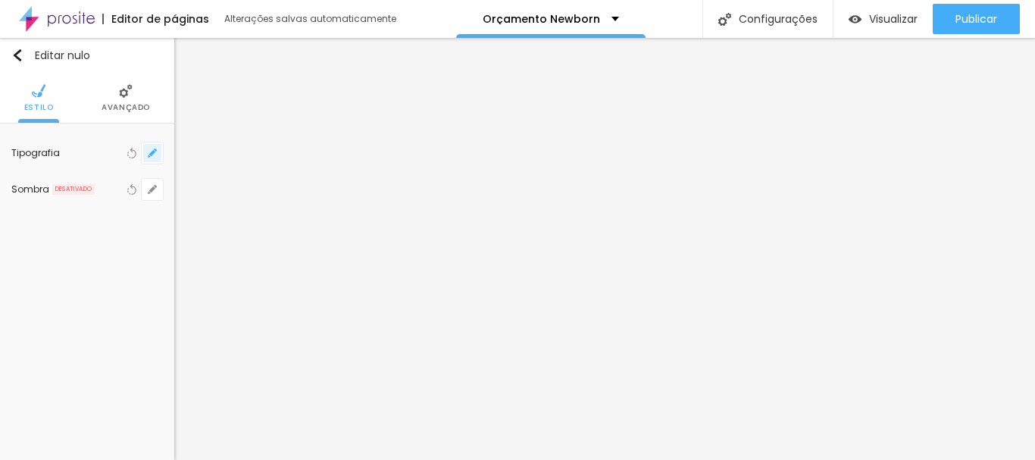
click at [145, 158] on button "button" at bounding box center [152, 152] width 21 height 21
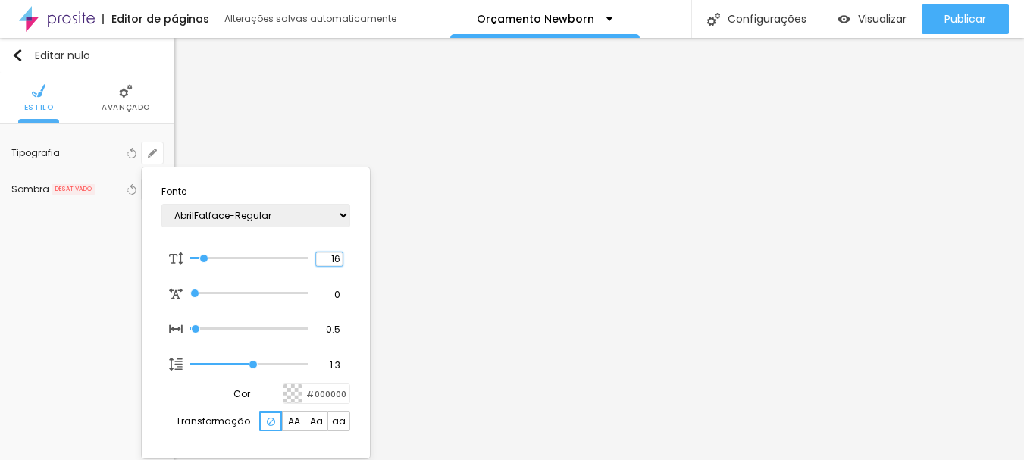
drag, startPoint x: 348, startPoint y: 257, endPoint x: 376, endPoint y: 261, distance: 27.7
click at [376, 260] on body "Editor de páginas Alterações salvas automaticamente Orçamento Newborn Configura…" at bounding box center [512, 230] width 1024 height 460
click at [899, 214] on div at bounding box center [512, 230] width 1024 height 460
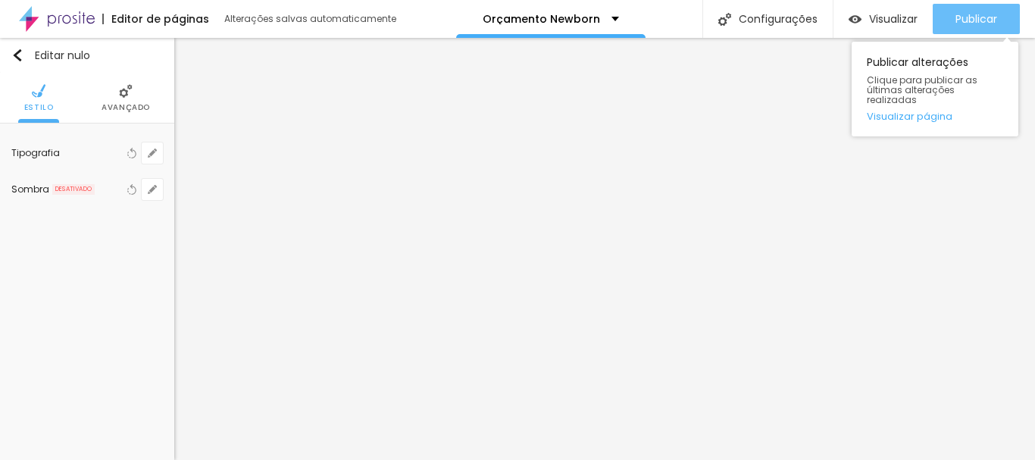
click at [968, 26] on font "Publicar" at bounding box center [976, 18] width 42 height 15
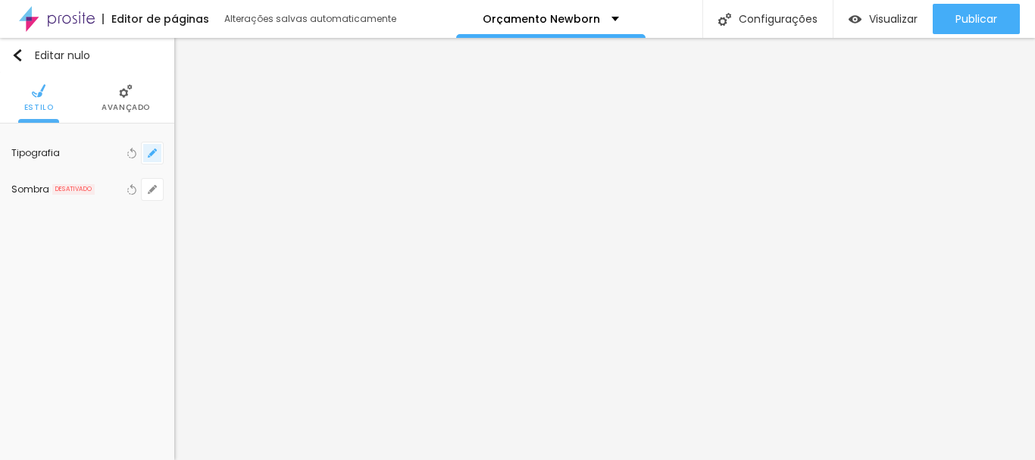
click at [152, 149] on icon "button" at bounding box center [152, 152] width 9 height 9
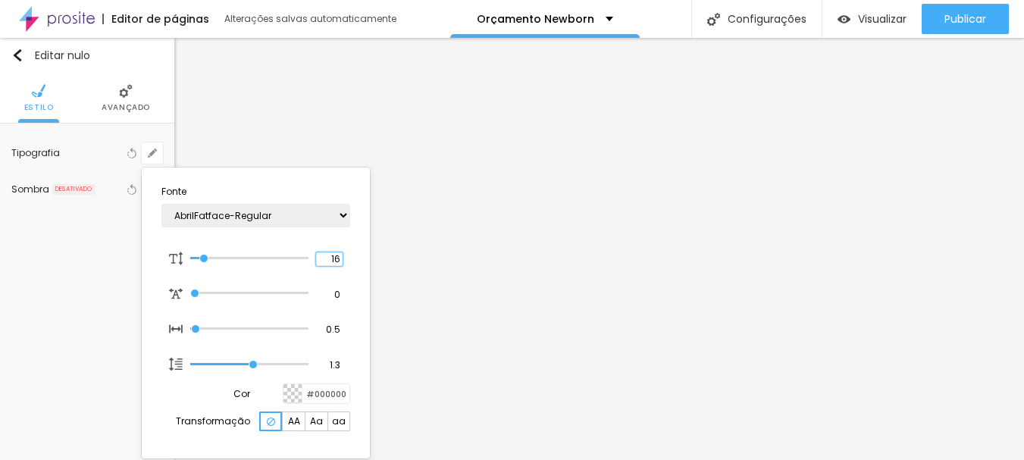
drag, startPoint x: 328, startPoint y: 258, endPoint x: 375, endPoint y: 264, distance: 47.3
click at [377, 264] on body "Editor de páginas Alterações salvas automaticamente Orçamento Newborn Configura…" at bounding box center [512, 230] width 1024 height 460
click at [796, 364] on div at bounding box center [512, 230] width 1024 height 460
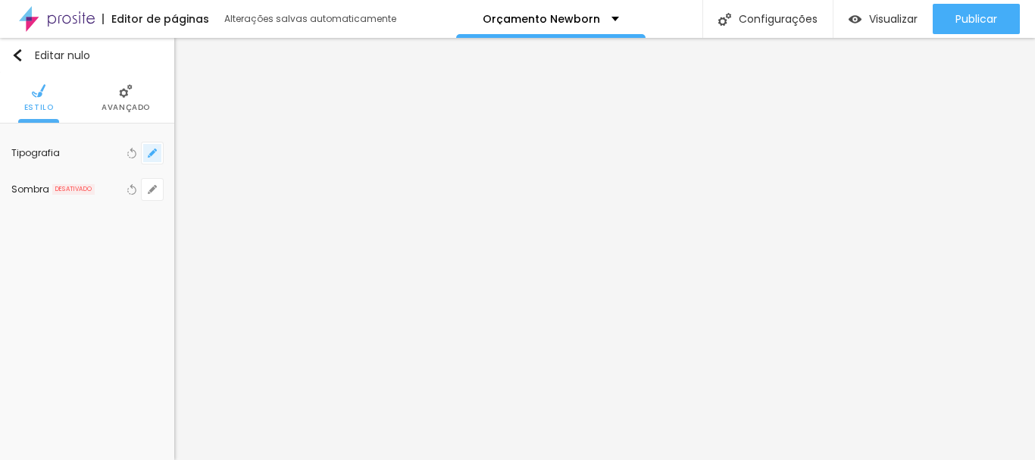
click at [158, 157] on button "button" at bounding box center [152, 152] width 21 height 21
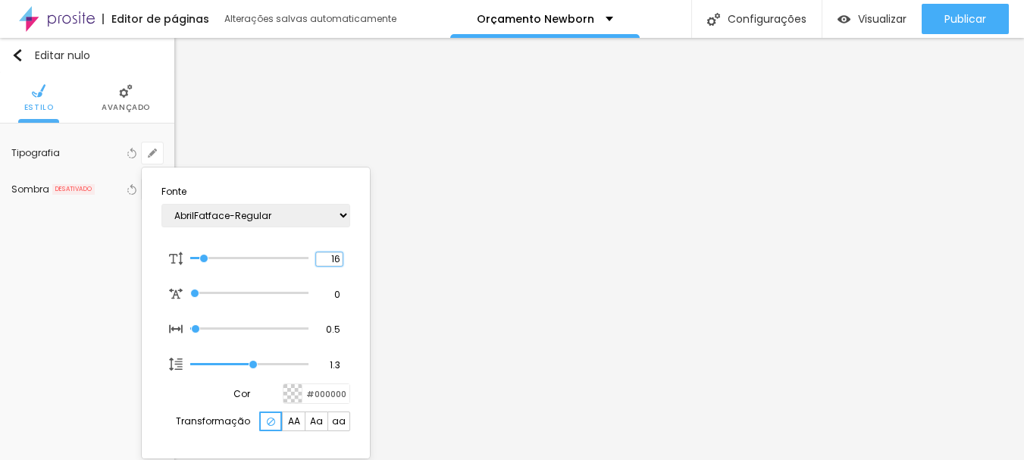
drag, startPoint x: 325, startPoint y: 255, endPoint x: 404, endPoint y: 268, distance: 79.8
click at [404, 268] on body "Editor de páginas Alterações salvas automaticamente Orçamento Newborn Configura…" at bounding box center [512, 230] width 1024 height 460
click at [813, 314] on div at bounding box center [512, 230] width 1024 height 460
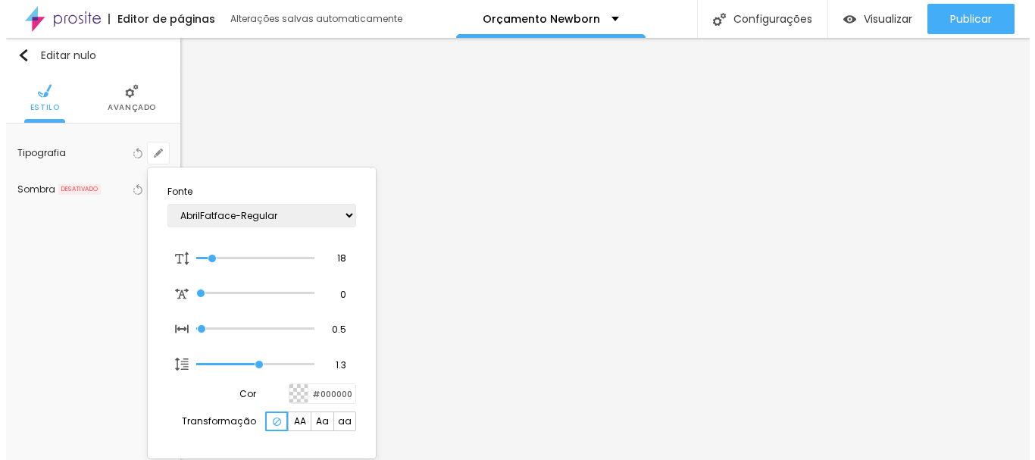
scroll to position [0, 0]
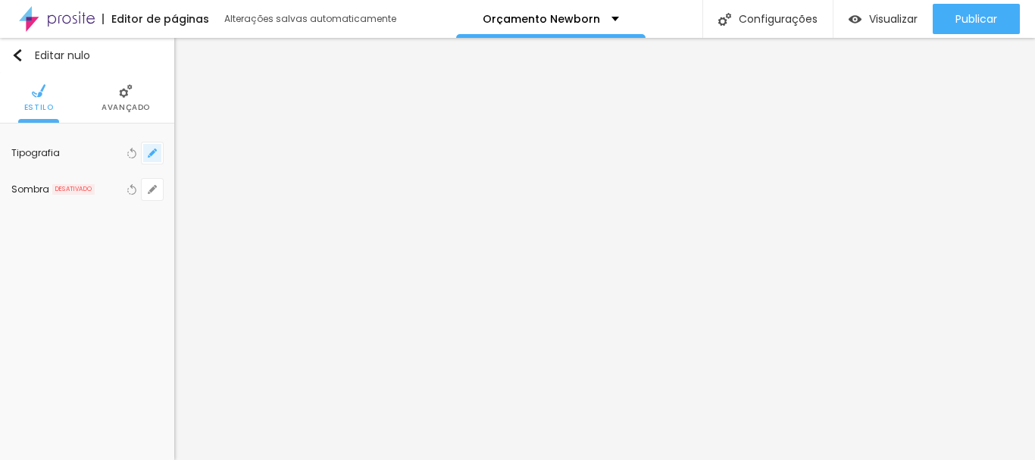
click at [157, 154] on button "button" at bounding box center [152, 152] width 21 height 21
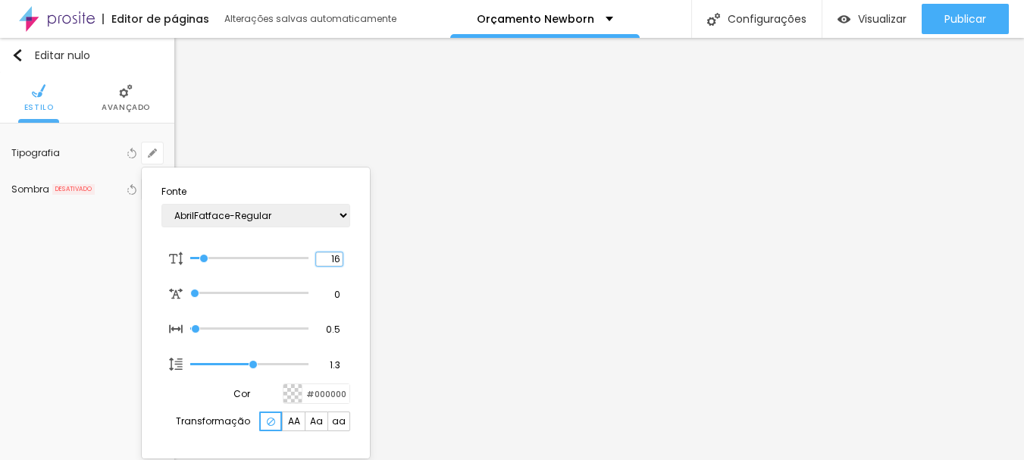
drag, startPoint x: 327, startPoint y: 258, endPoint x: 372, endPoint y: 261, distance: 45.6
click at [386, 258] on body "Editor de páginas Alterações salvas automaticamente Orçamento Newborn Configura…" at bounding box center [512, 230] width 1024 height 460
click at [748, 184] on div at bounding box center [512, 230] width 1024 height 460
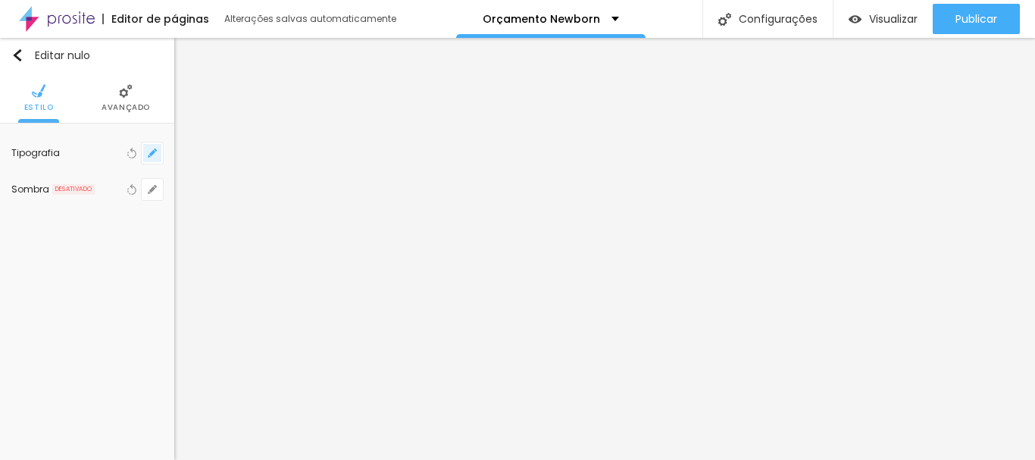
click at [150, 157] on icon "button" at bounding box center [149, 156] width 3 height 3
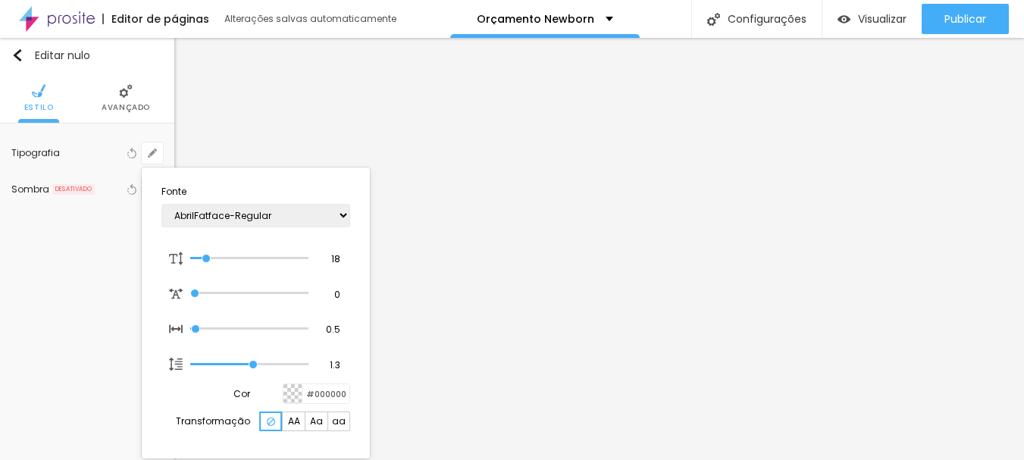
click at [755, 205] on div at bounding box center [512, 230] width 1024 height 460
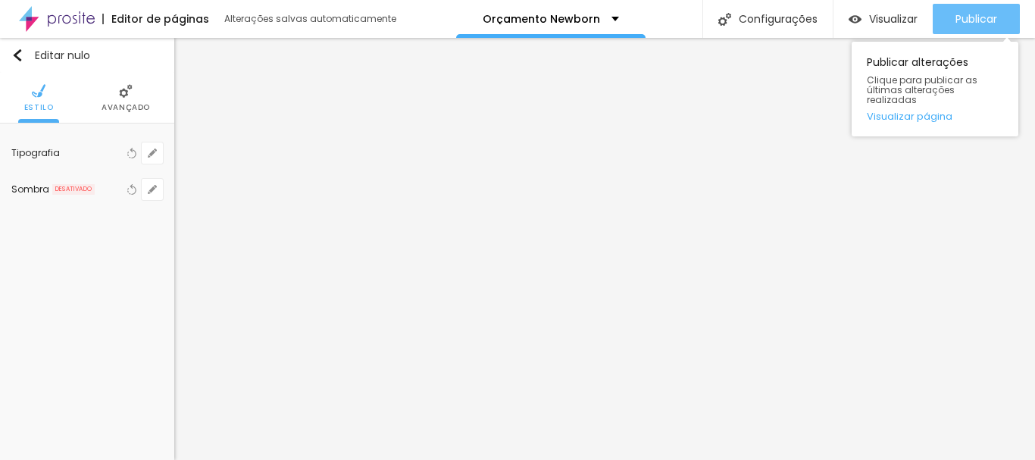
click at [947, 11] on button "Publicar" at bounding box center [976, 19] width 87 height 30
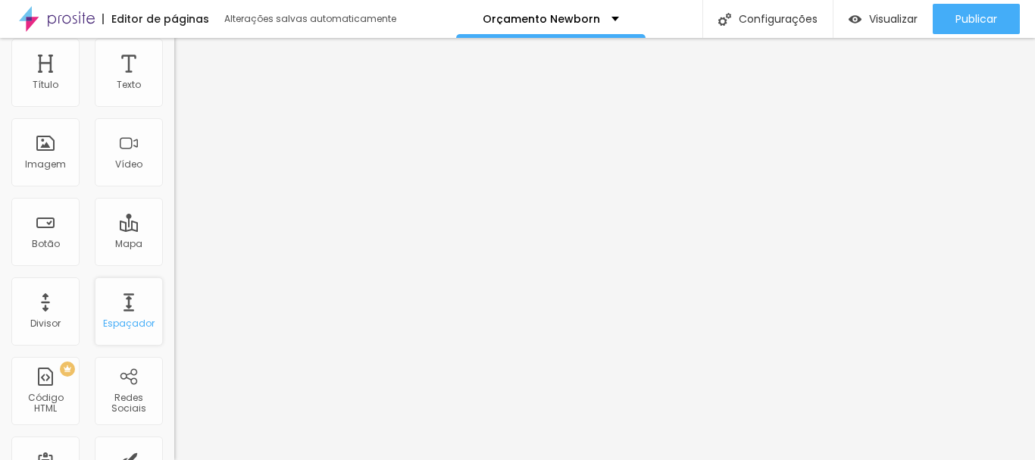
scroll to position [76, 0]
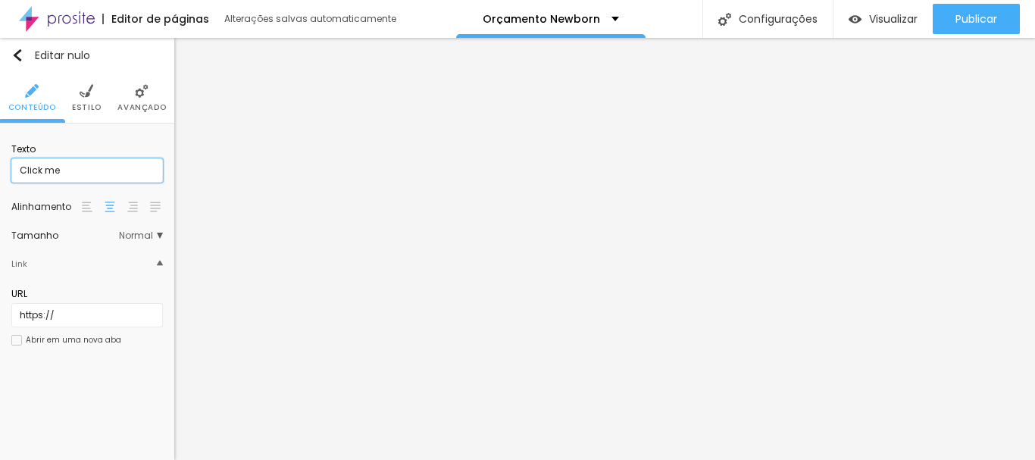
drag, startPoint x: 77, startPoint y: 169, endPoint x: 2, endPoint y: 188, distance: 76.6
click at [0, 185] on div "Texto Click me Alinhamento Tamanho Normal Pequeno Normal Grande Link URL https:…" at bounding box center [87, 249] width 174 height 252
type input "AGENDAR SESSÃO NEWBORN"
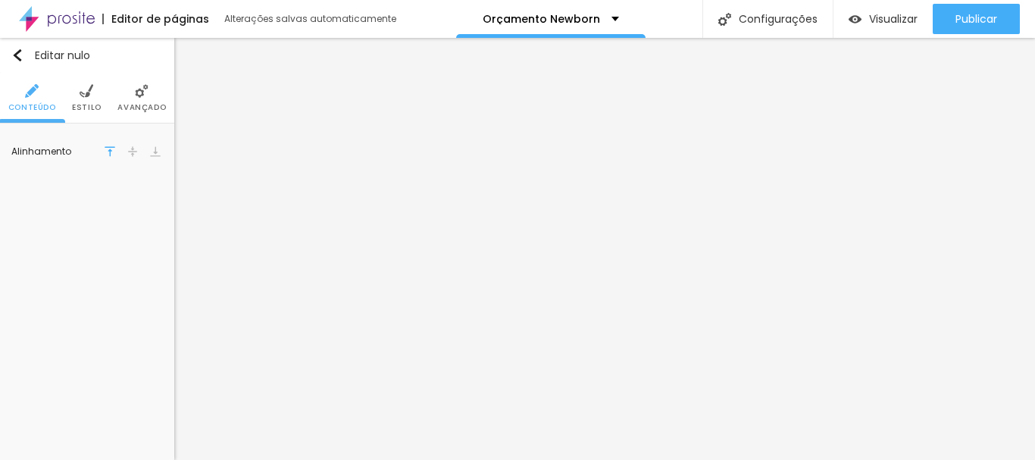
click at [89, 95] on img at bounding box center [87, 91] width 14 height 14
click at [106, 154] on div at bounding box center [105, 152] width 19 height 19
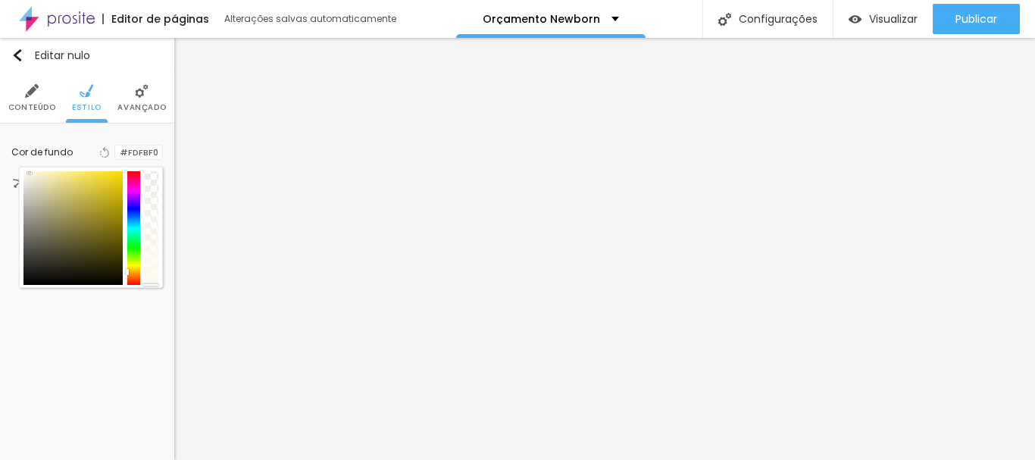
click at [30, 172] on div at bounding box center [29, 171] width 3 height 3
click at [28, 173] on div at bounding box center [28, 172] width 3 height 3
type input "#F7F7F3"
click at [25, 175] on div at bounding box center [24, 174] width 3 height 3
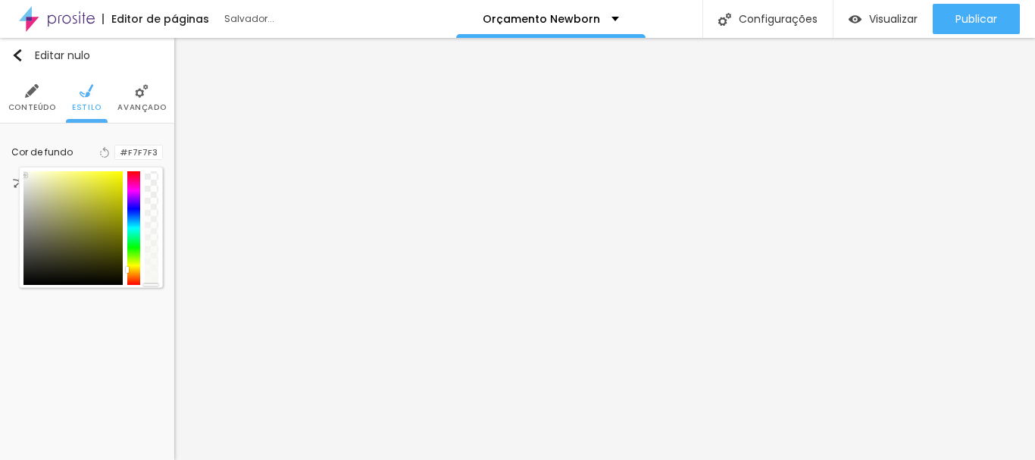
click at [56, 359] on div "Editar nulo Conteúdo Estilo Avançado Cor de fundo Voltar ao padrão #F7F7F3 0 Bo…" at bounding box center [87, 249] width 174 height 422
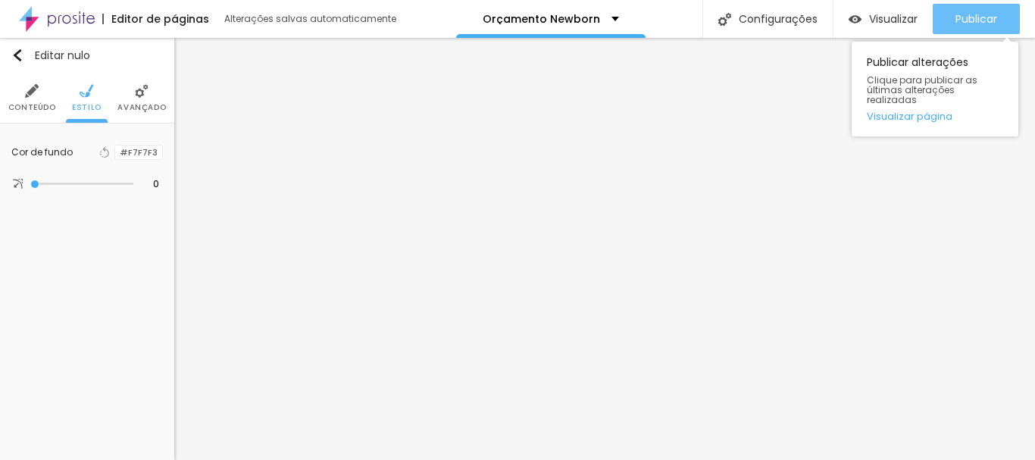
click at [990, 20] on font "Publicar" at bounding box center [976, 18] width 42 height 15
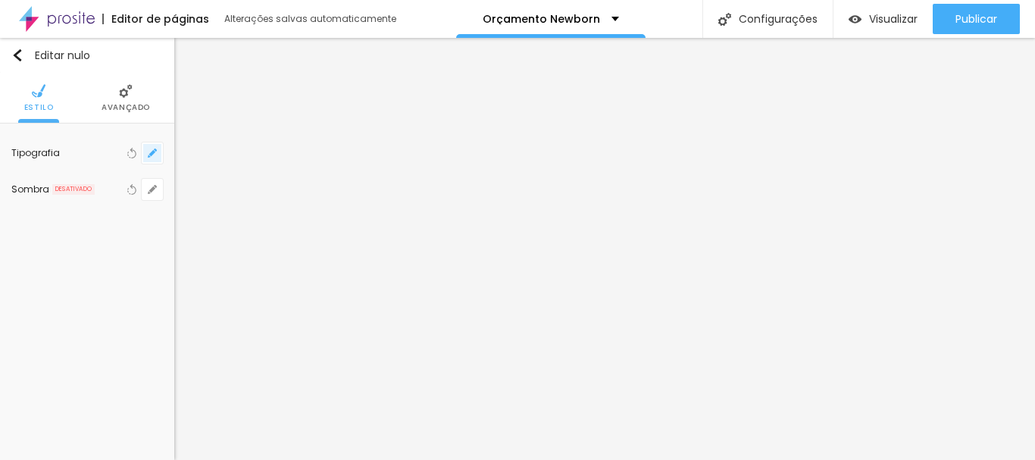
click at [147, 155] on button "button" at bounding box center [152, 152] width 21 height 21
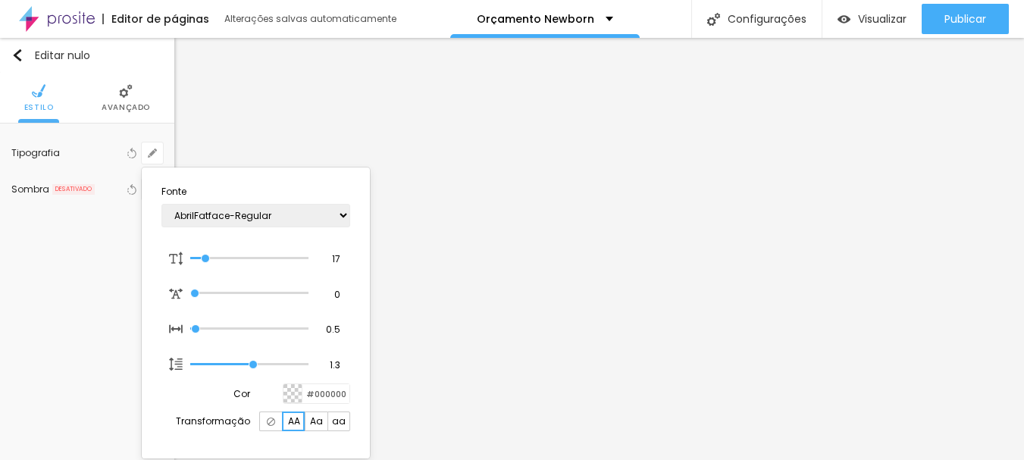
click at [271, 420] on img at bounding box center [271, 421] width 8 height 8
click at [313, 422] on font "Aa" at bounding box center [316, 420] width 13 height 13
type input "1"
click at [636, 296] on div at bounding box center [512, 230] width 1024 height 460
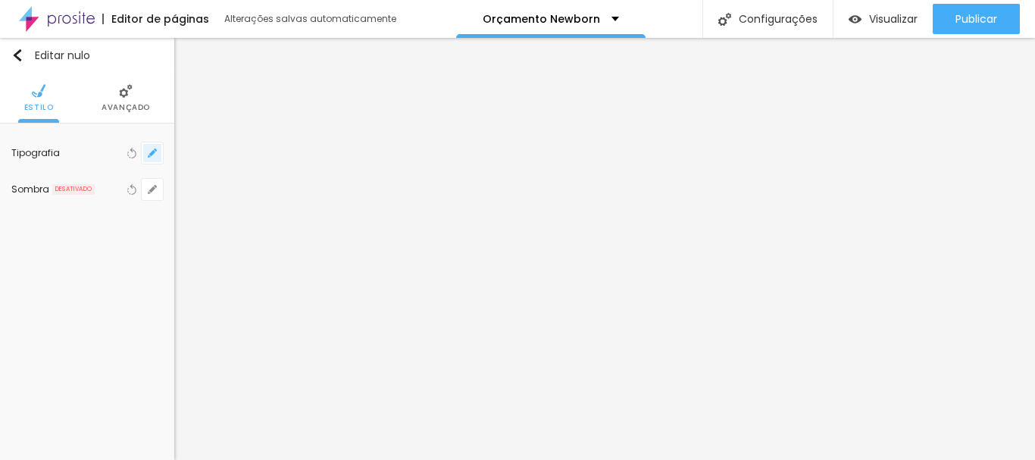
click at [152, 158] on icon "button" at bounding box center [152, 152] width 9 height 9
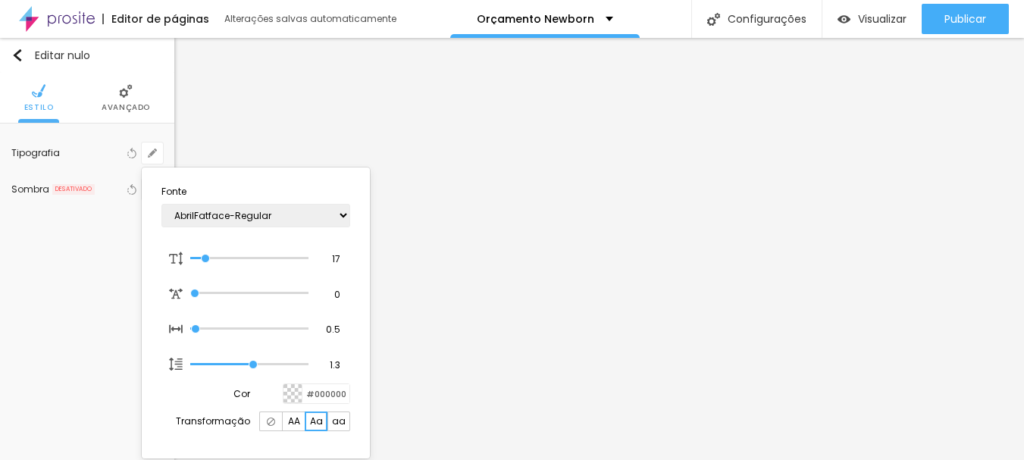
click at [317, 426] on font "Aa" at bounding box center [316, 420] width 13 height 13
click at [333, 421] on font "aa" at bounding box center [339, 420] width 14 height 13
type input "1"
click at [697, 259] on div at bounding box center [512, 230] width 1024 height 460
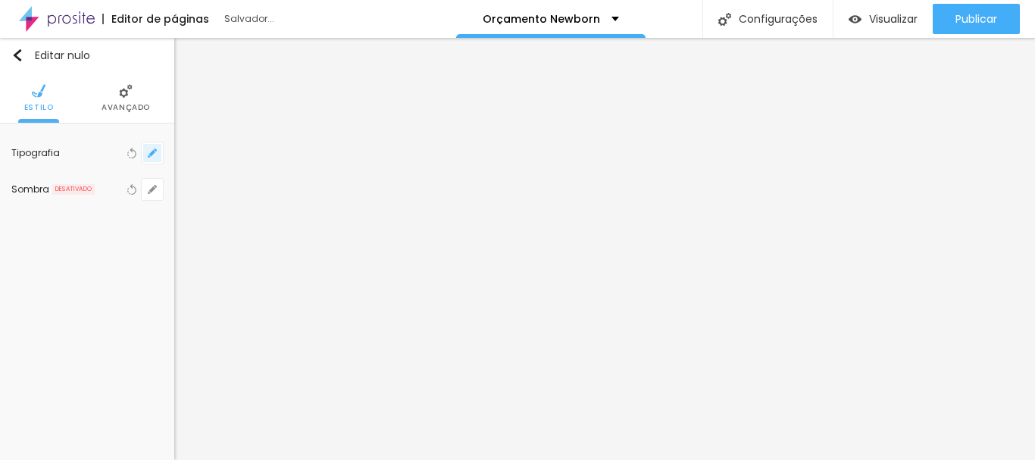
click at [153, 151] on icon "button" at bounding box center [152, 152] width 9 height 9
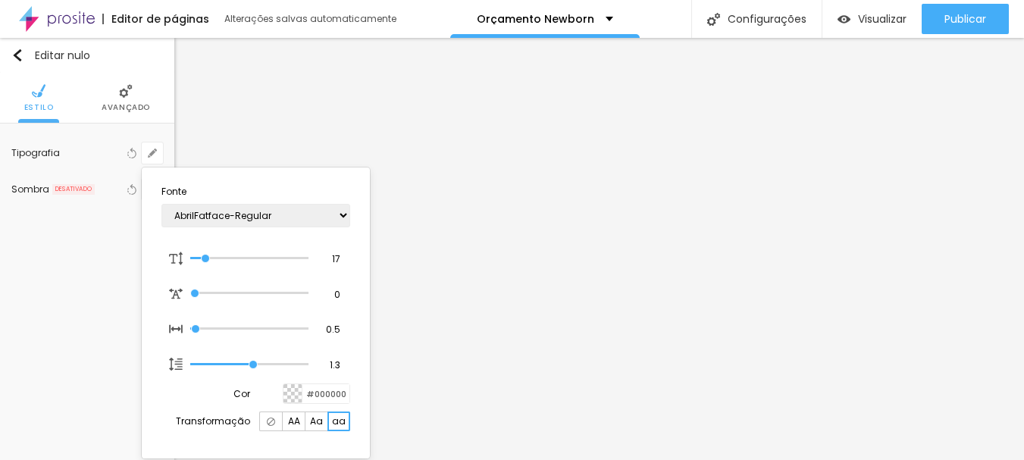
click at [315, 423] on font "Aa" at bounding box center [316, 420] width 13 height 13
click at [339, 427] on font "aa" at bounding box center [339, 420] width 14 height 13
type input "1"
click at [555, 275] on div at bounding box center [512, 230] width 1024 height 460
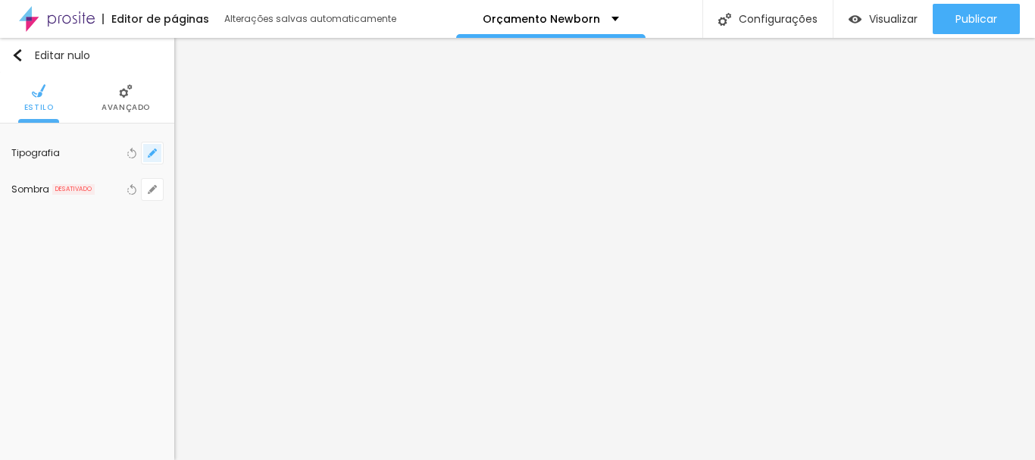
click at [154, 152] on icon "button" at bounding box center [152, 153] width 6 height 6
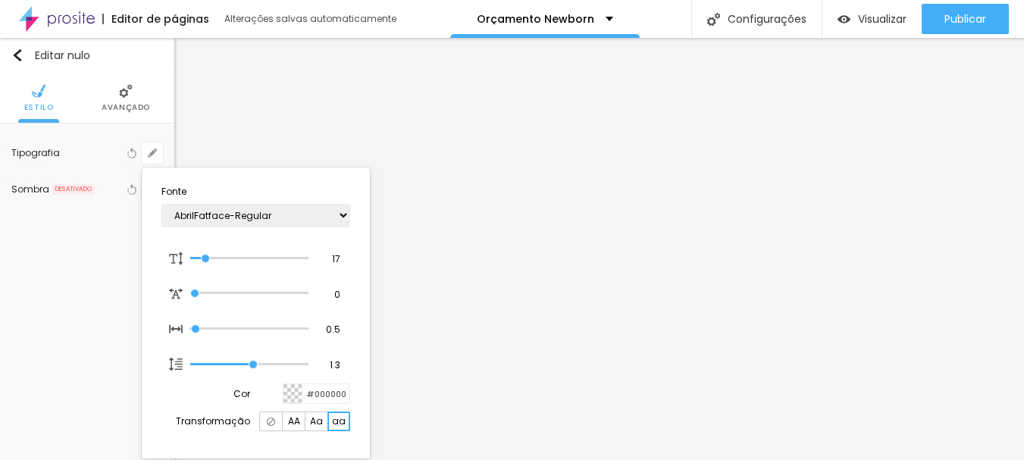
click at [278, 422] on div at bounding box center [270, 421] width 23 height 20
type input "1"
click at [565, 273] on div at bounding box center [512, 230] width 1024 height 460
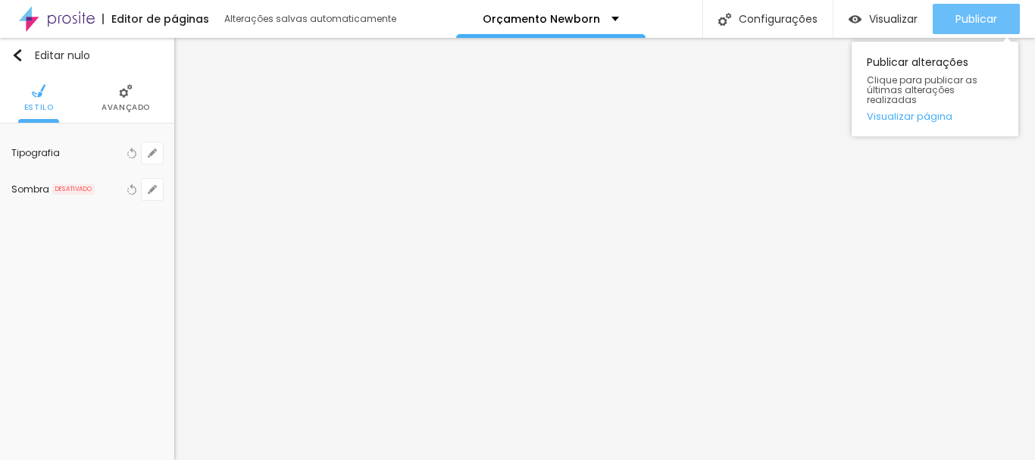
click at [958, 15] on font "Publicar" at bounding box center [976, 18] width 42 height 15
click at [1004, 20] on button "Publicar" at bounding box center [976, 19] width 87 height 30
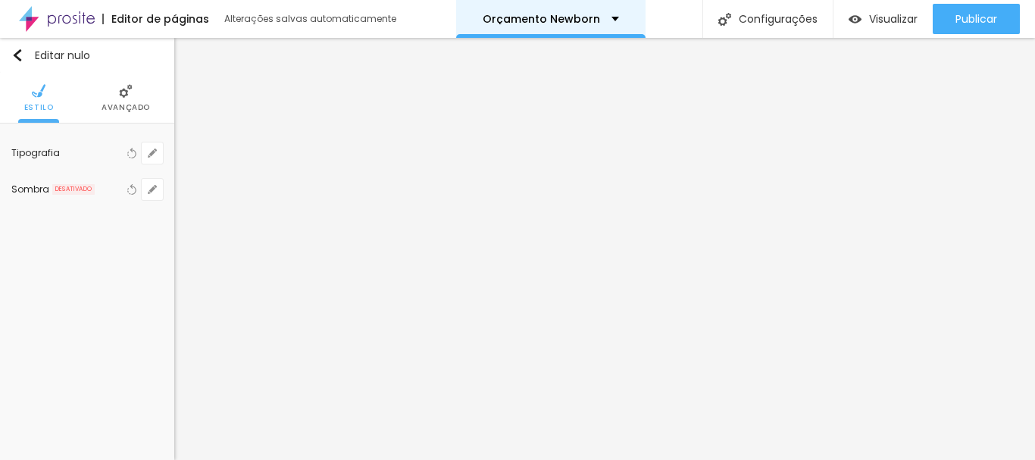
click at [547, 28] on div "Orçamento Newborn" at bounding box center [550, 19] width 189 height 38
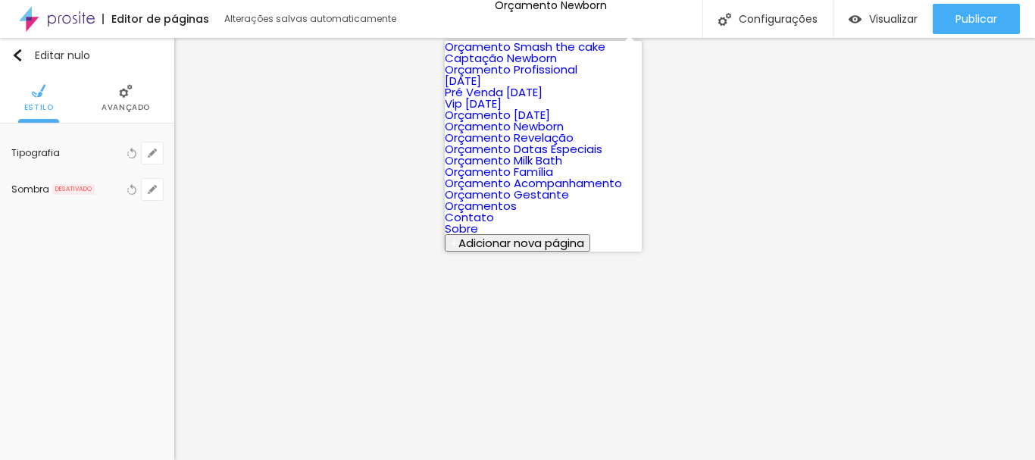
scroll to position [323, 0]
click at [517, 198] on font "Orçamentos" at bounding box center [481, 206] width 72 height 16
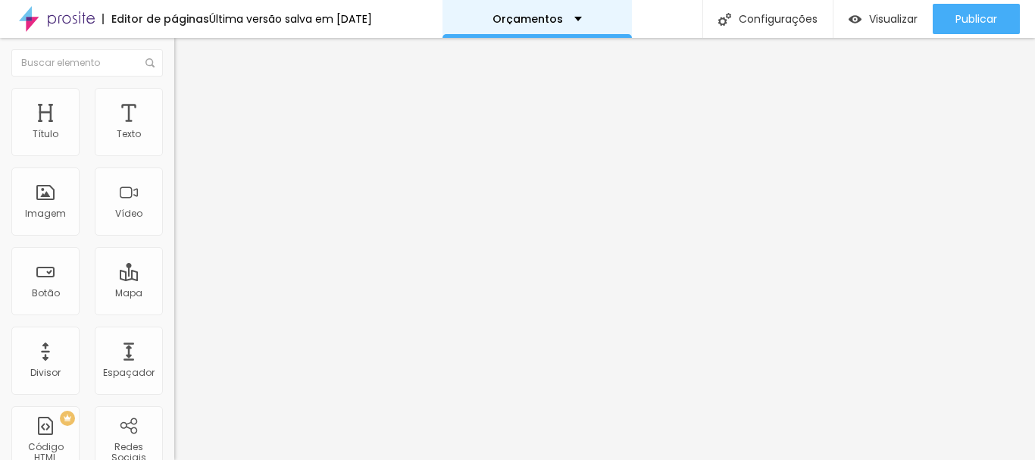
click at [530, 11] on div "Orçamentos" at bounding box center [536, 19] width 189 height 38
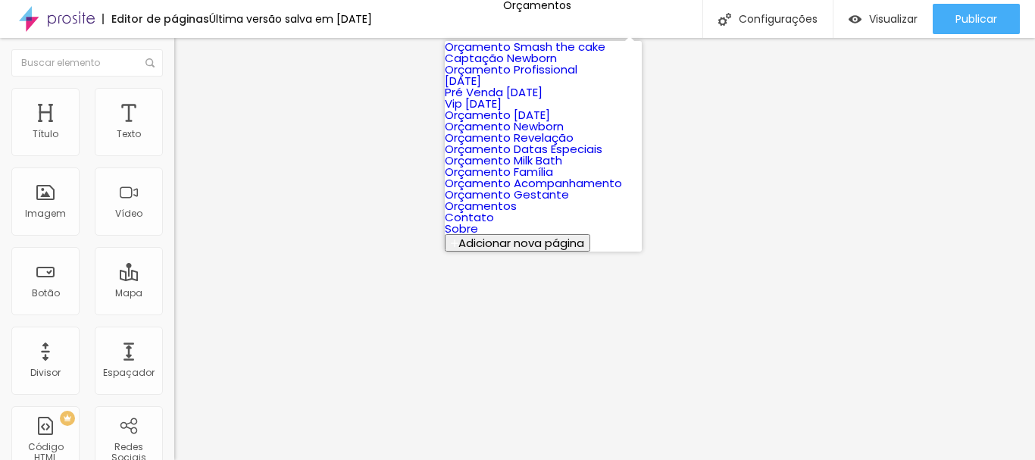
click at [533, 55] on font "Orçamento Smash the cake" at bounding box center [525, 47] width 161 height 16
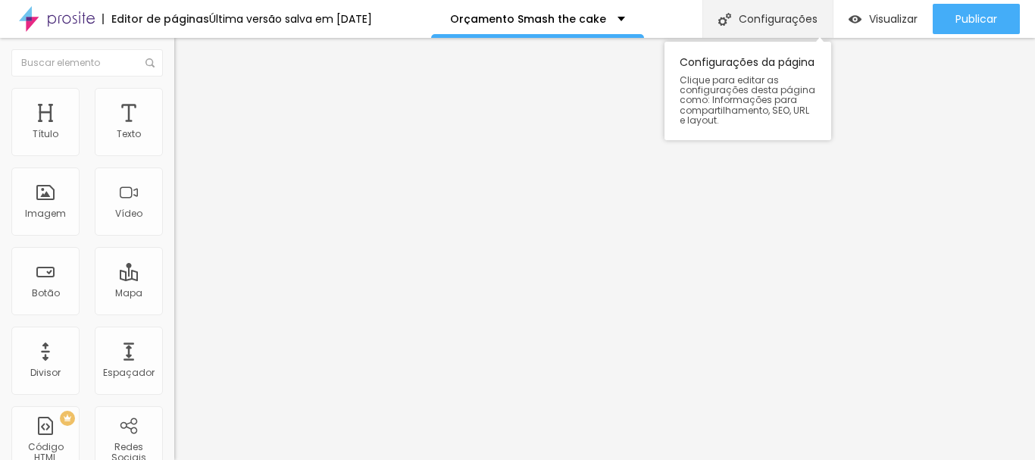
click at [755, 30] on div "Configurações" at bounding box center [767, 19] width 130 height 38
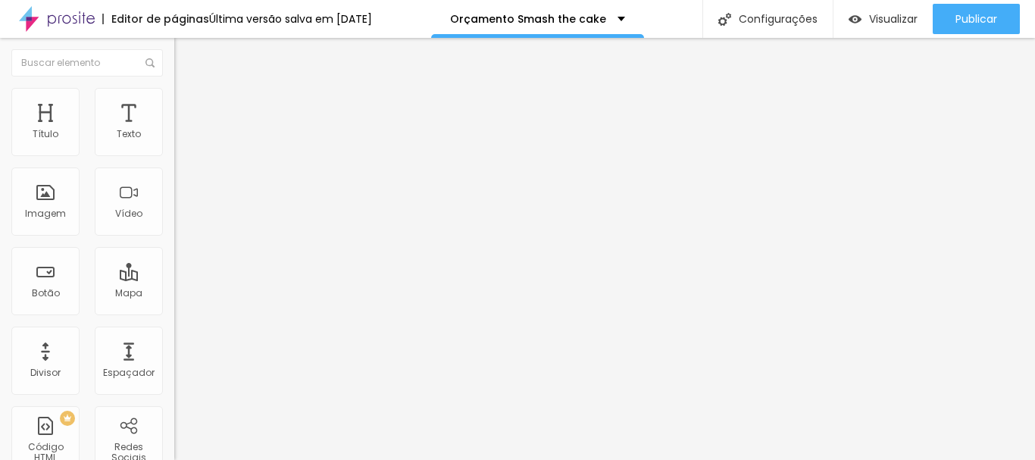
drag, startPoint x: 555, startPoint y: 224, endPoint x: 265, endPoint y: 243, distance: 290.0
click at [527, 14] on font "Orçamento Smash the cake" at bounding box center [528, 18] width 156 height 15
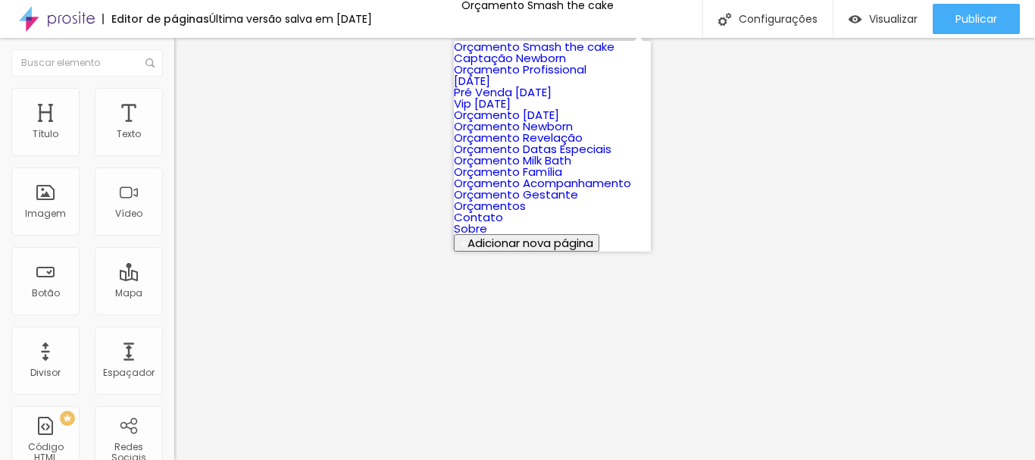
scroll to position [323, 0]
click at [526, 198] on font "Orçamentos" at bounding box center [490, 206] width 72 height 16
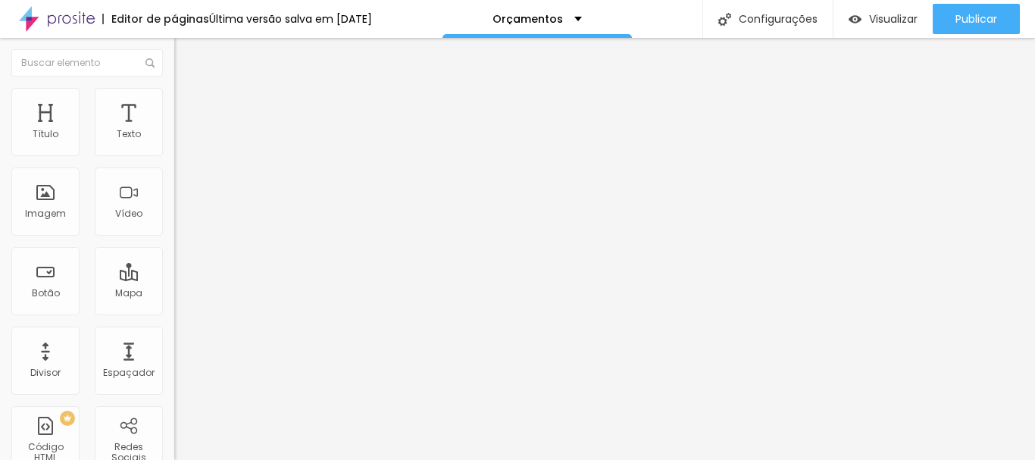
click at [174, 312] on input "[DOMAIN_NAME][URL]" at bounding box center [265, 304] width 182 height 15
paste input "/orcamento-smashthecake"
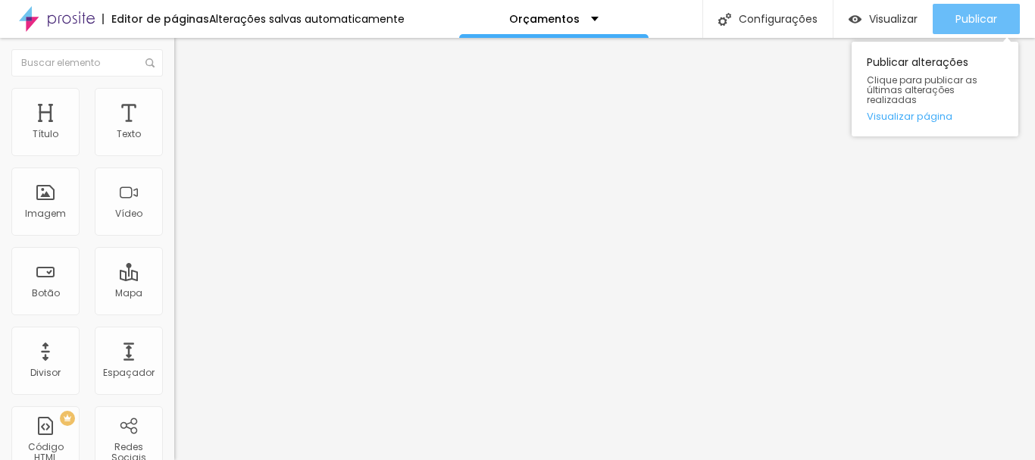
type input "/orcamento-smashthecake"
click at [951, 12] on button "Publicar" at bounding box center [976, 19] width 87 height 30
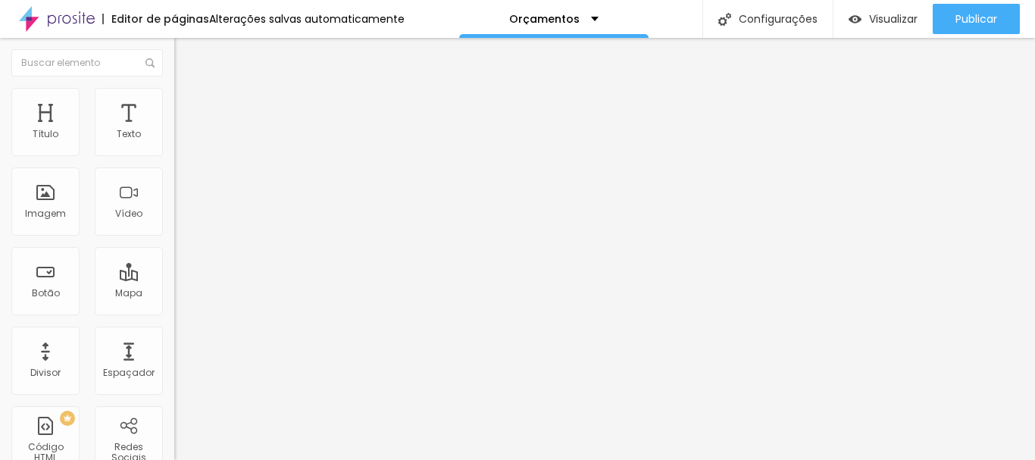
click at [183, 130] on font "Trocar imagem" at bounding box center [219, 123] width 73 height 13
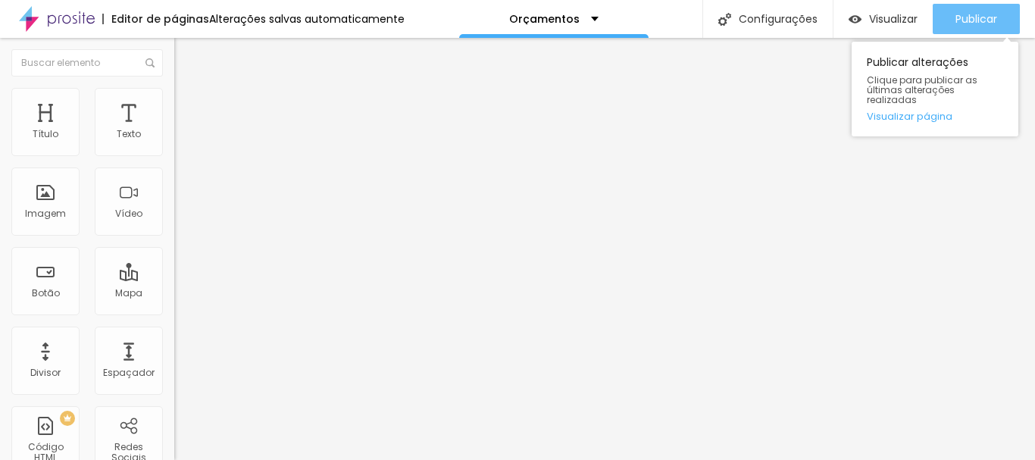
click at [974, 14] on font "Publicar" at bounding box center [976, 18] width 42 height 15
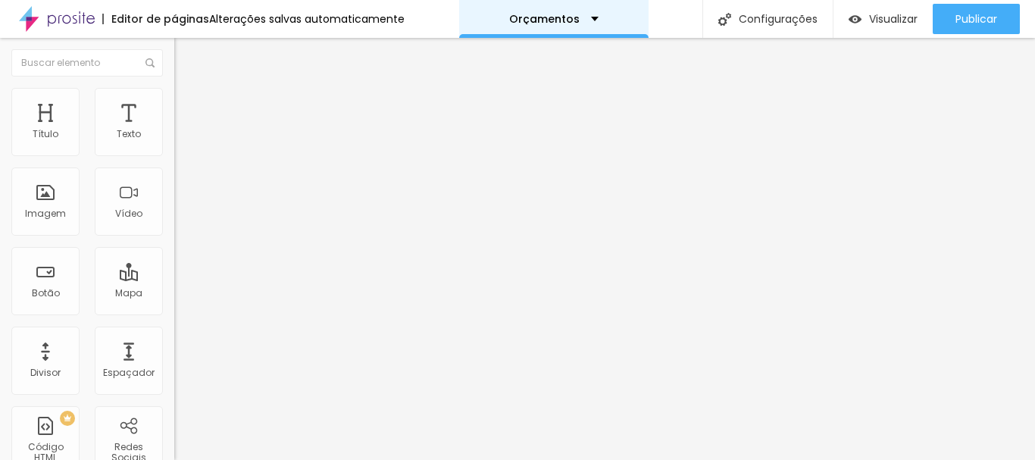
click at [564, 20] on font "Orçamentos" at bounding box center [544, 18] width 70 height 15
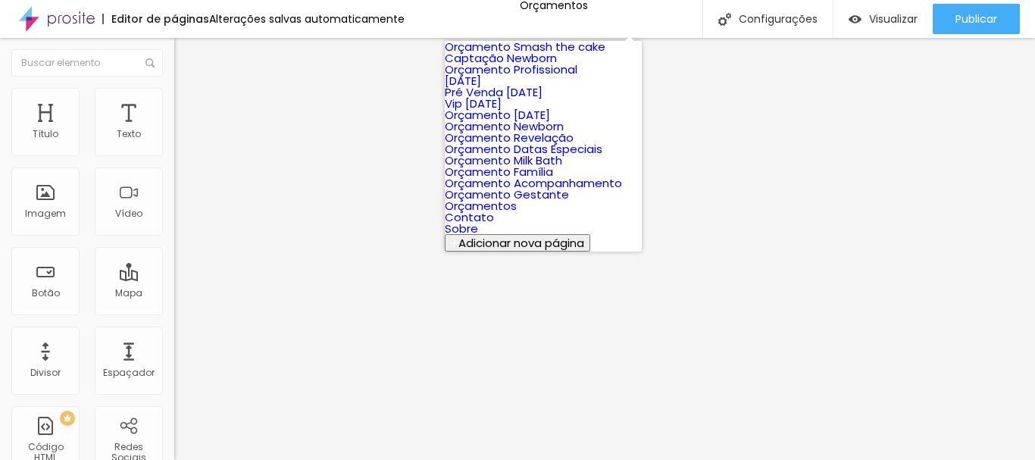
click at [533, 66] on font "Captação Newborn" at bounding box center [501, 58] width 112 height 16
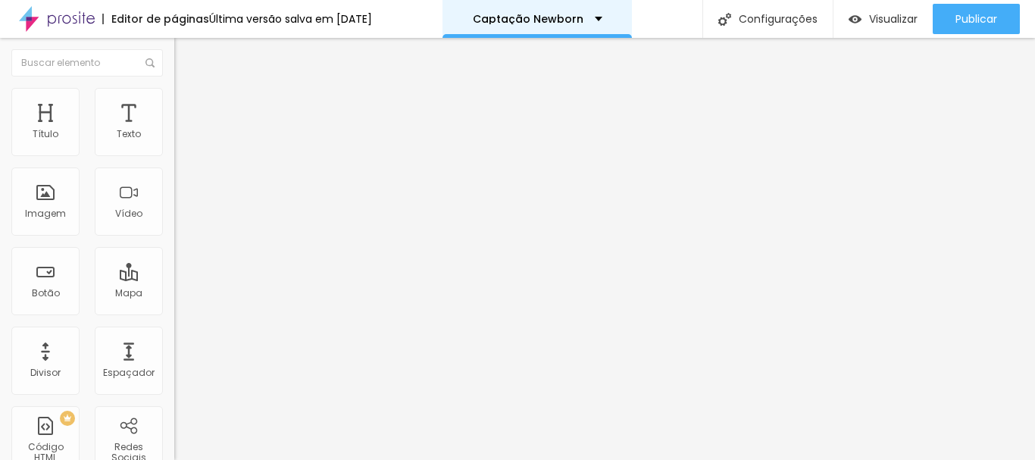
click at [526, 18] on font "Captação Newborn" at bounding box center [528, 18] width 111 height 15
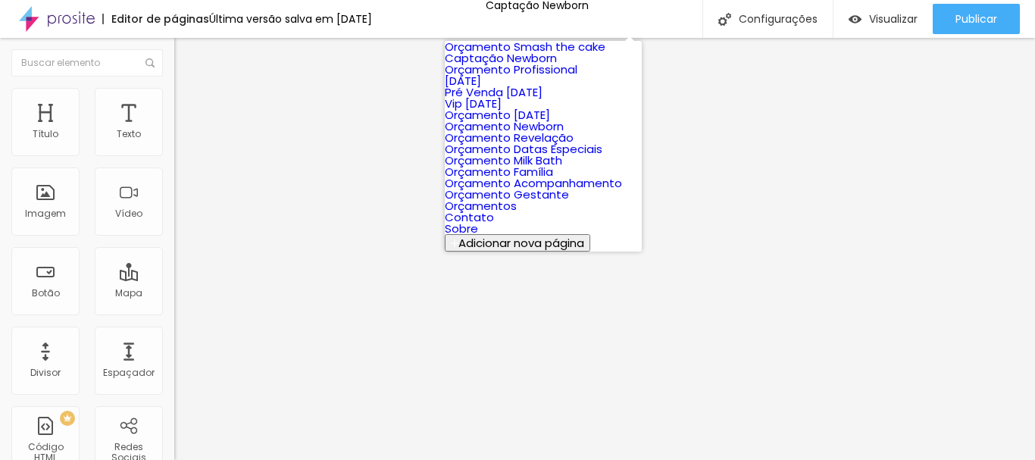
scroll to position [152, 0]
click at [545, 133] on font "Orçamento Newborn" at bounding box center [504, 126] width 119 height 16
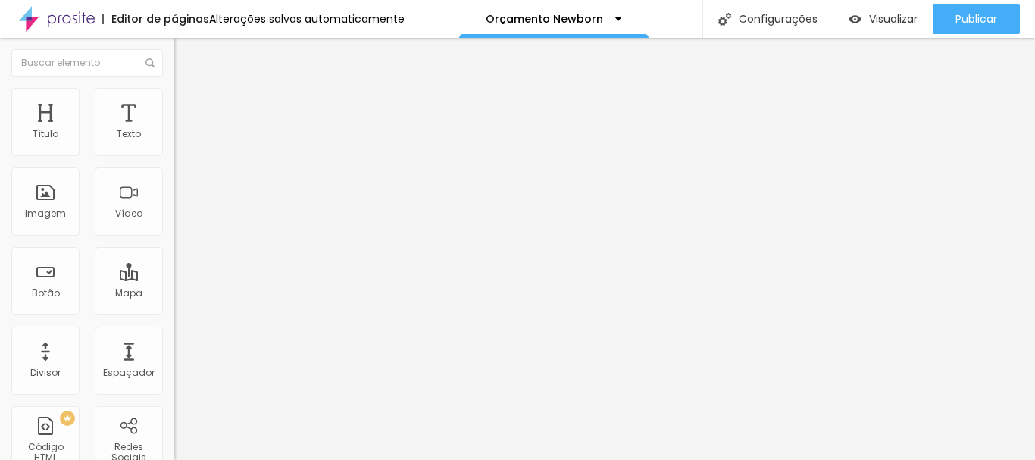
click at [174, 103] on li "Avançado" at bounding box center [261, 110] width 174 height 15
click at [174, 95] on img at bounding box center [181, 95] width 14 height 14
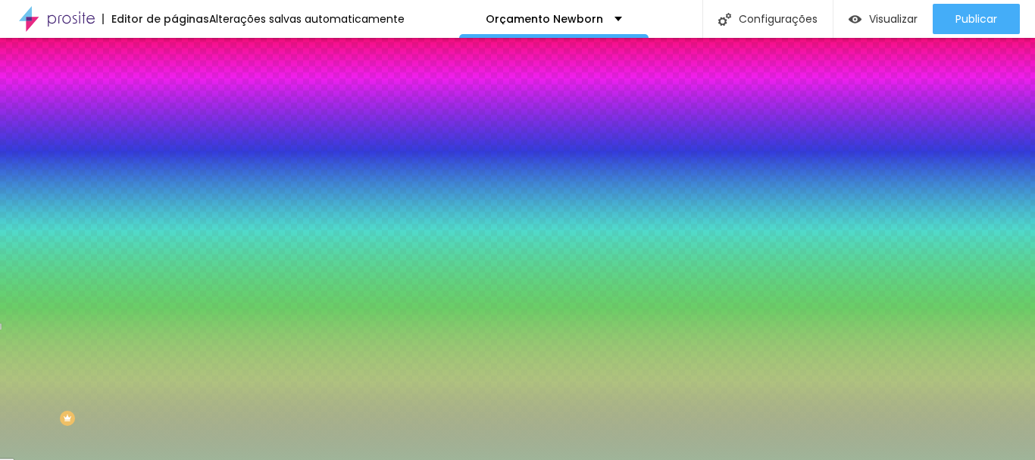
click at [174, 103] on li "Avançado" at bounding box center [261, 110] width 174 height 15
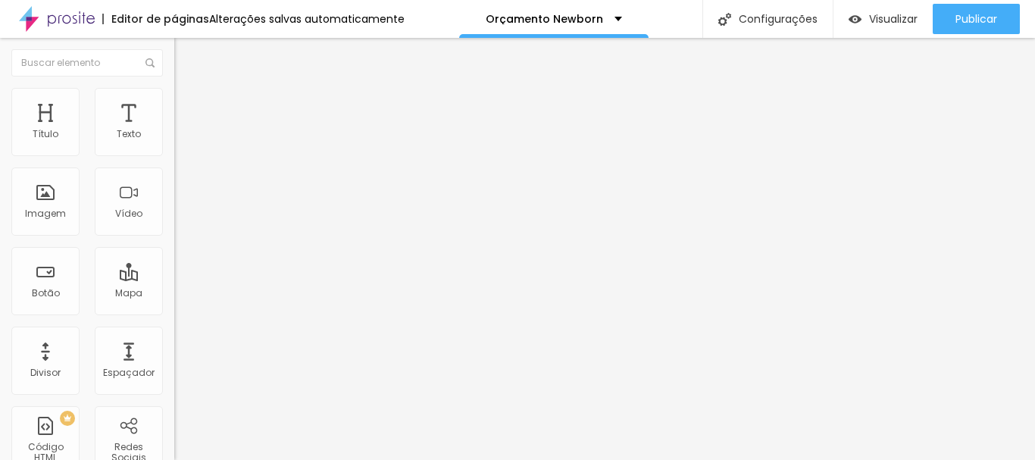
type input "5"
type input "10"
type input "15"
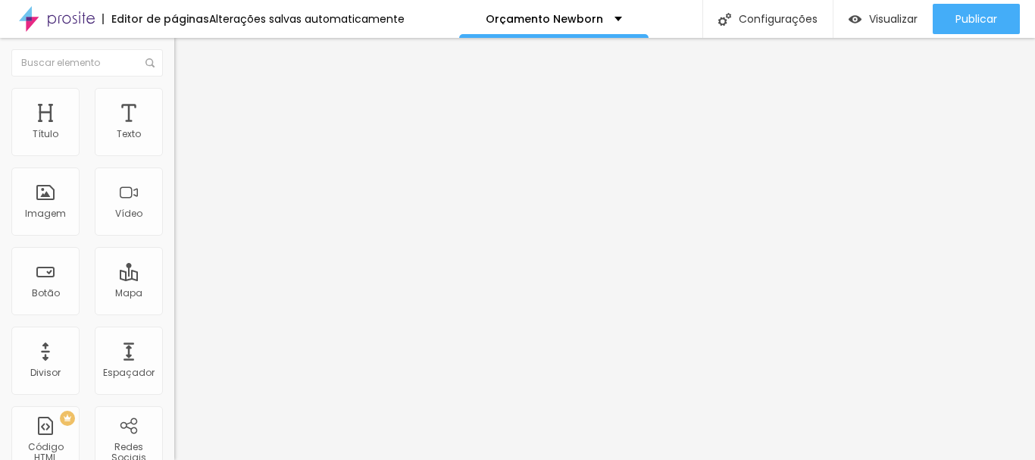
type input "15"
type input "10"
type input "5"
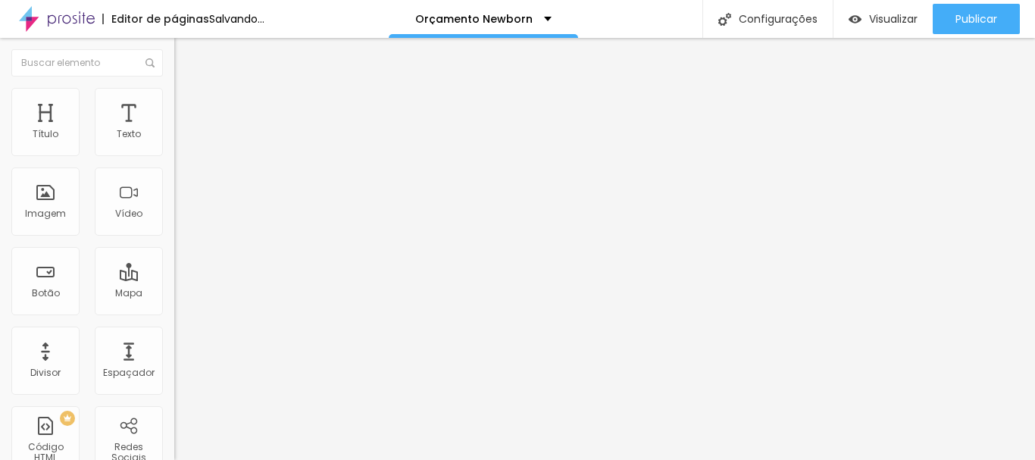
type input "0"
drag, startPoint x: 35, startPoint y: 149, endPoint x: 12, endPoint y: 148, distance: 22.8
click at [174, 294] on input "range" at bounding box center [223, 300] width 98 height 12
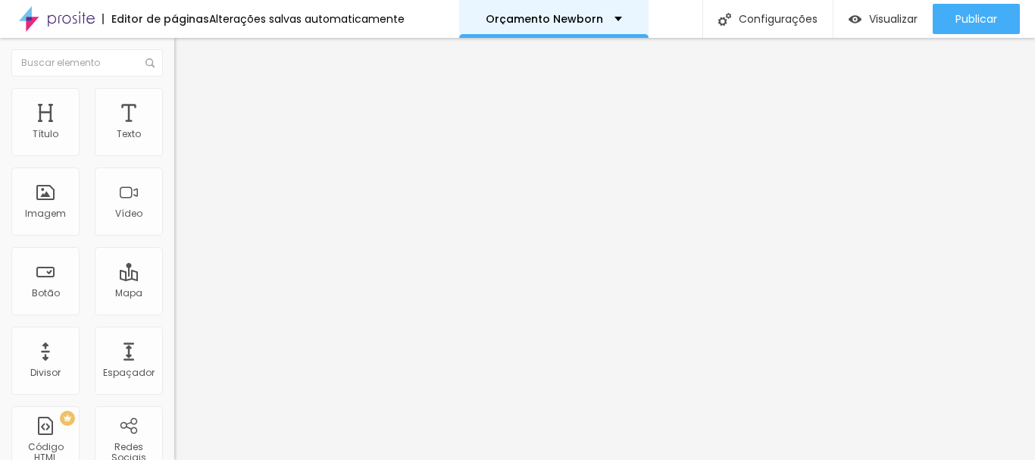
click at [567, 20] on font "Orçamento Newborn" at bounding box center [544, 18] width 117 height 15
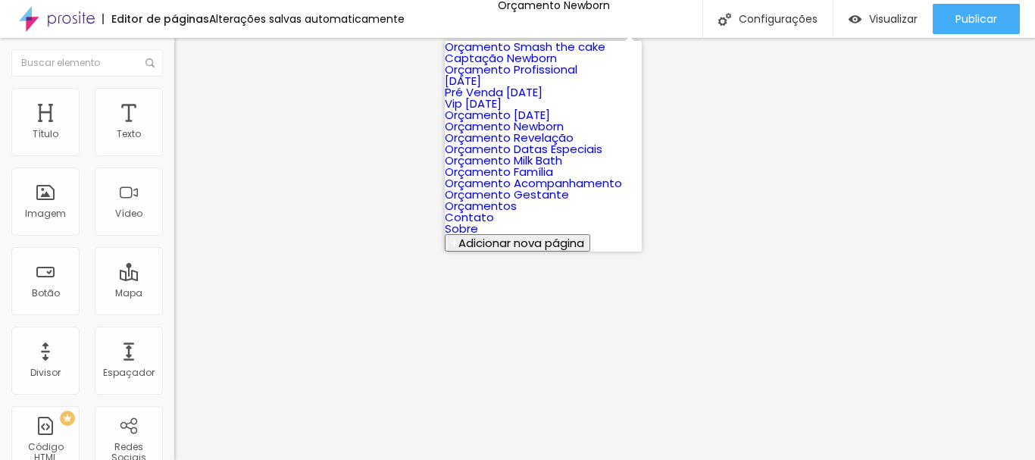
scroll to position [323, 0]
click at [517, 198] on link "Orçamentos" at bounding box center [481, 206] width 72 height 16
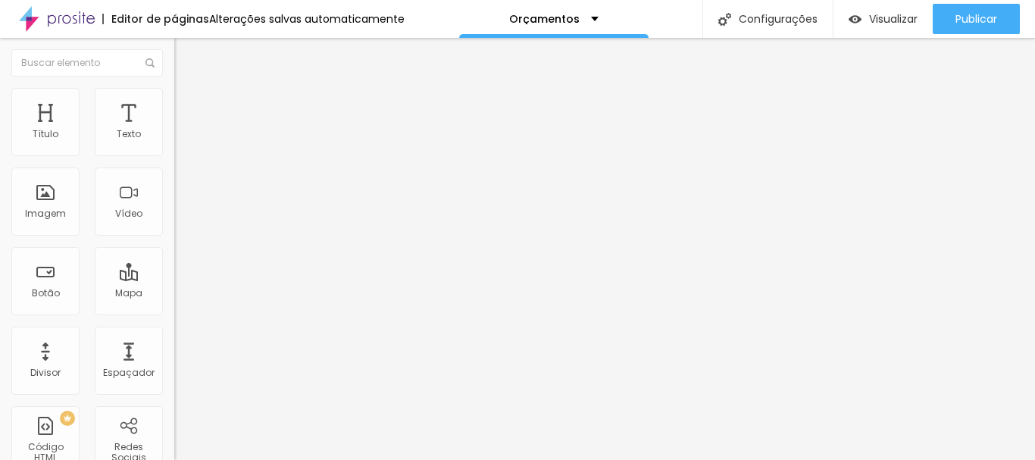
click at [174, 98] on img at bounding box center [181, 95] width 14 height 14
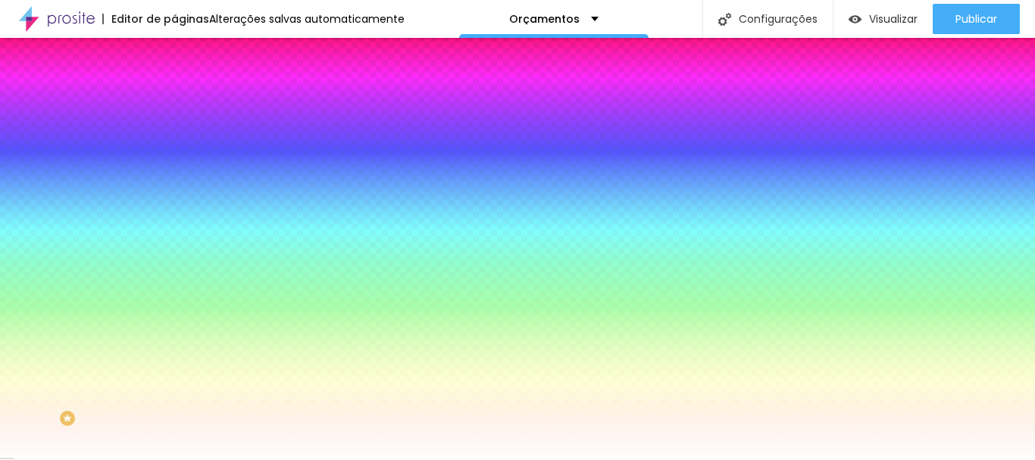
click at [188, 108] on font "Avançado" at bounding box center [213, 113] width 50 height 13
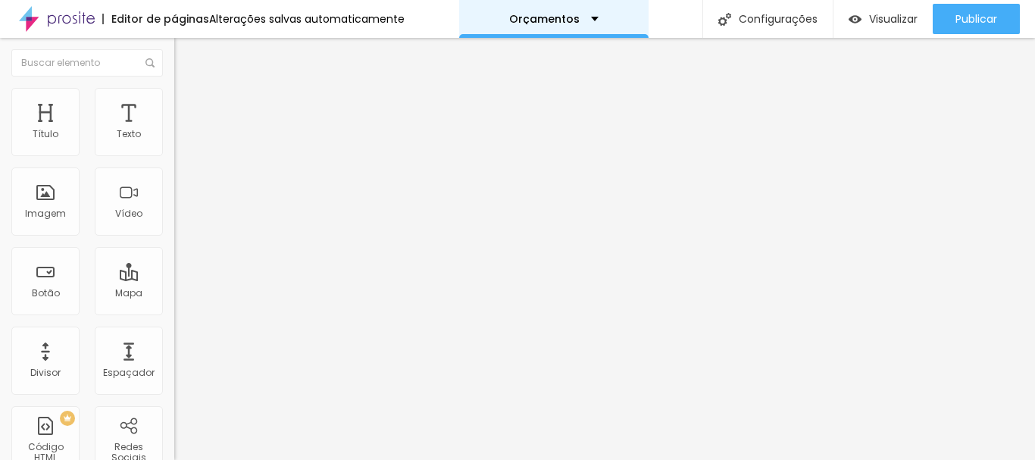
click at [563, 23] on font "Orçamentos" at bounding box center [544, 18] width 70 height 15
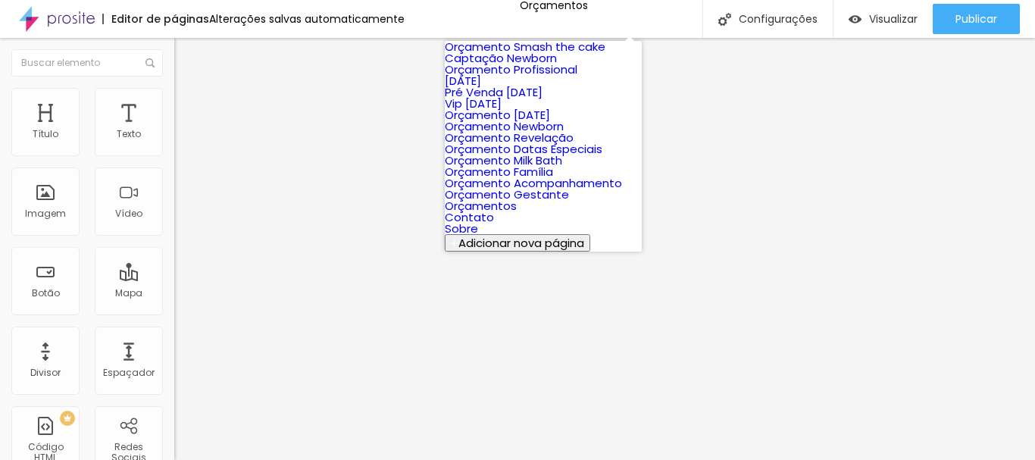
scroll to position [152, 0]
click at [533, 130] on font "Orçamento Newborn" at bounding box center [504, 126] width 119 height 16
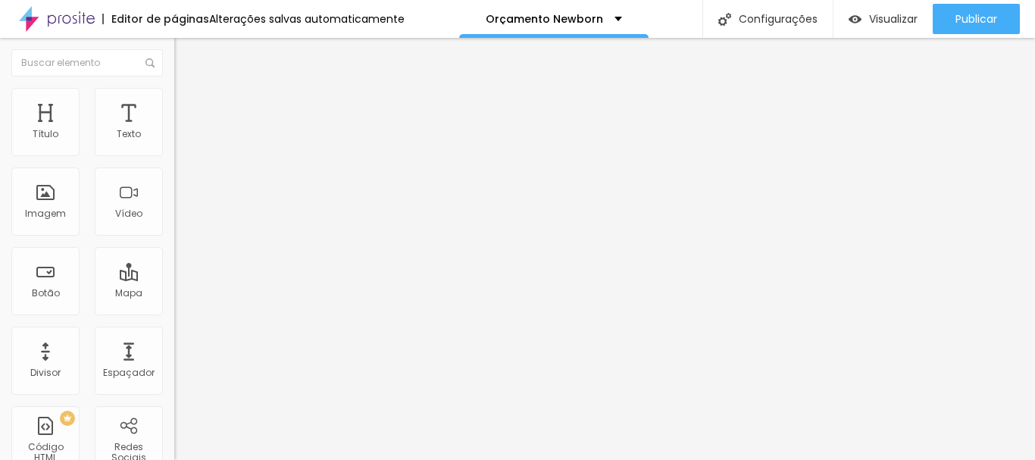
click at [174, 93] on li "Estilo" at bounding box center [261, 95] width 174 height 15
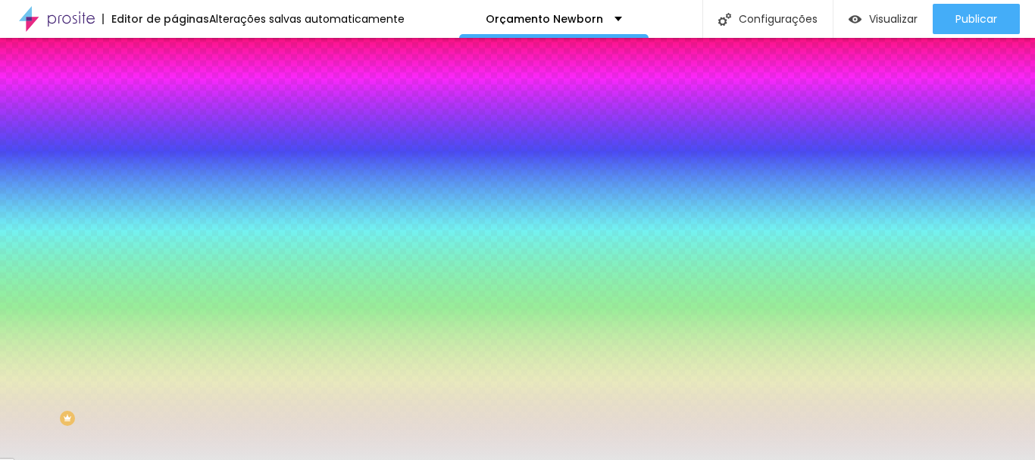
click at [188, 107] on font "Avançado" at bounding box center [213, 113] width 50 height 13
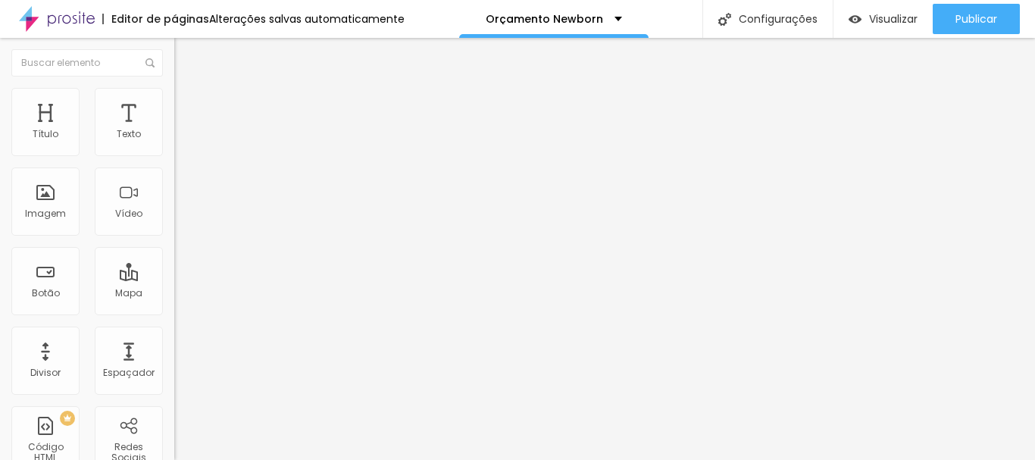
click at [174, 96] on li "Estilo" at bounding box center [261, 95] width 174 height 15
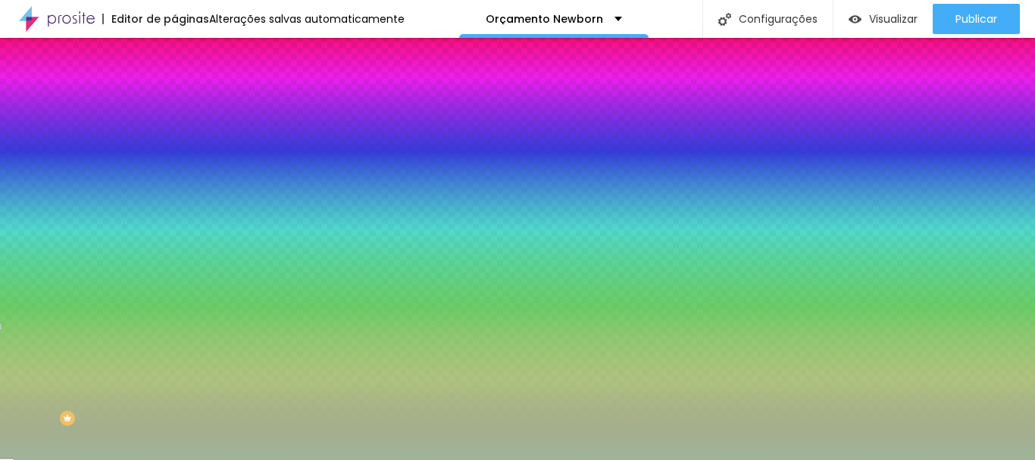
click at [188, 107] on font "Avançado" at bounding box center [213, 113] width 50 height 13
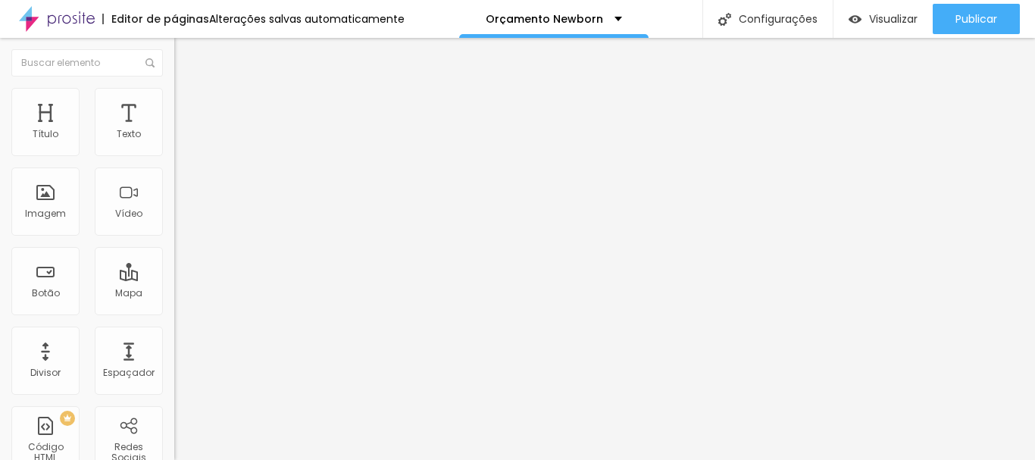
type input "5"
type input "10"
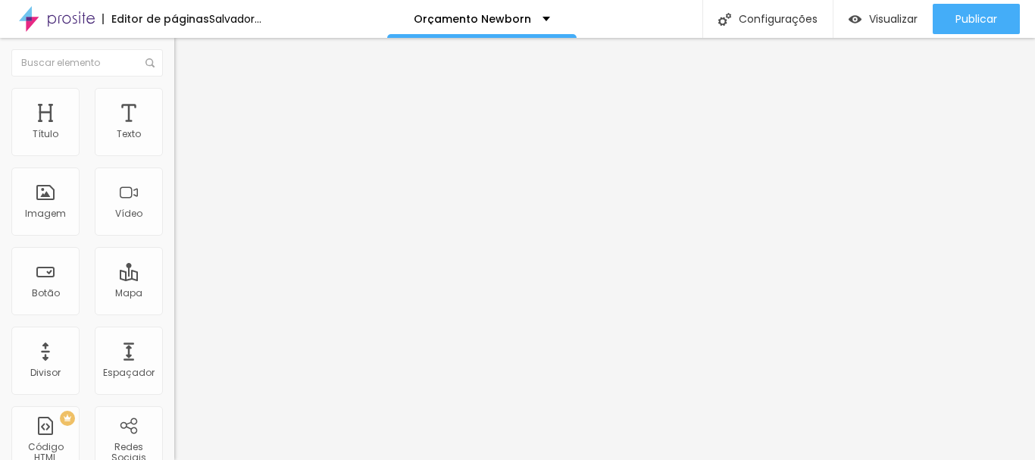
type input "15"
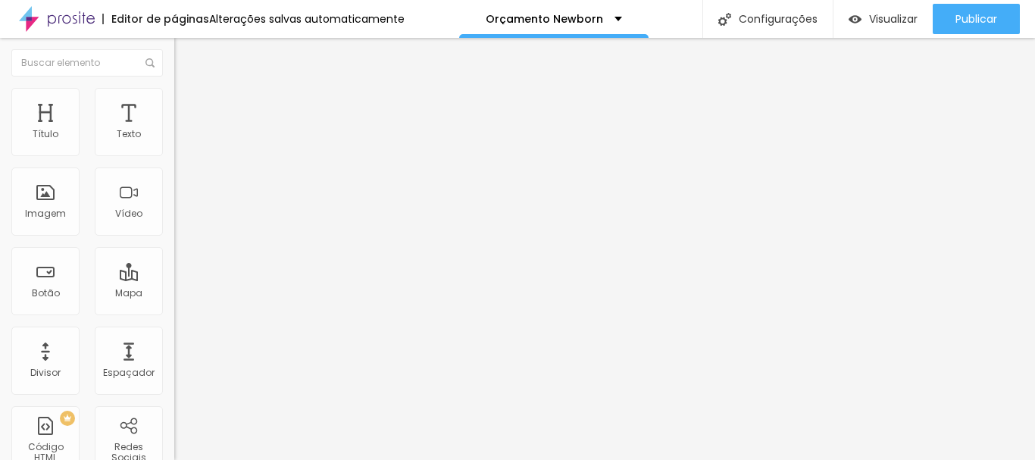
type input "10"
type input "5"
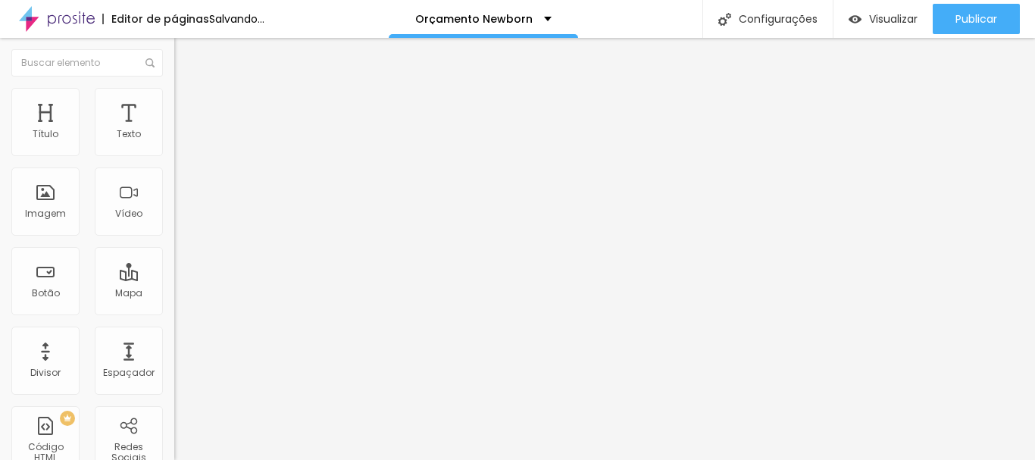
type input "5"
click at [174, 294] on input "range" at bounding box center [223, 300] width 98 height 12
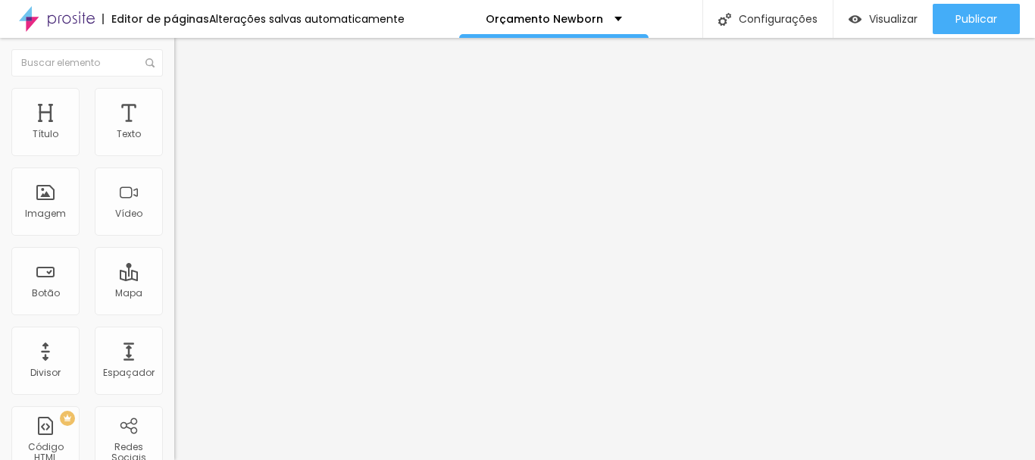
click at [174, 100] on li "Estilo" at bounding box center [261, 95] width 174 height 15
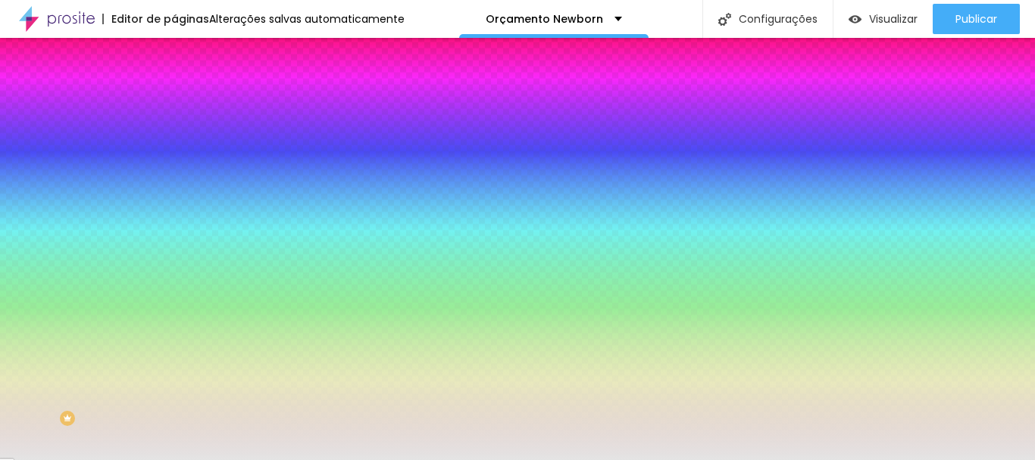
click at [188, 109] on font "Avançado" at bounding box center [213, 113] width 50 height 13
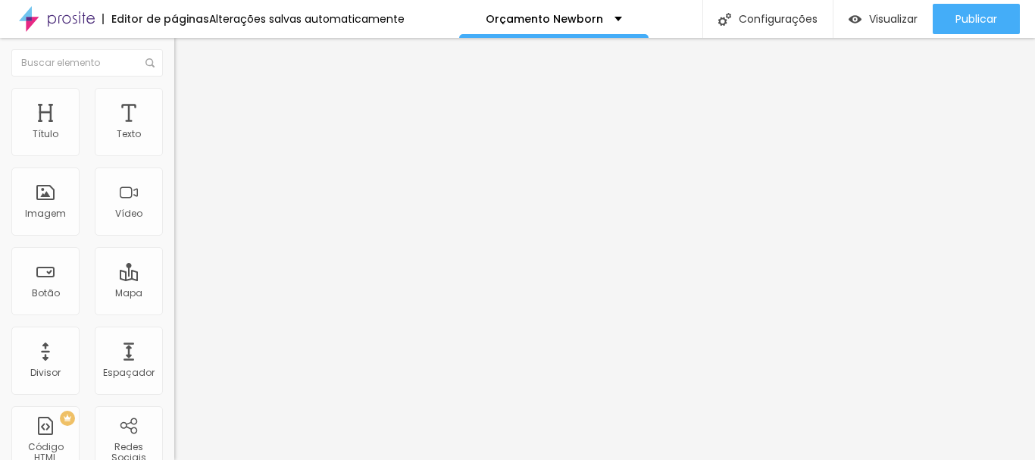
type input "5"
click at [174, 294] on input "range" at bounding box center [223, 300] width 98 height 12
click at [174, 103] on li "Avançado" at bounding box center [261, 110] width 174 height 15
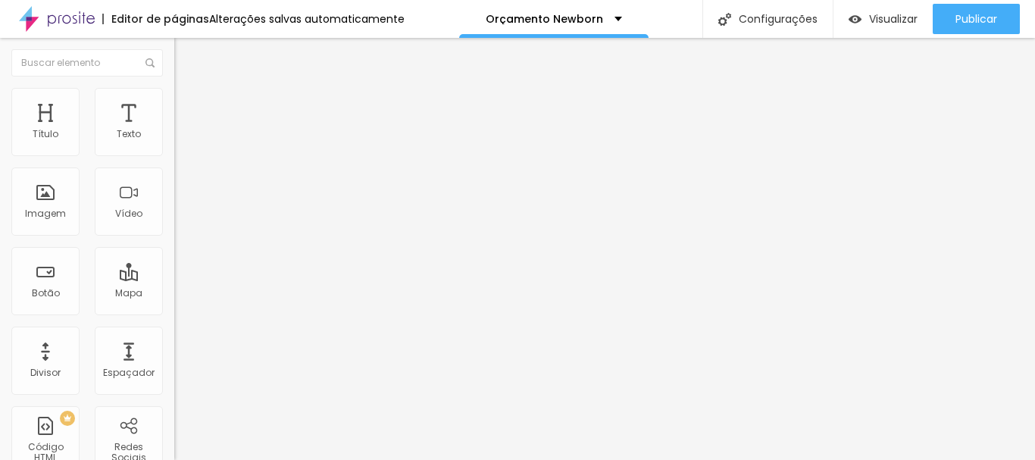
type input "5"
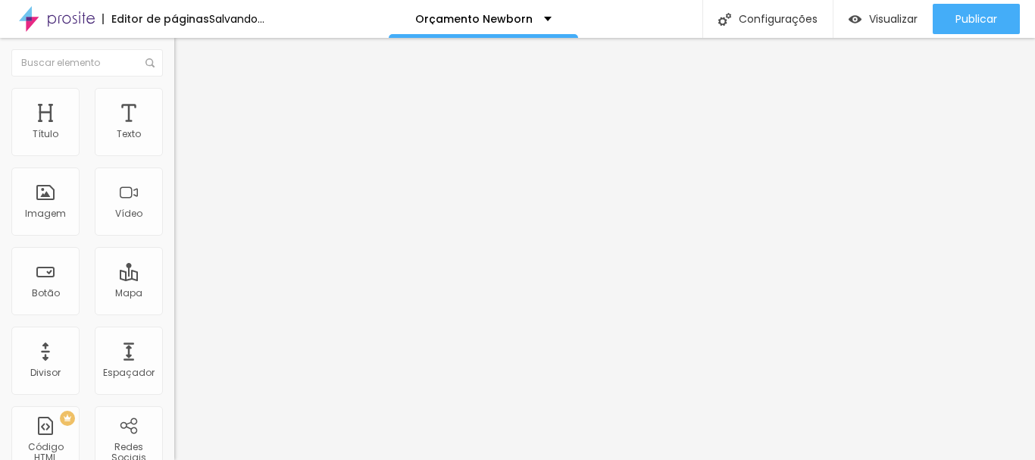
type input "5"
click at [174, 294] on input "range" at bounding box center [223, 300] width 98 height 12
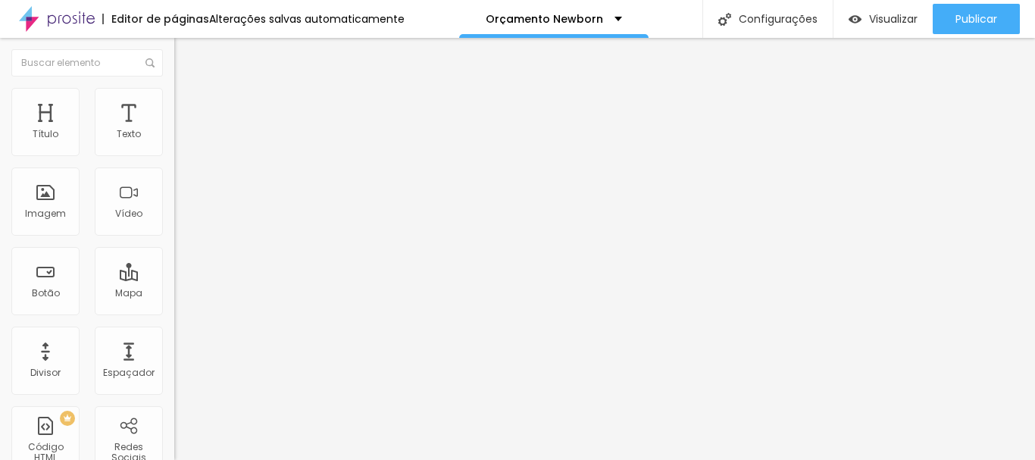
click at [174, 98] on li "Estilo" at bounding box center [261, 95] width 174 height 15
click at [188, 102] on font "Estilo" at bounding box center [199, 98] width 23 height 13
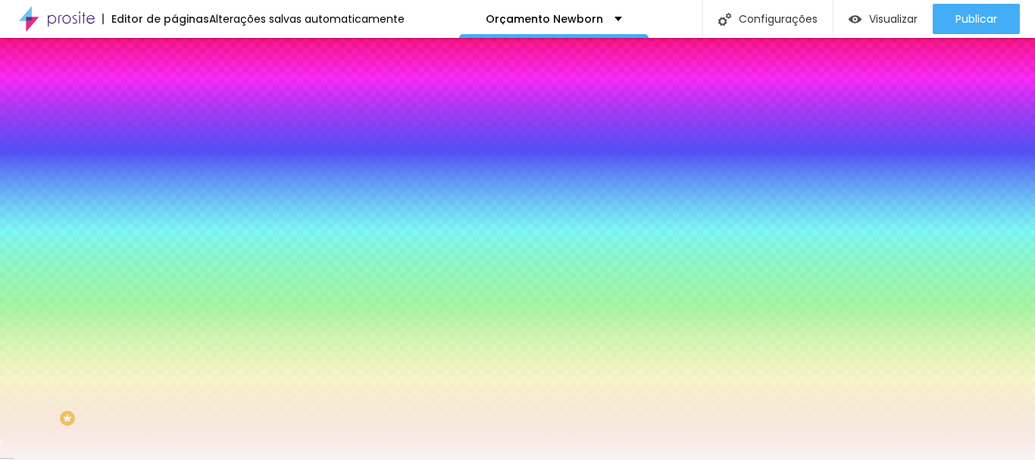
click at [174, 88] on li "Conteúdo" at bounding box center [261, 80] width 174 height 15
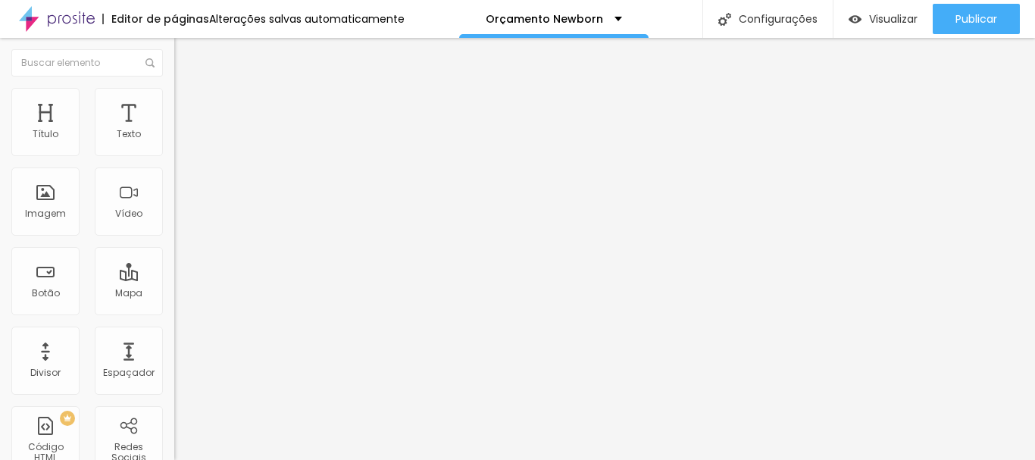
click at [174, 138] on div "Modo Encaixotado Encaixotado Completo" at bounding box center [261, 139] width 174 height 42
click at [174, 138] on font "Encaixotado" at bounding box center [203, 131] width 59 height 13
click at [174, 161] on font "Completo" at bounding box center [197, 154] width 46 height 13
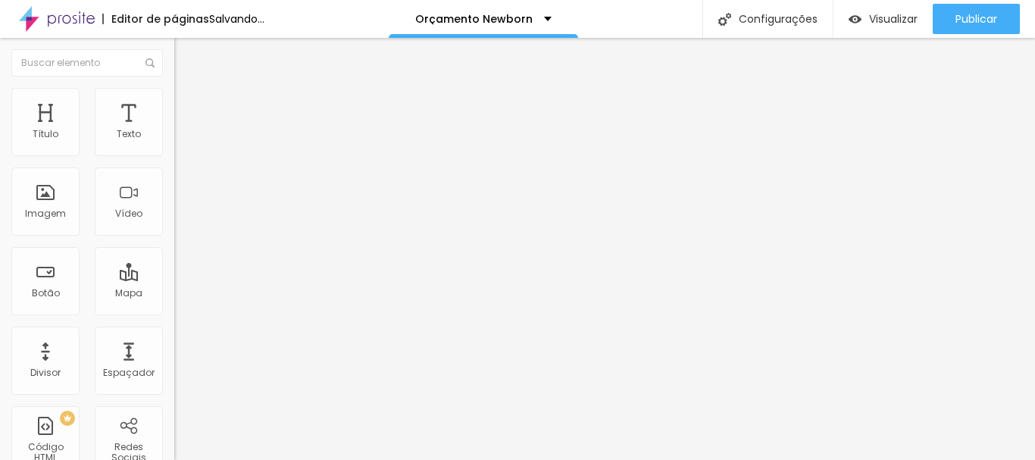
click at [174, 96] on img at bounding box center [181, 95] width 14 height 14
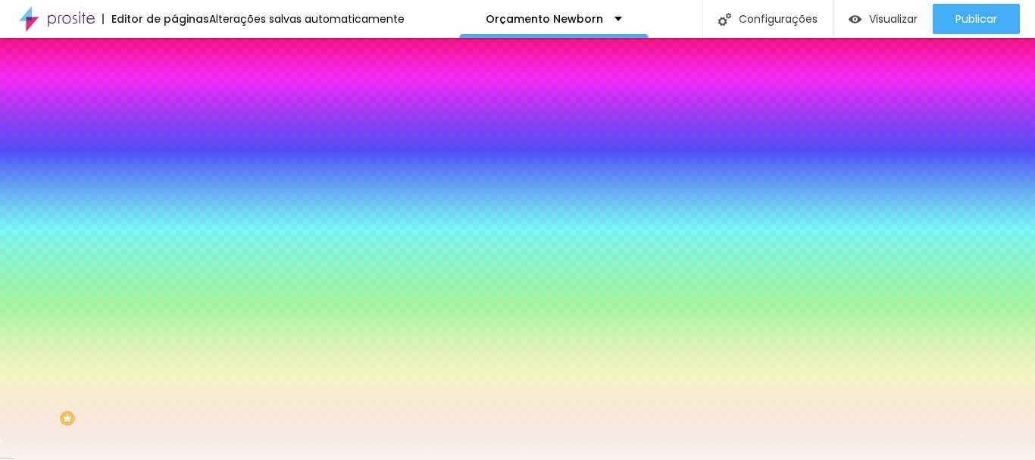
click at [174, 103] on li "Avançado" at bounding box center [261, 110] width 174 height 15
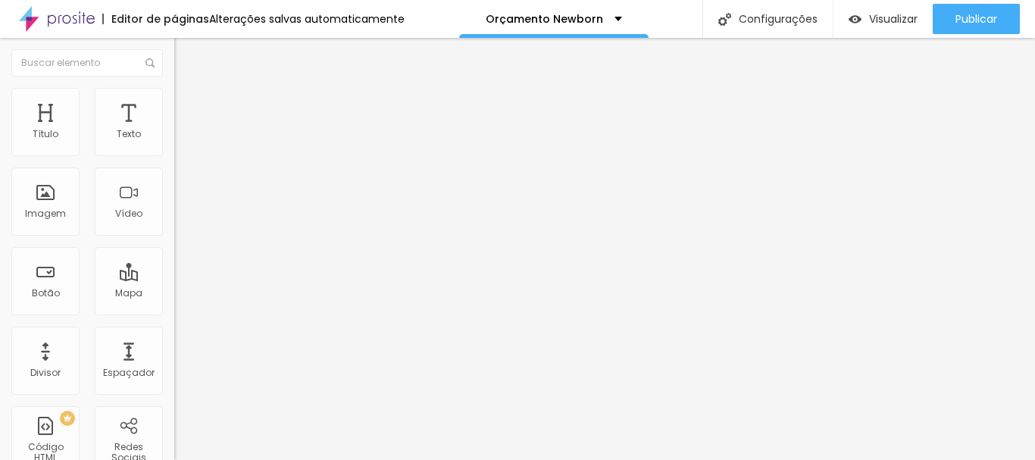
type input "5"
type input "10"
type input "5"
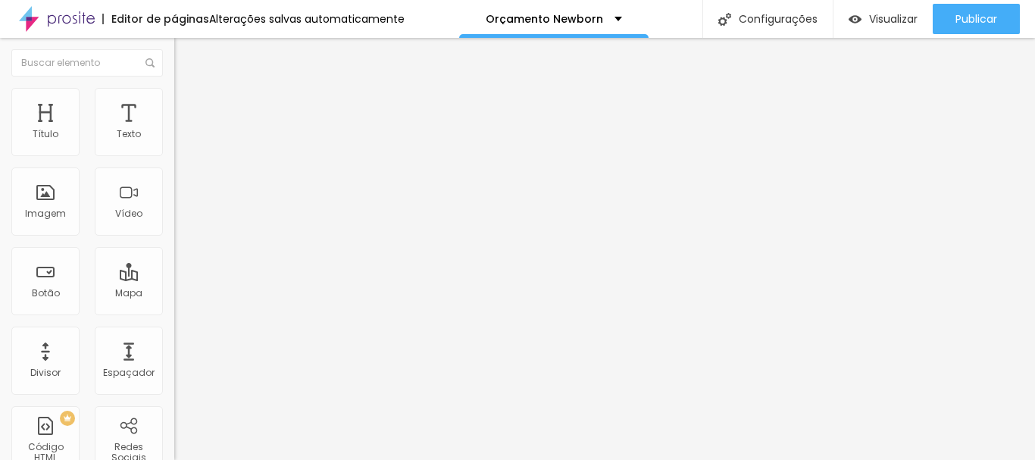
type input "5"
type input "10"
type input "5"
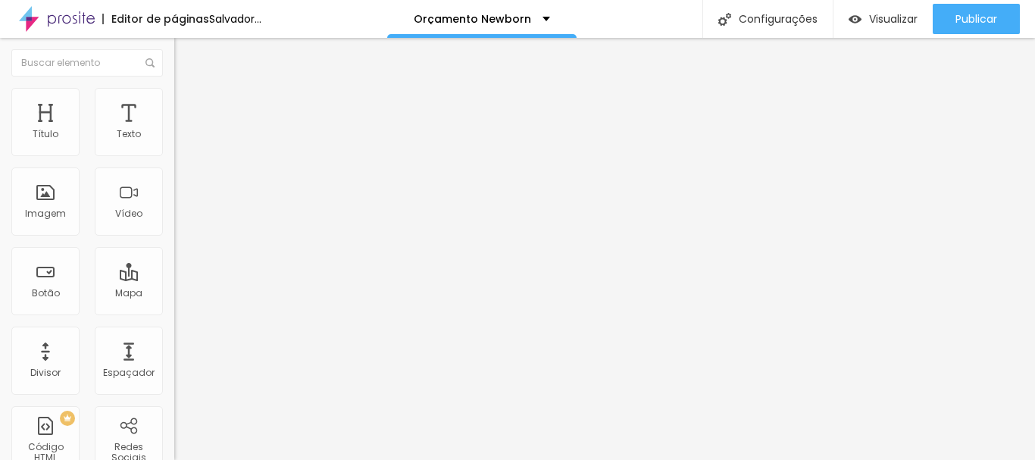
type input "10"
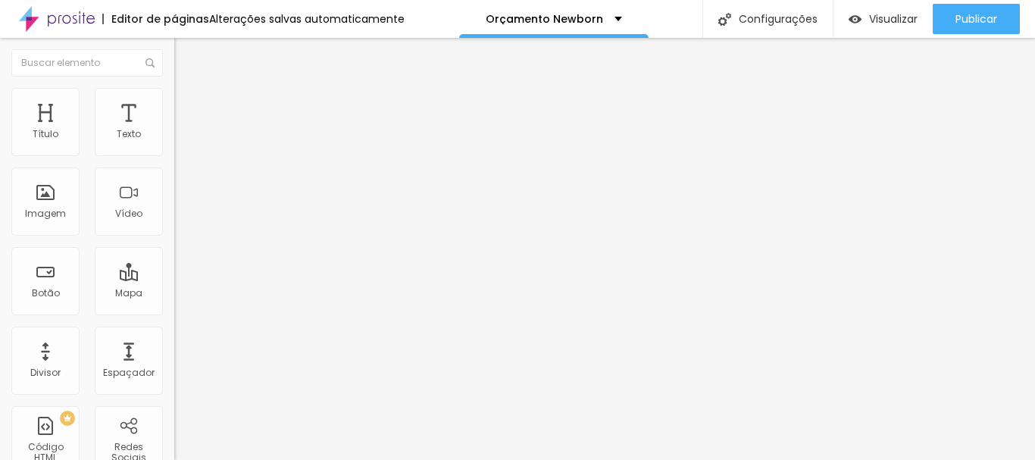
type input "5"
type input "10"
drag, startPoint x: 36, startPoint y: 148, endPoint x: 56, endPoint y: 149, distance: 20.5
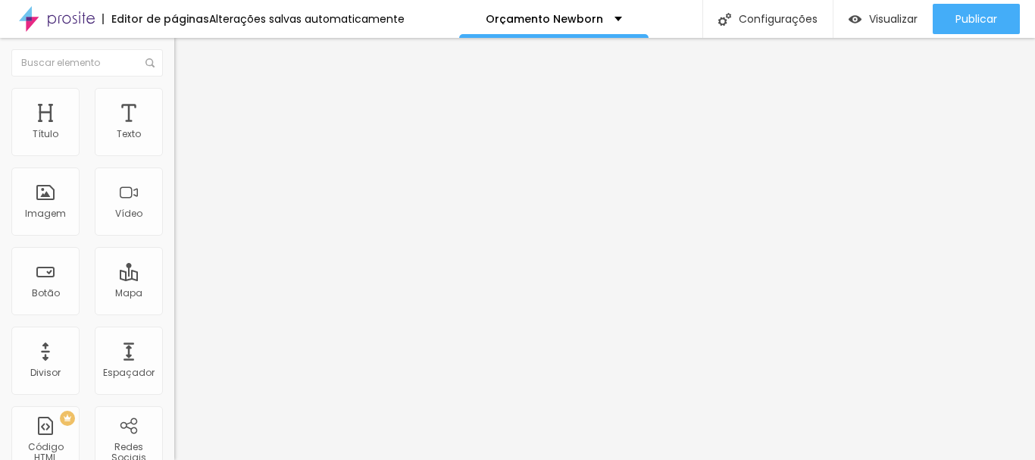
type input "10"
click at [174, 294] on input "range" at bounding box center [223, 300] width 98 height 12
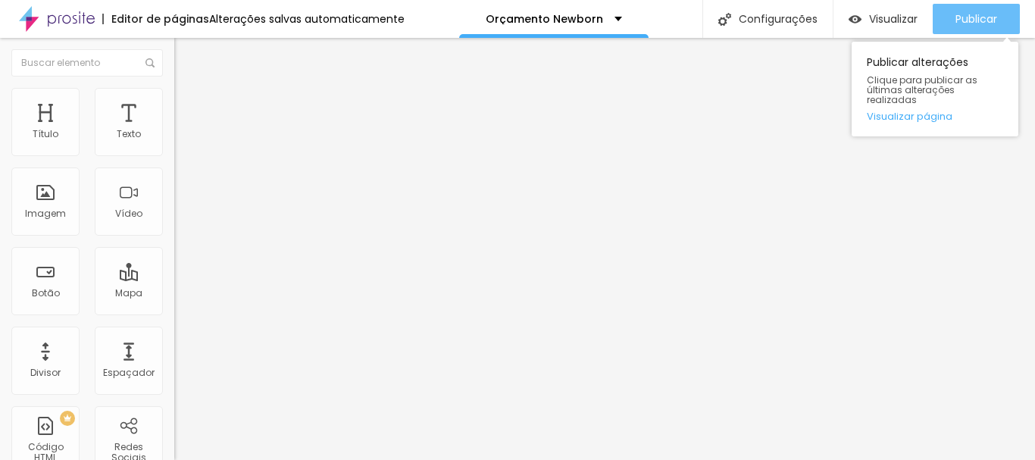
click at [949, 24] on button "Publicar" at bounding box center [976, 19] width 87 height 30
click at [949, 25] on button "Publicar" at bounding box center [976, 19] width 87 height 30
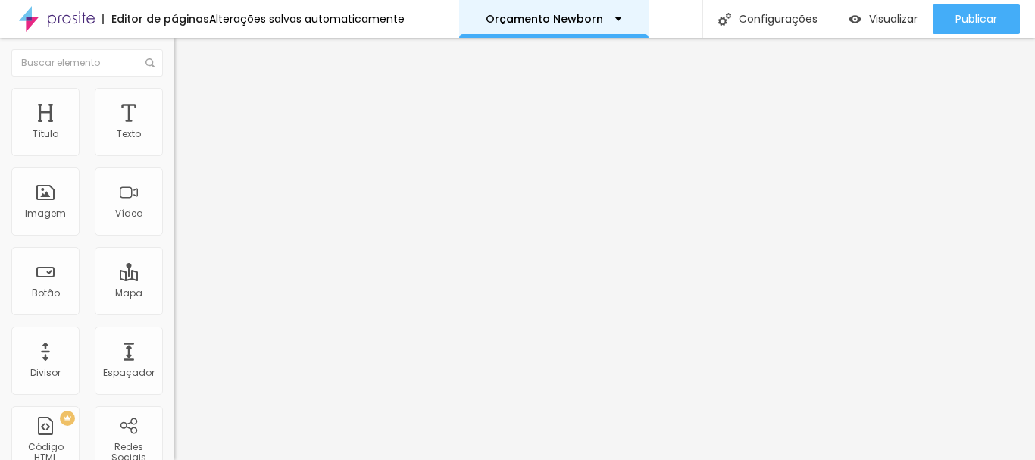
click at [529, 18] on font "Orçamento Newborn" at bounding box center [544, 18] width 117 height 15
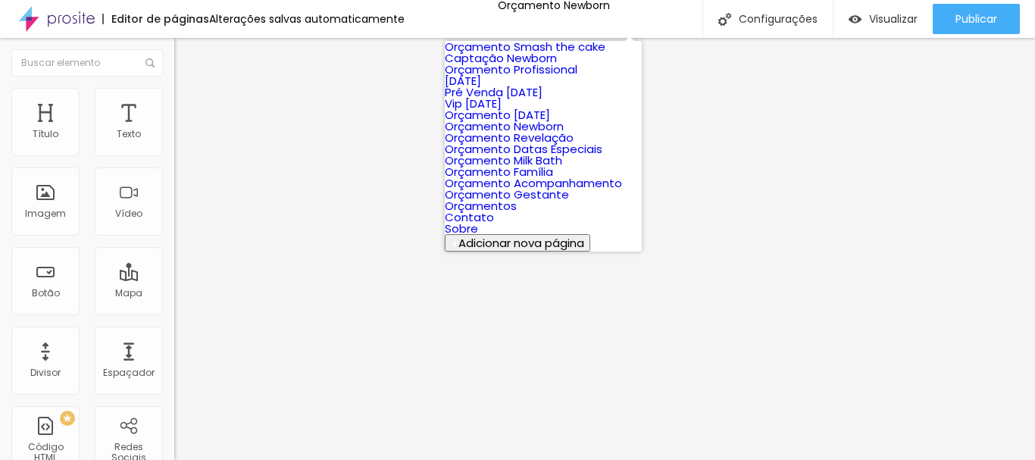
scroll to position [303, 0]
click at [531, 175] on font "Orçamento Acompanhamento" at bounding box center [533, 183] width 177 height 16
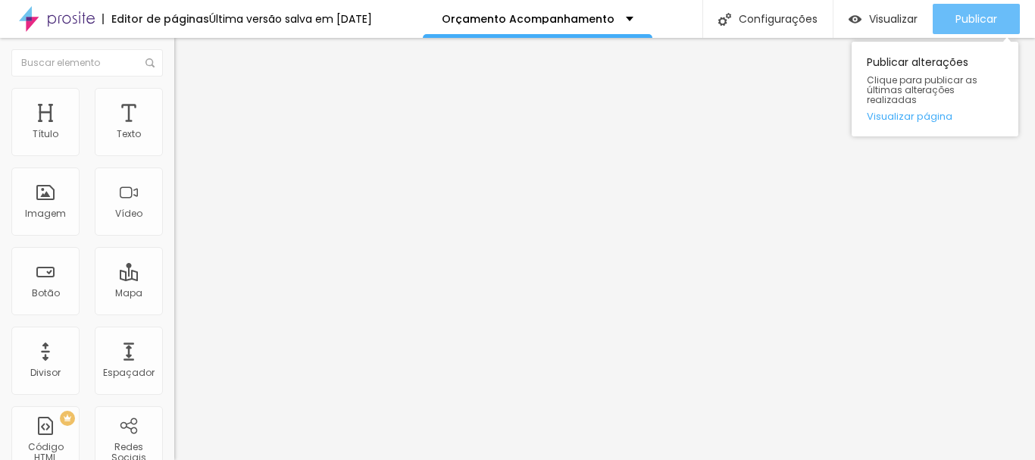
click at [993, 23] on font "Publicar" at bounding box center [976, 18] width 42 height 15
click at [970, 20] on font "Publicar" at bounding box center [976, 18] width 42 height 15
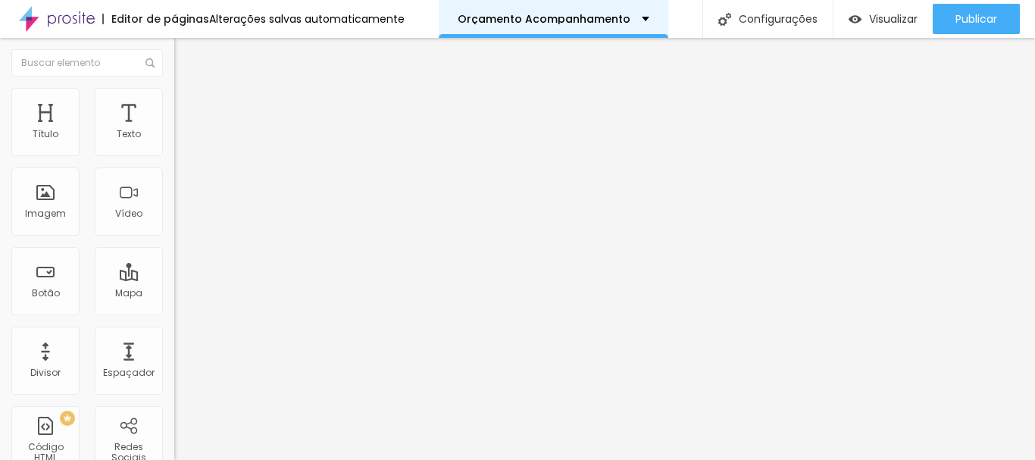
click at [555, 33] on div "Orçamento Acompanhamento" at bounding box center [554, 19] width 230 height 38
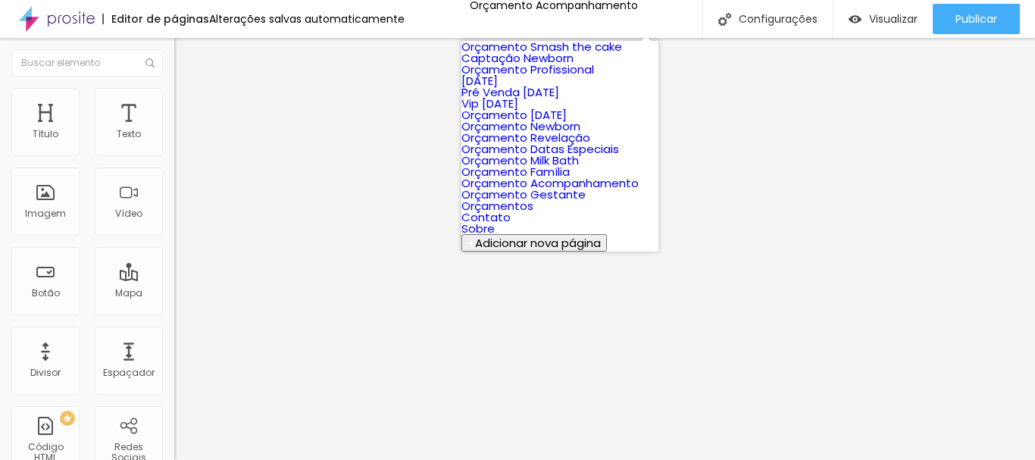
scroll to position [152, 0]
click at [554, 134] on font "Orçamento Newborn" at bounding box center [520, 126] width 119 height 16
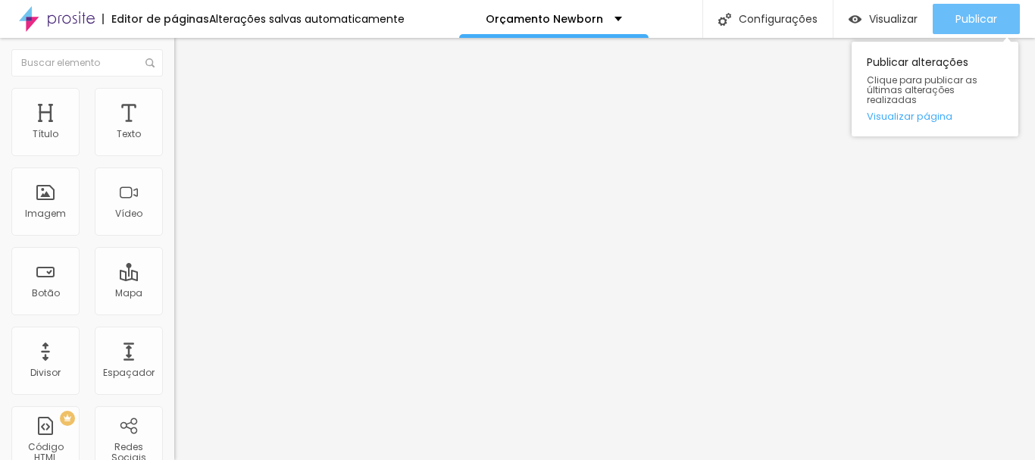
click at [977, 22] on font "Publicar" at bounding box center [976, 18] width 42 height 15
